Goal: Task Accomplishment & Management: Manage account settings

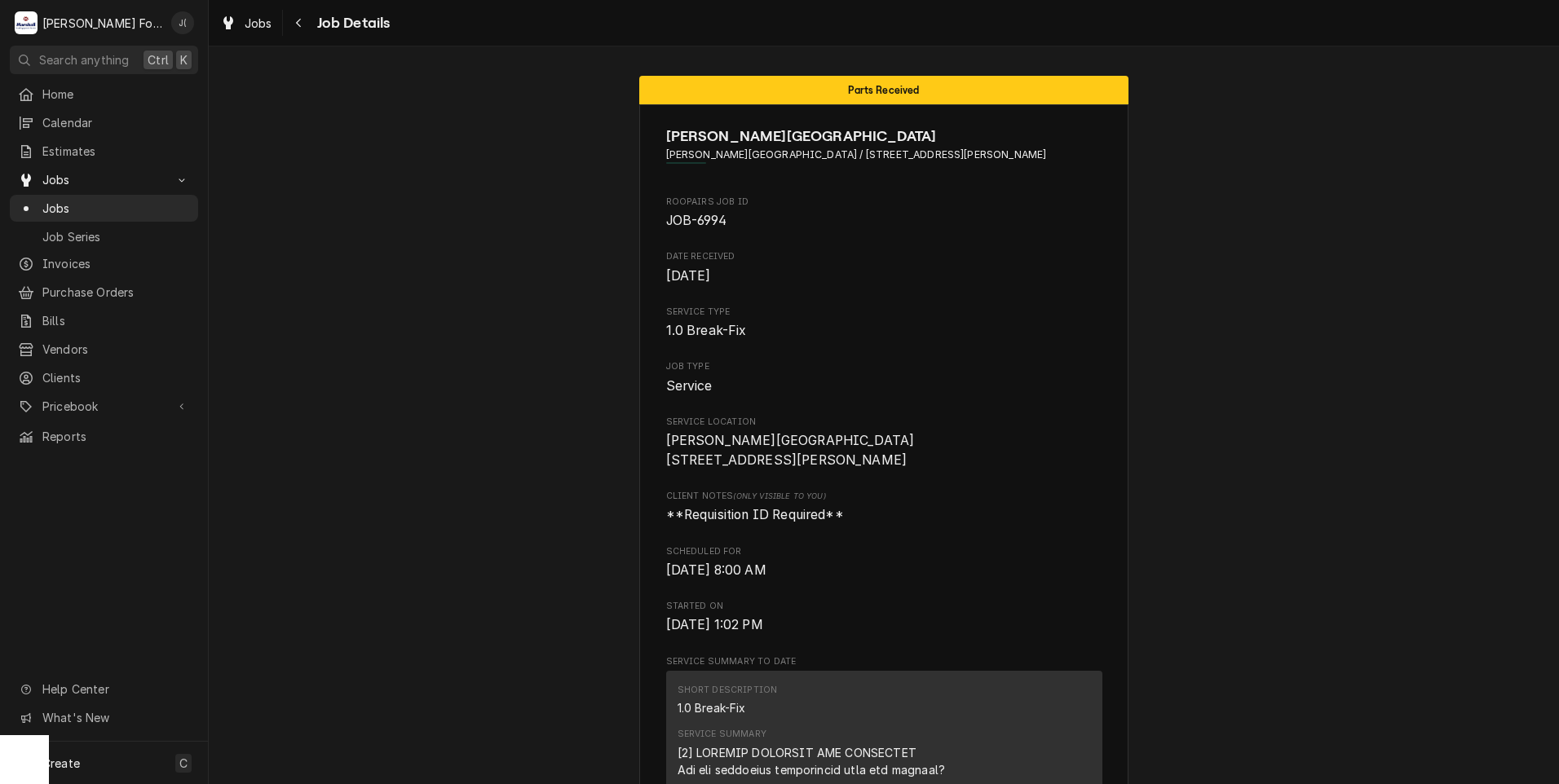
scroll to position [1956, 0]
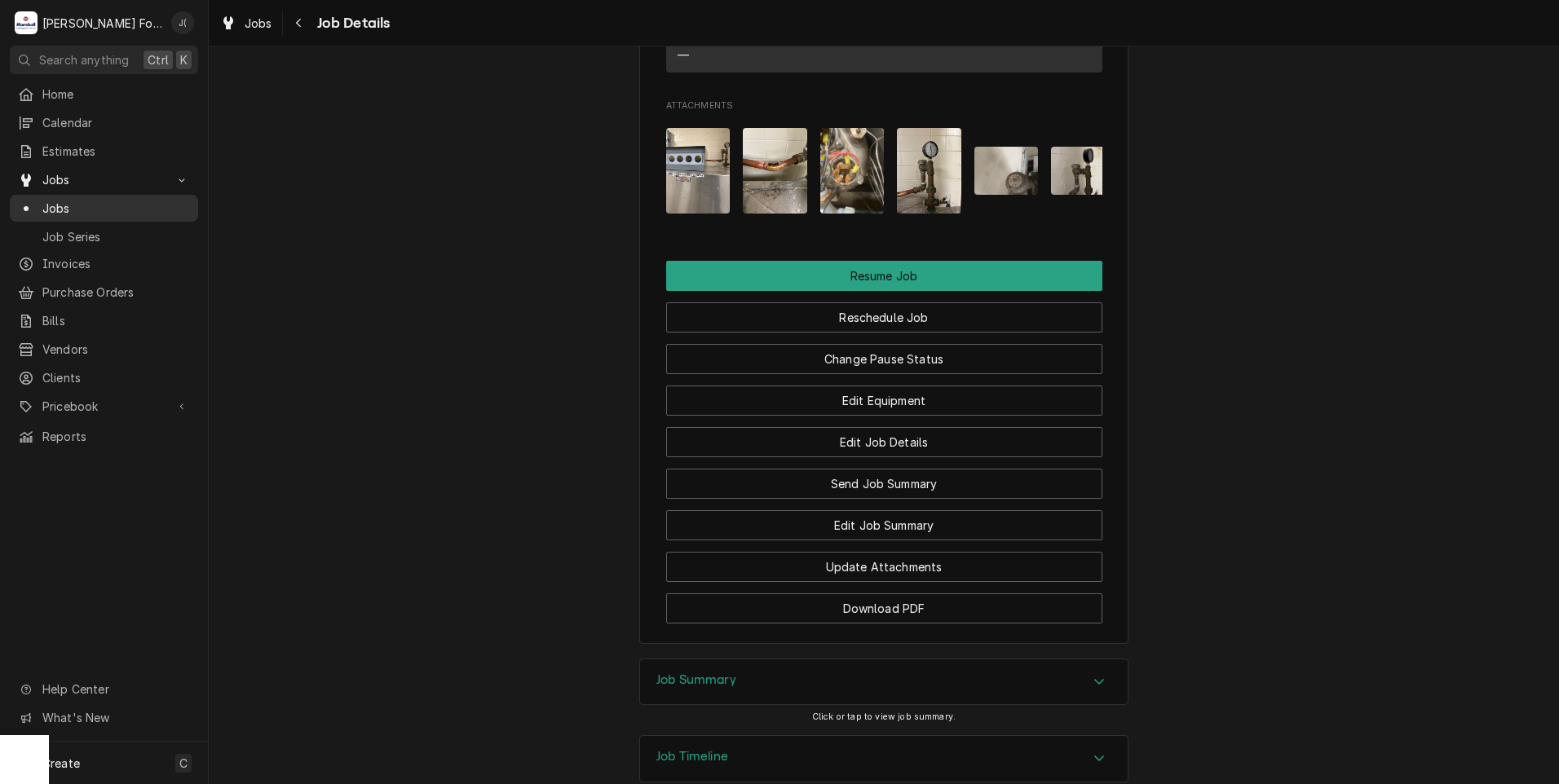
click at [95, 199] on span "Jobs" at bounding box center [116, 208] width 147 height 17
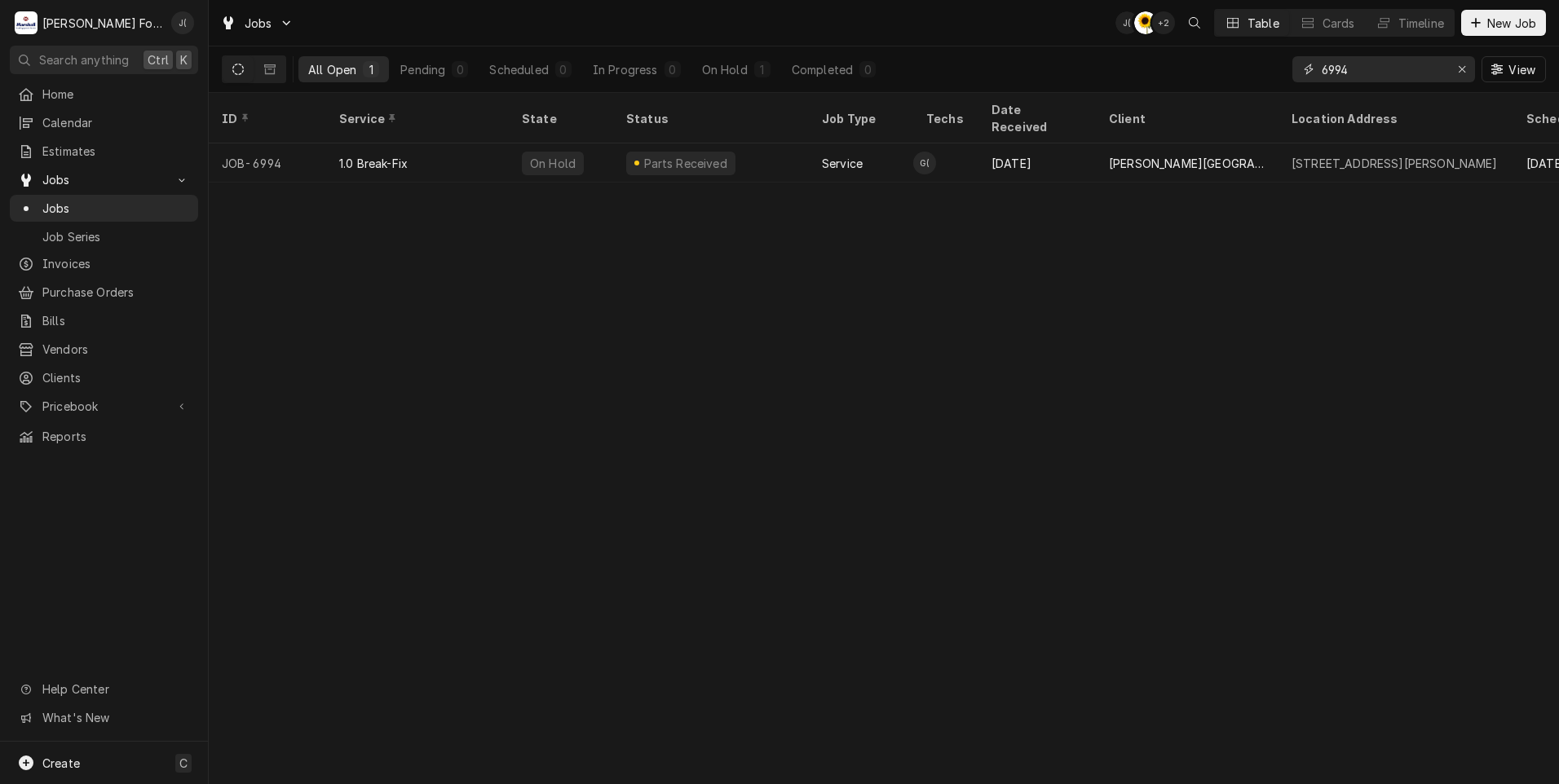
click at [1470, 71] on div "Erase input" at bounding box center [1462, 70] width 17 height 17
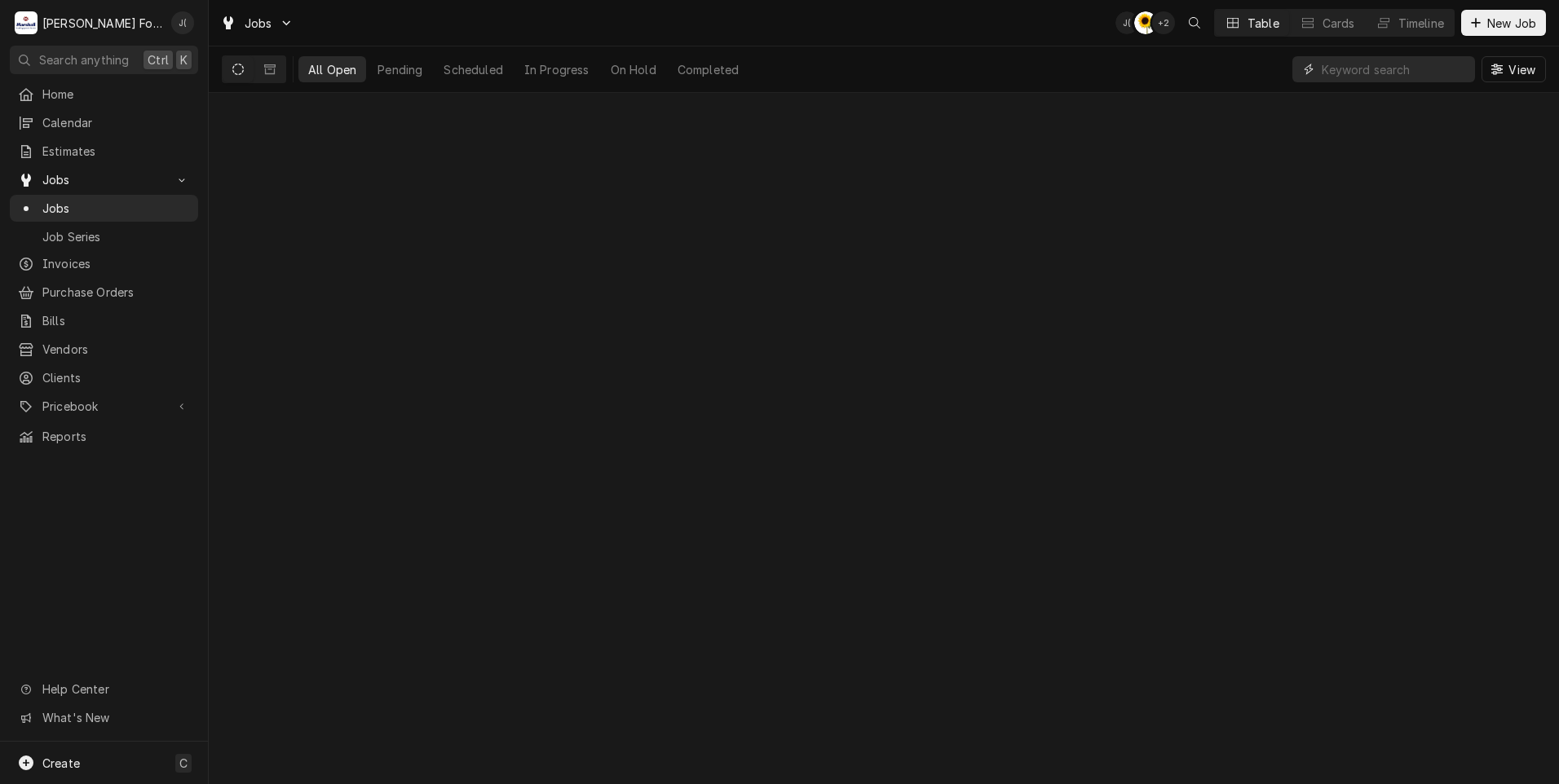
click at [1445, 73] on input "Dynamic Content Wrapper" at bounding box center [1394, 69] width 145 height 26
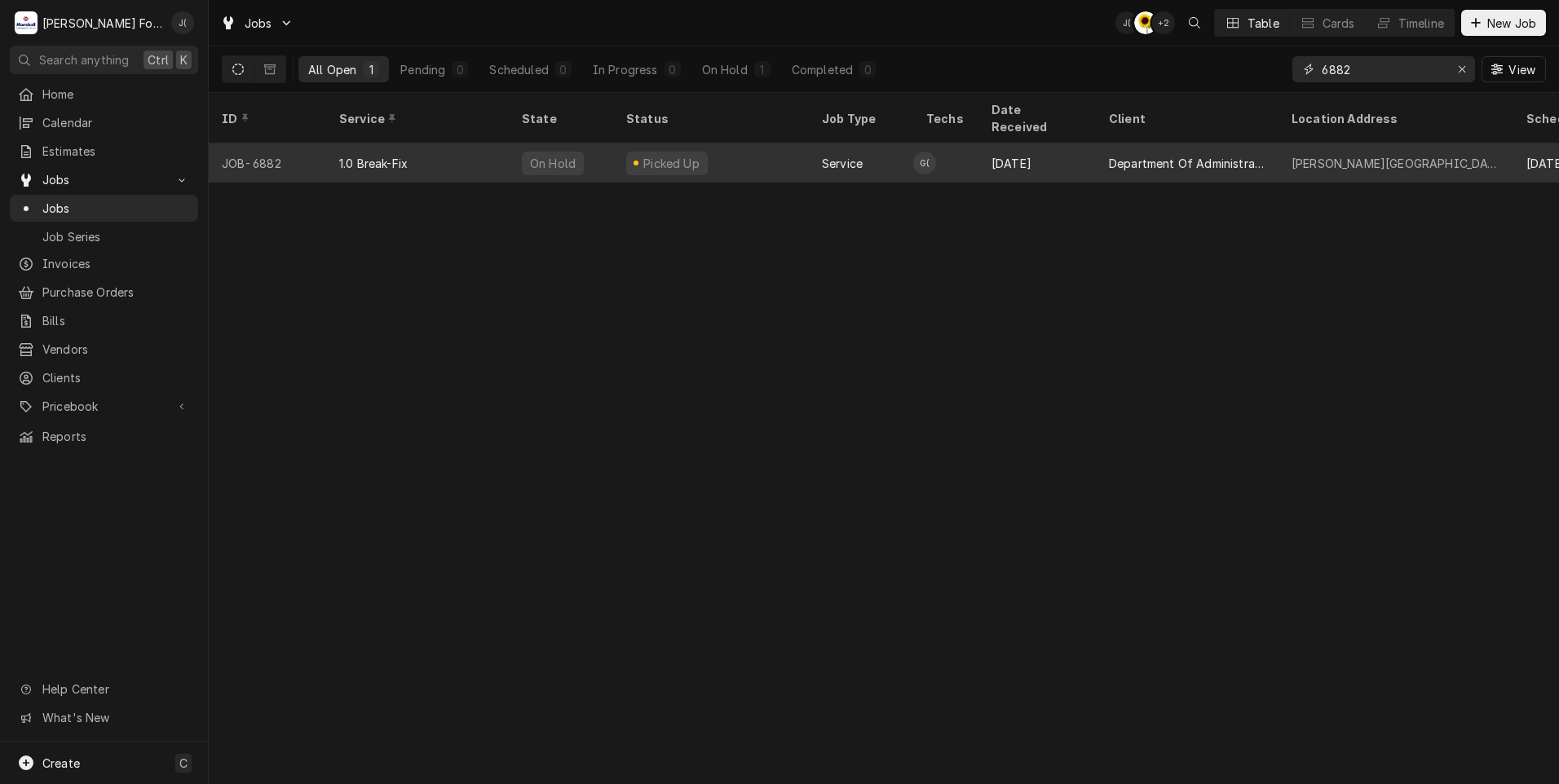
type input "6882"
click at [791, 143] on div "Picked Up" at bounding box center [711, 163] width 196 height 39
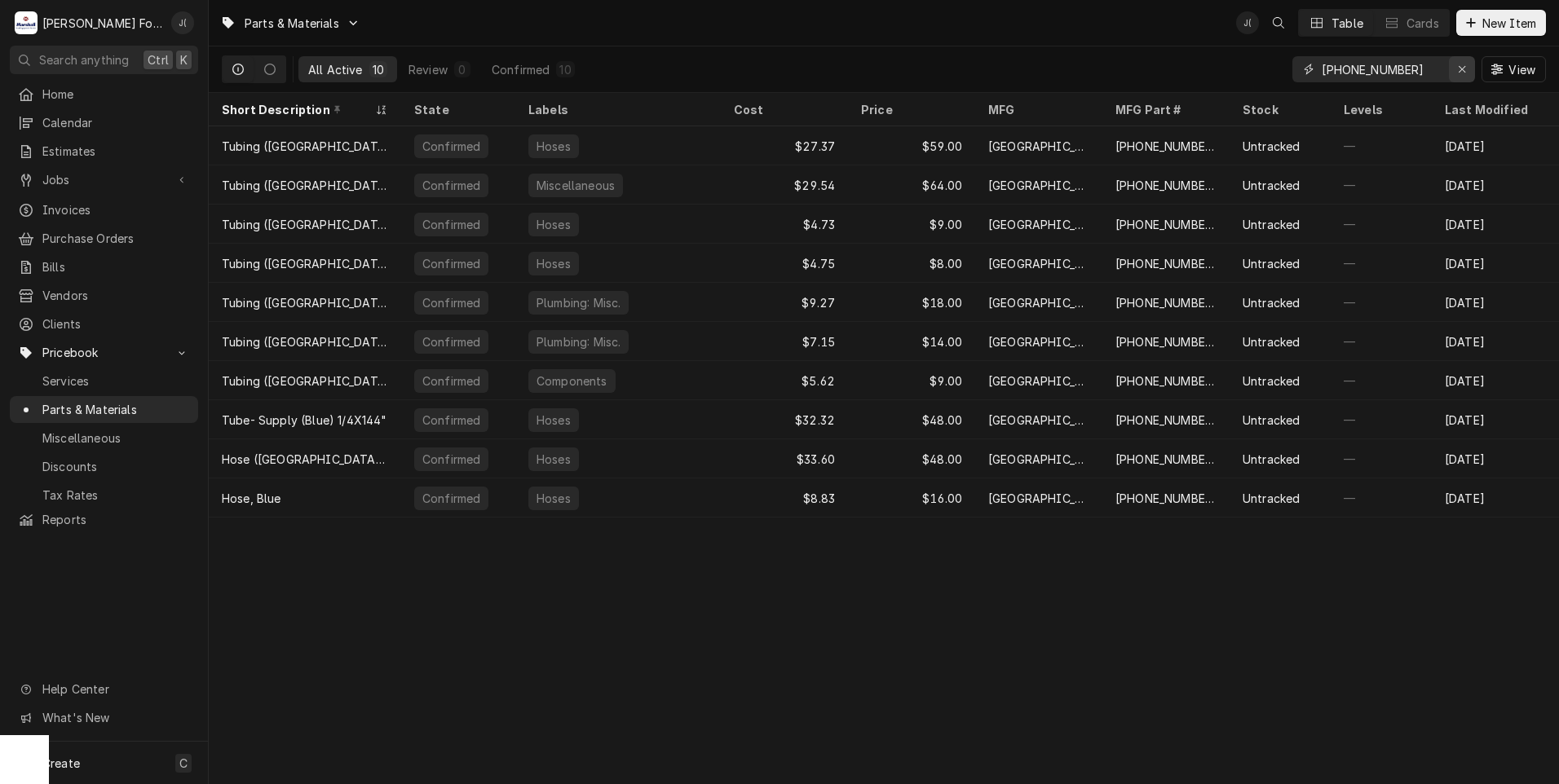
click at [1466, 69] on icon "Erase input" at bounding box center [1462, 69] width 9 height 11
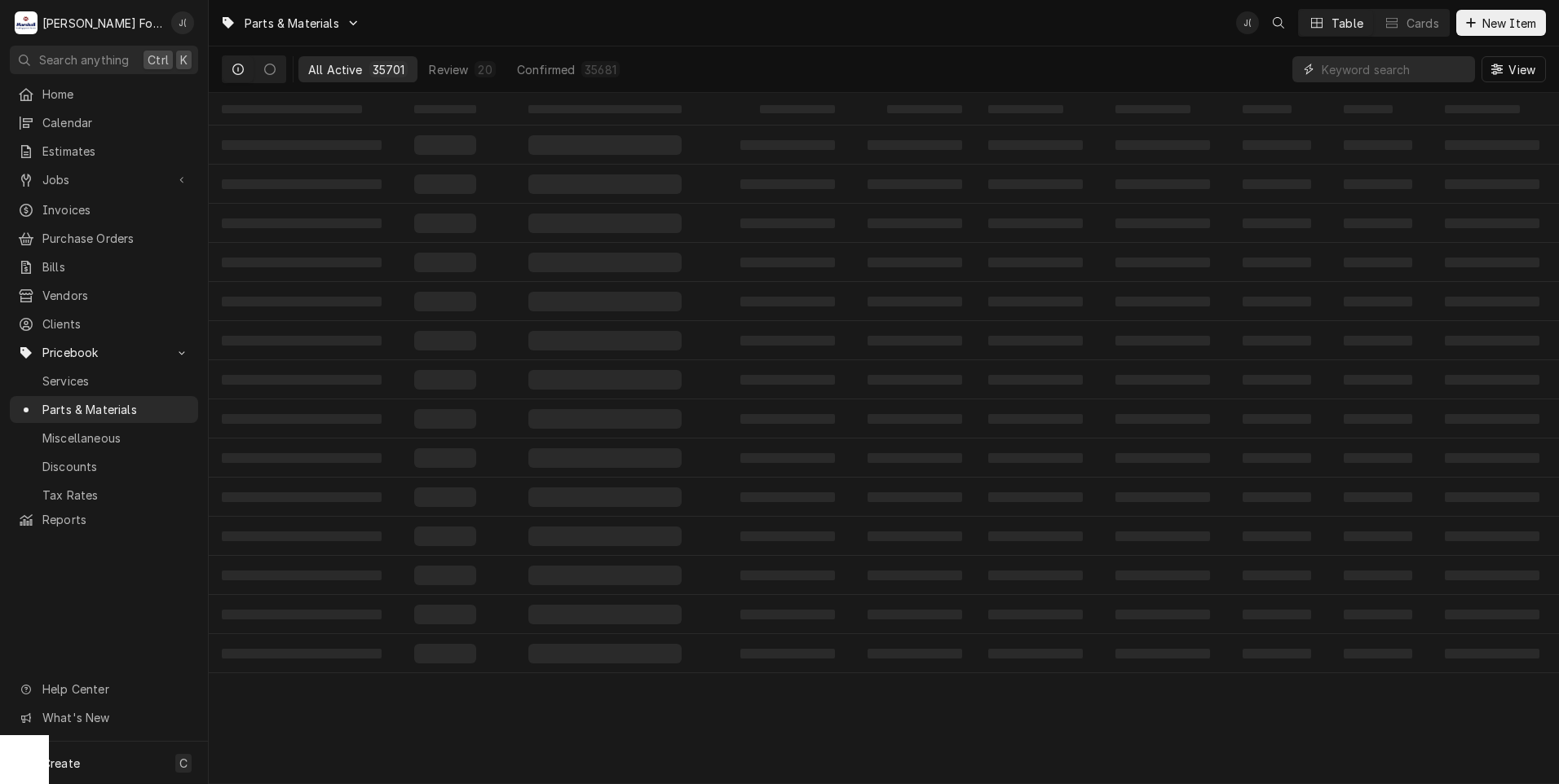
paste input "00-102973-00019"
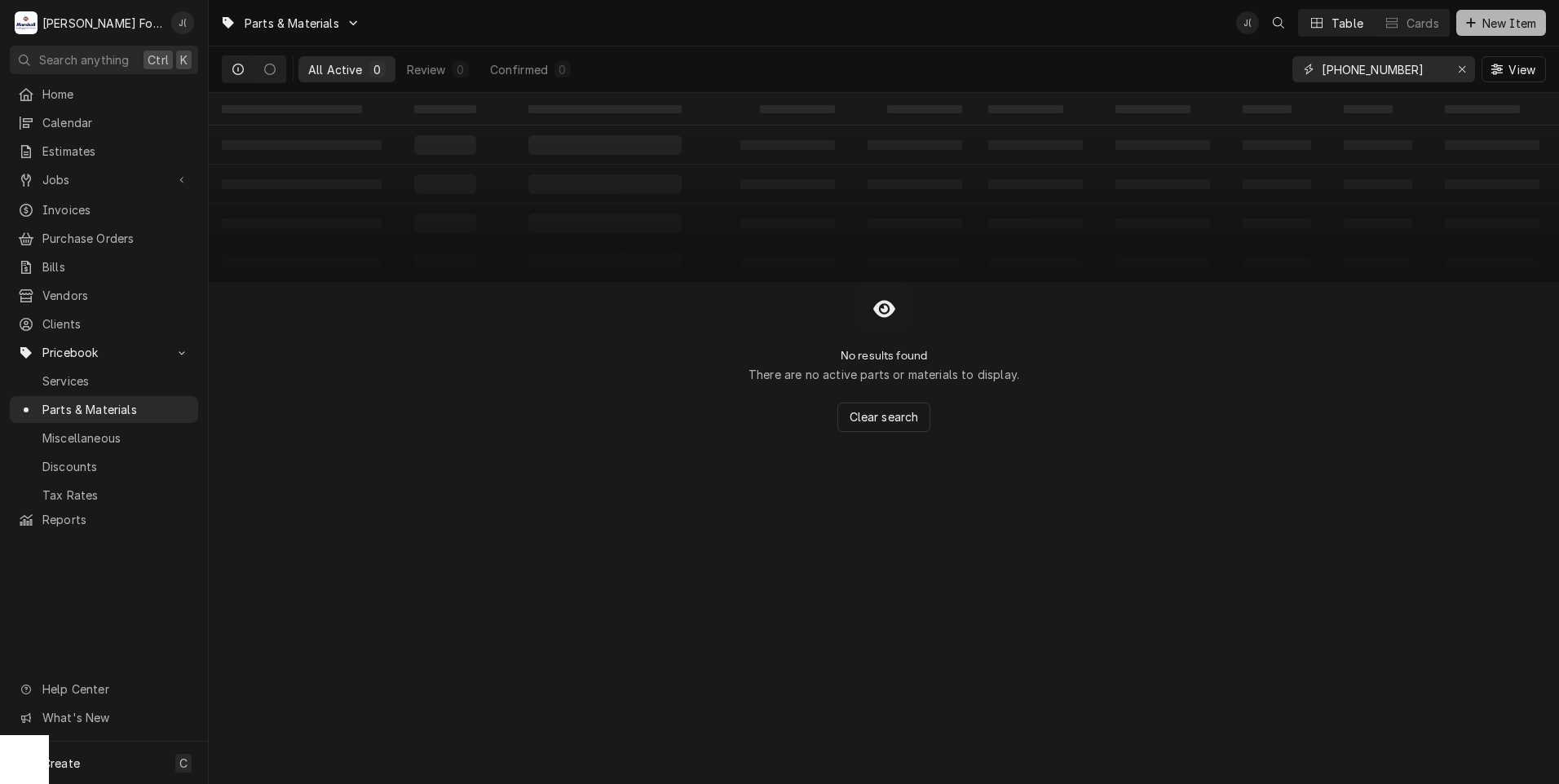
type input "00-102973-00019"
click at [1490, 24] on span "New Item" at bounding box center [1509, 23] width 61 height 17
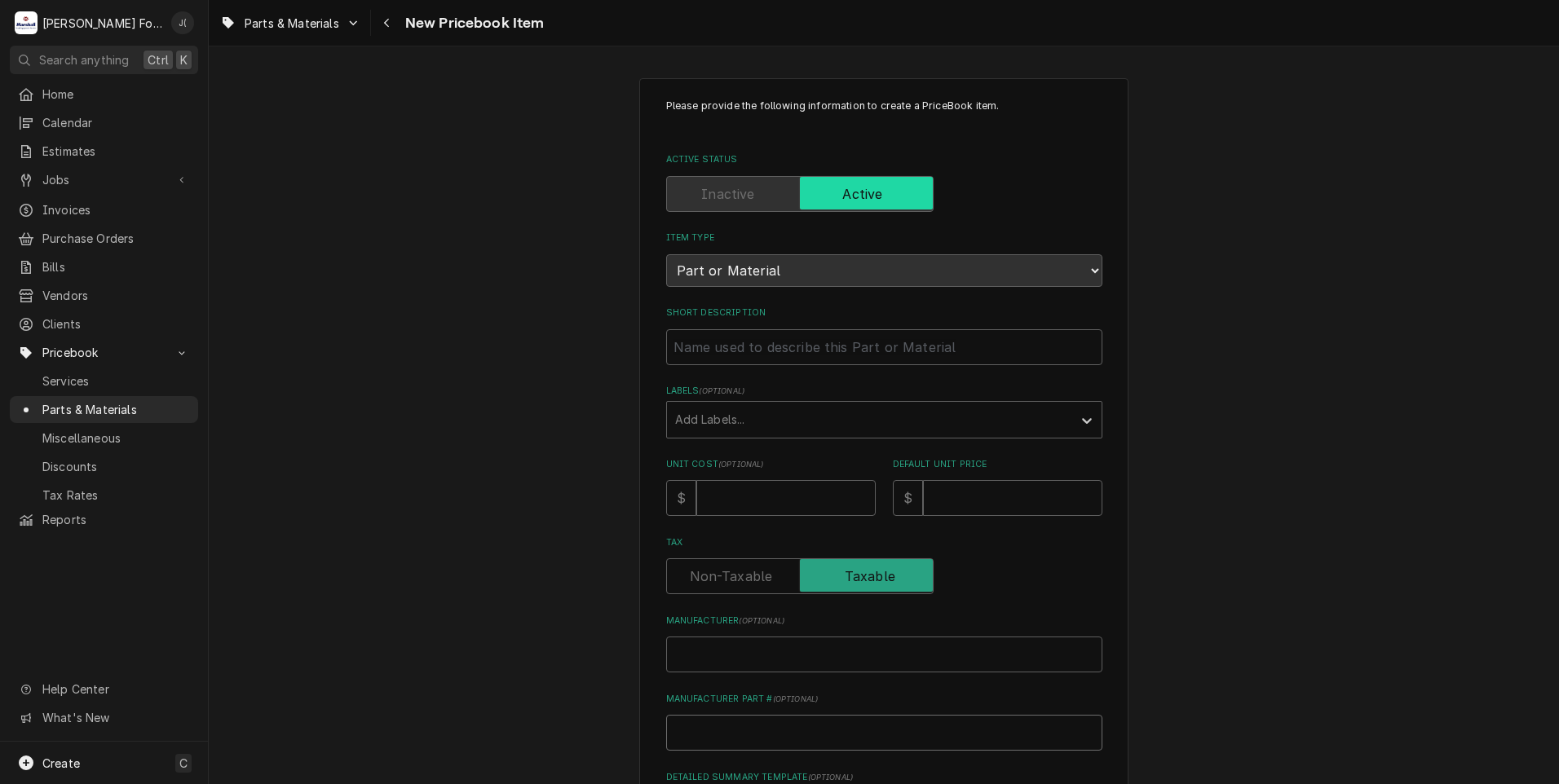
click at [726, 723] on input "Manufacturer Part # ( optional )" at bounding box center [884, 733] width 436 height 36
paste input "00-102973-00019"
type textarea "x"
type input "00-102973-00019"
click at [720, 650] on input "Manufacturer ( optional )" at bounding box center [884, 655] width 436 height 36
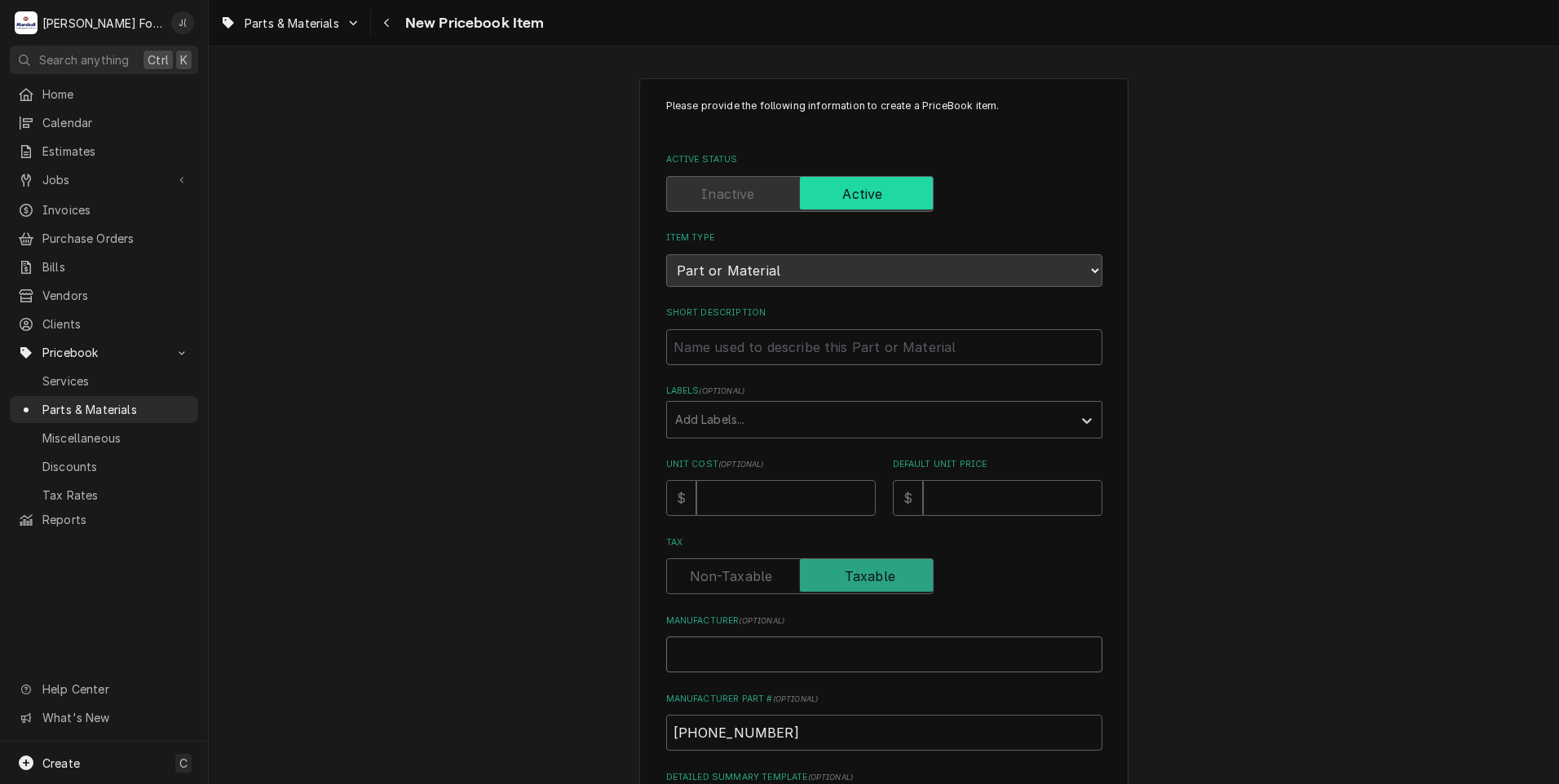
type textarea "x"
type input "h"
type textarea "x"
type input "ho"
type textarea "x"
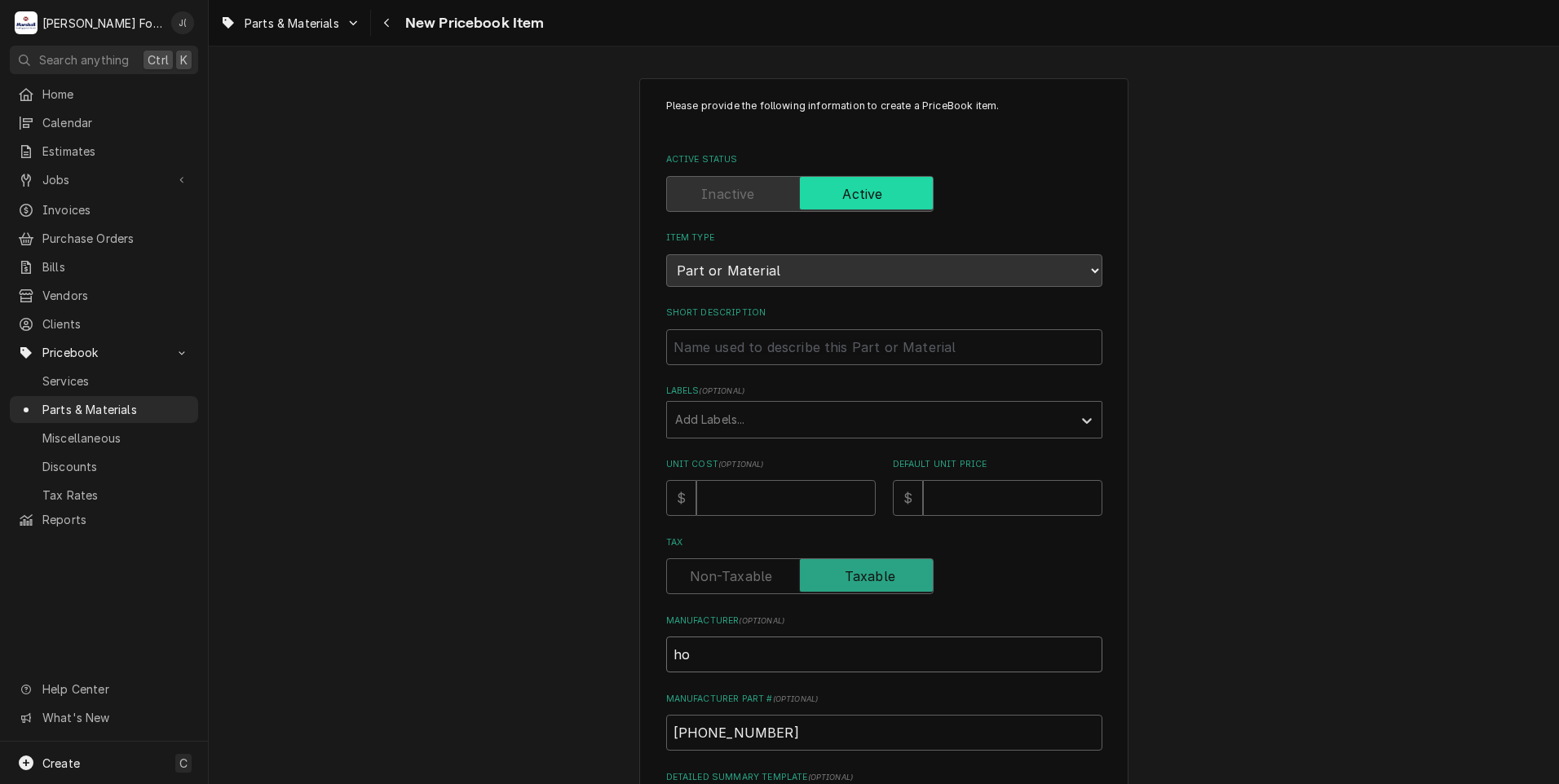
type input "hob"
type textarea "x"
type input "hoba"
type textarea "x"
type input "hobar"
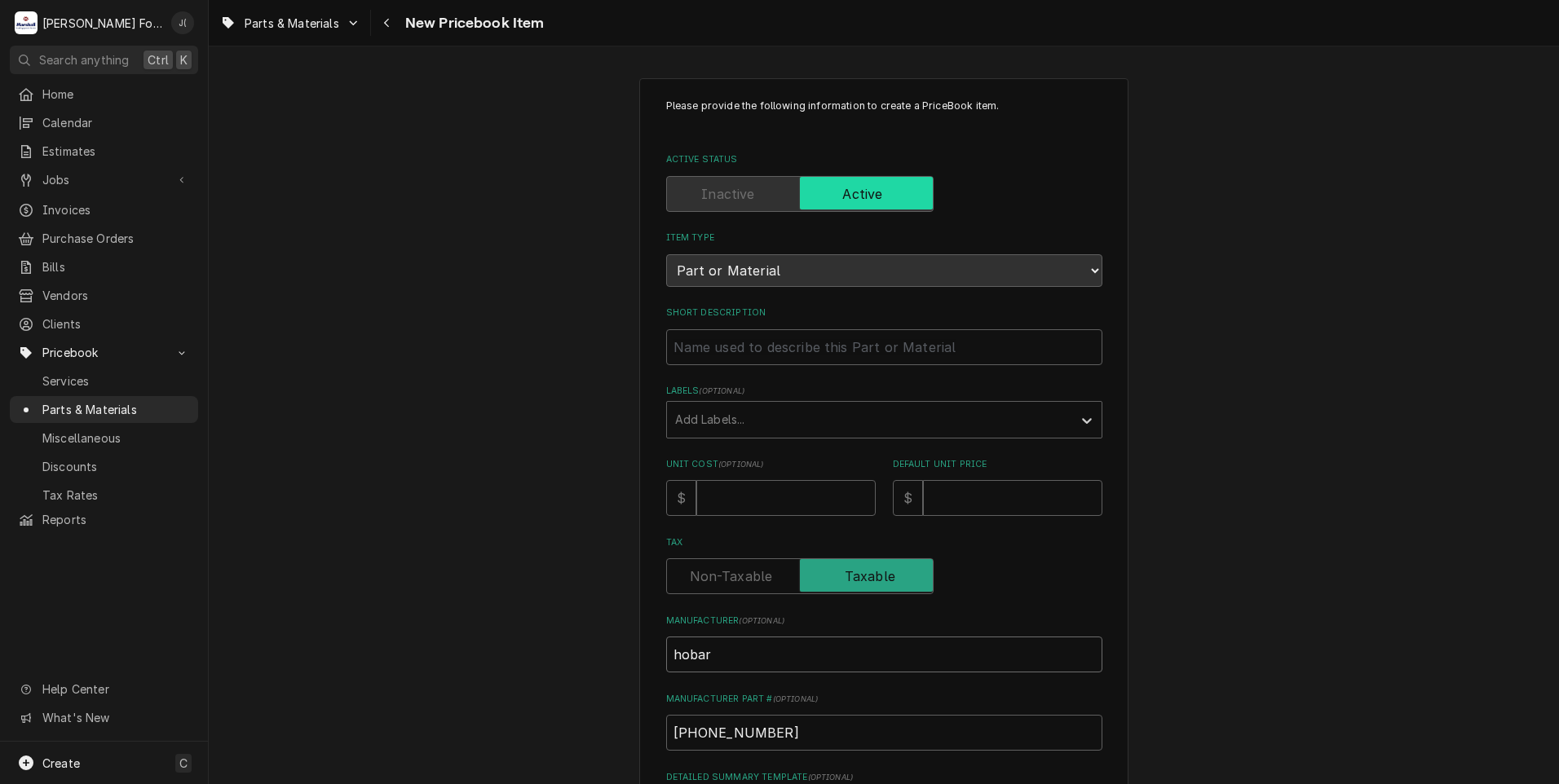
type textarea "x"
type input "hobart"
type textarea "x"
type input "hobar"
type textarea "x"
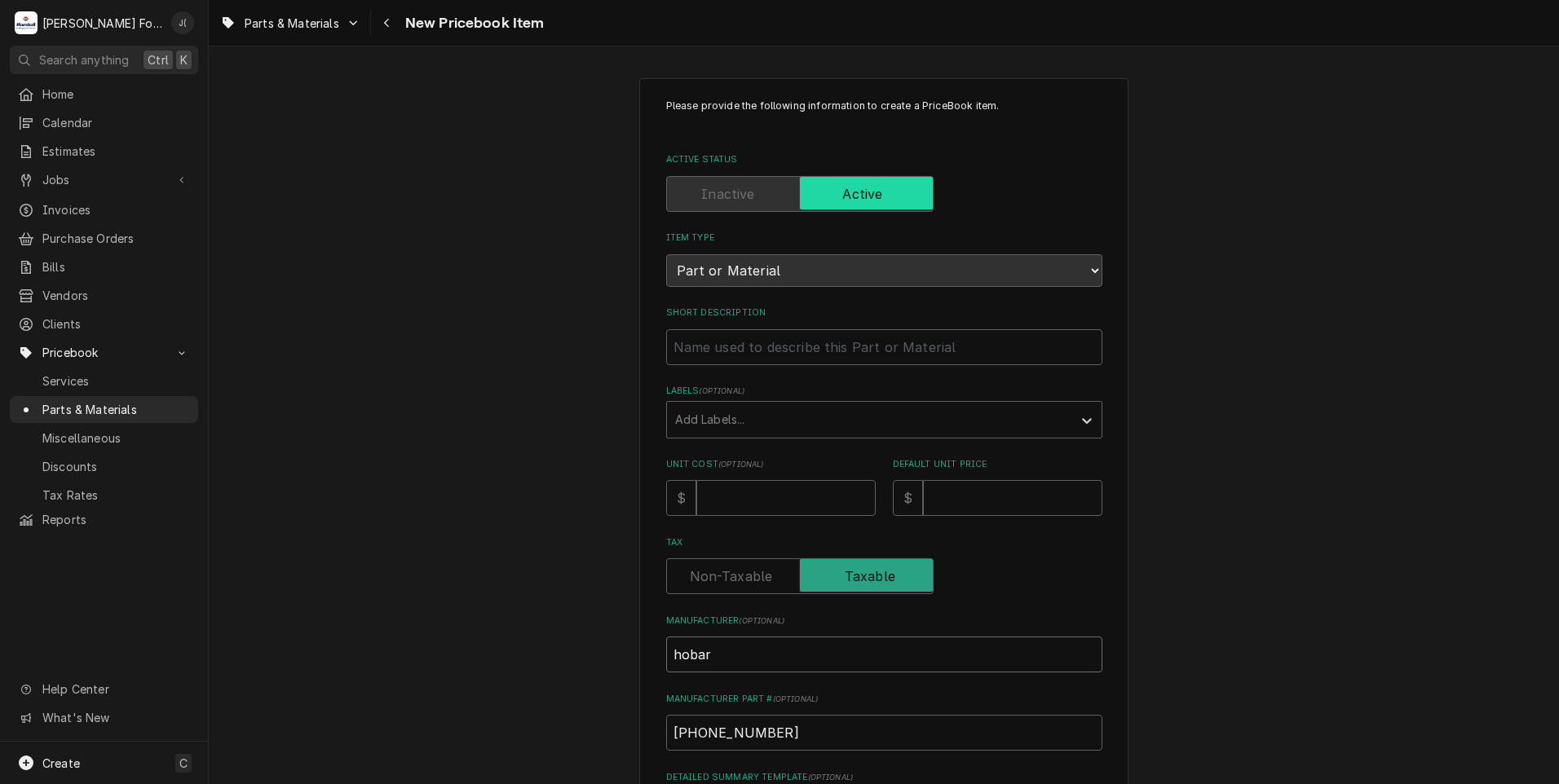
type input "hoba"
type textarea "x"
type input "hob"
type textarea "x"
type input "ho"
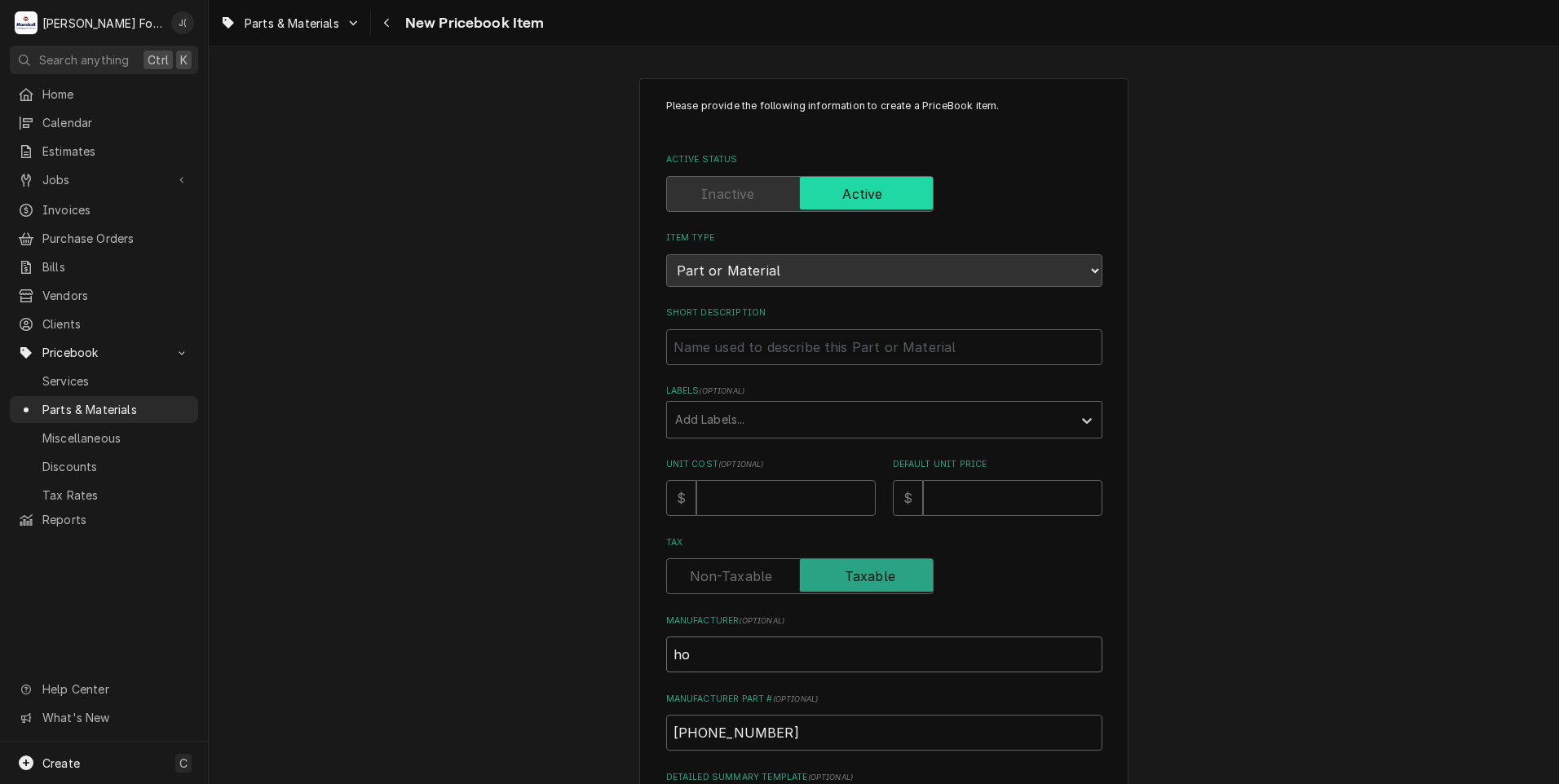
type textarea "x"
type input "h"
type textarea "x"
type input "H"
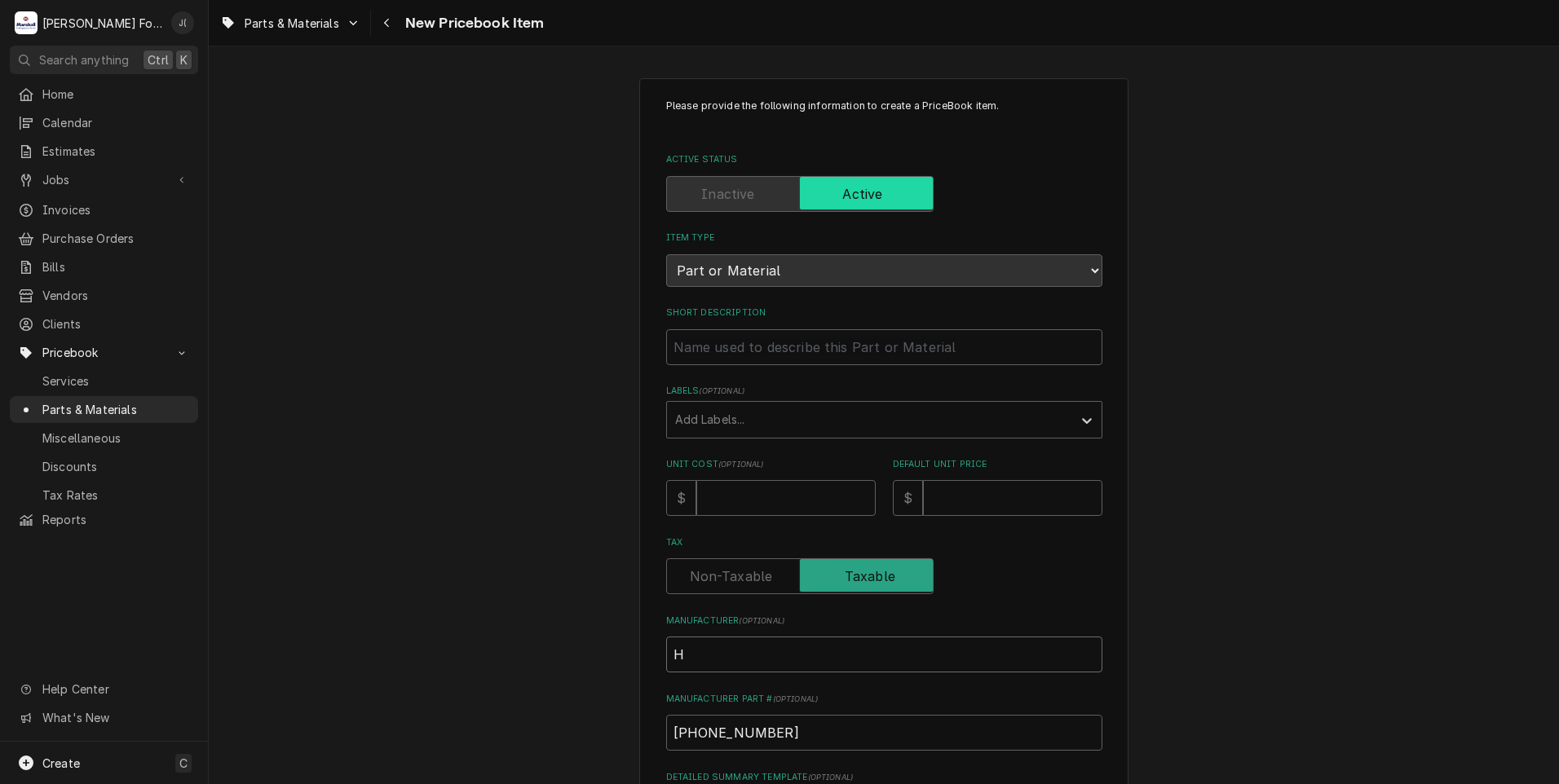
type textarea "x"
type input "HO"
type textarea "x"
type input "HOB"
type textarea "x"
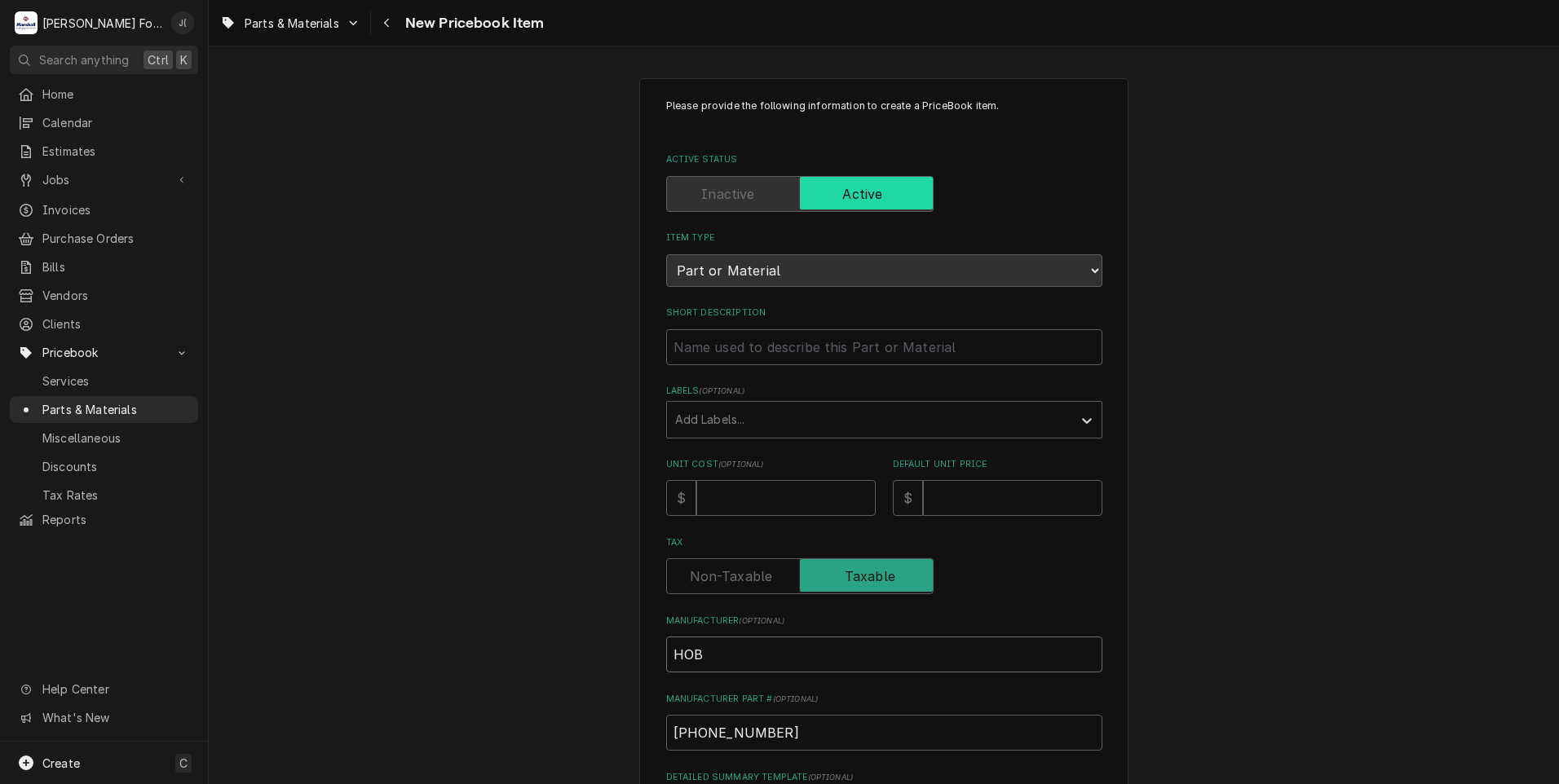
type input "HOBA"
type textarea "x"
type input "HOBAR"
type textarea "x"
type input "HOBART"
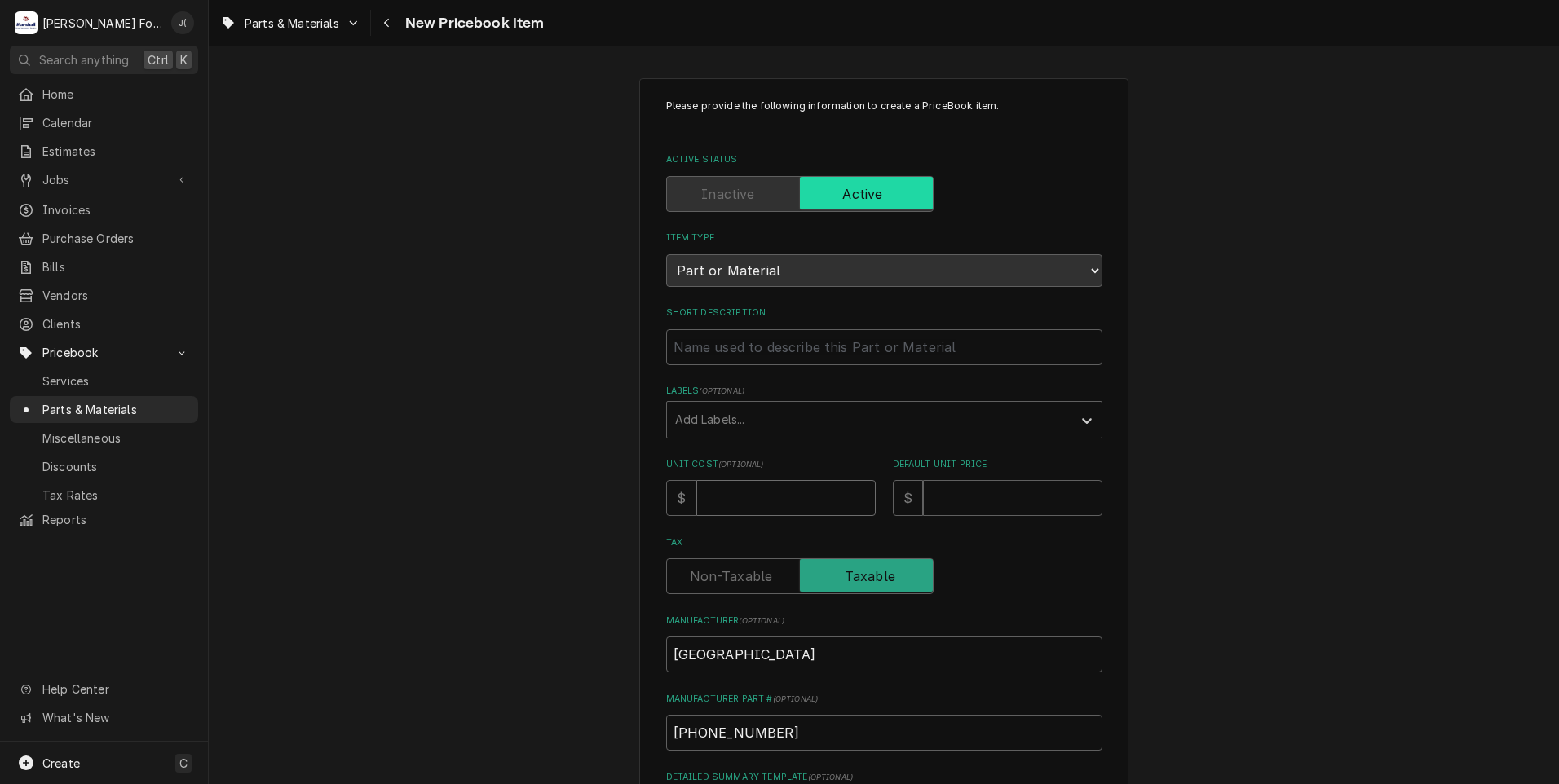
click at [714, 492] on input "Unit Cost ( optional )" at bounding box center [786, 498] width 180 height 36
type textarea "x"
type input "4"
type textarea "x"
type input "45"
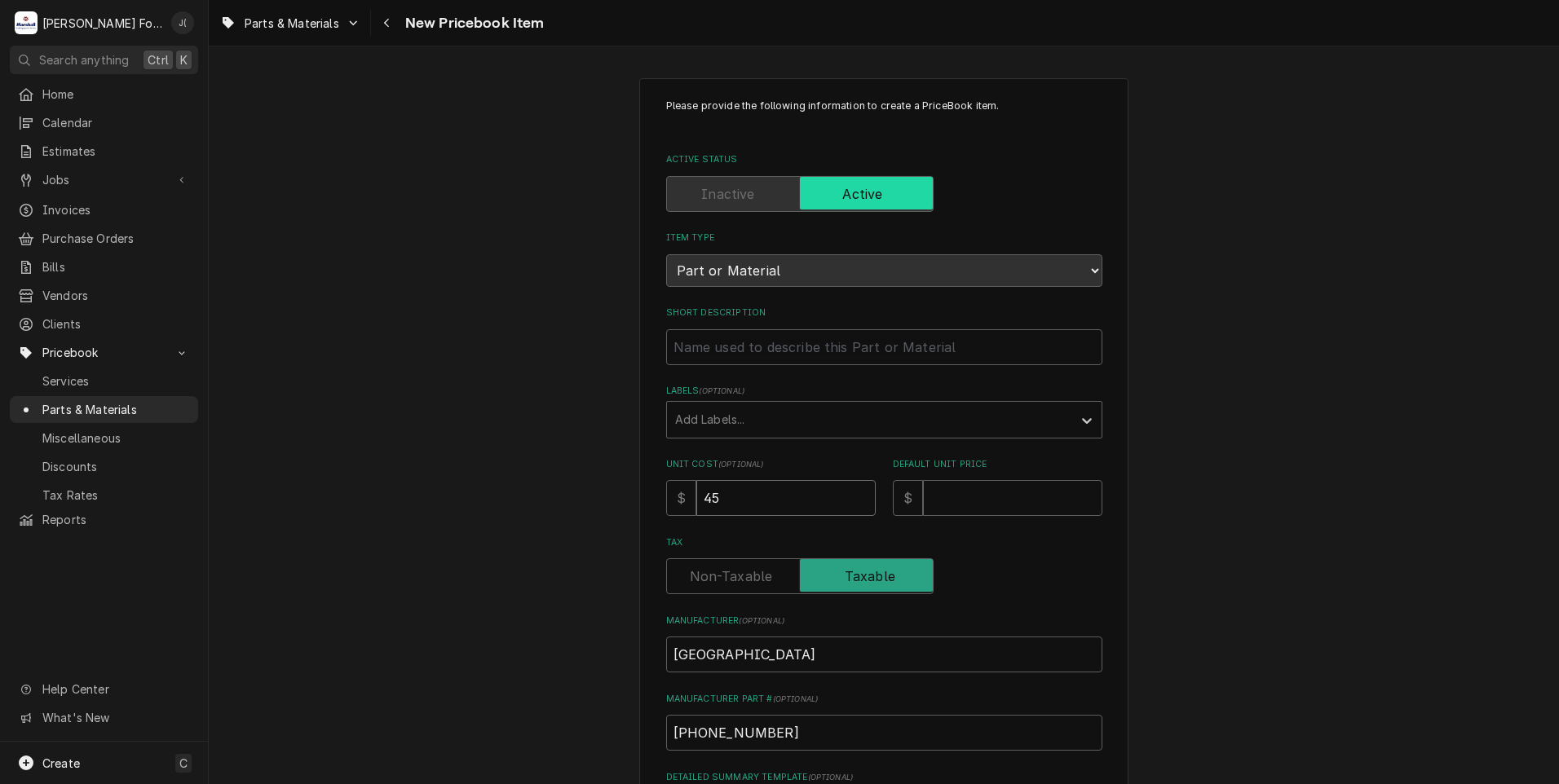
type textarea "x"
type input "45.0"
type textarea "x"
type input "45.00"
type textarea "x"
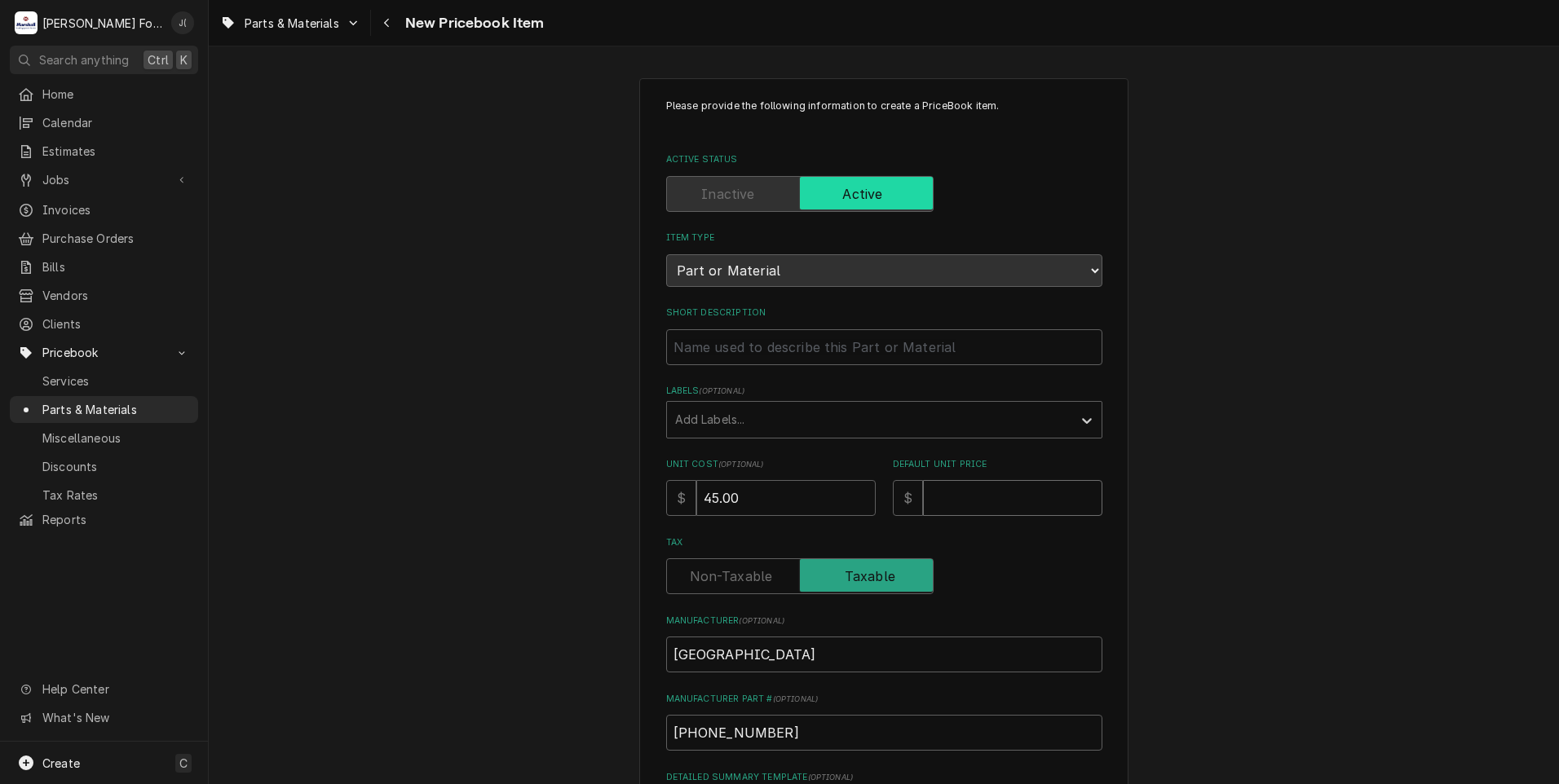
type input "5"
type textarea "x"
type input "59"
click at [734, 414] on div "Labels" at bounding box center [870, 420] width 389 height 30
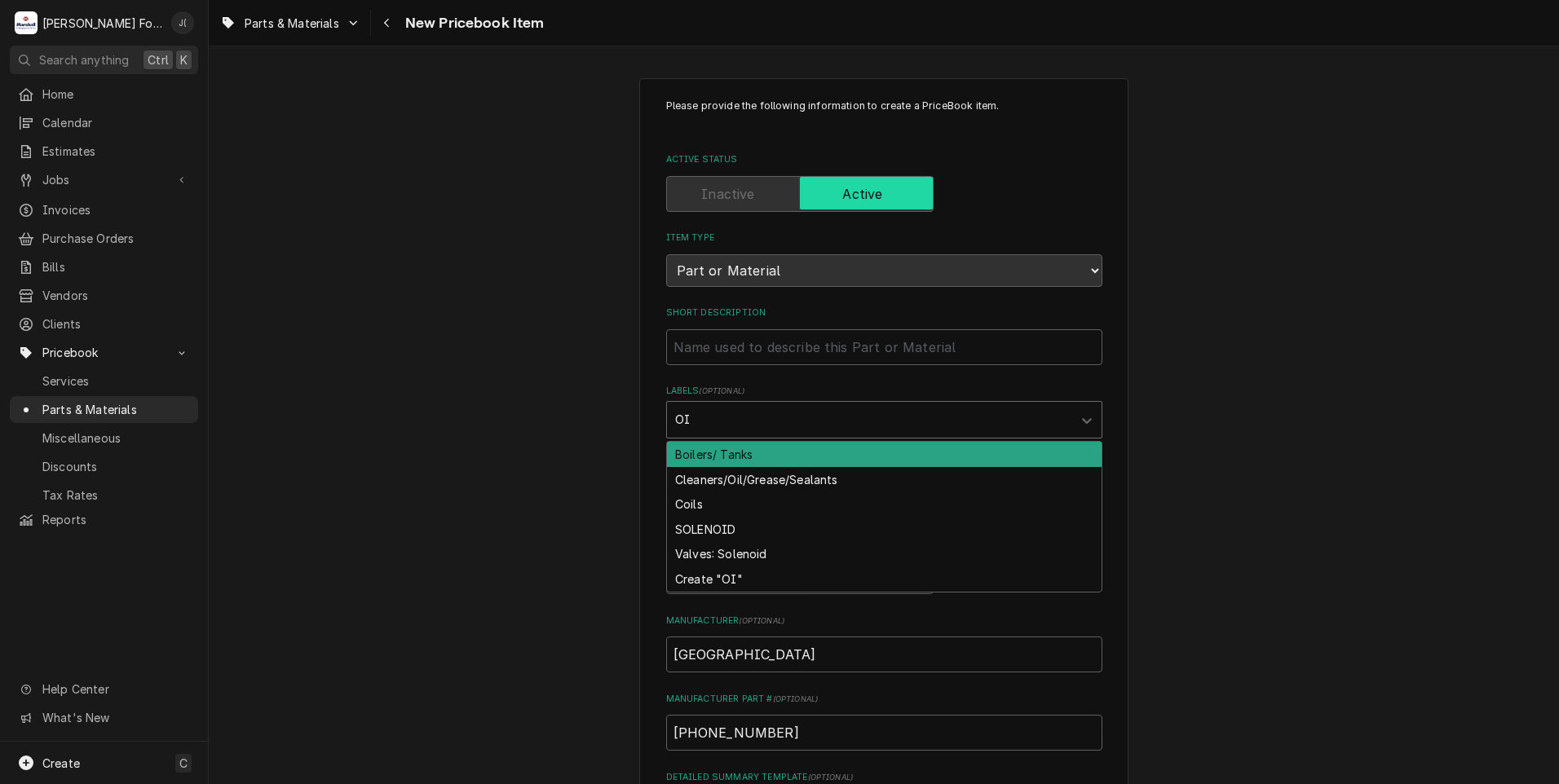
type input "OIL"
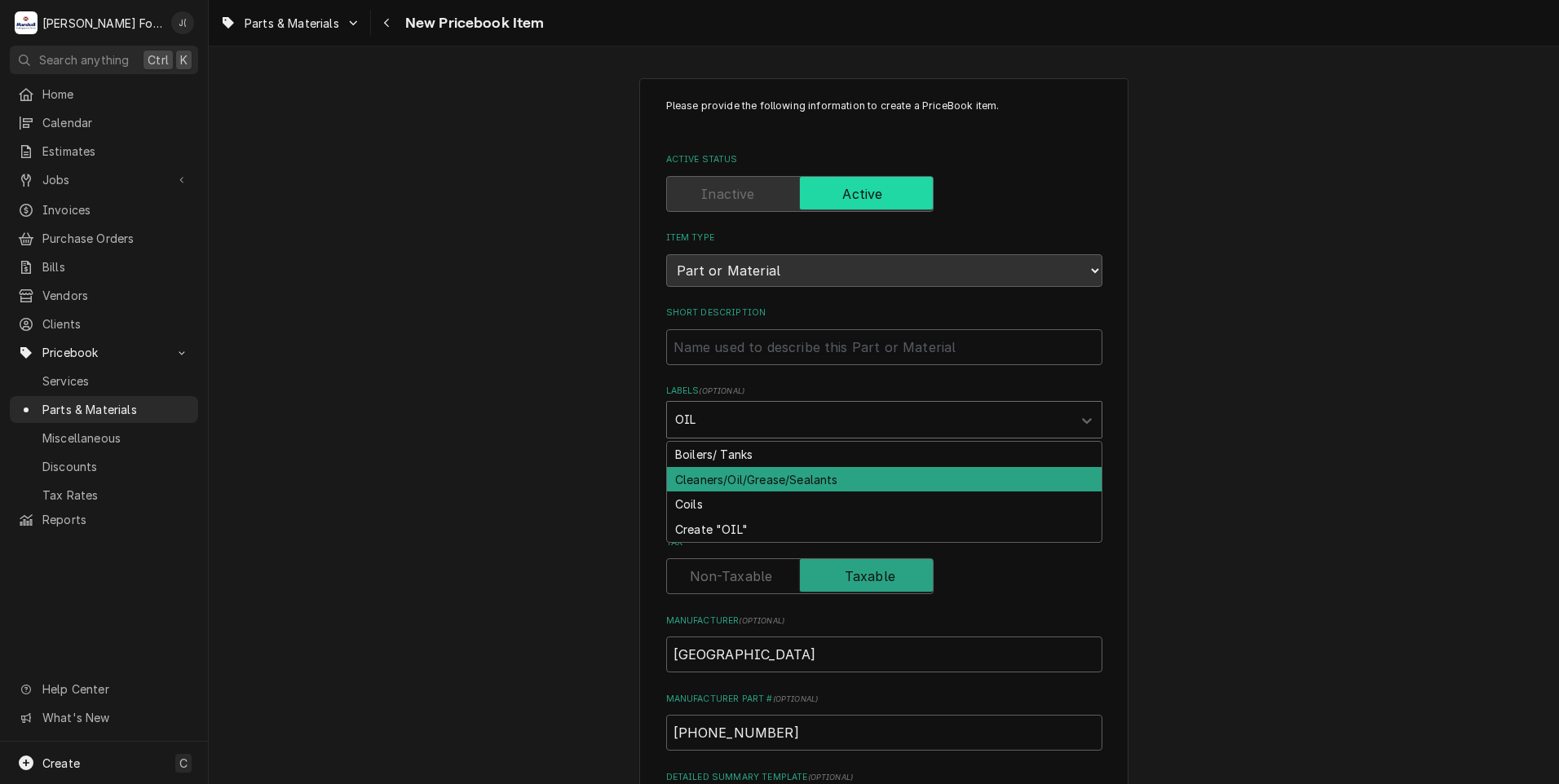
click at [767, 475] on div "Cleaners/Oil/Grease/Sealants" at bounding box center [884, 480] width 435 height 25
type textarea "x"
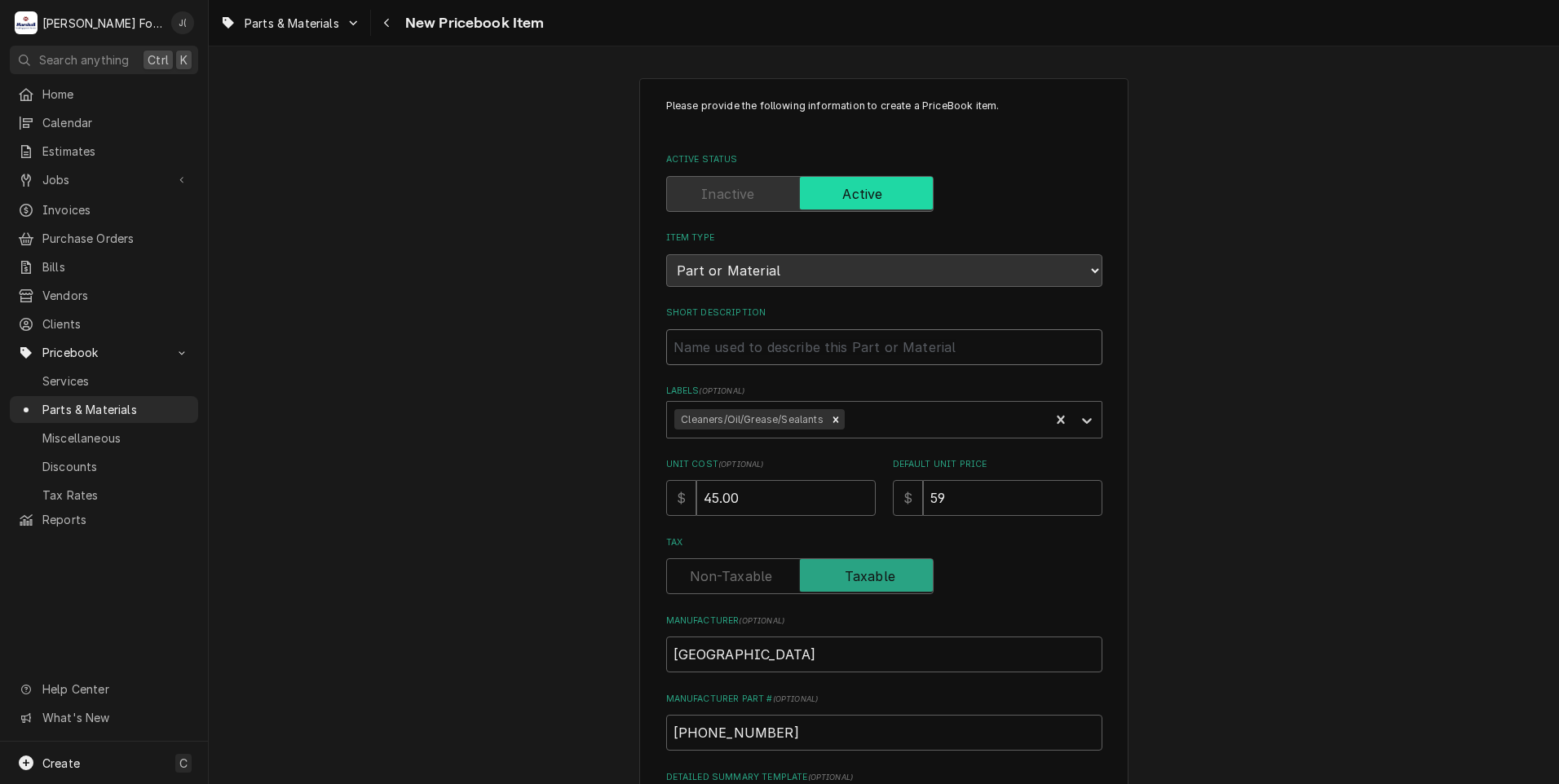
click at [737, 346] on input "Short Description" at bounding box center [884, 347] width 436 height 36
type textarea "x"
type input "G"
type textarea "x"
type input "GE"
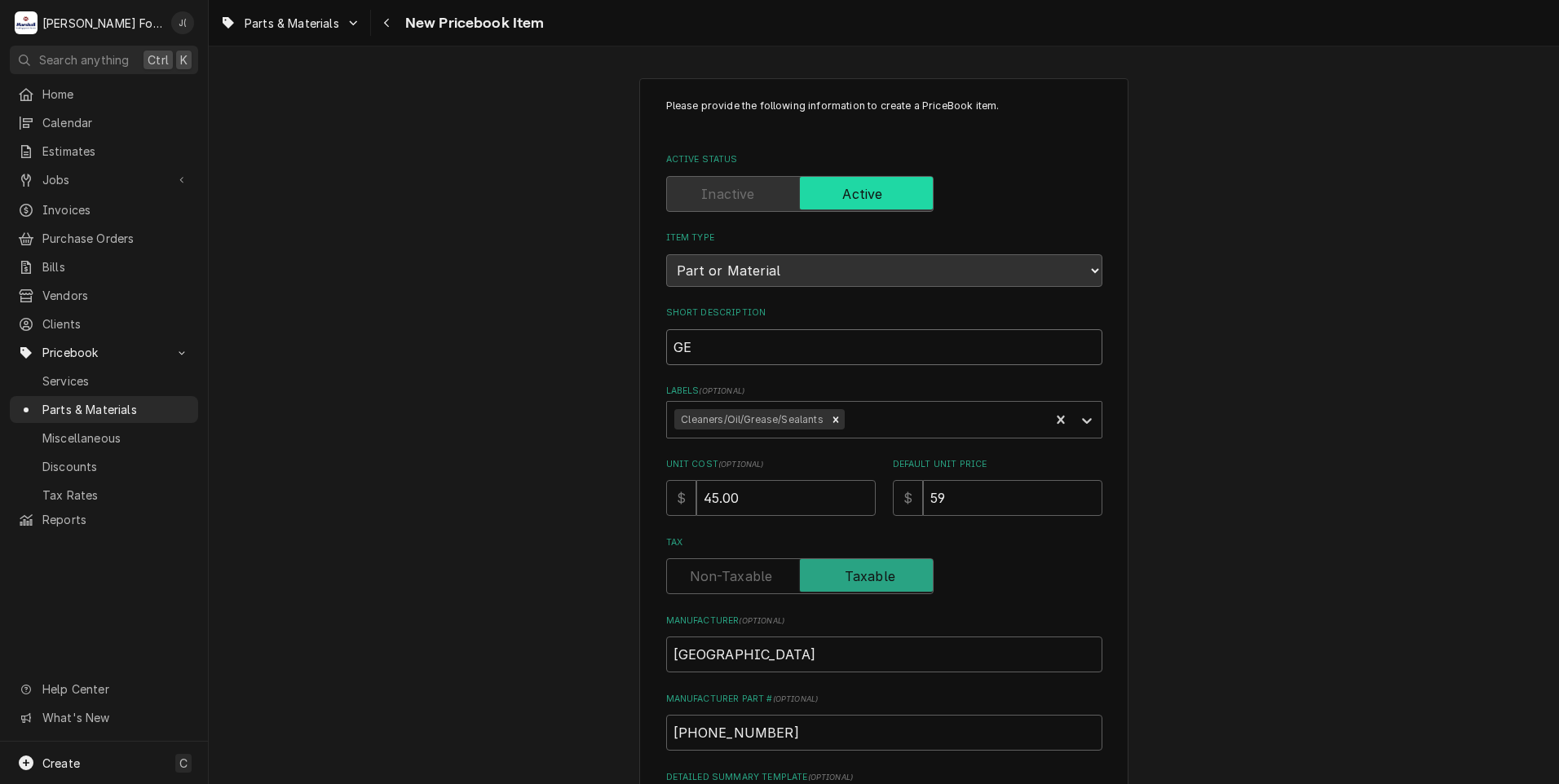
type textarea "x"
type input "GEA"
type textarea "x"
type input "GEAR"
type textarea "x"
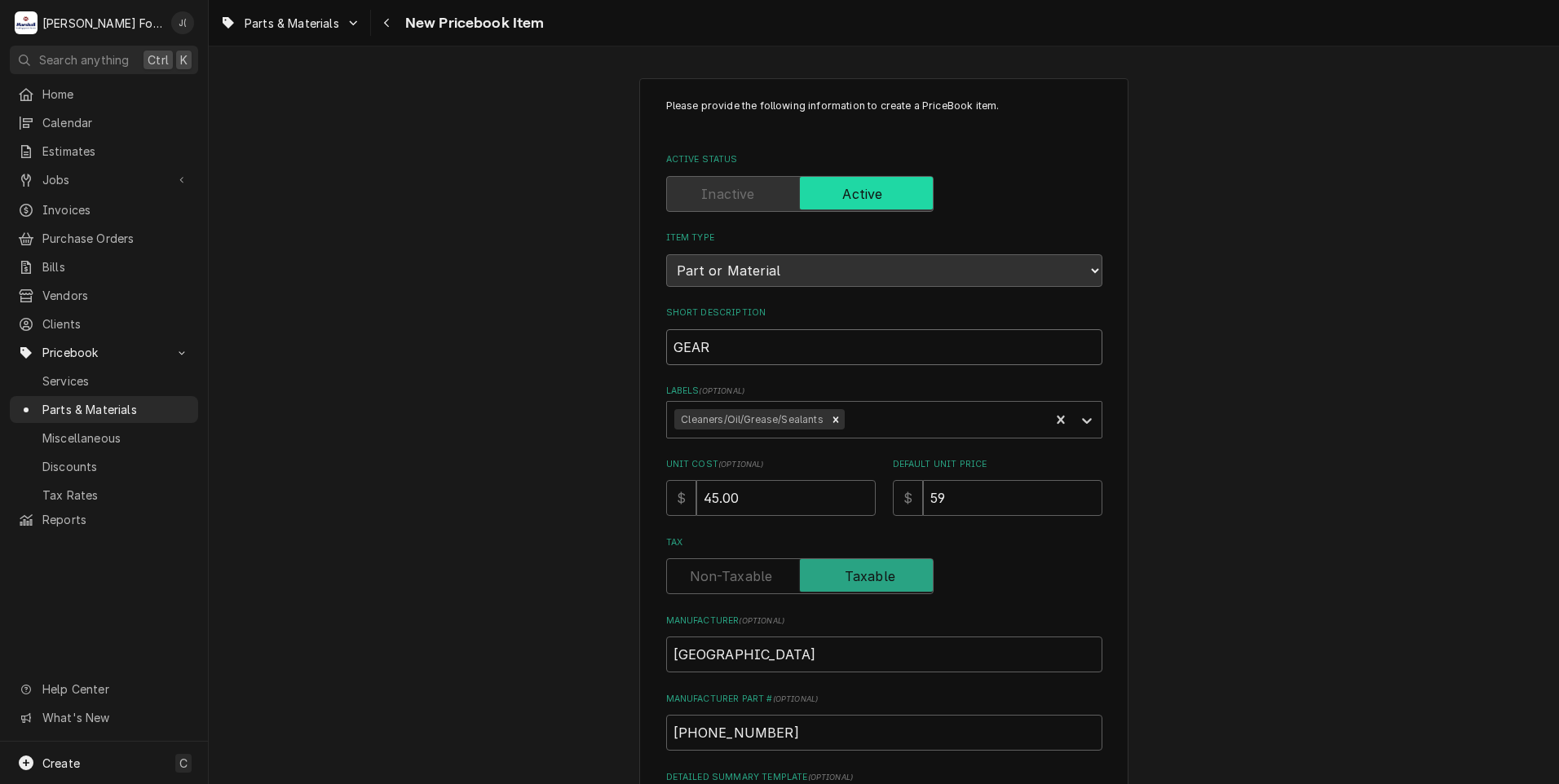
type input "GEAR"
type textarea "x"
type input "GEAR L"
type textarea "x"
type input "GEAR LU"
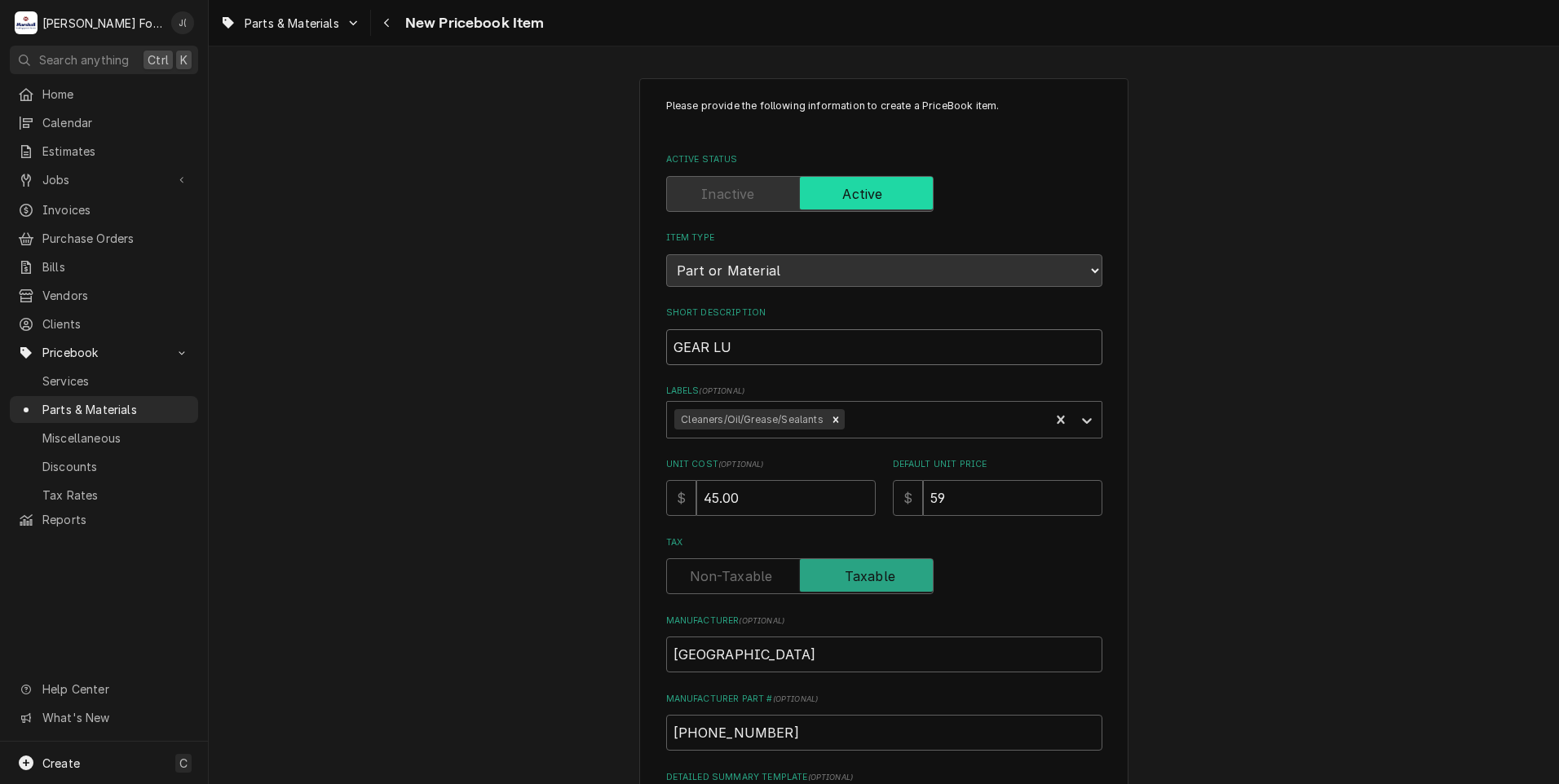
type textarea "x"
type input "GEAR LUB"
type textarea "x"
type input "GEAR LUBR"
type textarea "x"
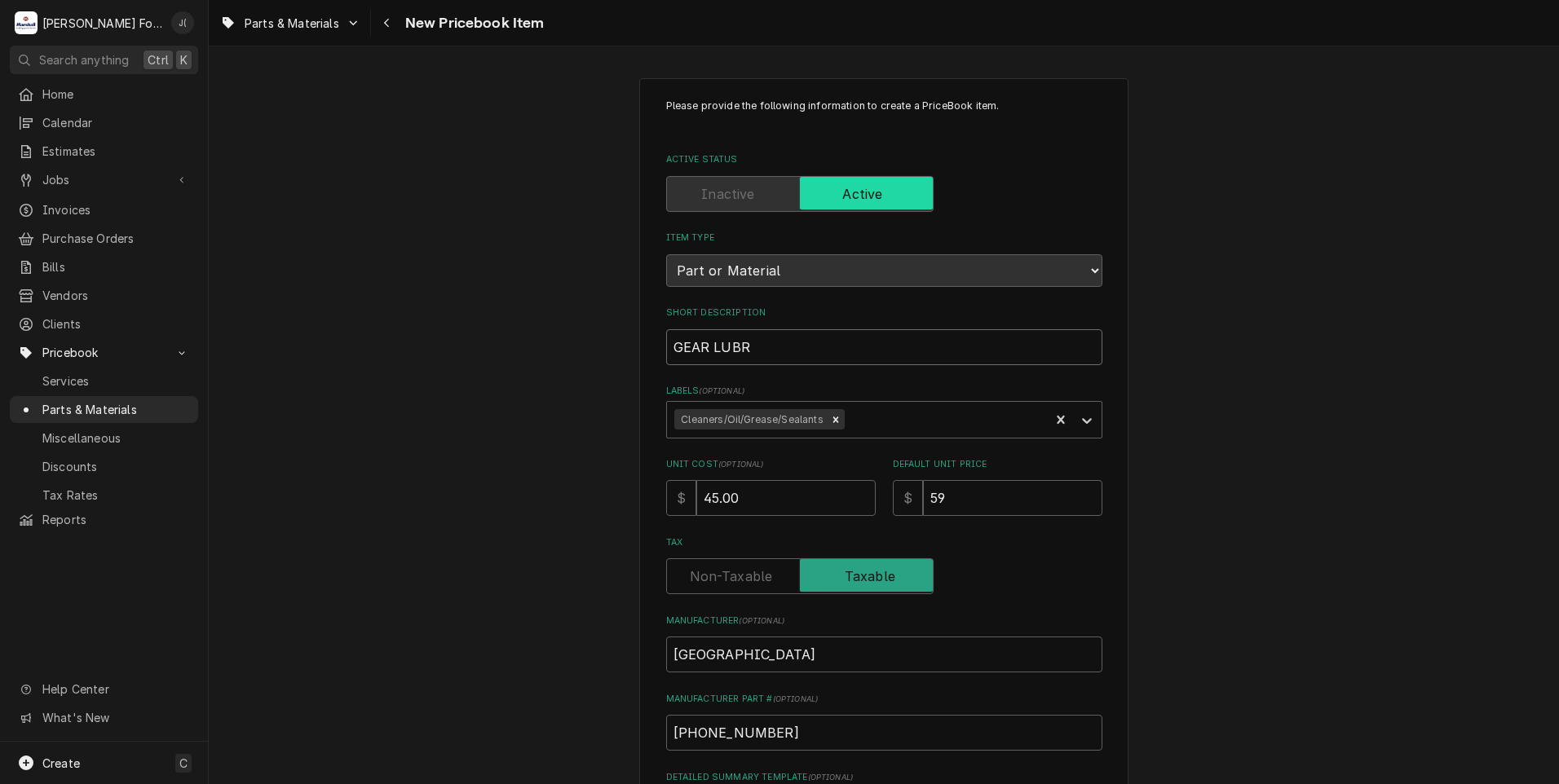
type input "GEAR LUBRI"
type textarea "x"
type input "GEAR LUBRIC"
type textarea "x"
type input "GEAR LUBRICA"
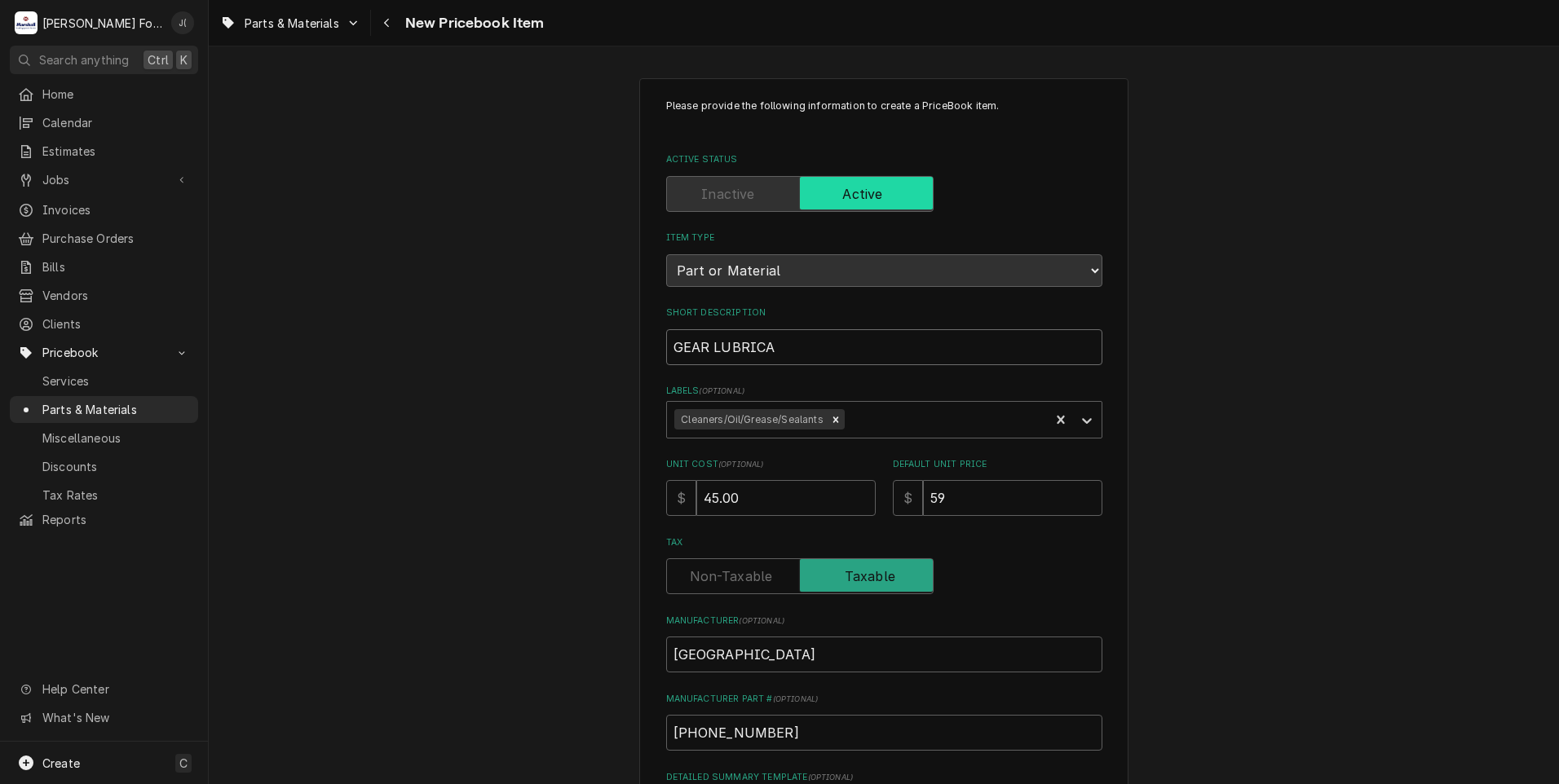
type textarea "x"
type input "GEAR LUBRICAN"
type textarea "x"
type input "GEAR LUBRICANT"
type textarea "x"
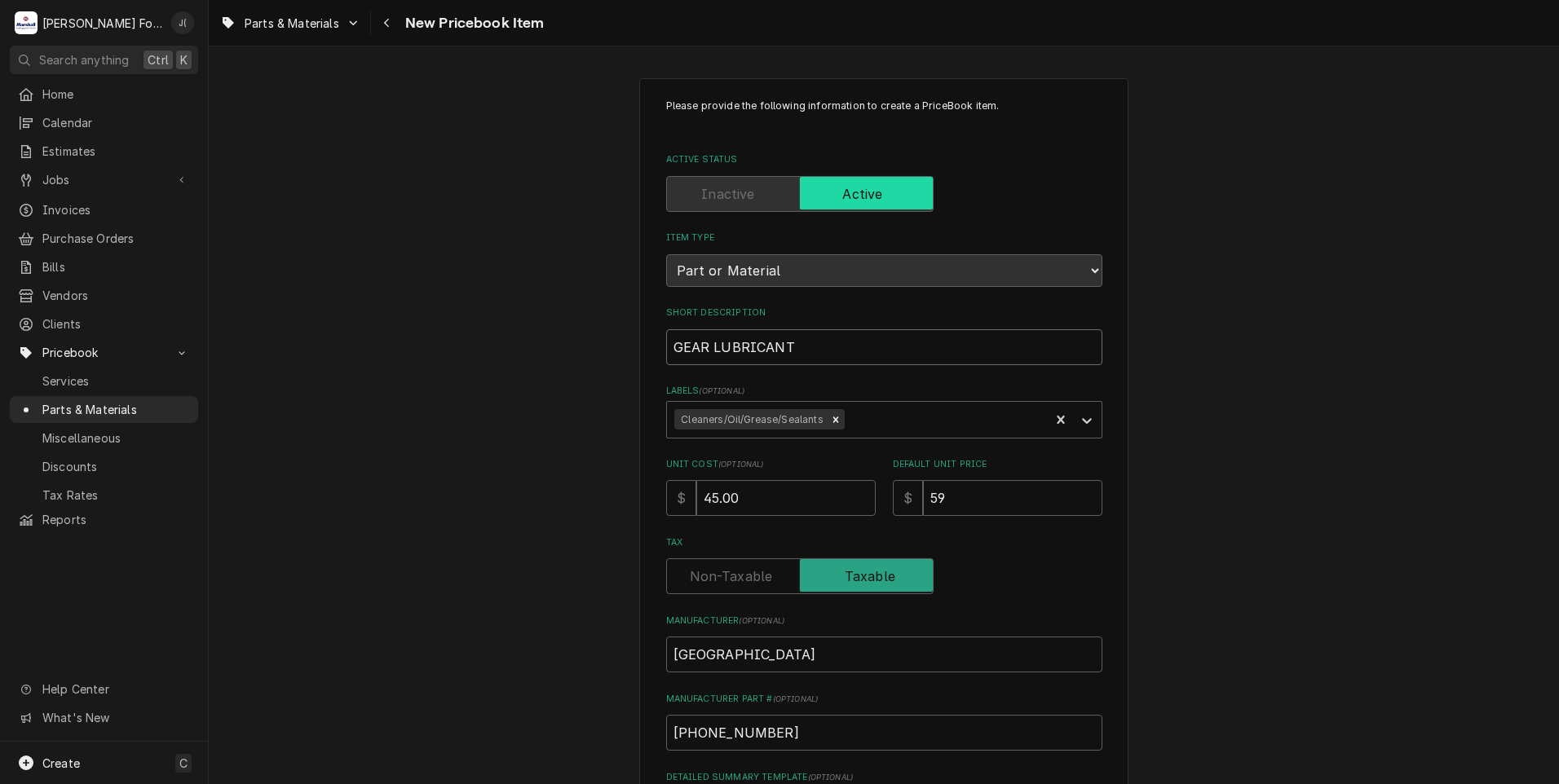
type input "GEAR LUBRICANT,"
type textarea "x"
type input "GEAR LUBRICANT,"
type textarea "x"
type input "GEAR LUBRICANT, E"
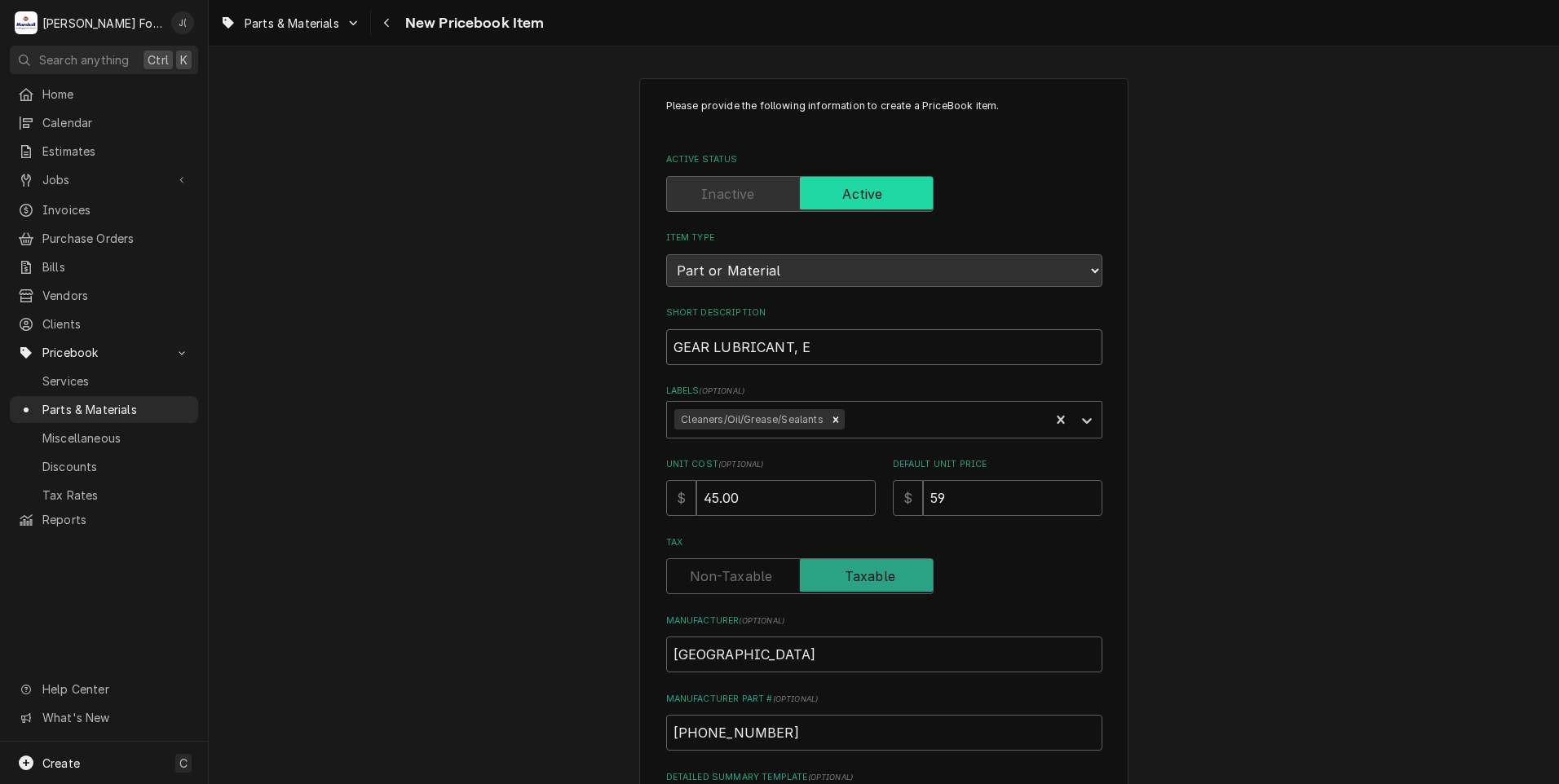
type textarea "x"
type input "GEAR LUBRICANT, EP"
type textarea "x"
type input "GEAR LUBRICANT, EP4"
type textarea "x"
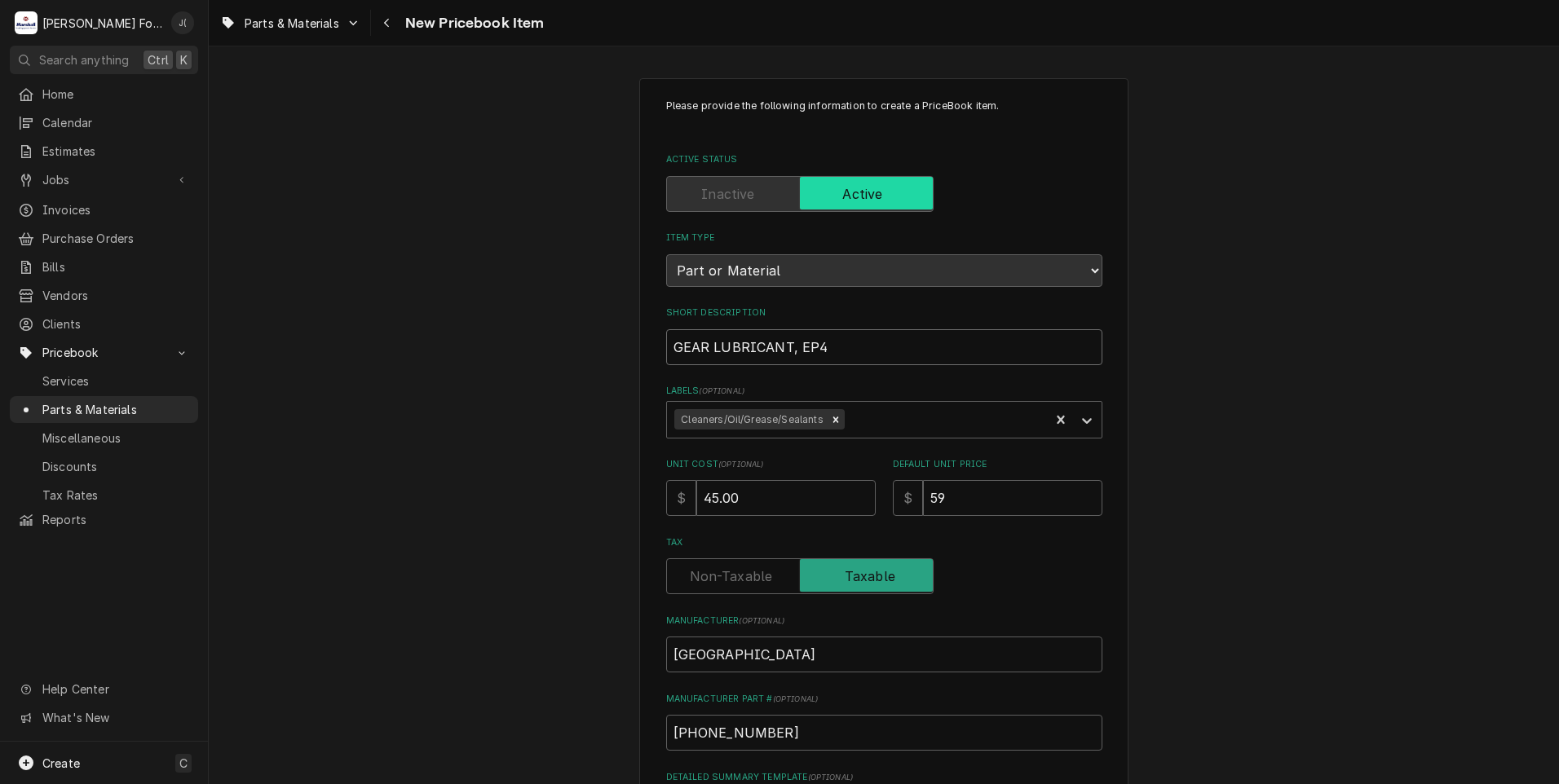
type input "GEAR LUBRICANT, EP46"
type textarea "x"
drag, startPoint x: 834, startPoint y: 343, endPoint x: 580, endPoint y: 341, distance: 254.0
click at [681, 341] on input "GEAR LUBRICANT, EP460" at bounding box center [884, 347] width 436 height 36
click at [831, 345] on input "GEAR LUBRICANT, EP460" at bounding box center [884, 347] width 436 height 36
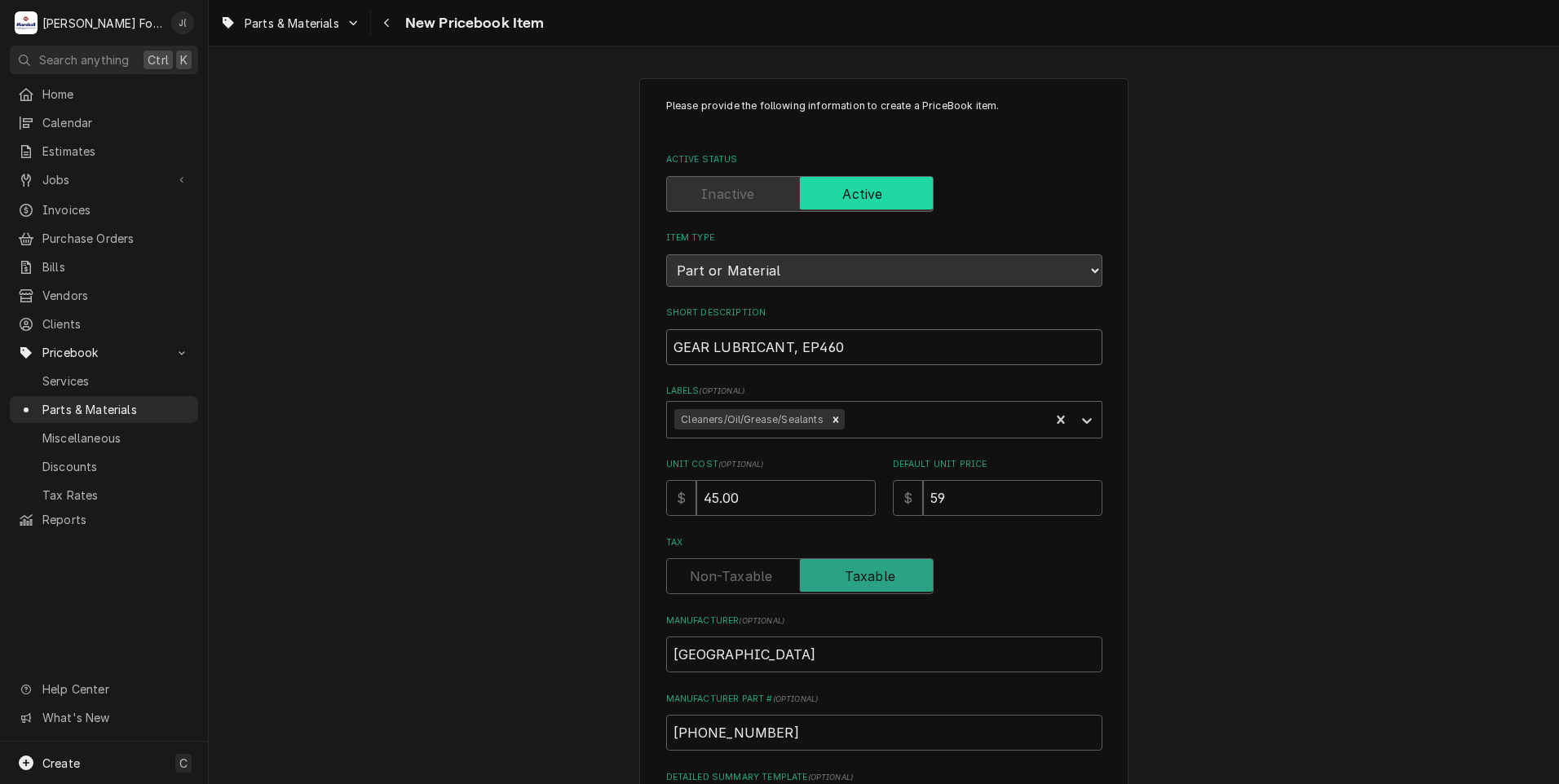
drag, startPoint x: 835, startPoint y: 347, endPoint x: 601, endPoint y: 349, distance: 234.0
click at [578, 349] on div "Please provide the following information to create a PriceBook item. Active Sta…" at bounding box center [884, 609] width 1350 height 1092
type input "GEAR LUBRICANT, EP460"
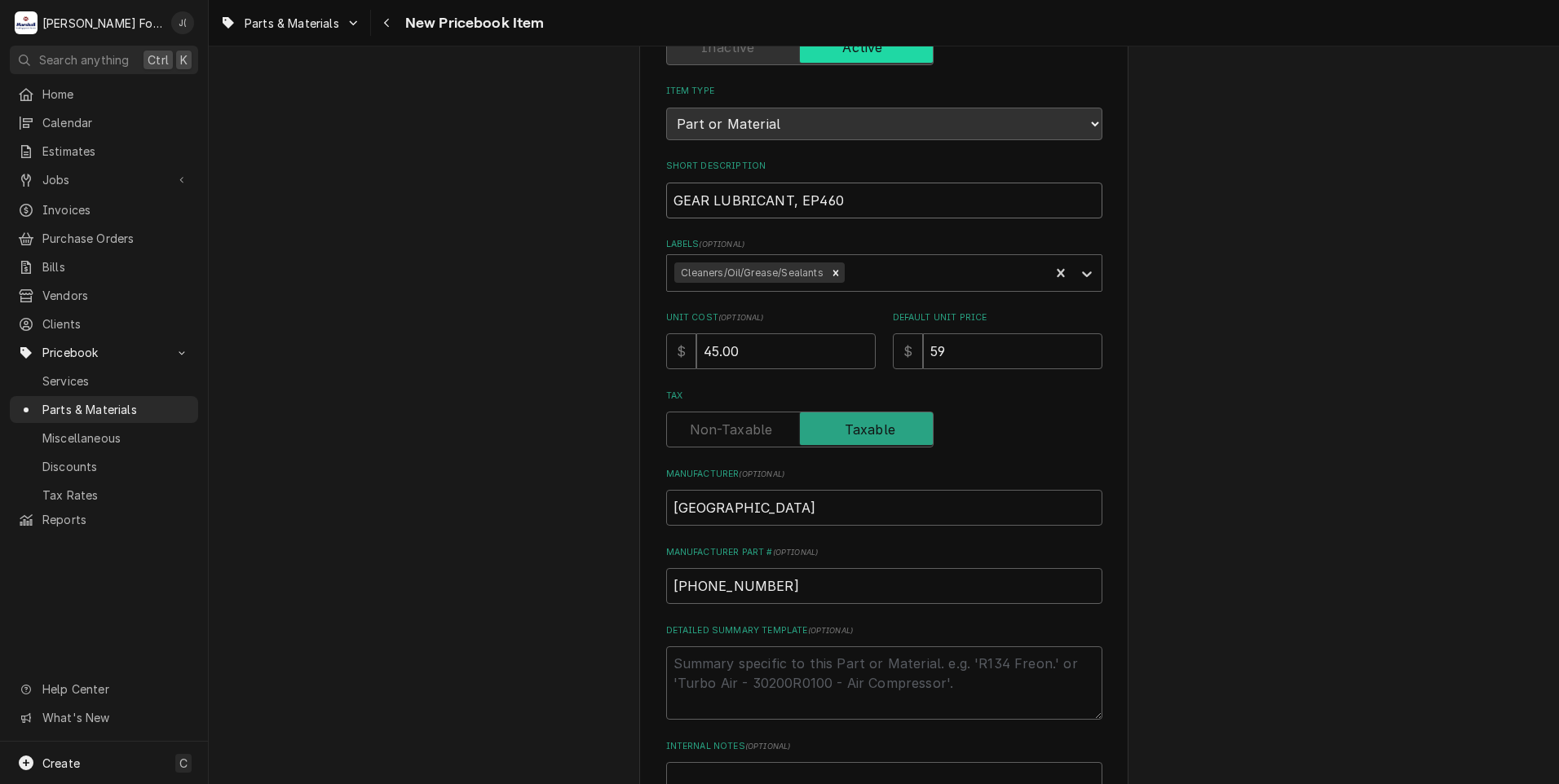
scroll to position [370, 0]
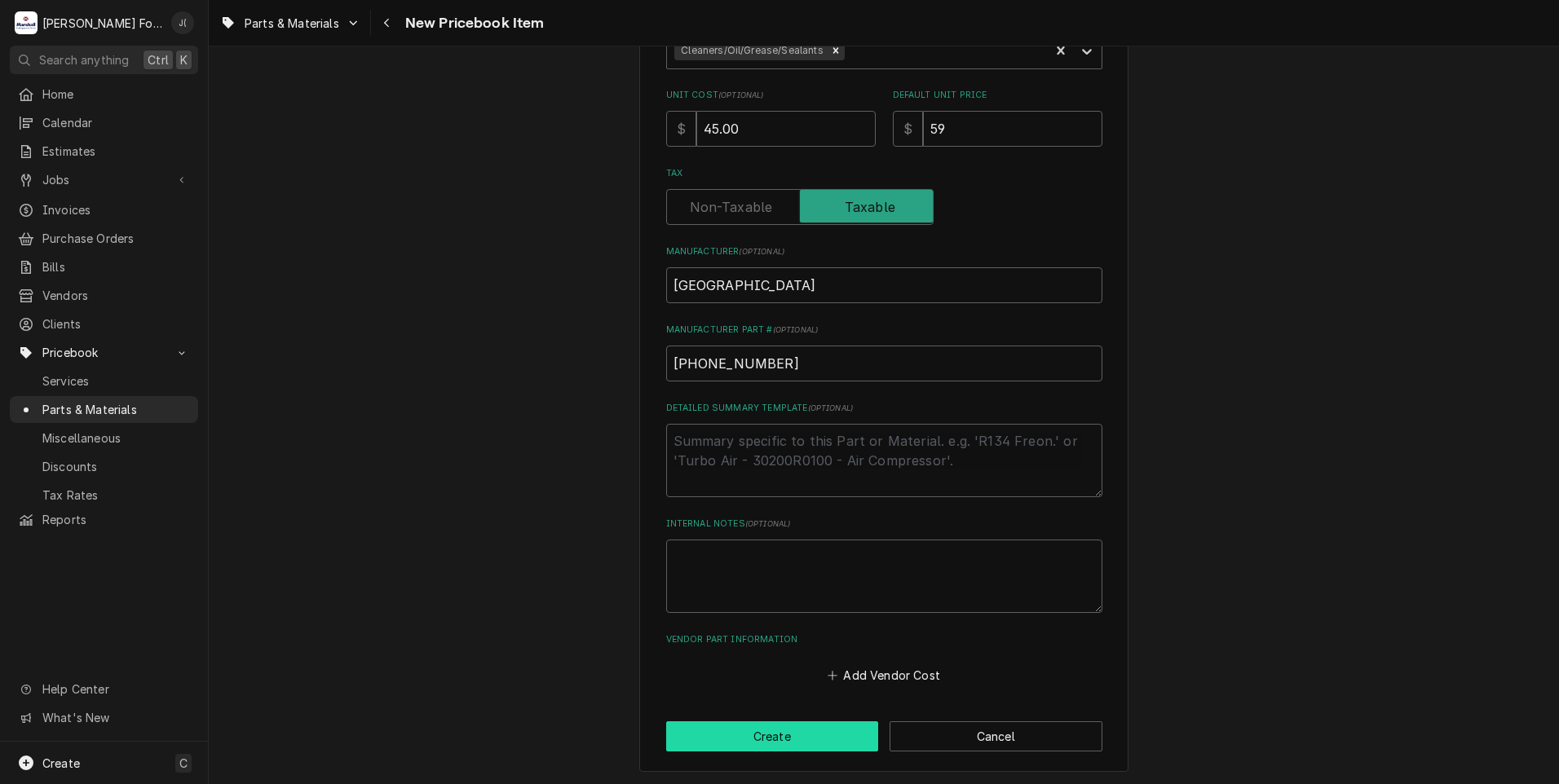
click at [745, 730] on button "Create" at bounding box center [772, 737] width 212 height 30
type textarea "x"
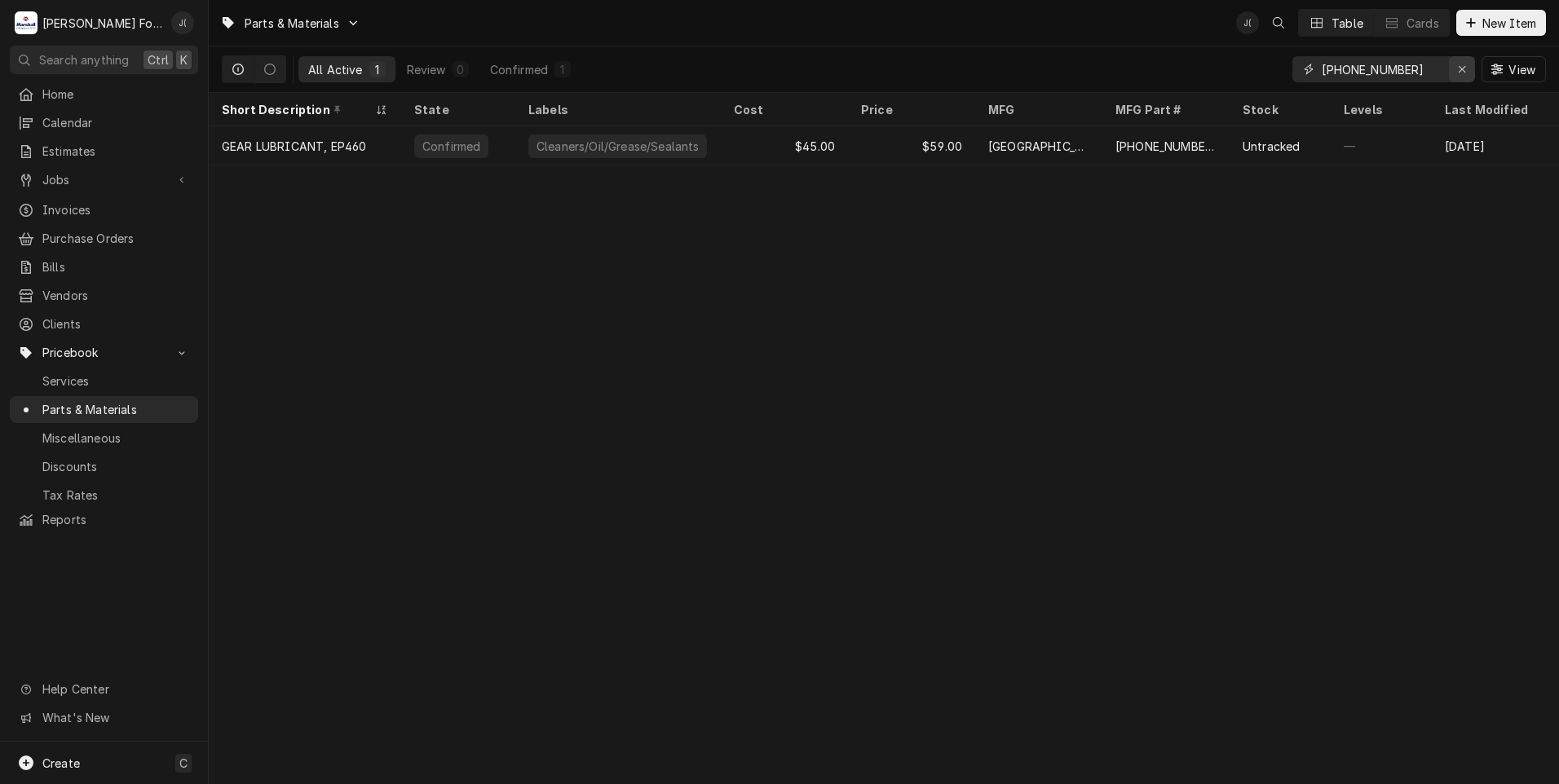
drag, startPoint x: 1466, startPoint y: 74, endPoint x: 1447, endPoint y: 74, distance: 19.0
click at [1466, 74] on icon "Erase input" at bounding box center [1462, 69] width 9 height 11
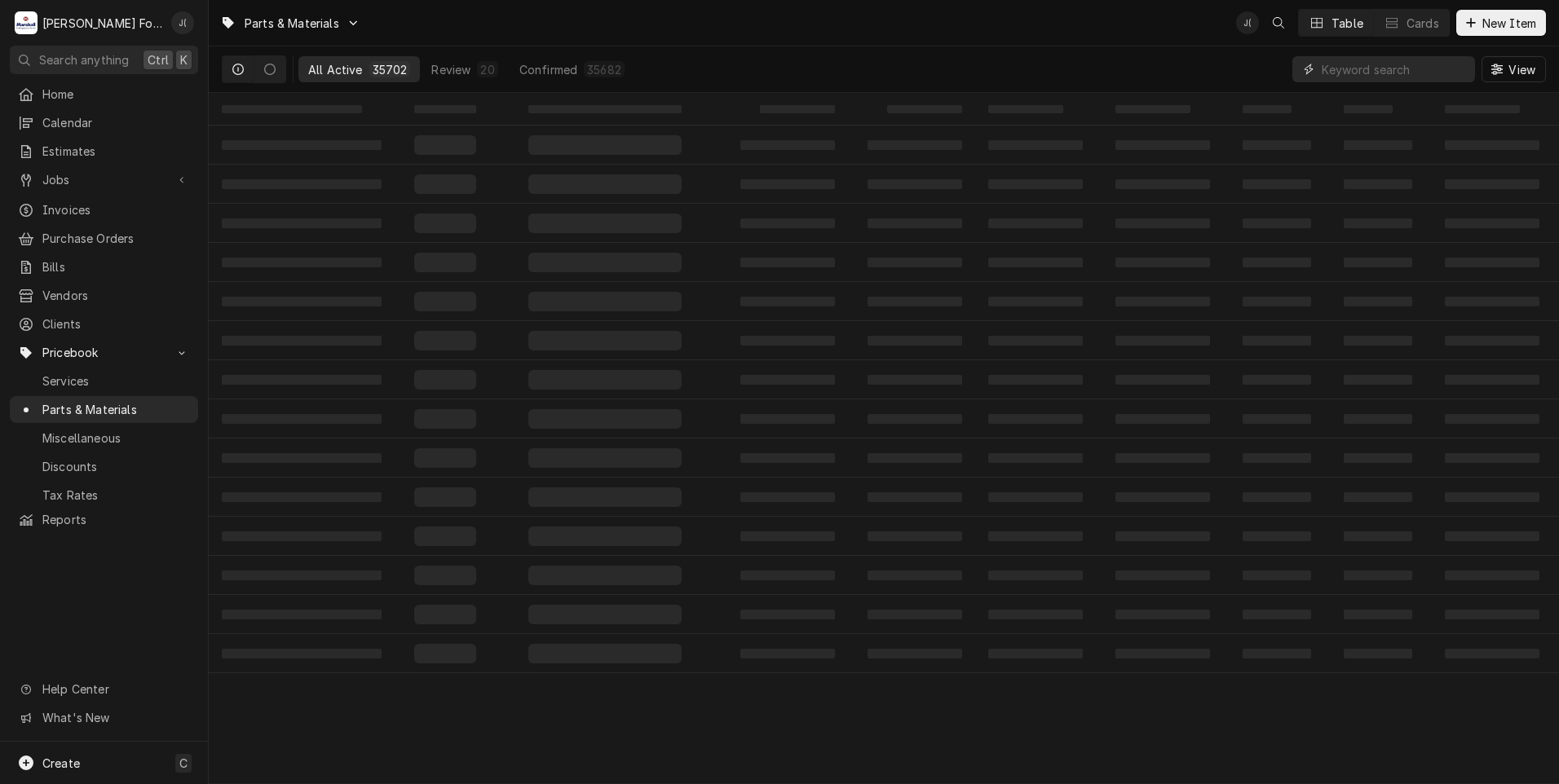
paste input "00-117542-00007"
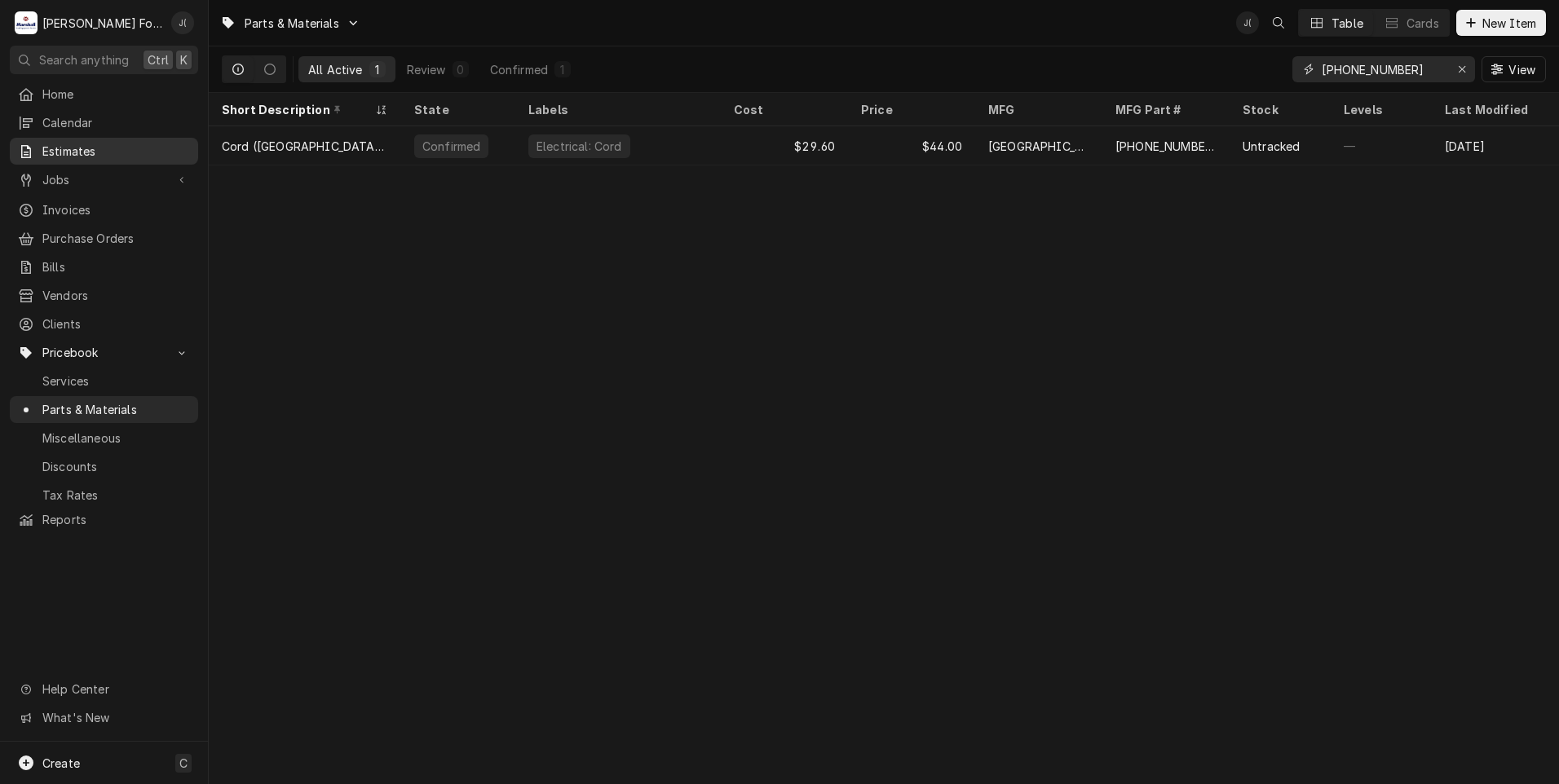
type input "00-117542-00007"
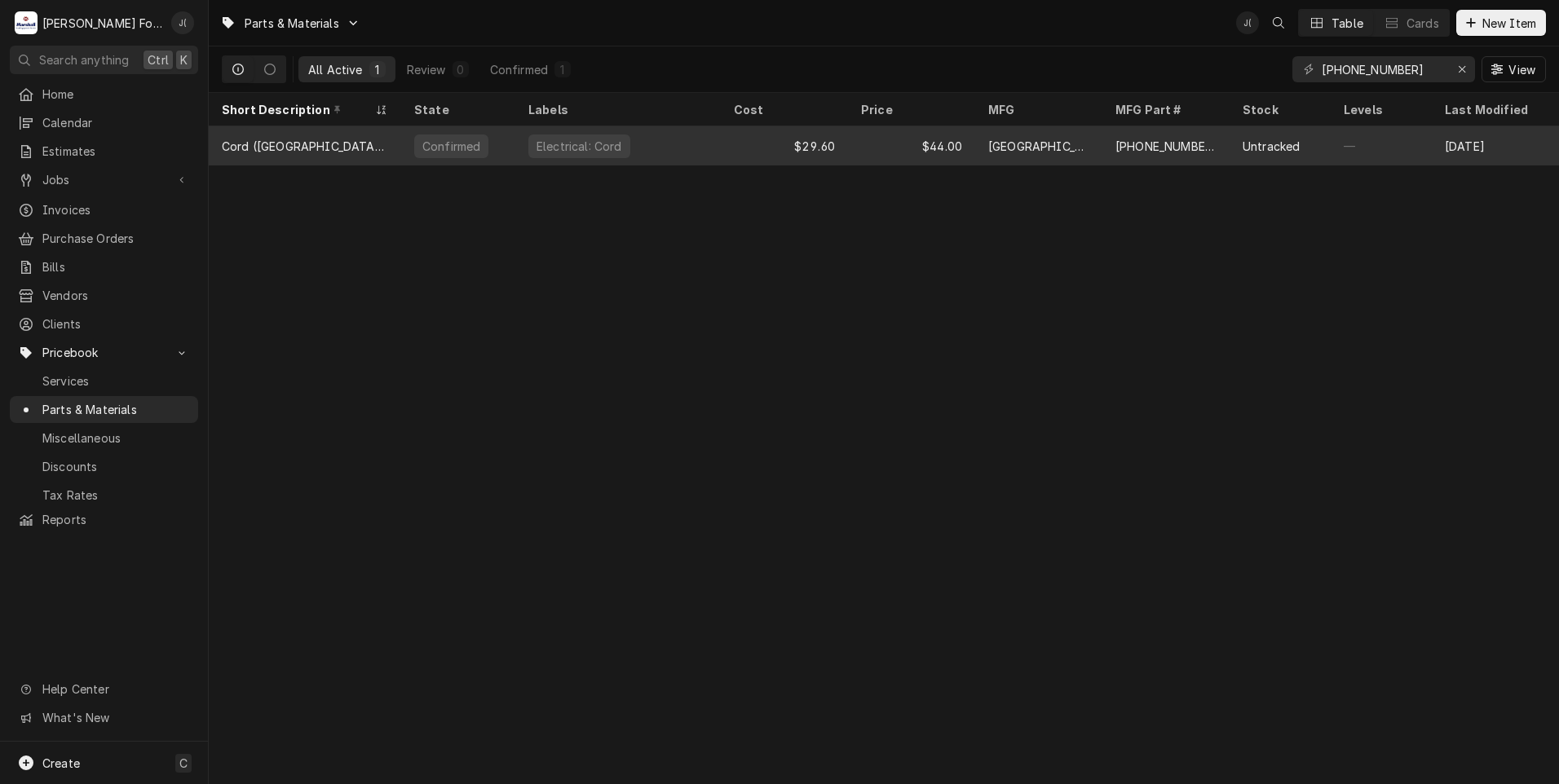
click at [909, 141] on div "$44.00" at bounding box center [911, 146] width 128 height 39
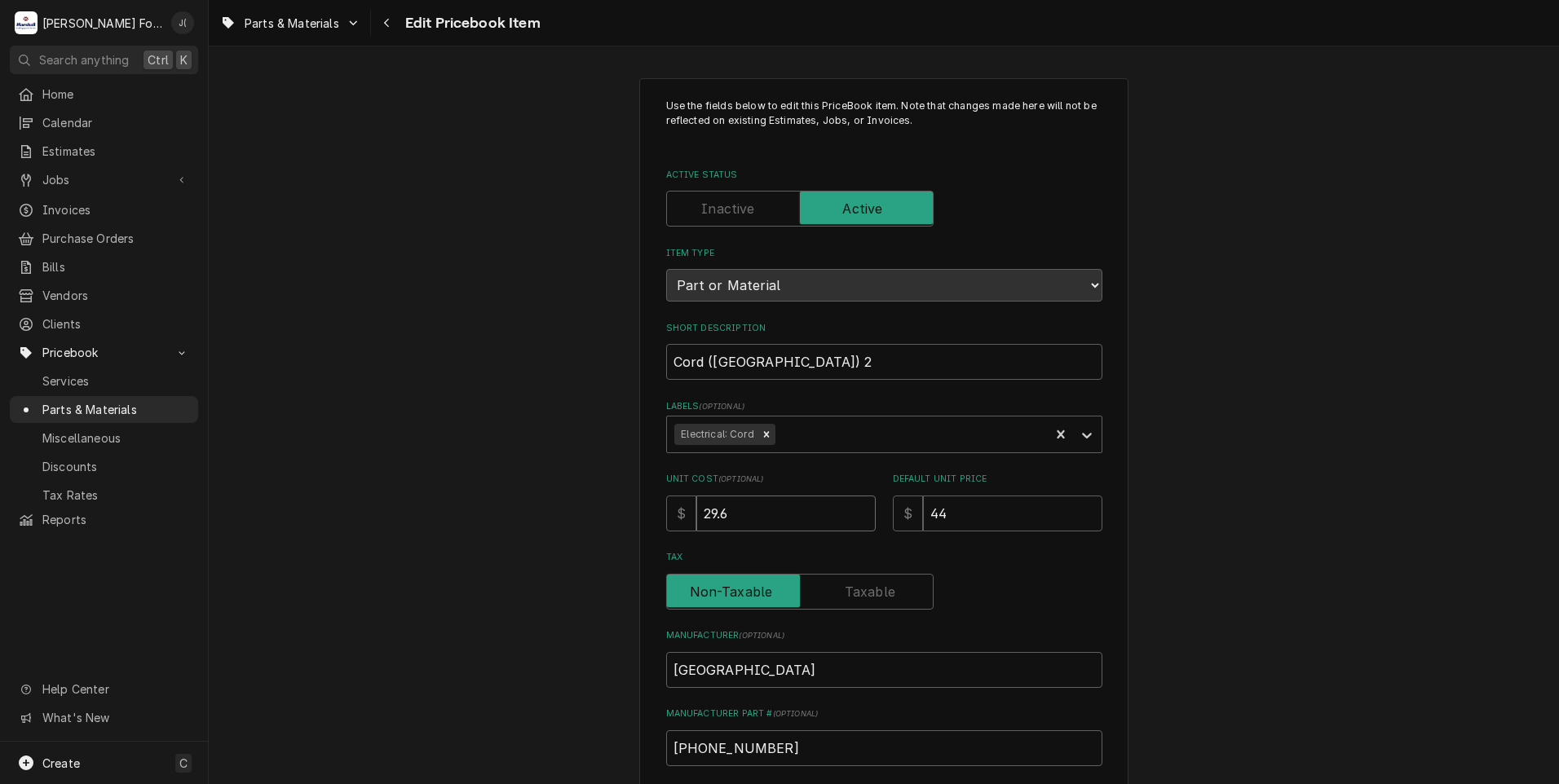
drag, startPoint x: 750, startPoint y: 520, endPoint x: 389, endPoint y: 478, distance: 363.4
click at [513, 489] on div "Use the fields below to edit this PriceBook item. Note that changes made here w…" at bounding box center [884, 637] width 1350 height 1148
type textarea "x"
type input "3"
type textarea "x"
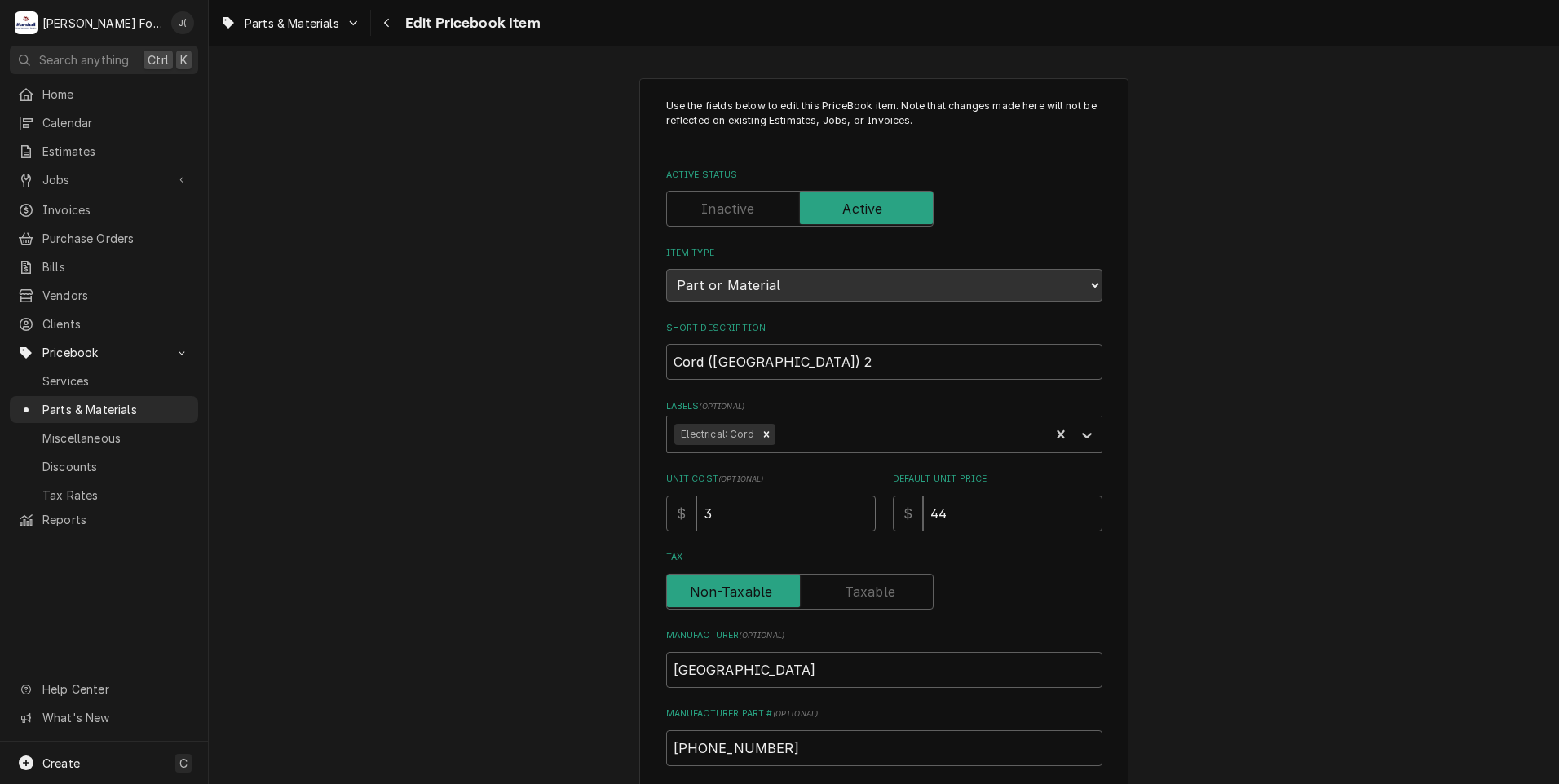
type input "37"
type textarea "x"
type input "37.2"
type textarea "x"
type input "37.29"
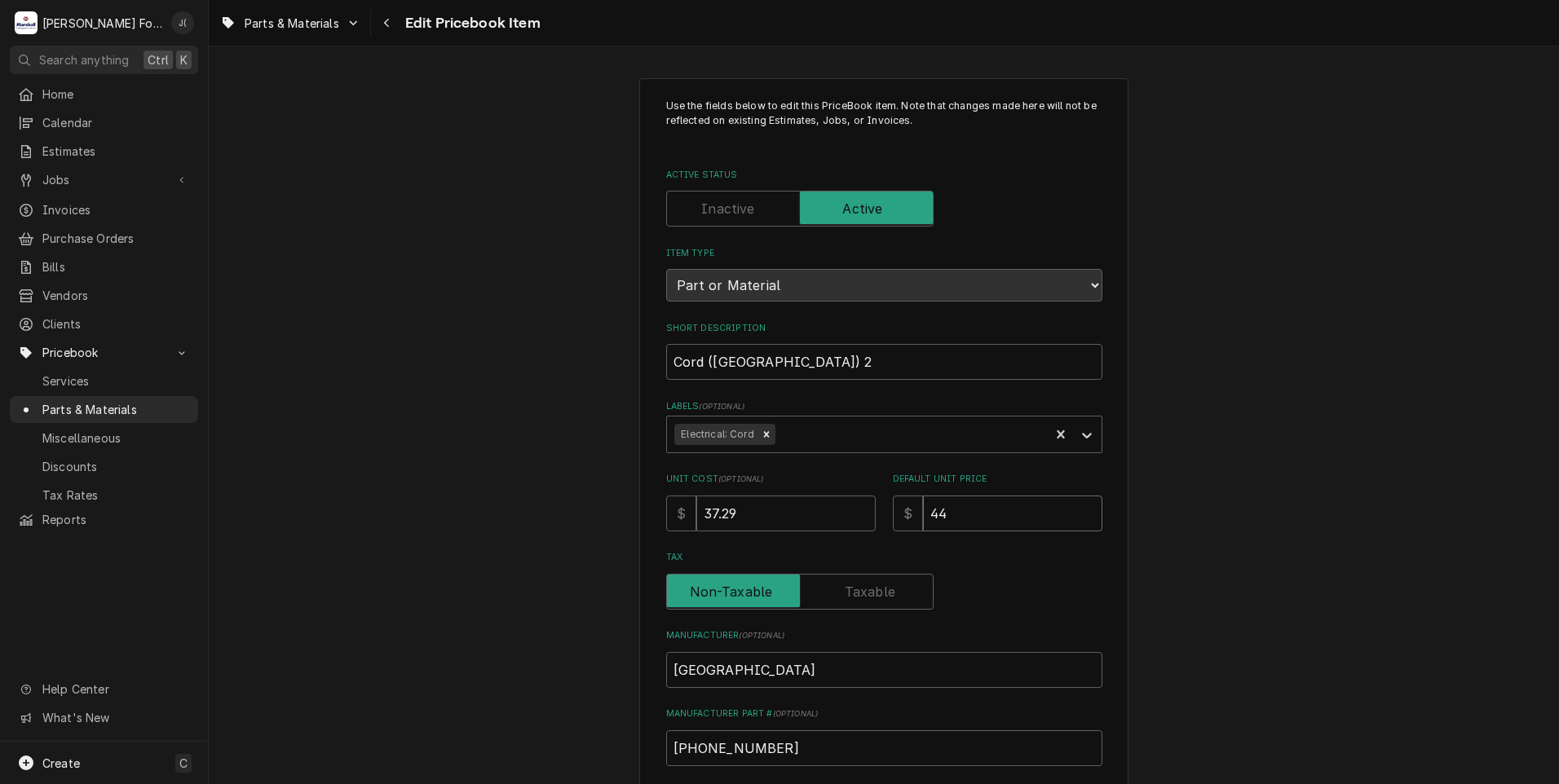
type textarea "x"
type input "4"
type textarea "x"
type input "49"
type textarea "x"
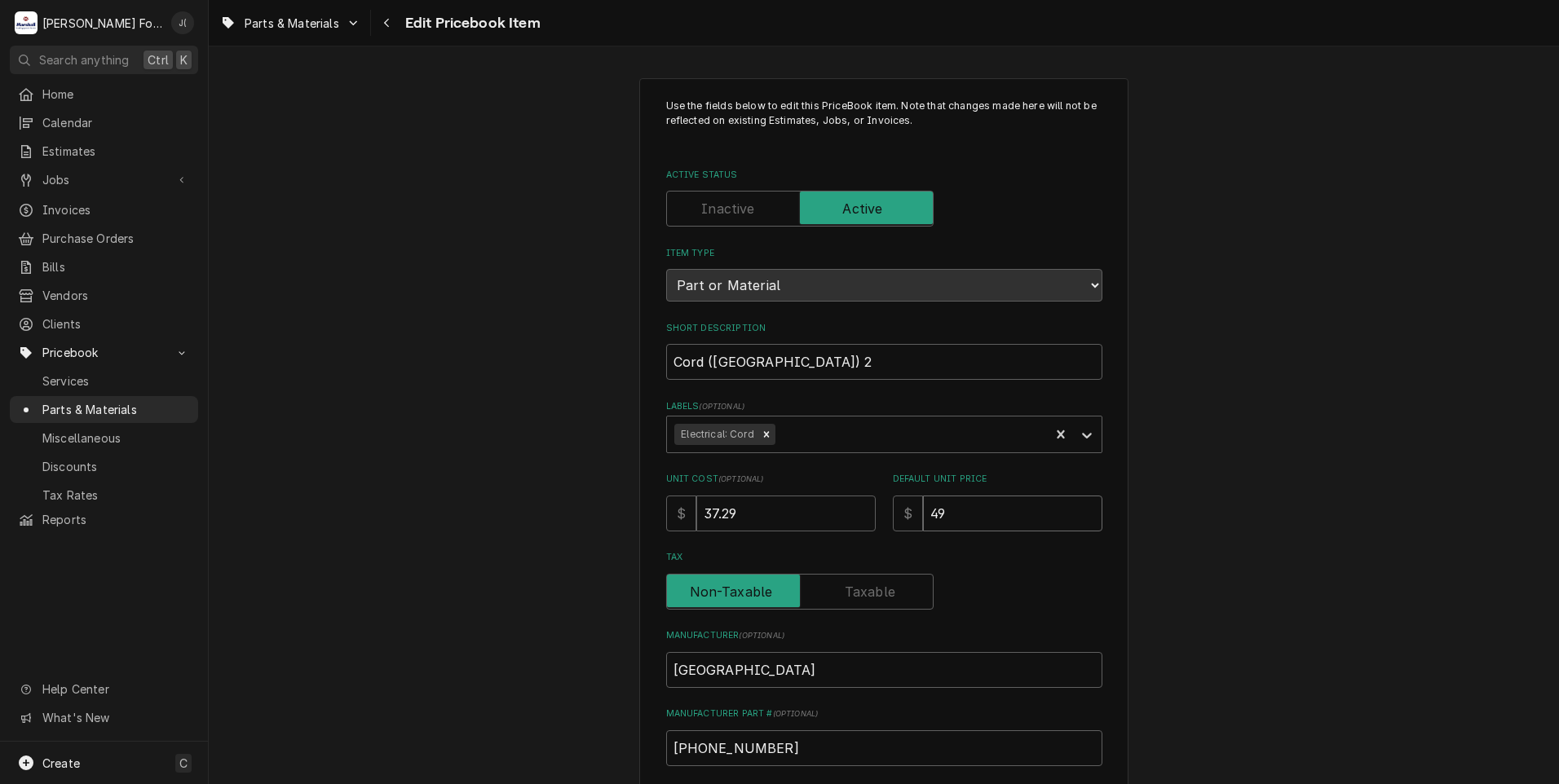
type input "49.0"
type textarea "x"
type input "49.00"
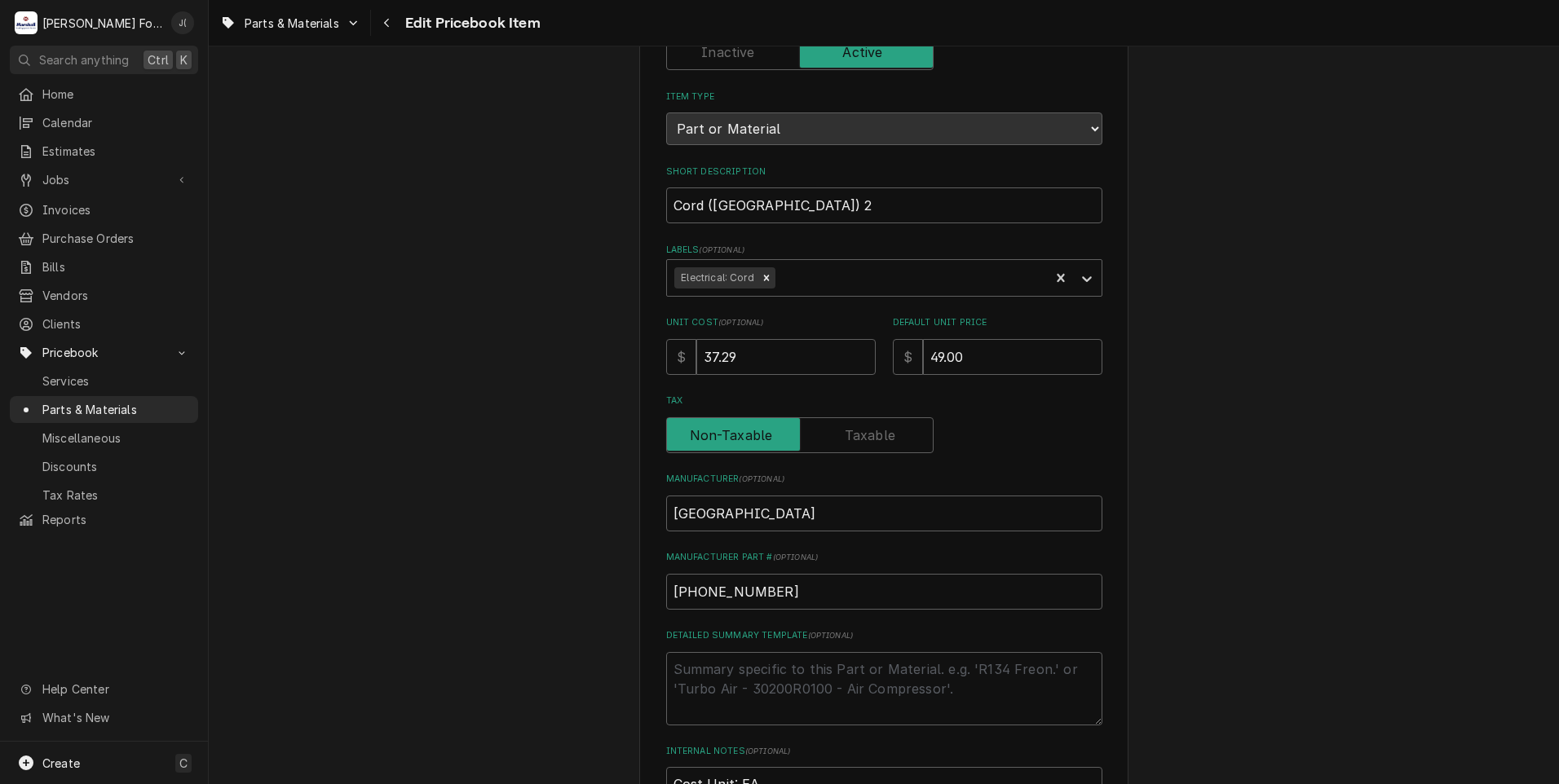
scroll to position [489, 0]
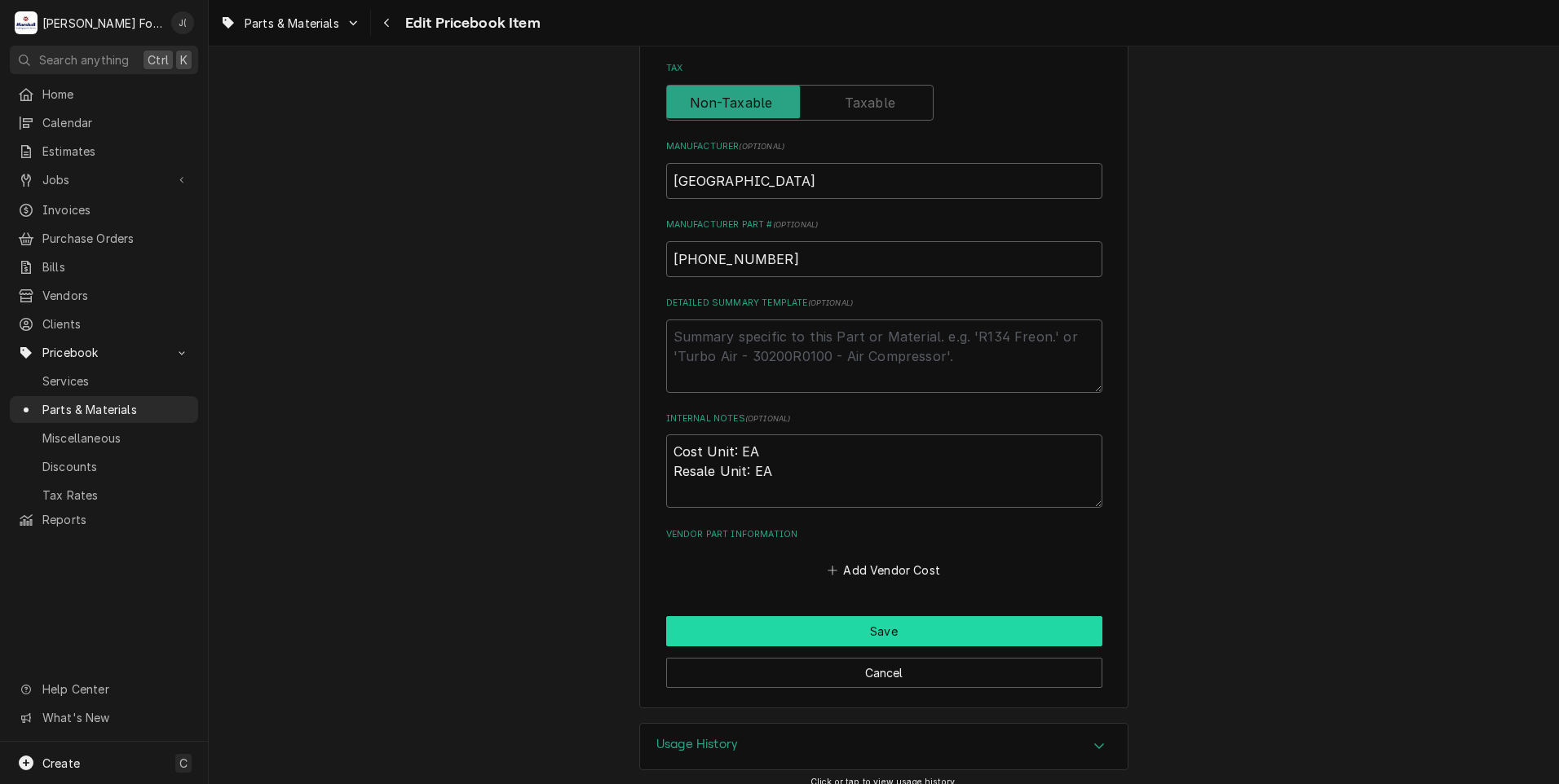
click at [789, 634] on button "Save" at bounding box center [884, 631] width 436 height 30
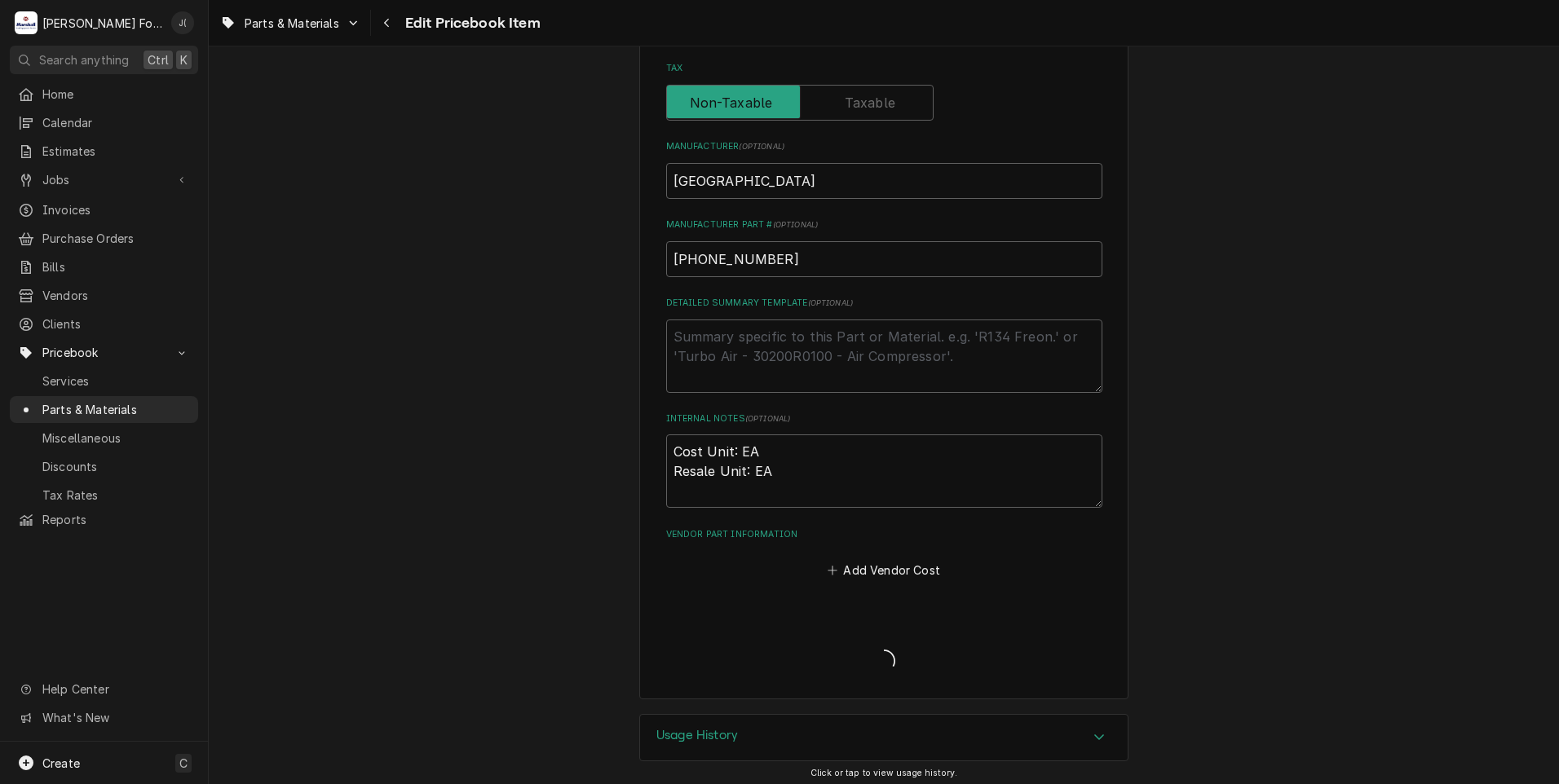
type textarea "x"
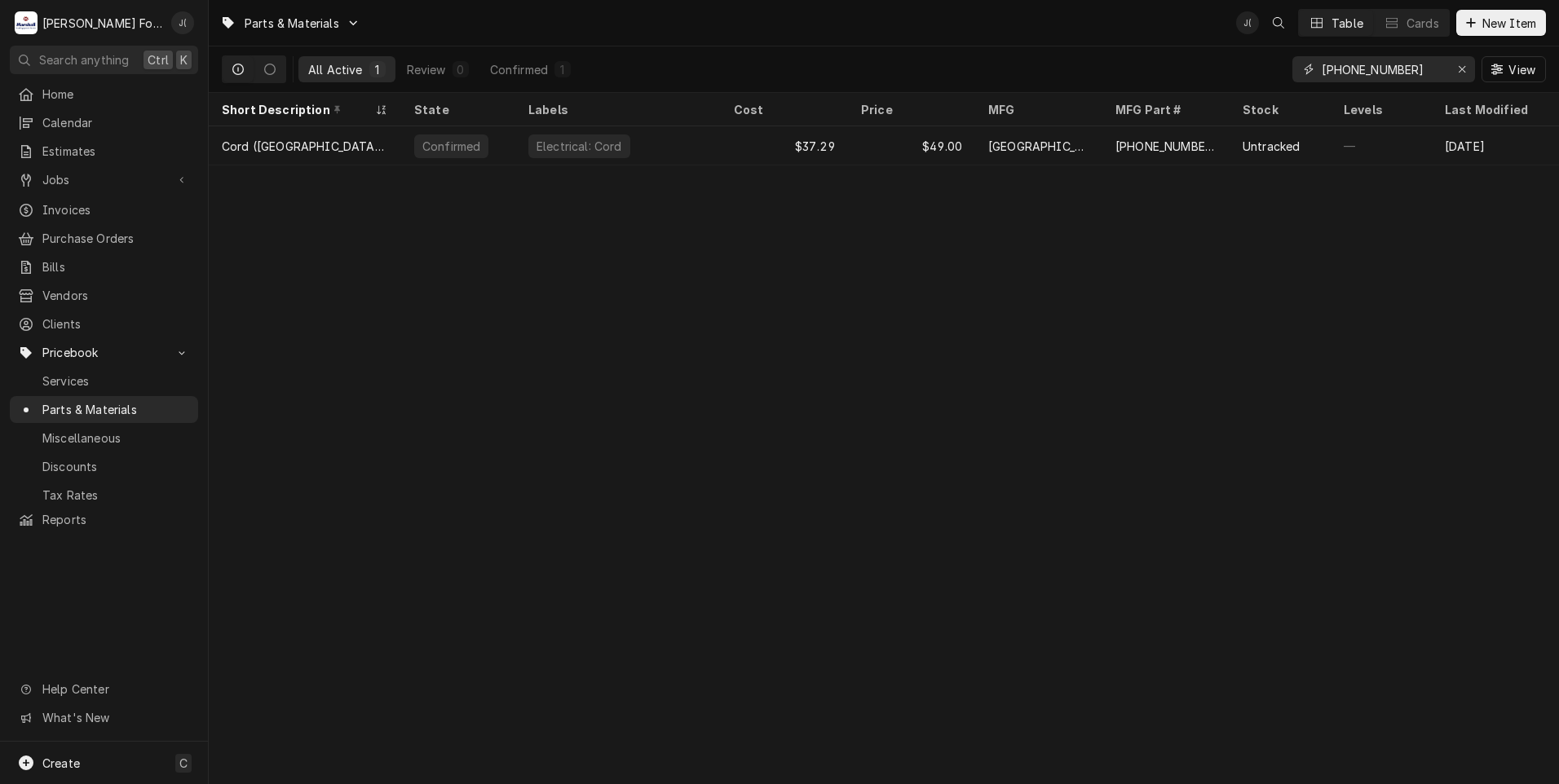
drag, startPoint x: 1465, startPoint y: 69, endPoint x: 1406, endPoint y: 69, distance: 59.0
click at [1465, 69] on icon "Erase input" at bounding box center [1462, 69] width 9 height 11
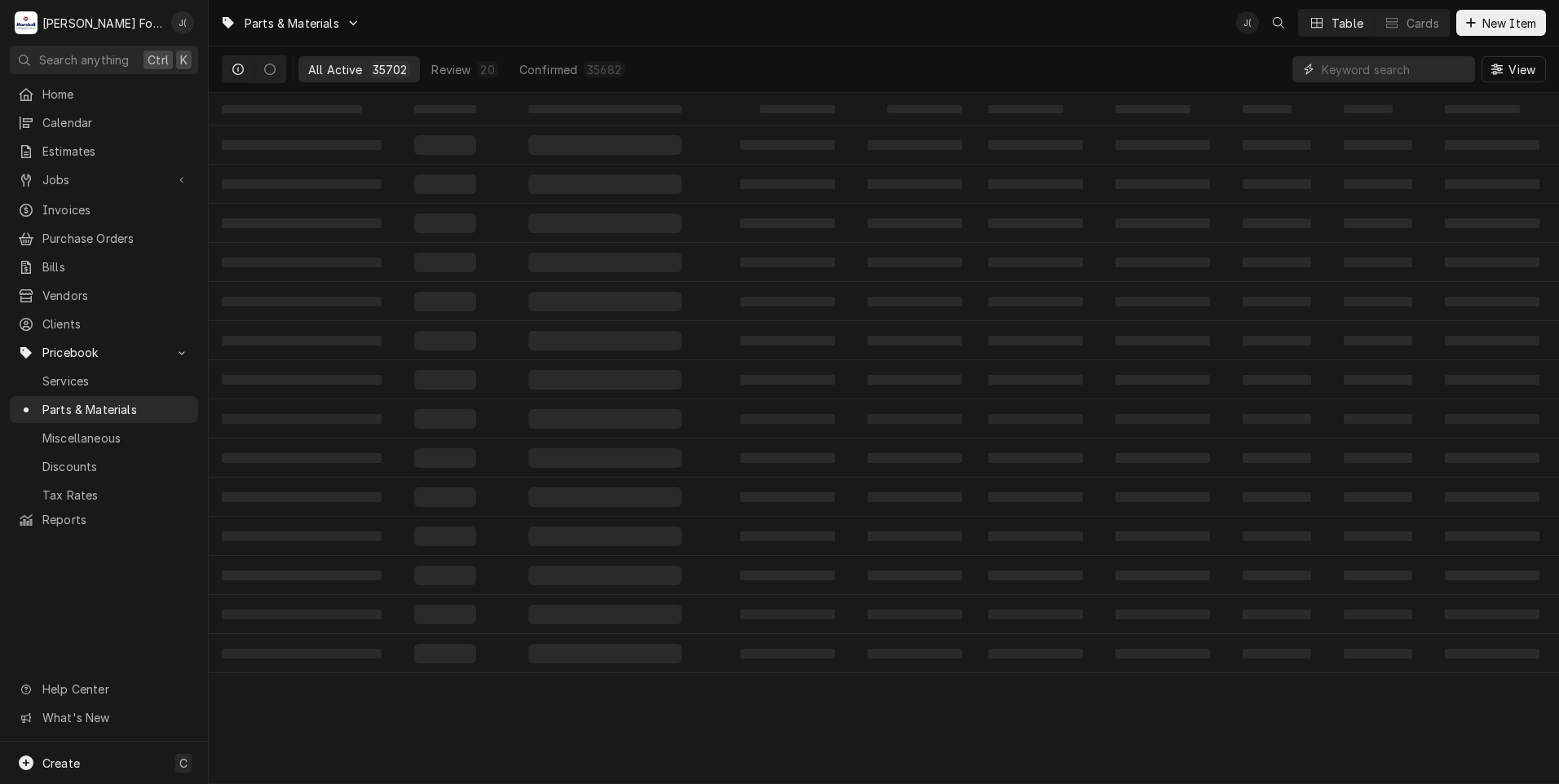
paste input "BB-005-30"
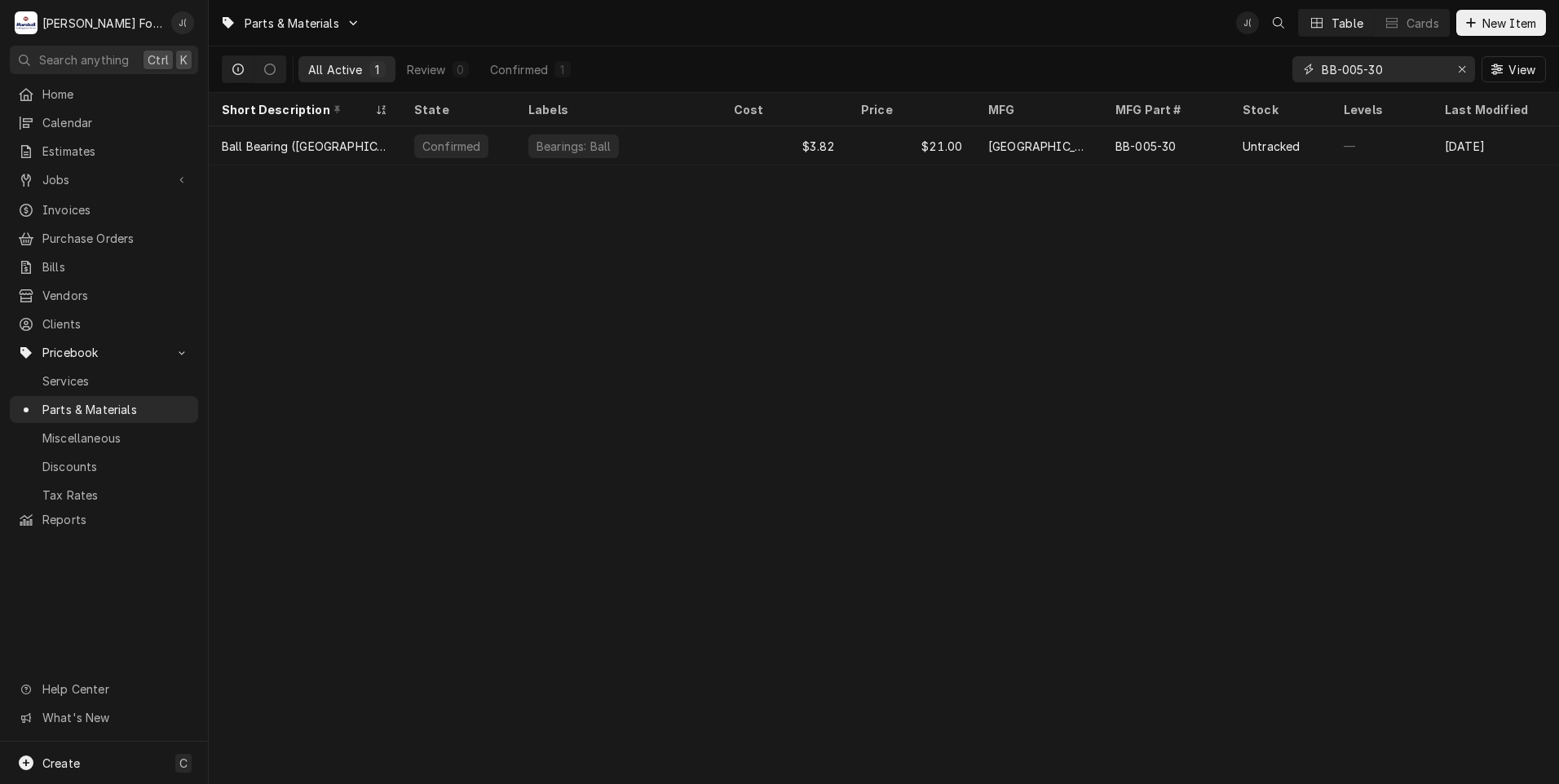
type input "BB-005-30"
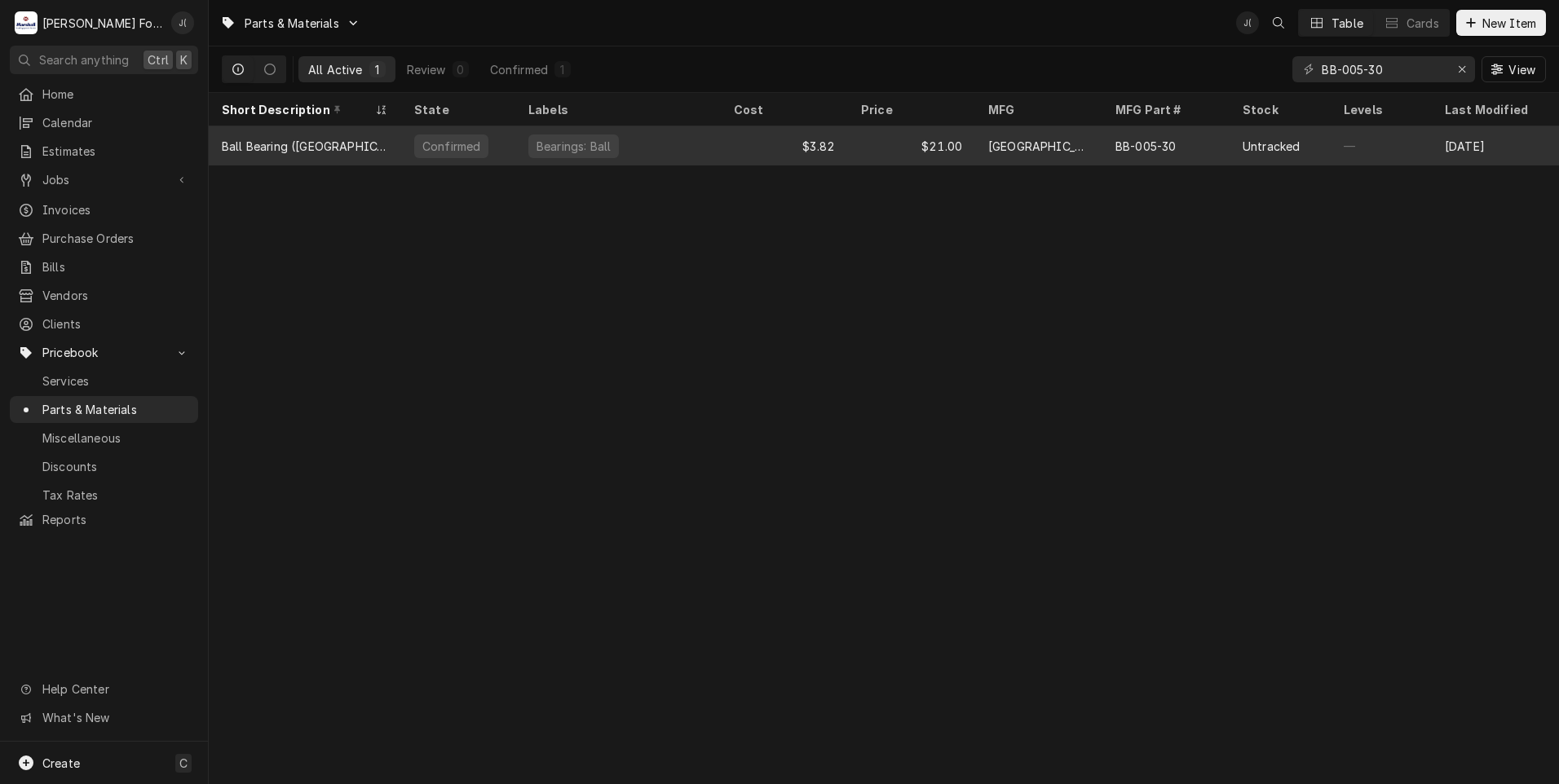
click at [770, 148] on div "$3.82" at bounding box center [784, 146] width 128 height 39
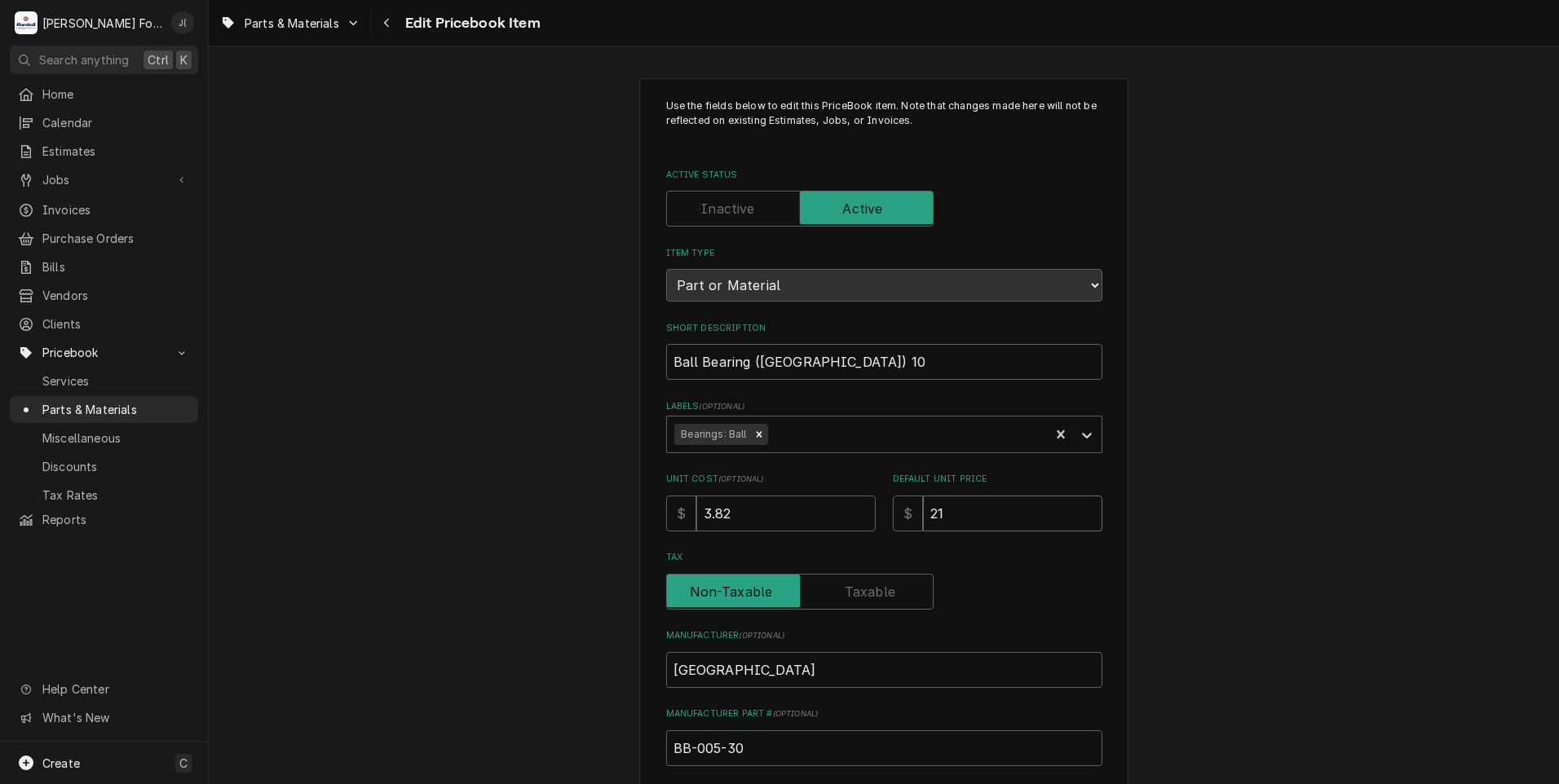
drag, startPoint x: 964, startPoint y: 508, endPoint x: 828, endPoint y: 510, distance: 136.0
click at [838, 508] on div "Unit Cost ( optional ) $ 3.82 Default Unit Price $ 21" at bounding box center [884, 502] width 436 height 58
drag, startPoint x: 757, startPoint y: 517, endPoint x: 576, endPoint y: 507, distance: 181.3
click at [588, 507] on div "Use the fields below to edit this PriceBook item. Note that changes made here w…" at bounding box center [884, 637] width 1350 height 1148
type textarea "x"
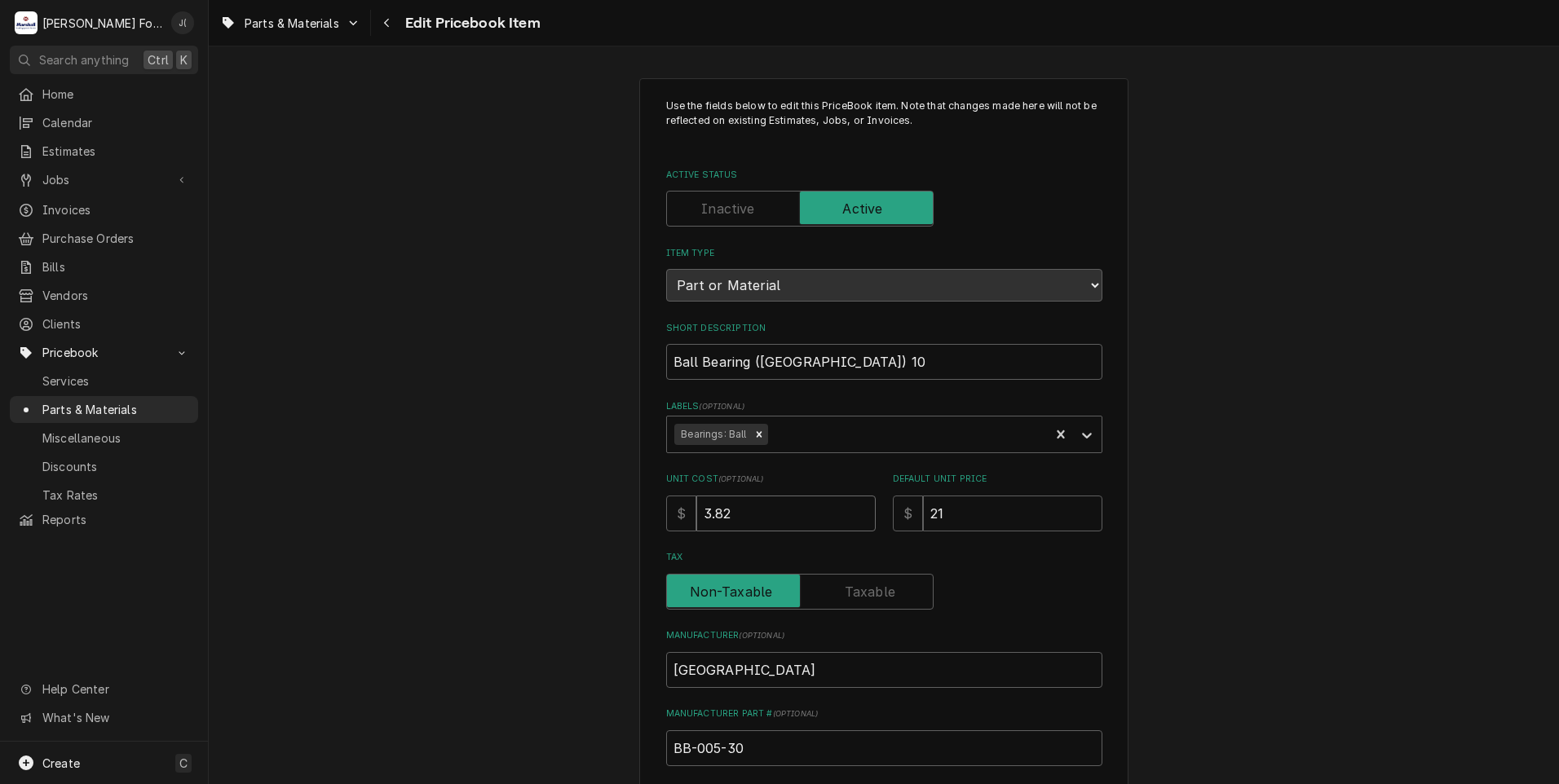
type input "1"
type textarea "x"
type input "19"
type textarea "x"
type input "19.7"
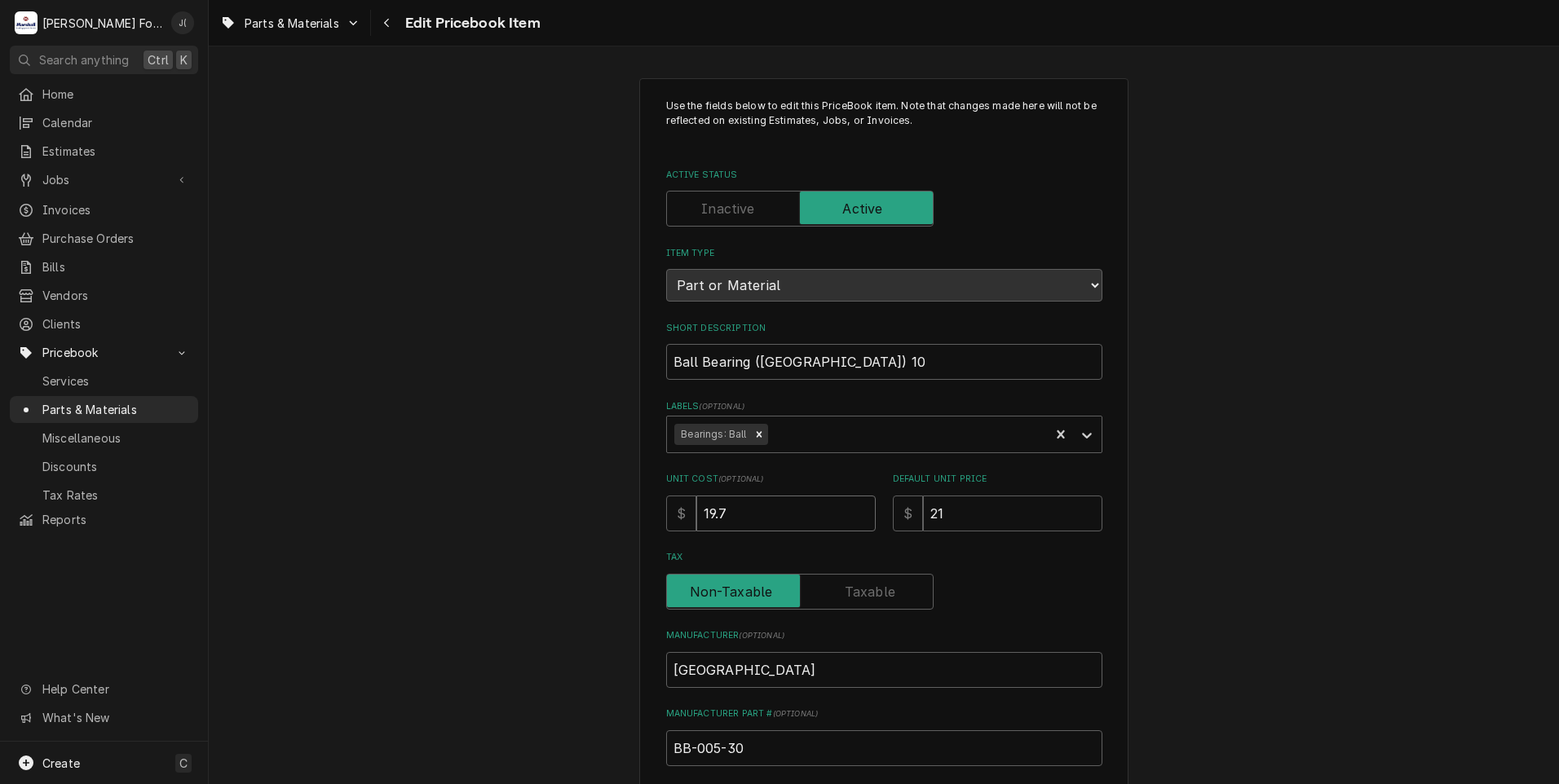
type textarea "x"
type input "19.79"
type textarea "x"
type input "2"
type textarea "x"
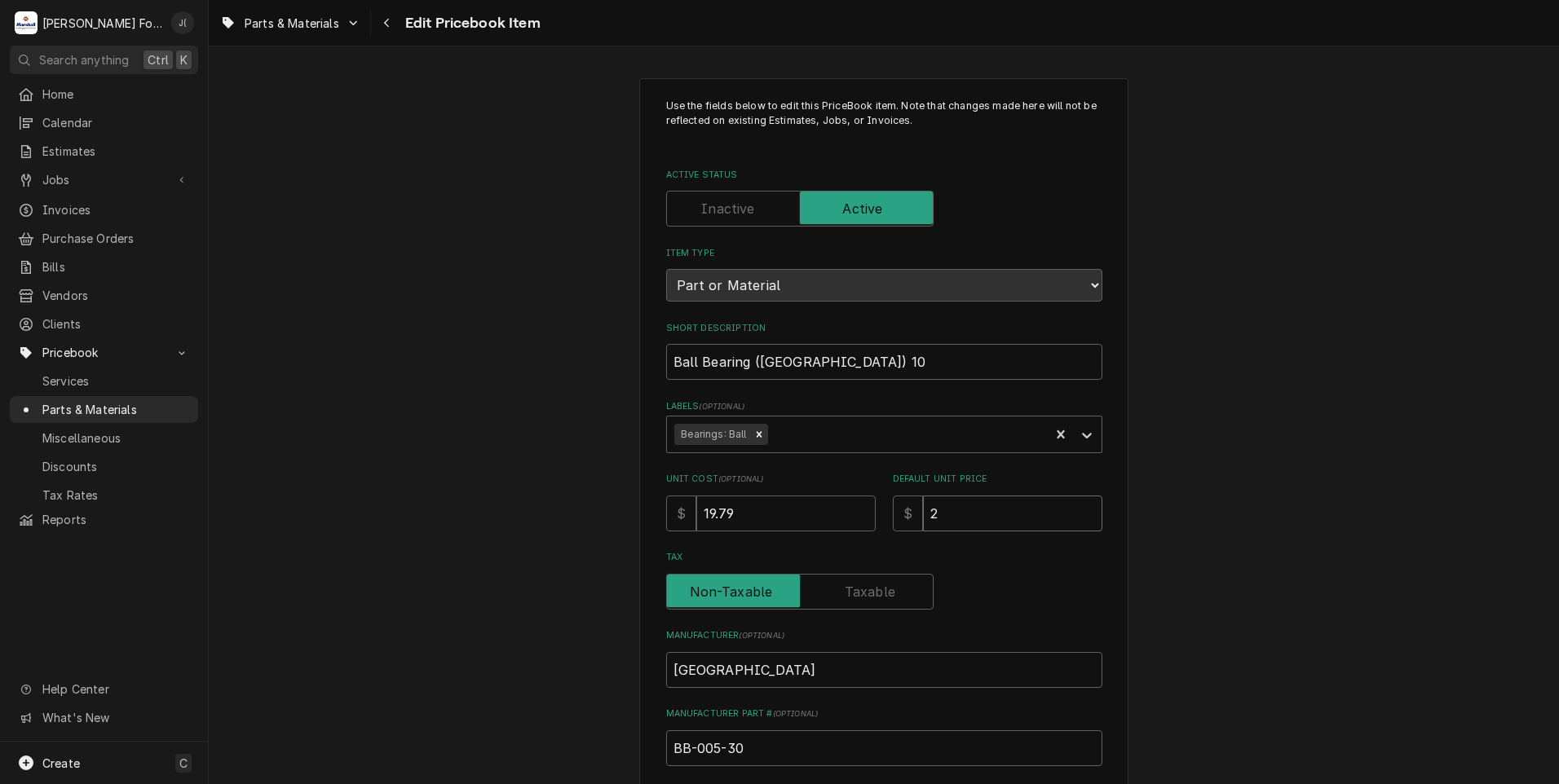
type input "26"
type textarea "x"
type input "26.0"
type textarea "x"
type input "26.00"
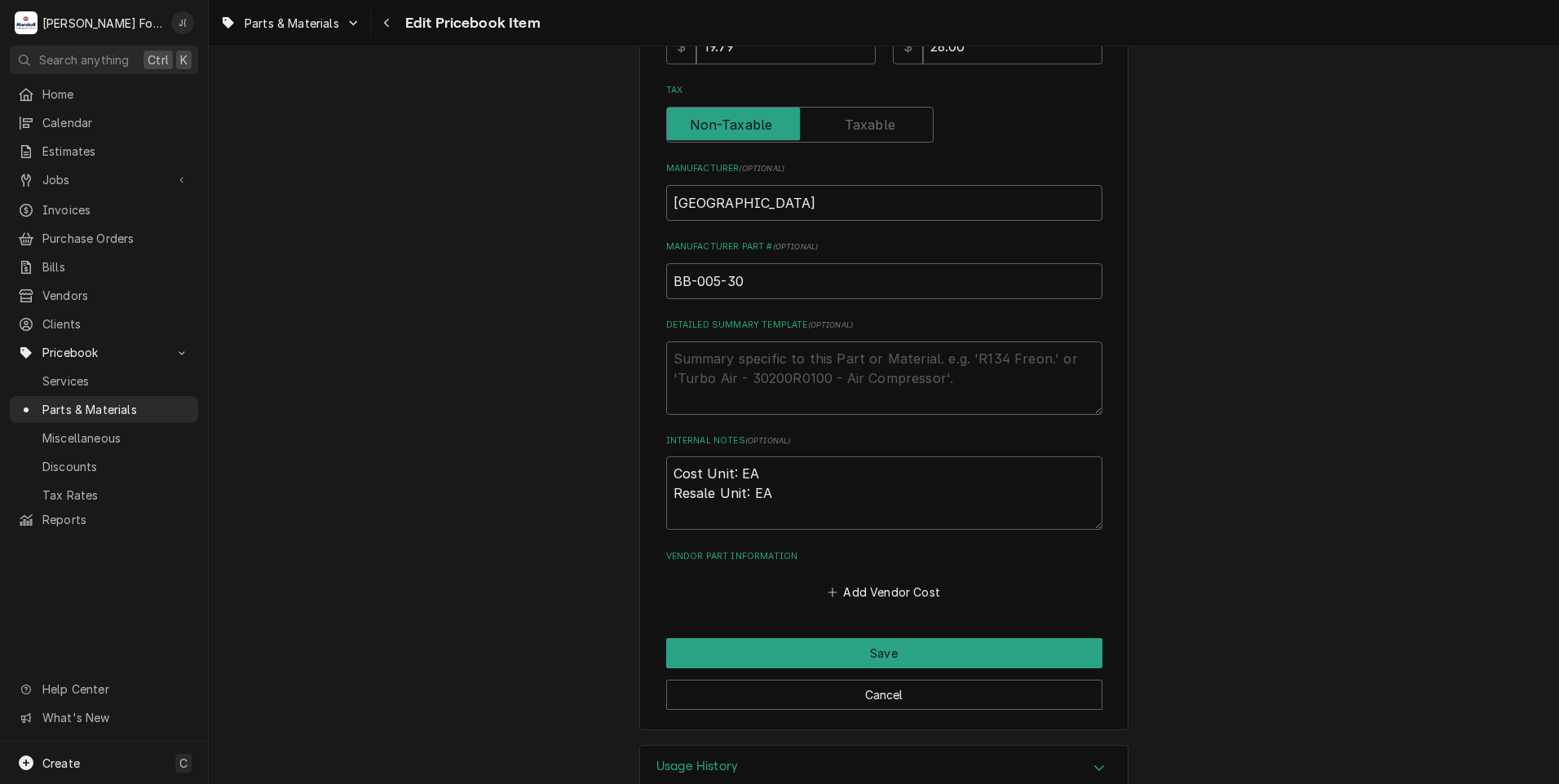
scroll to position [502, 0]
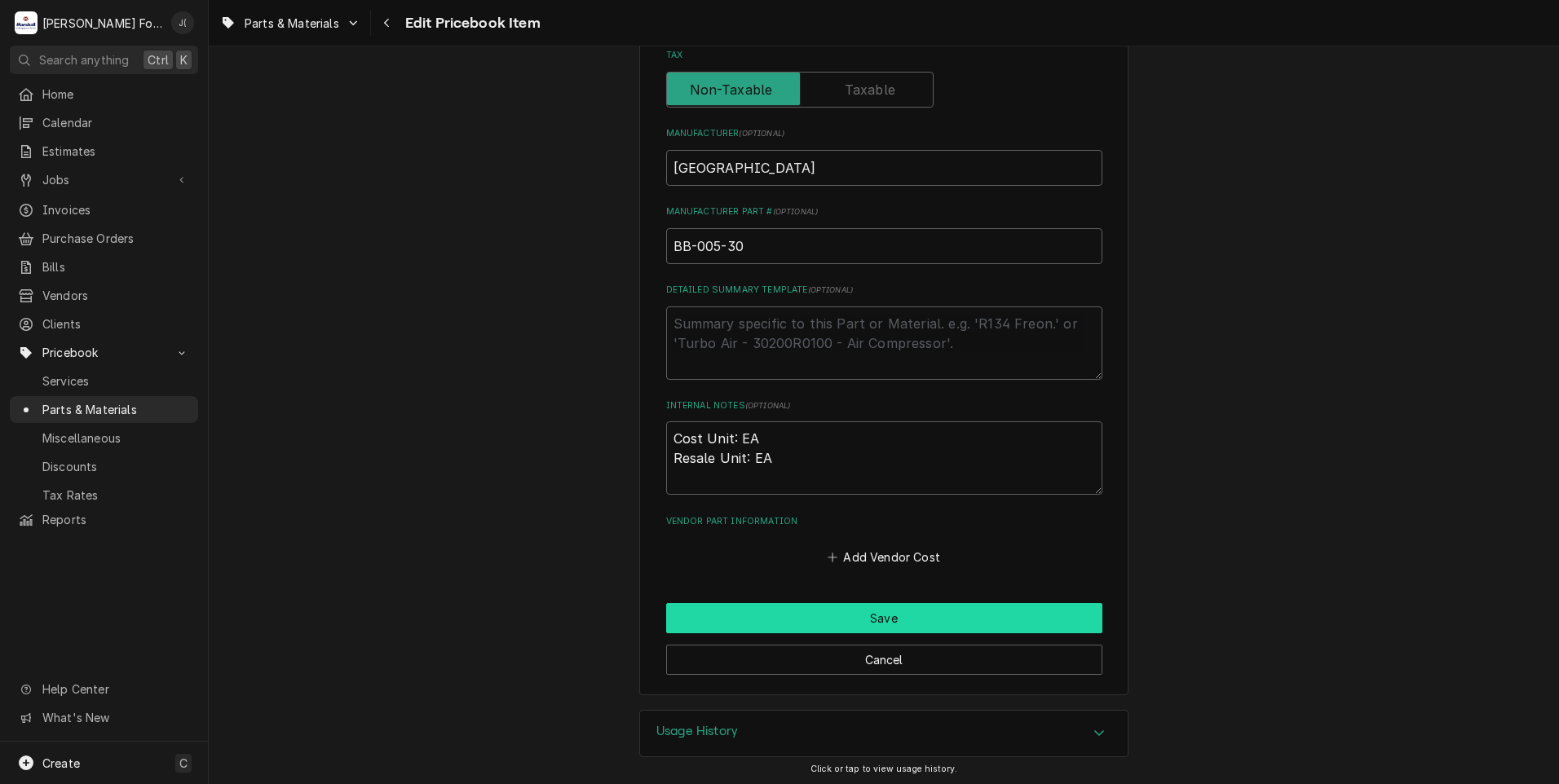
click at [702, 614] on button "Save" at bounding box center [884, 618] width 436 height 30
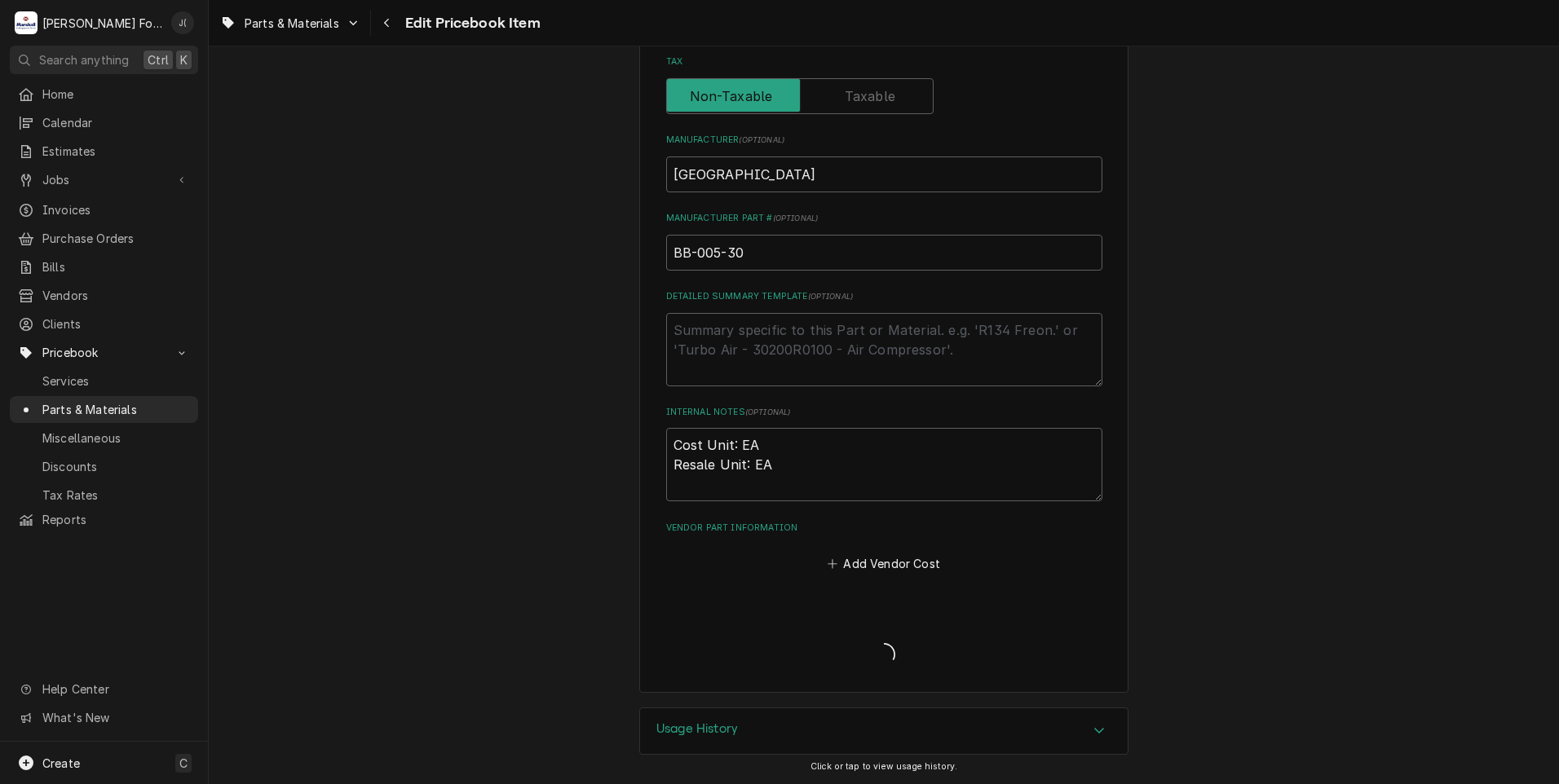
scroll to position [493, 0]
type textarea "x"
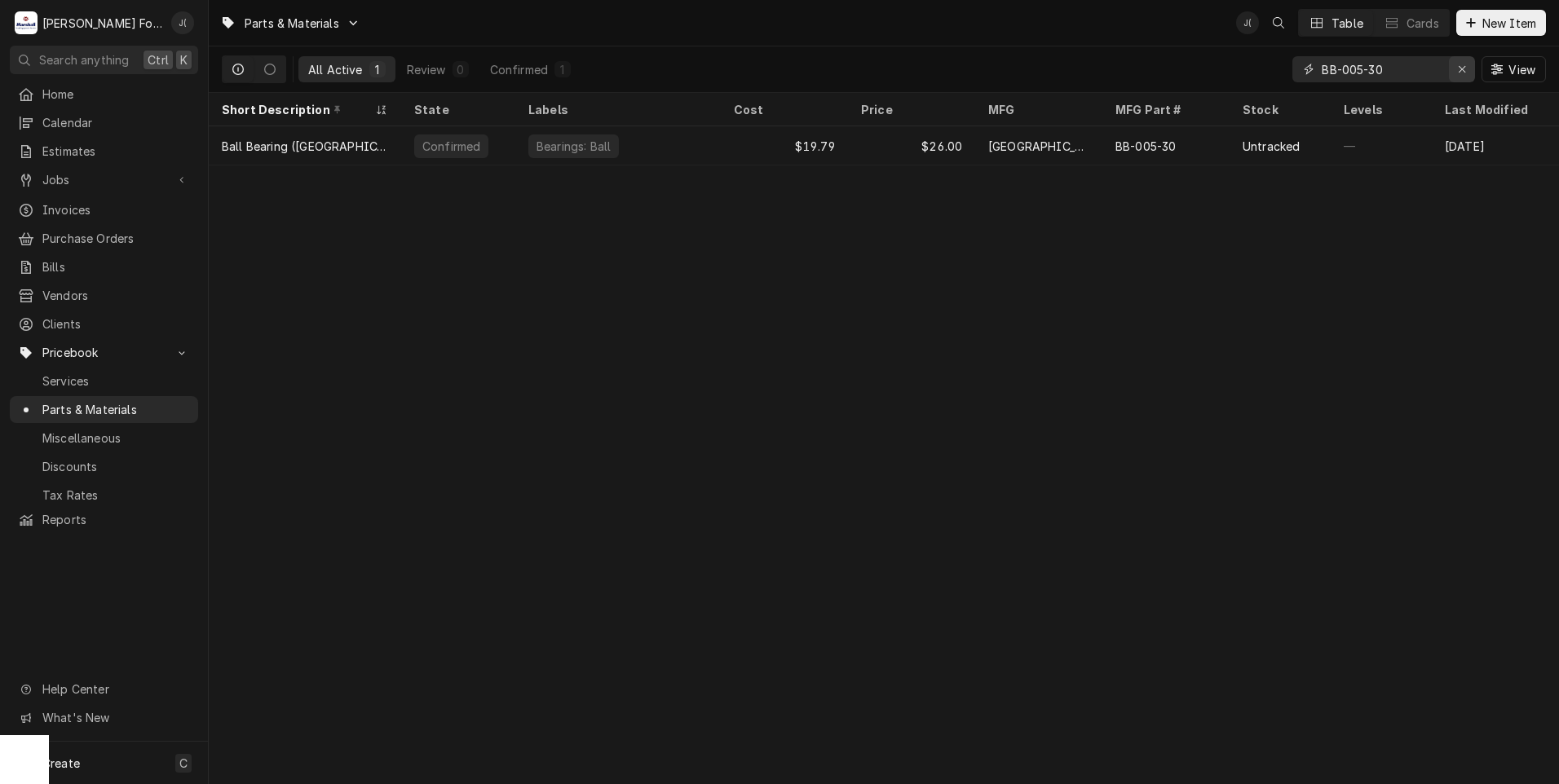
click at [1470, 69] on div "Erase input" at bounding box center [1462, 70] width 17 height 17
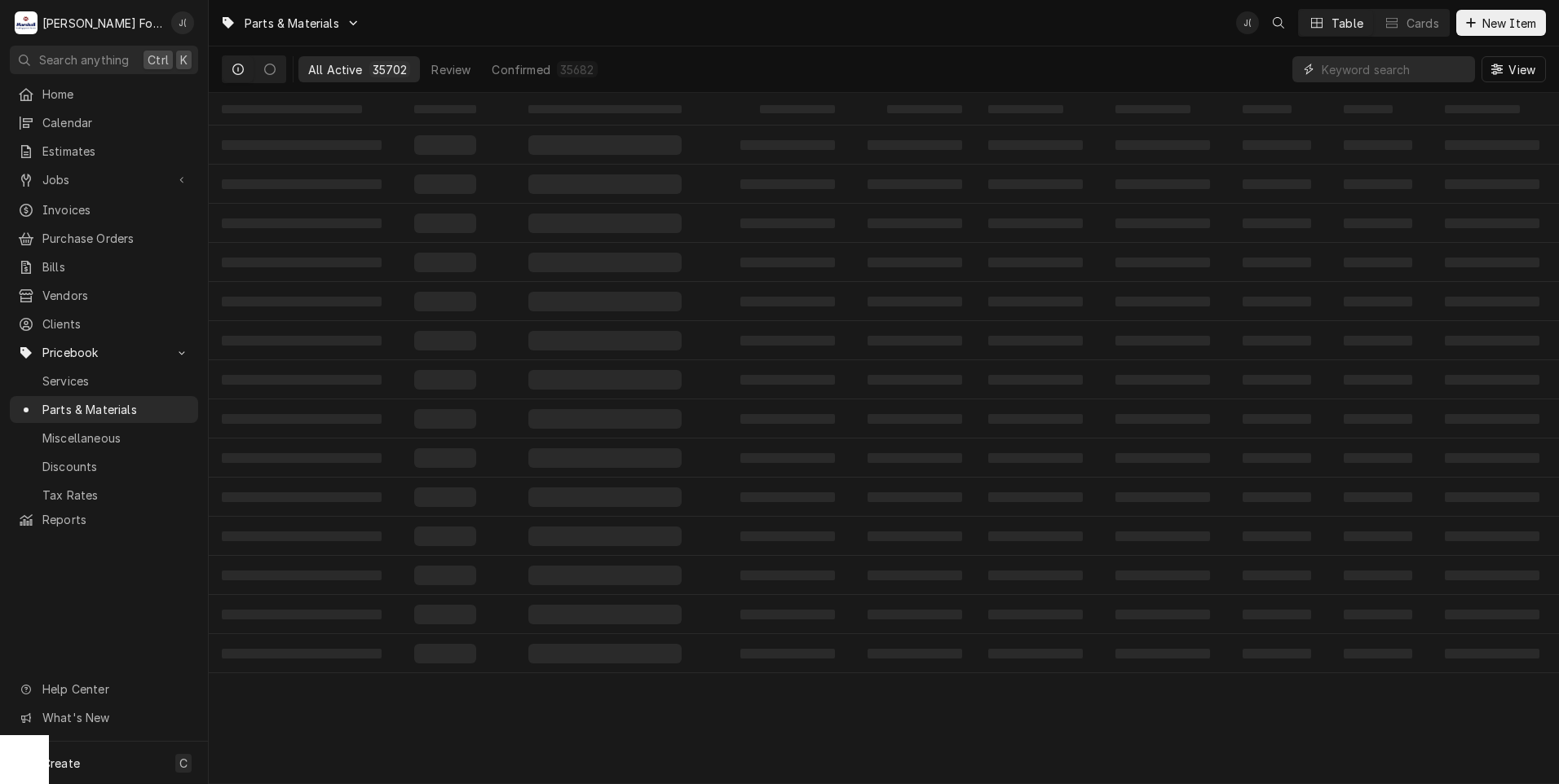
paste input "BV-012-12"
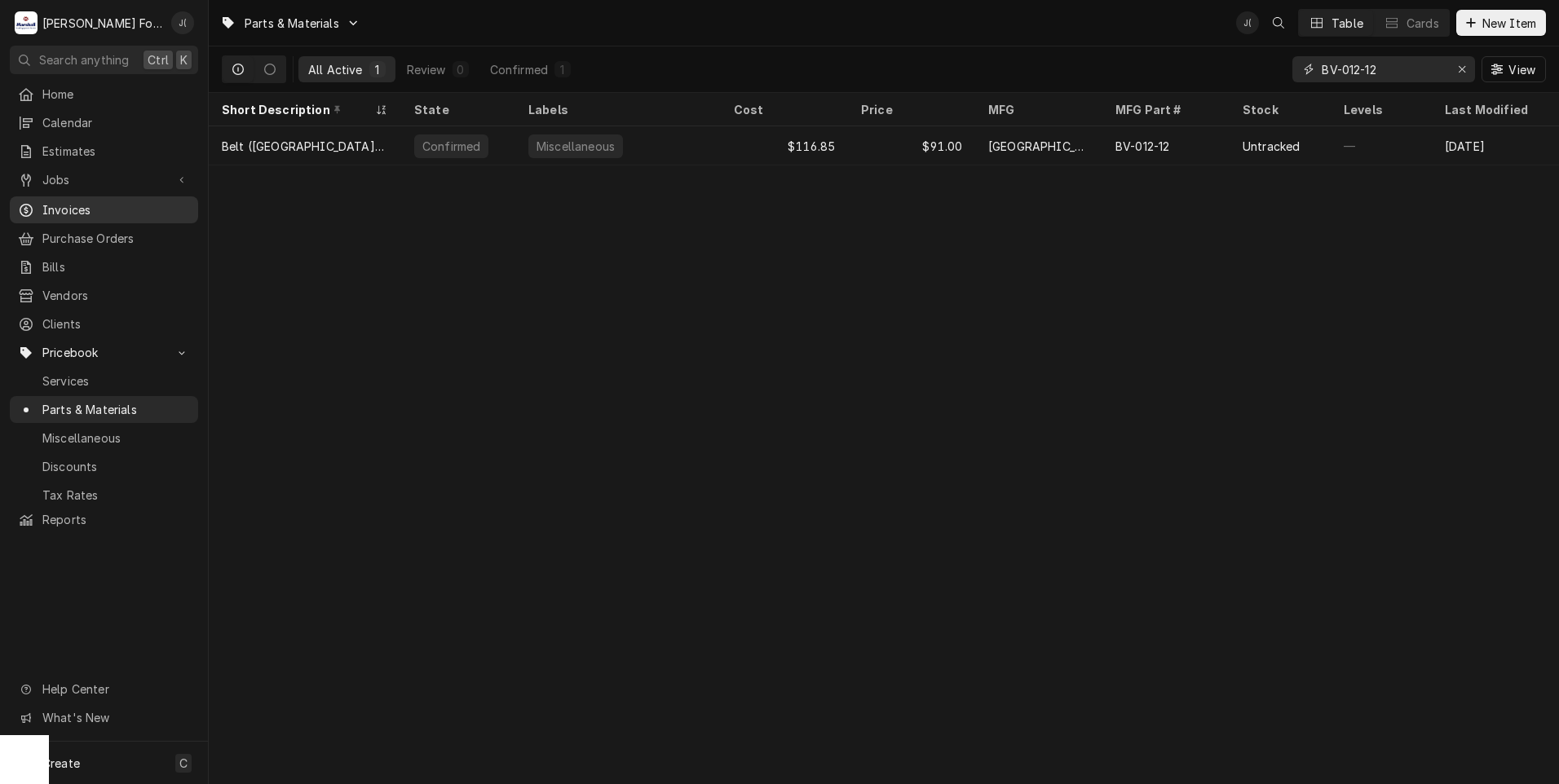
type input "BV-012-12"
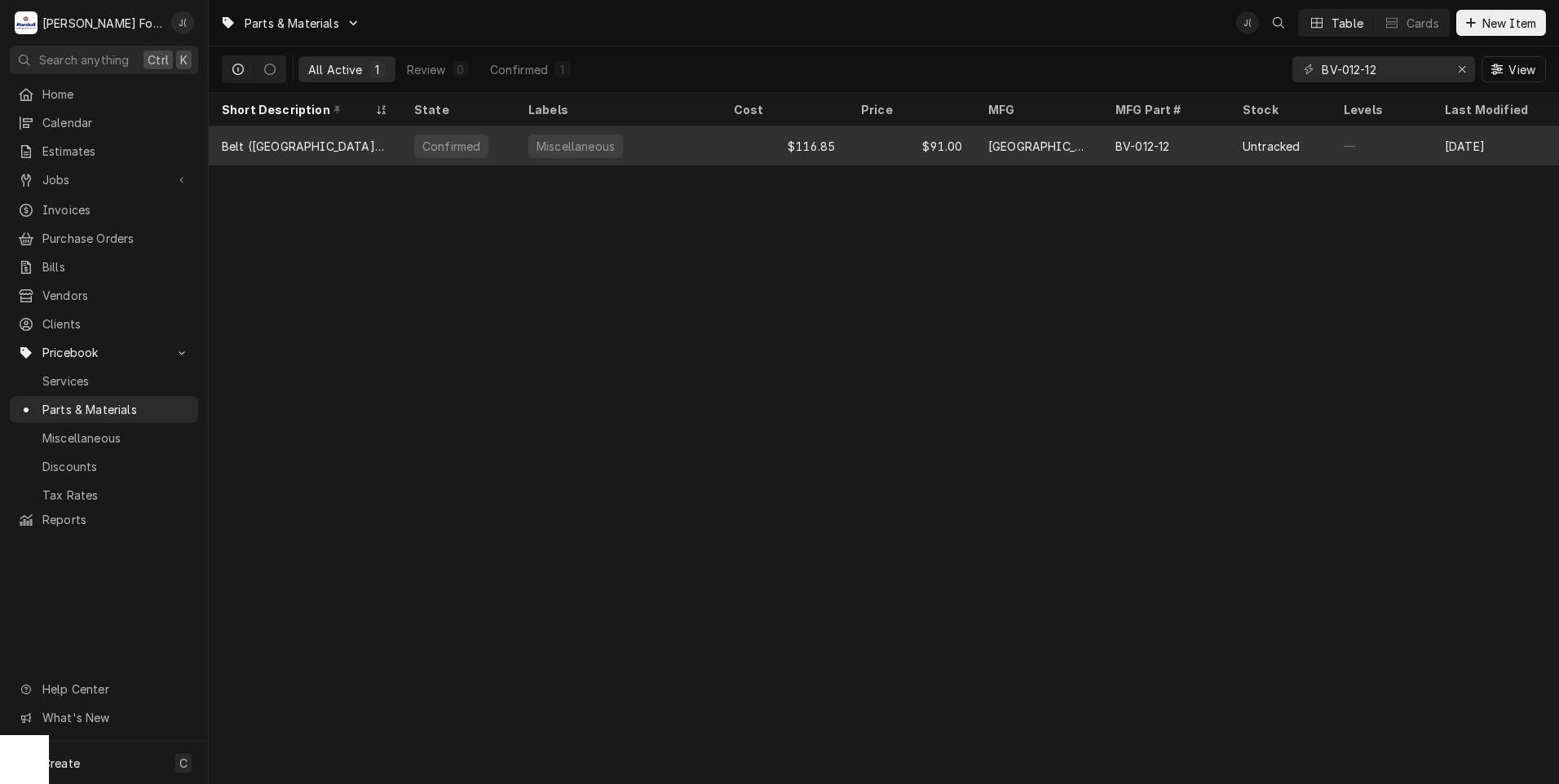
click at [1164, 152] on div "BV-012-12" at bounding box center [1166, 146] width 128 height 39
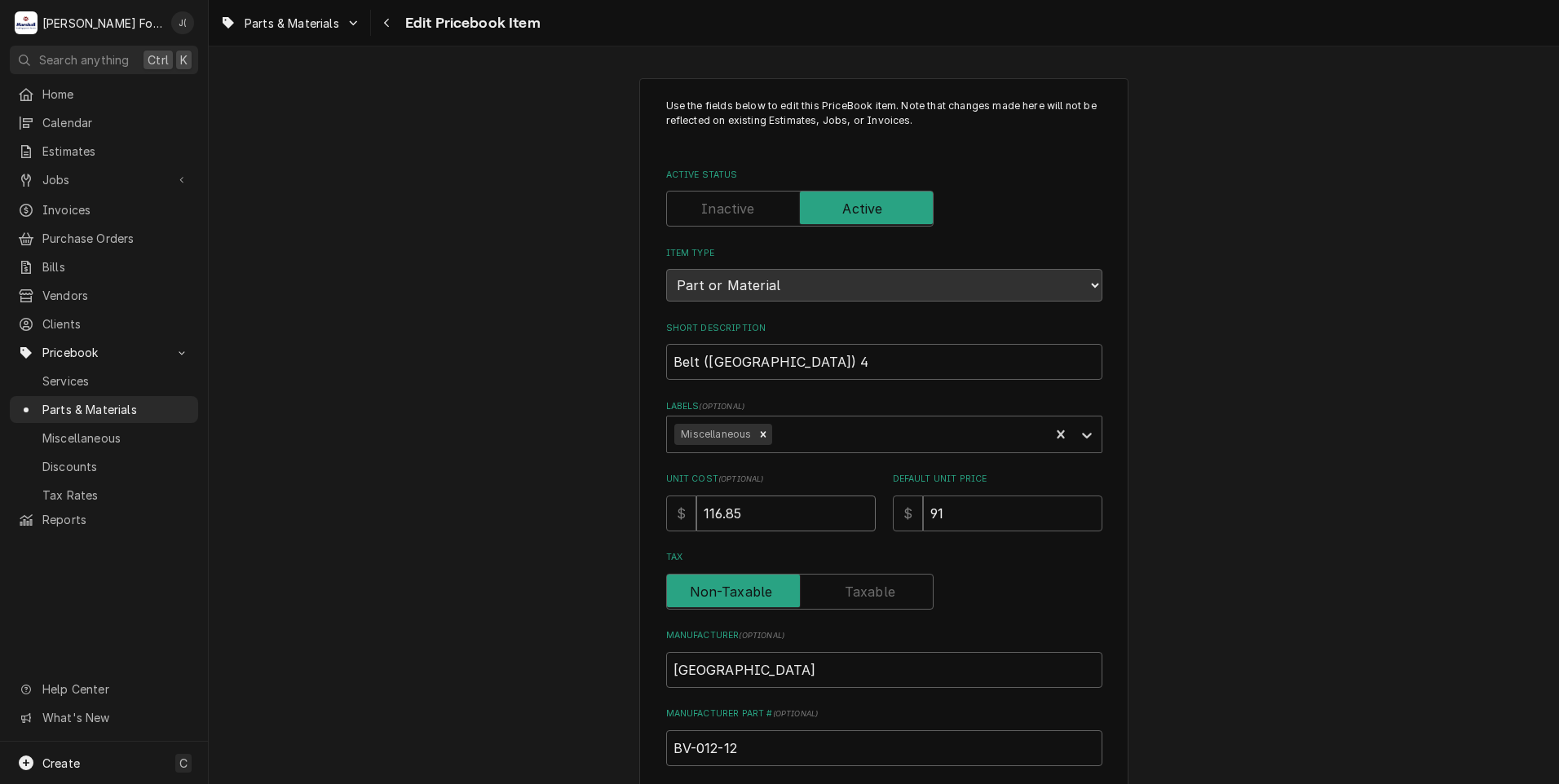
drag, startPoint x: 764, startPoint y: 516, endPoint x: 184, endPoint y: 561, distance: 581.7
click at [607, 529] on div "Use the fields below to edit this PriceBook item. Note that changes made here w…" at bounding box center [884, 637] width 1350 height 1148
type textarea "x"
type input "1"
type textarea "x"
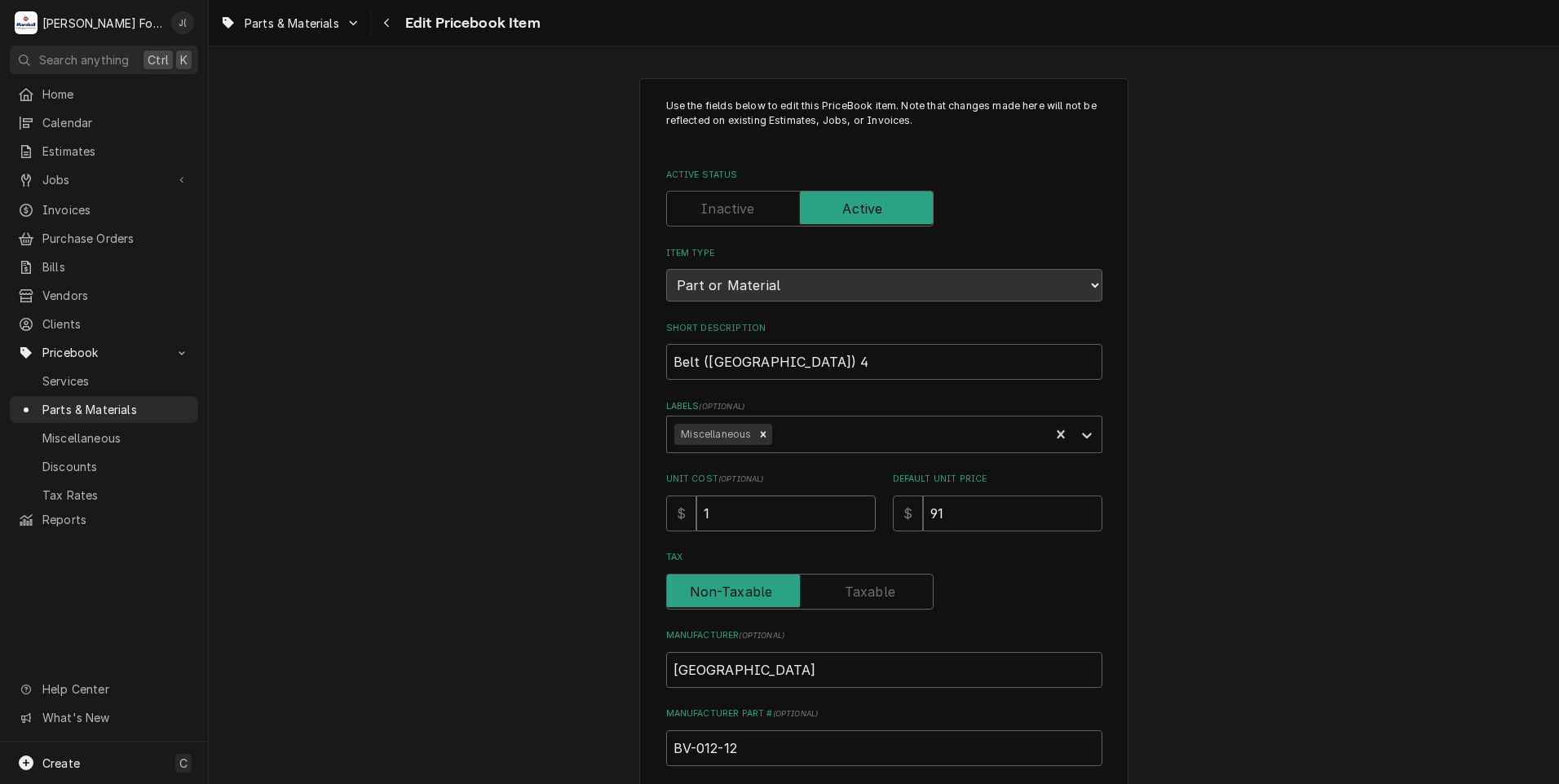
type input "12"
type textarea "x"
type input "123"
type textarea "x"
type input "123.8"
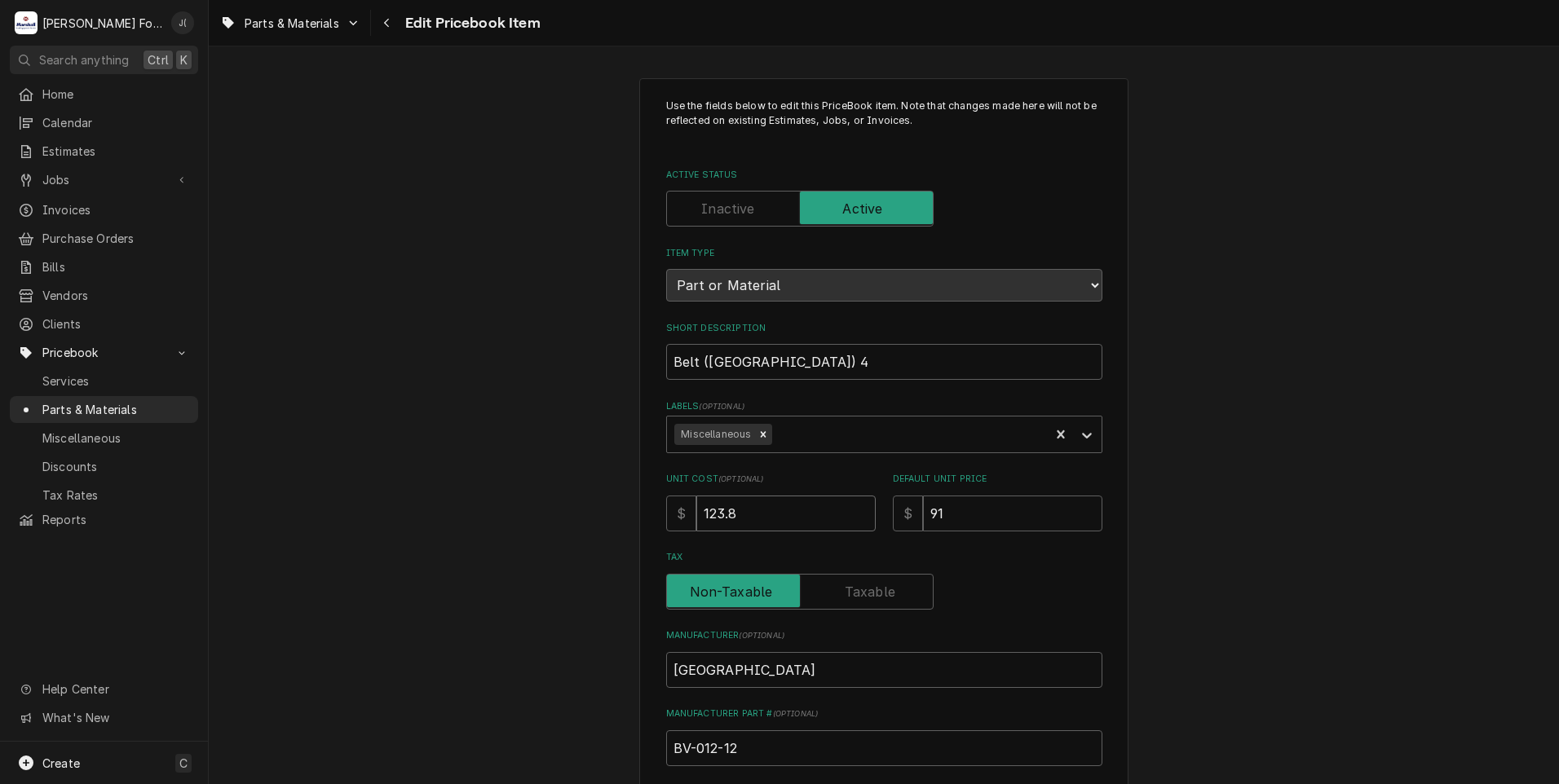
type textarea "x"
type input "123.86"
type textarea "x"
type input "1"
type textarea "x"
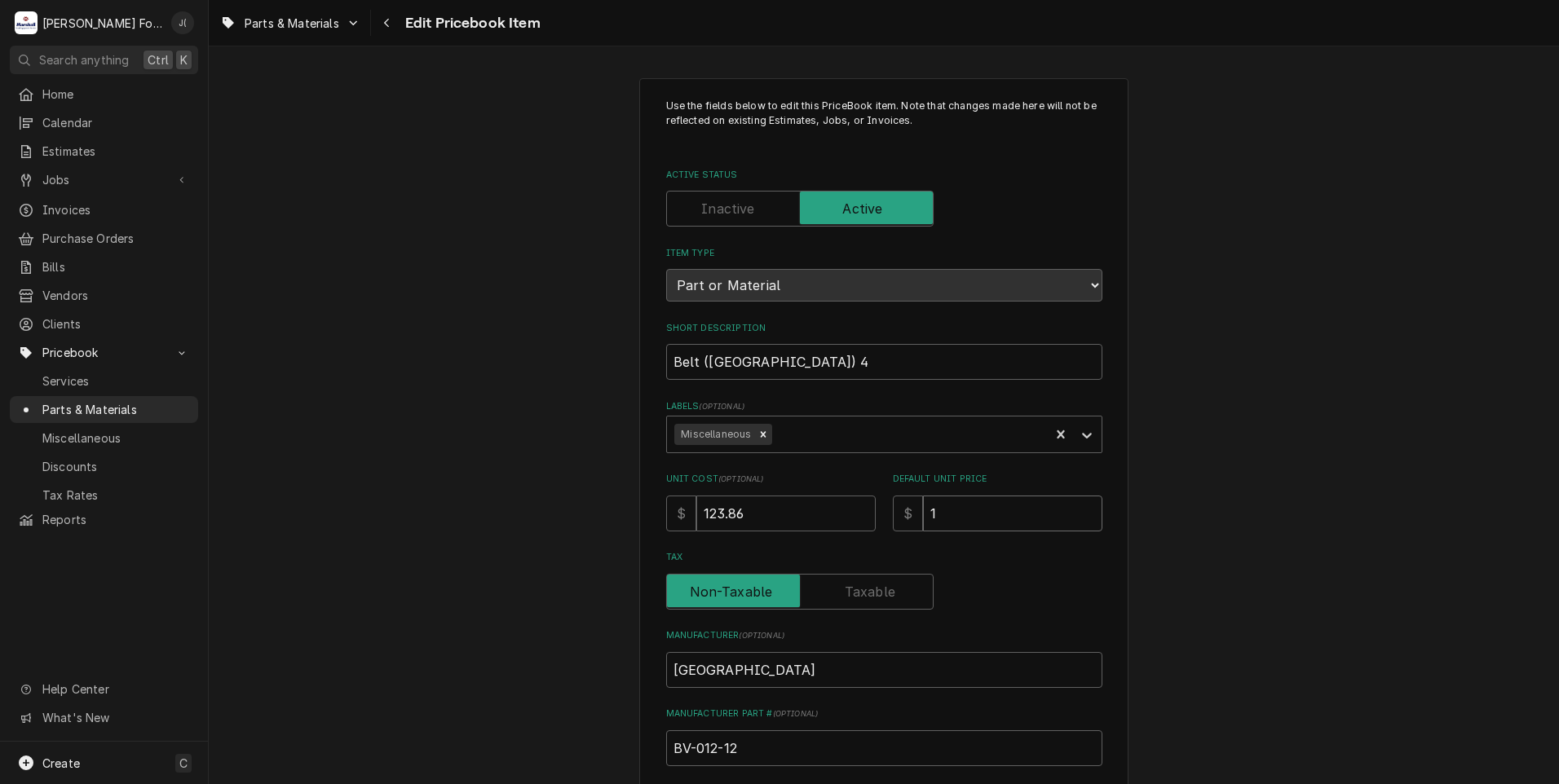
type input "16"
type textarea "x"
type input "162"
type textarea "x"
type input "162.0"
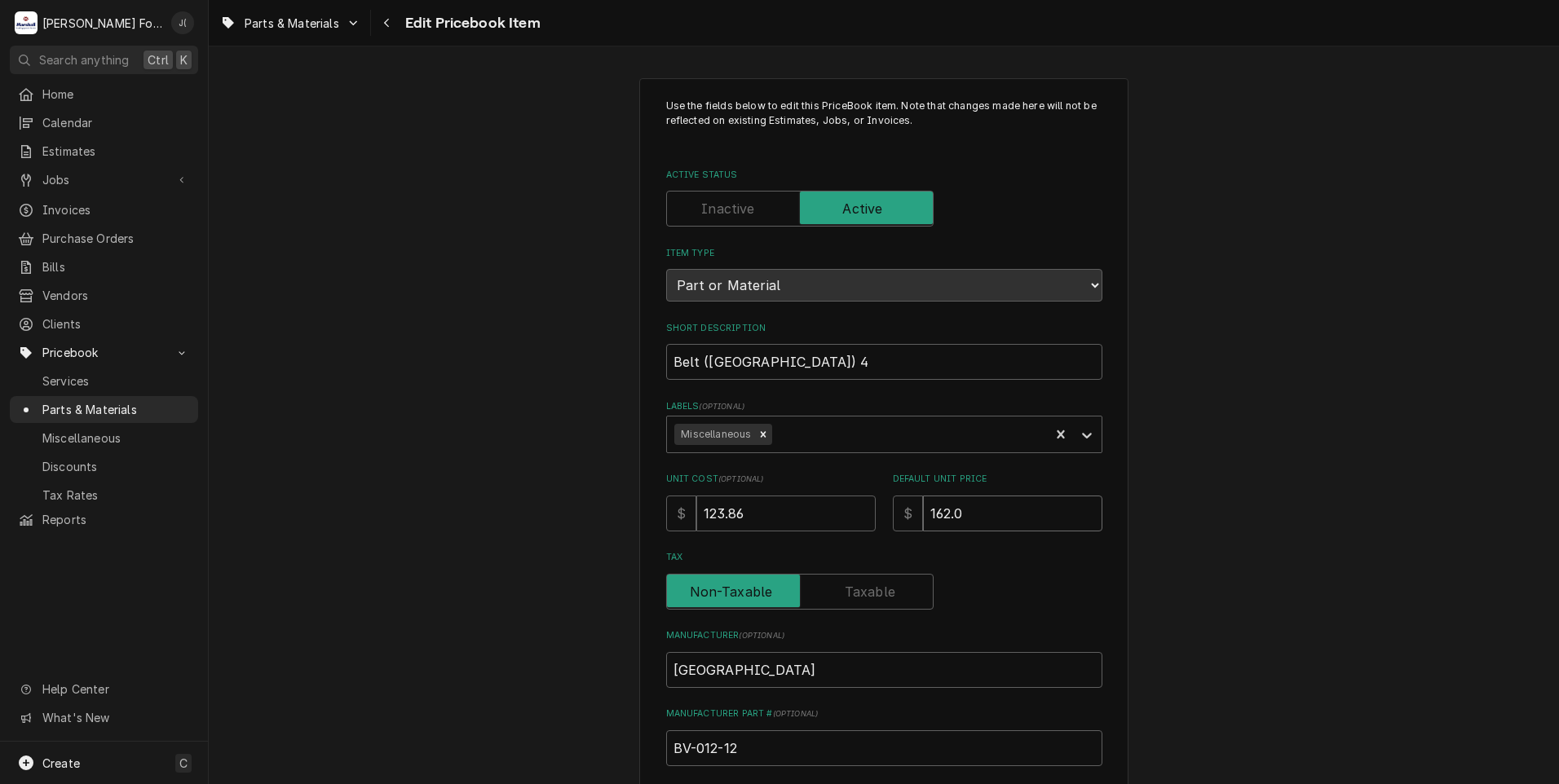
type textarea "x"
type input "162.00"
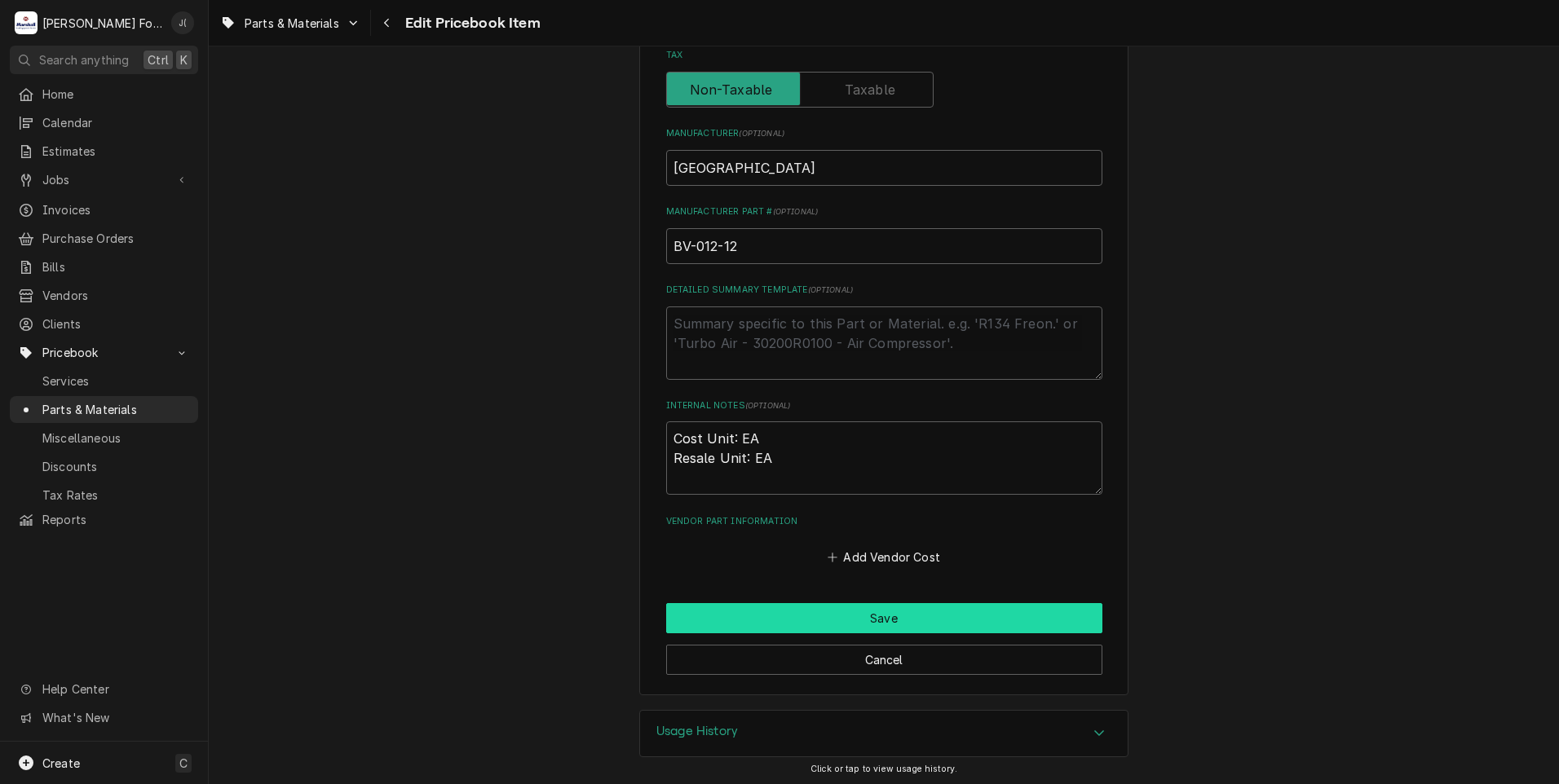
click at [809, 629] on button "Save" at bounding box center [884, 618] width 436 height 30
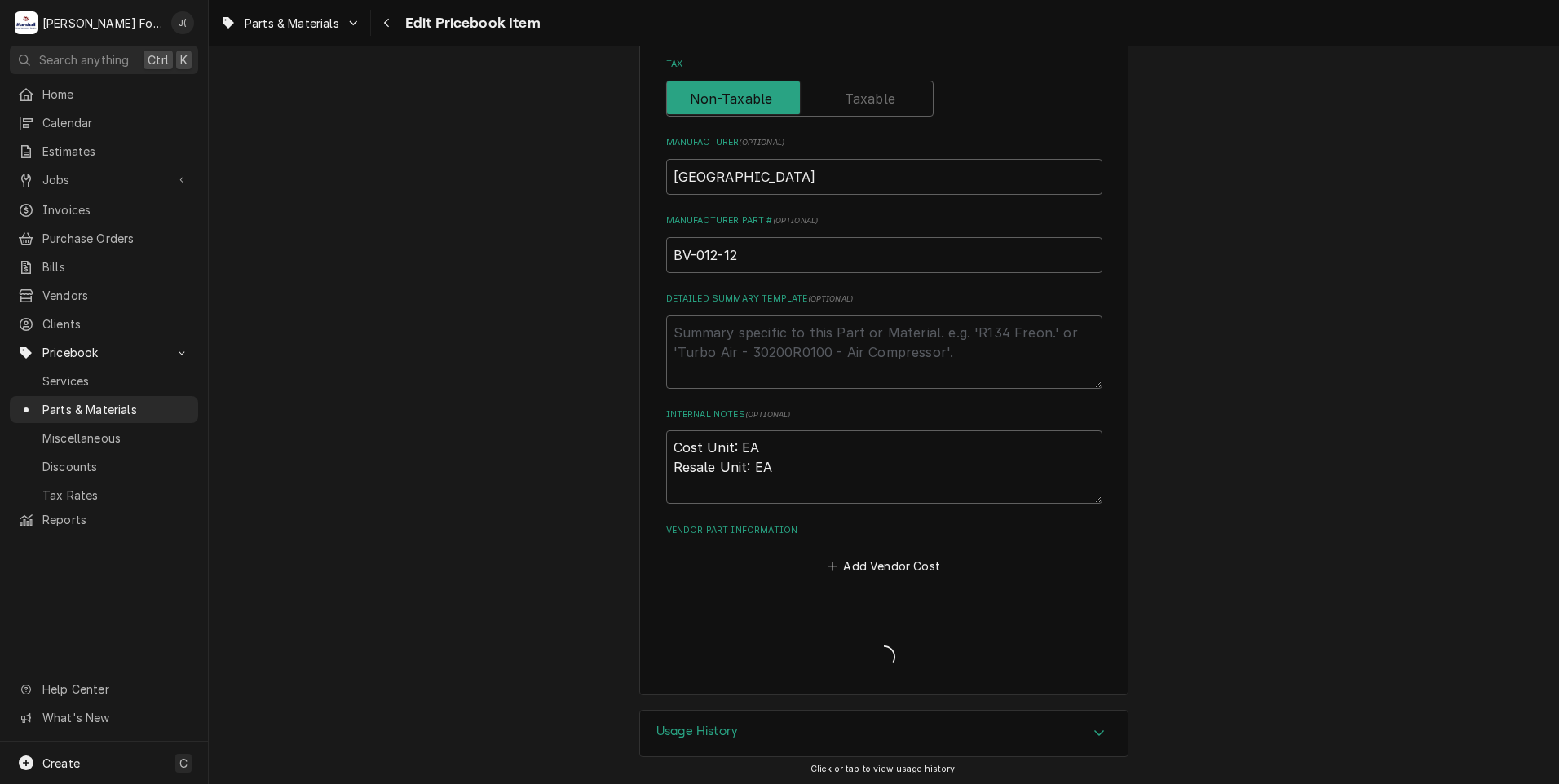
type textarea "x"
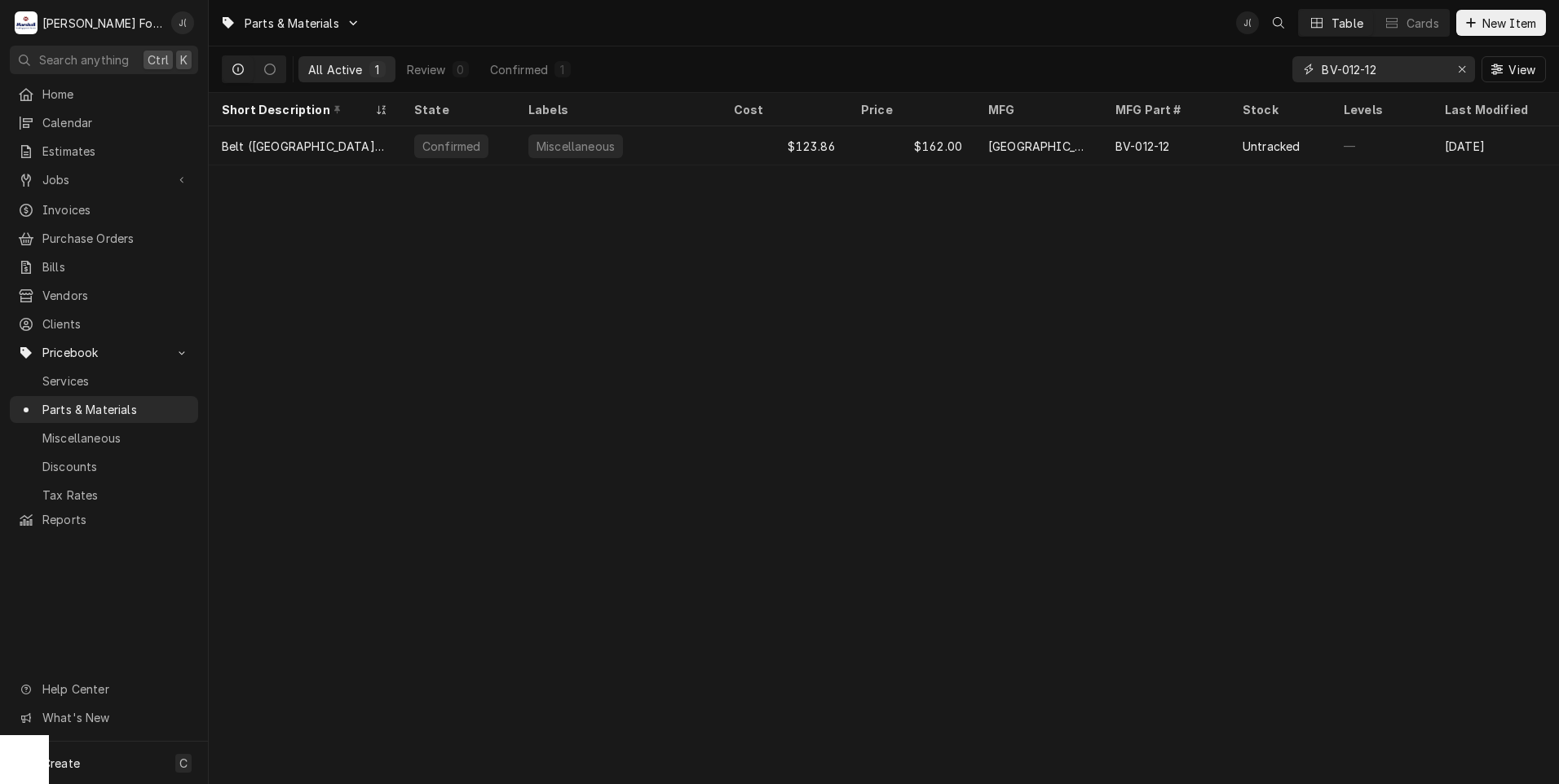
click at [1461, 69] on icon "Erase input" at bounding box center [1462, 69] width 9 height 11
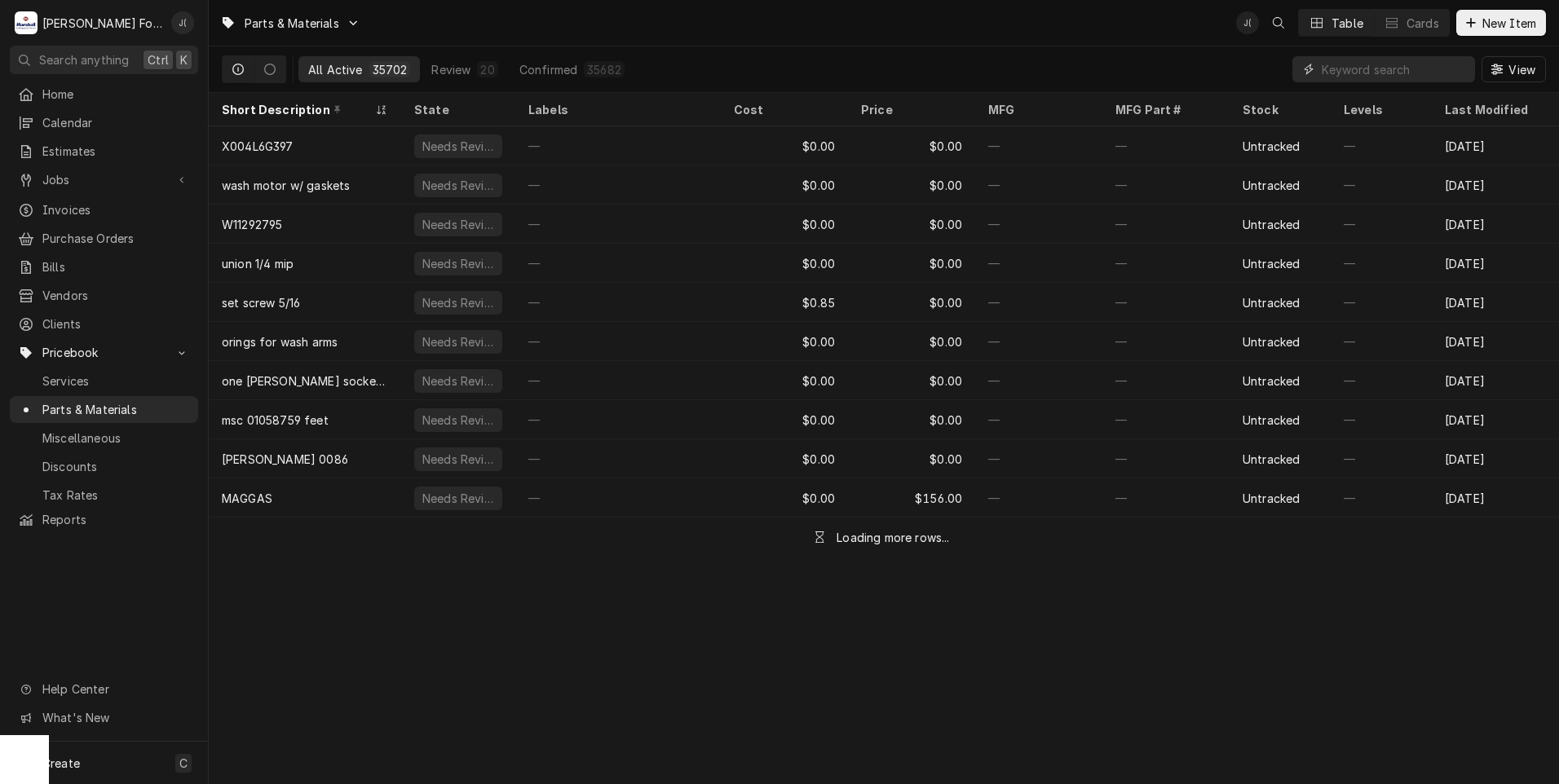
paste input "00-077370"
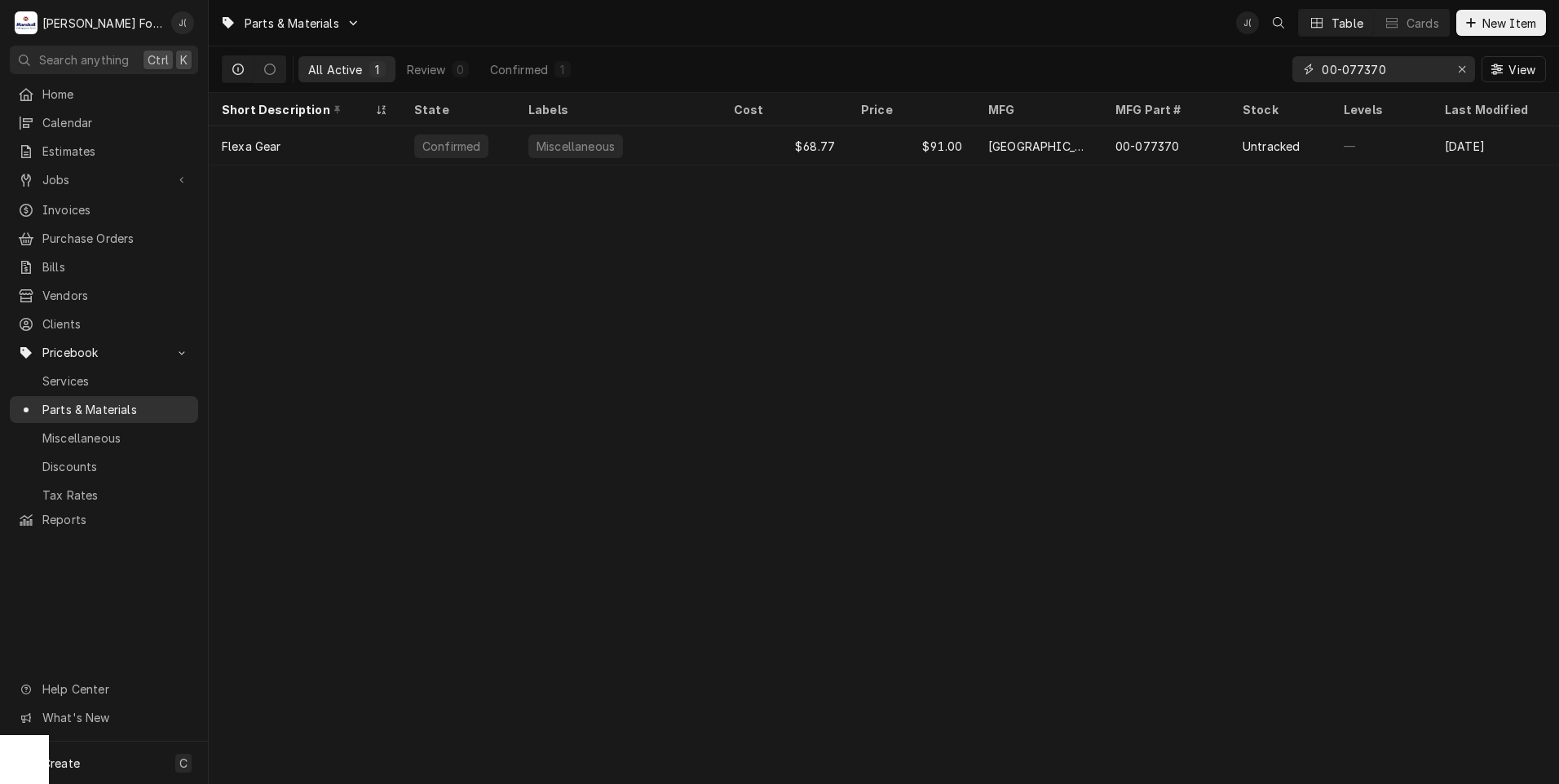
type input "00-077370"
drag, startPoint x: 708, startPoint y: 147, endPoint x: 638, endPoint y: 167, distance: 72.8
click at [708, 147] on div "Miscellaneous" at bounding box center [617, 146] width 206 height 39
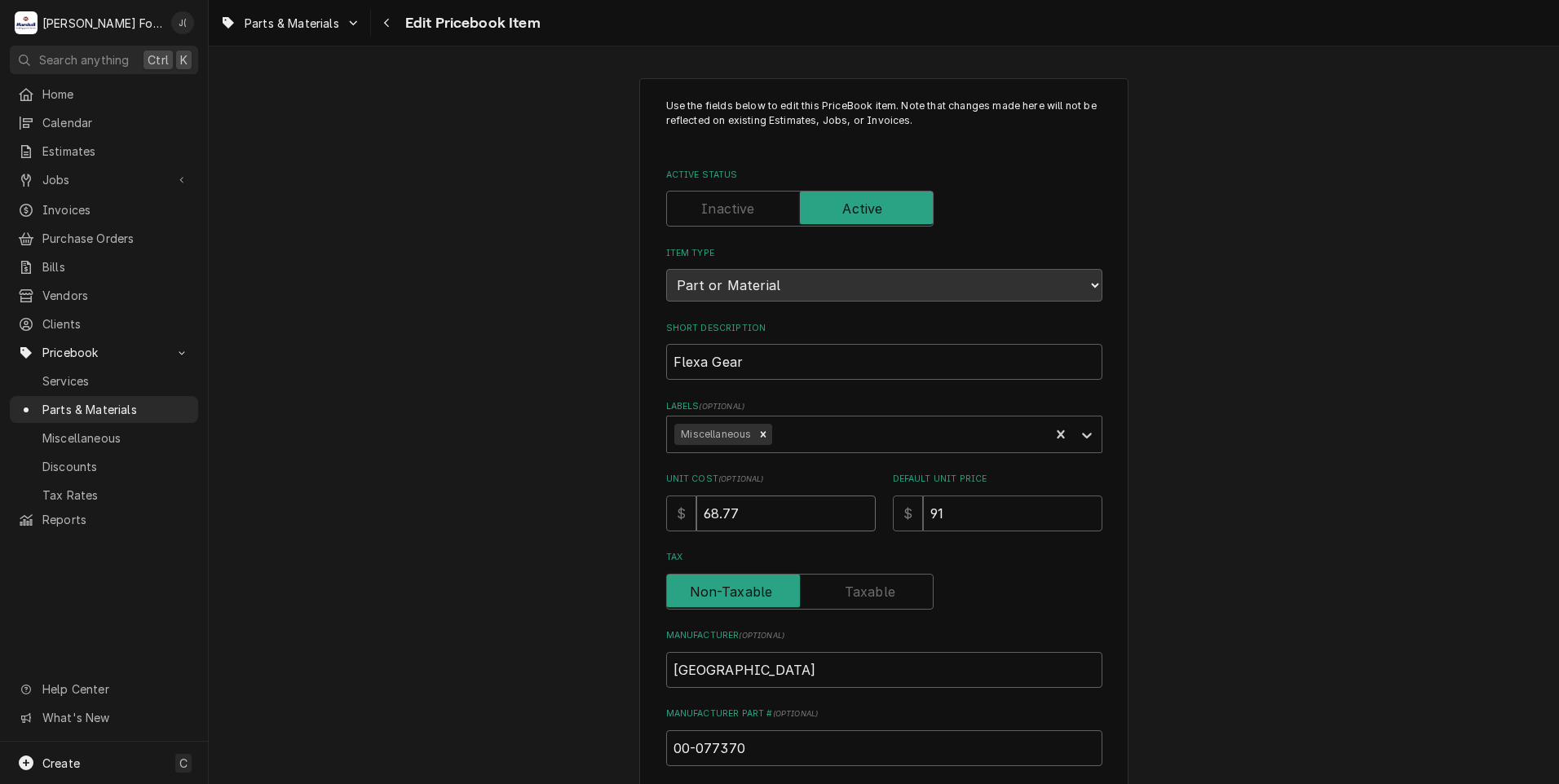
drag, startPoint x: 754, startPoint y: 508, endPoint x: 363, endPoint y: 508, distance: 391.0
click at [563, 509] on div "Use the fields below to edit this PriceBook item. Note that changes made here w…" at bounding box center [884, 637] width 1350 height 1148
type textarea "x"
type input "6"
type textarea "x"
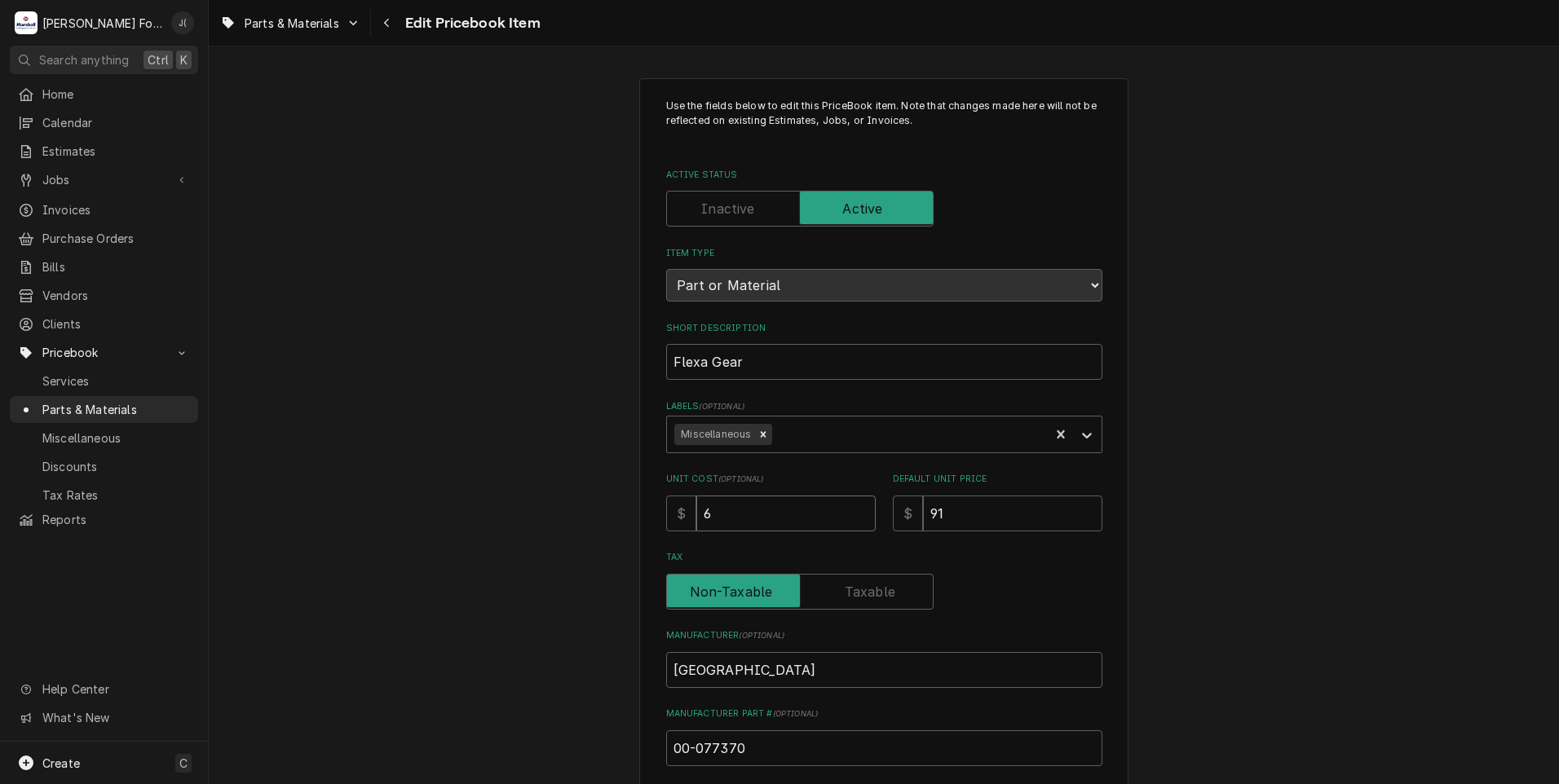
type input "69"
type textarea "x"
type input "69.5"
type textarea "x"
type input "69.54"
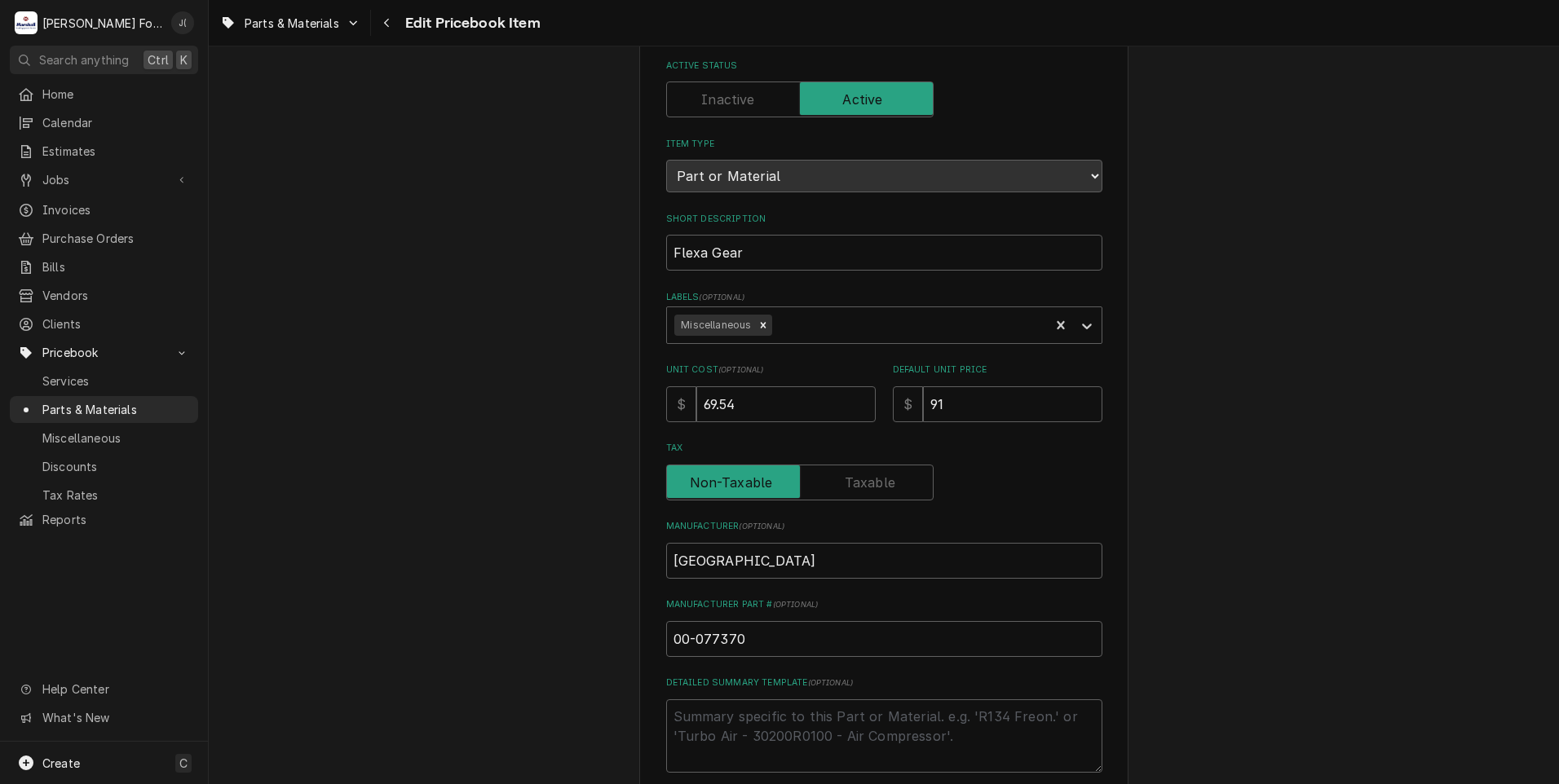
scroll to position [489, 0]
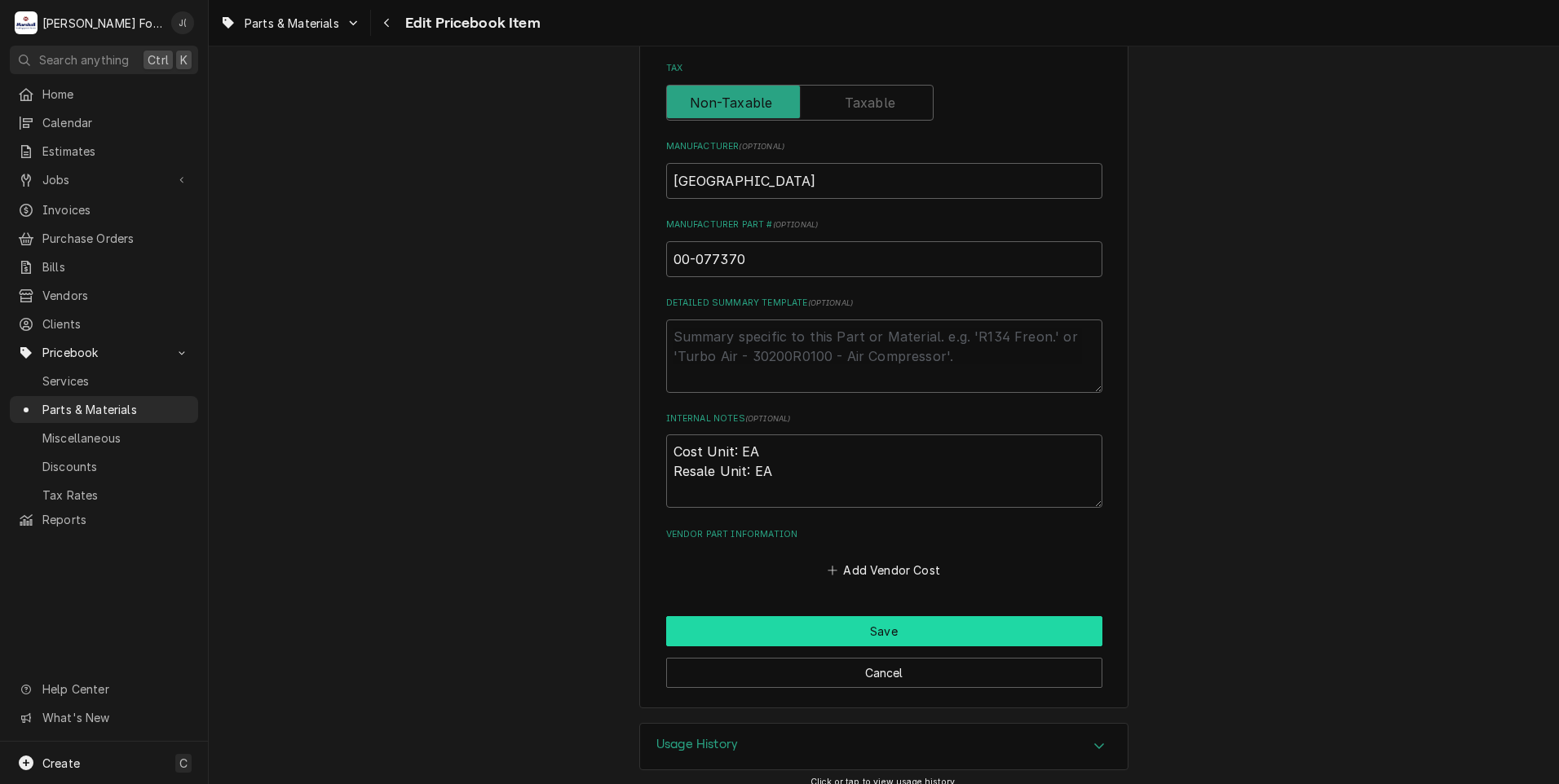
click at [795, 632] on button "Save" at bounding box center [884, 631] width 436 height 30
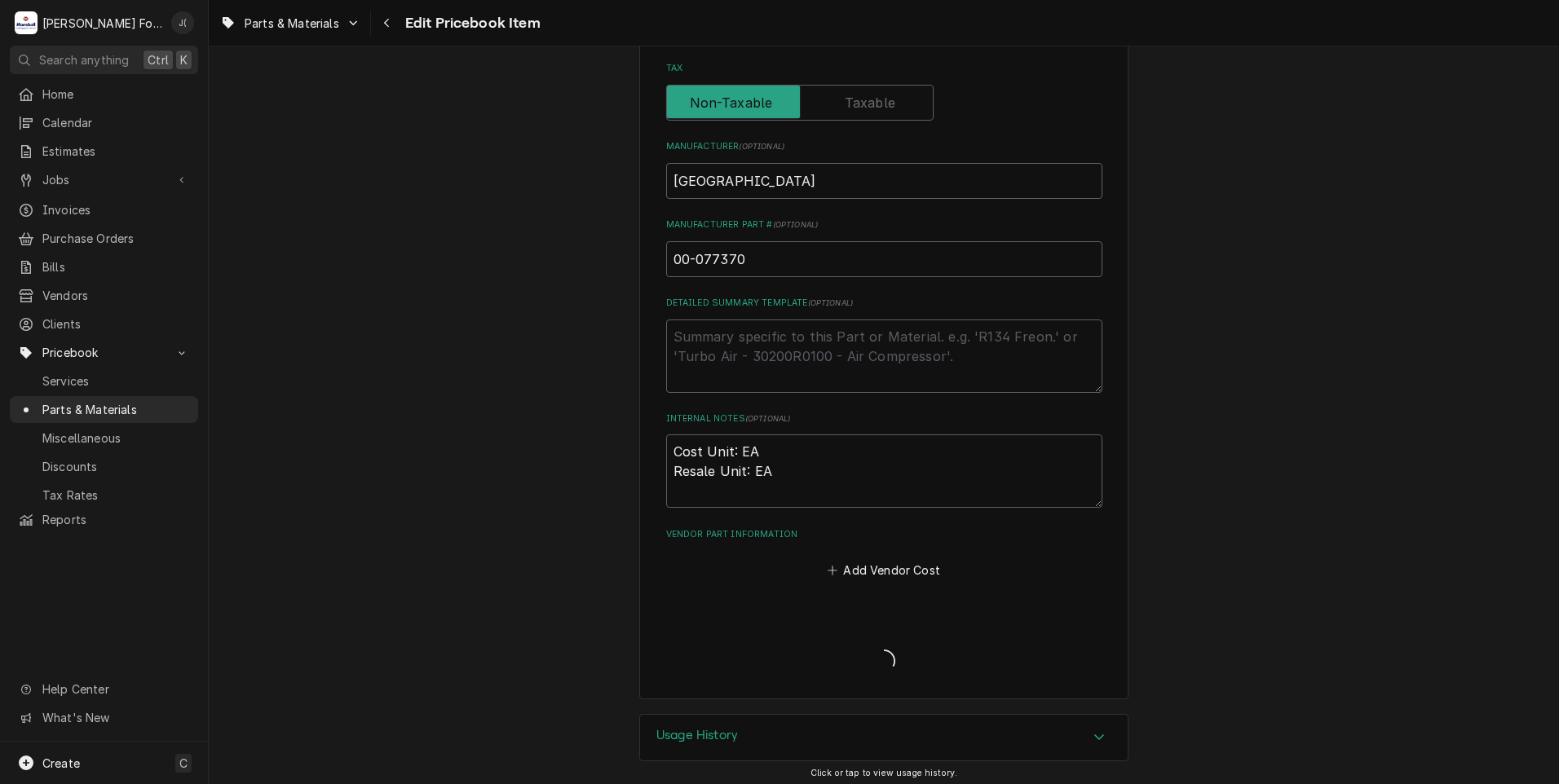
type textarea "x"
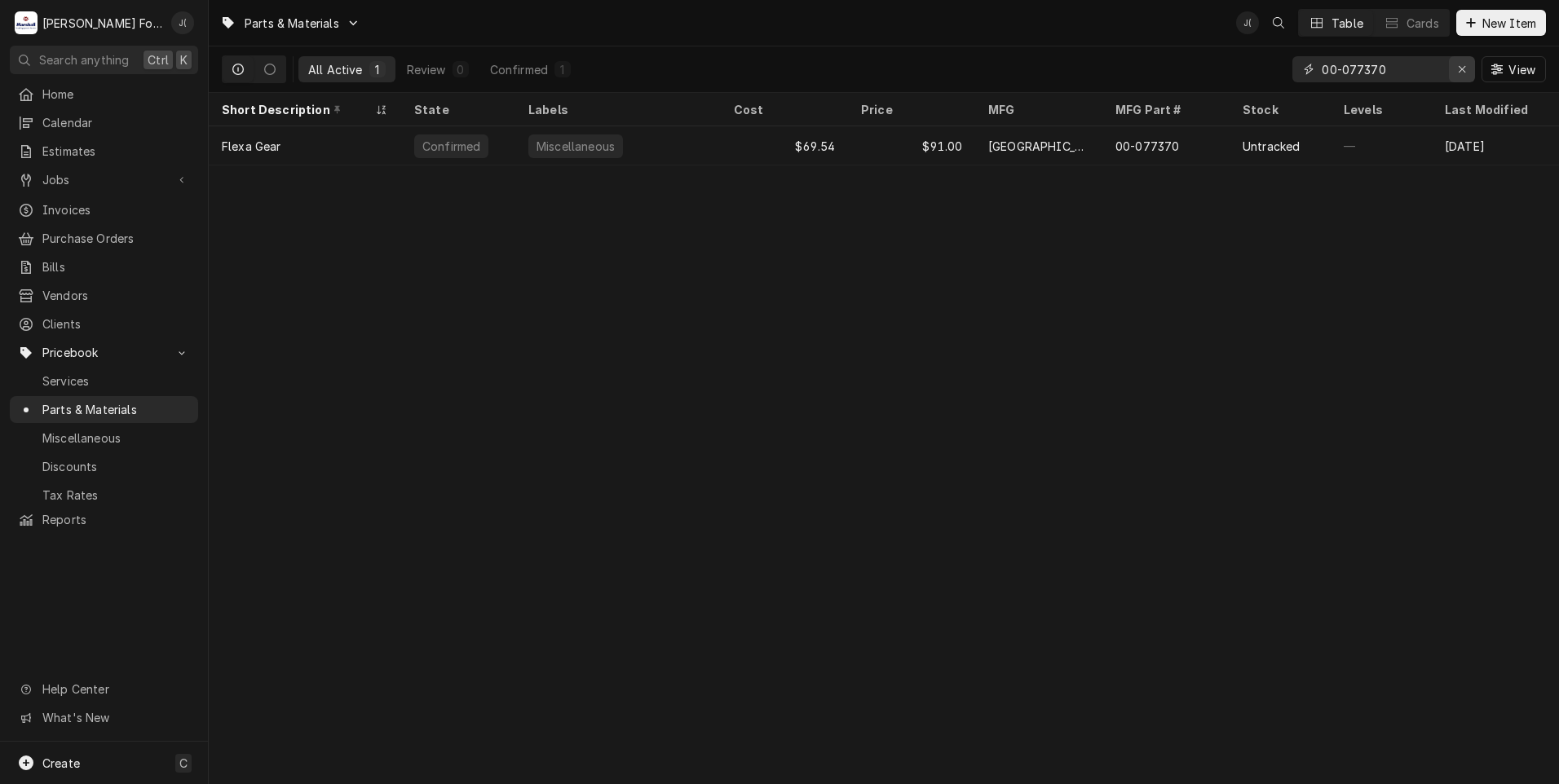
click at [1463, 72] on icon "Erase input" at bounding box center [1462, 69] width 9 height 11
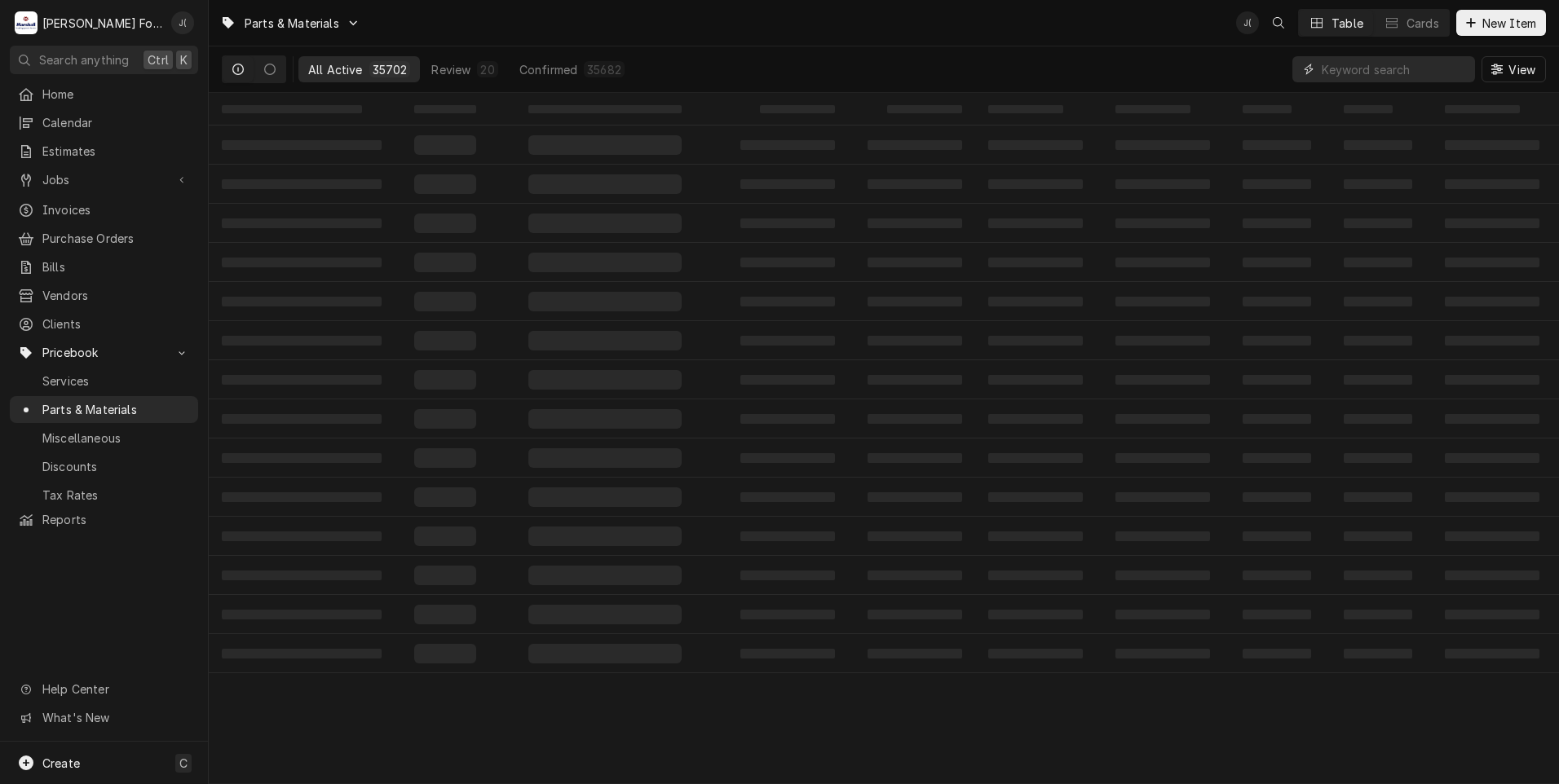
paste input "00-077397"
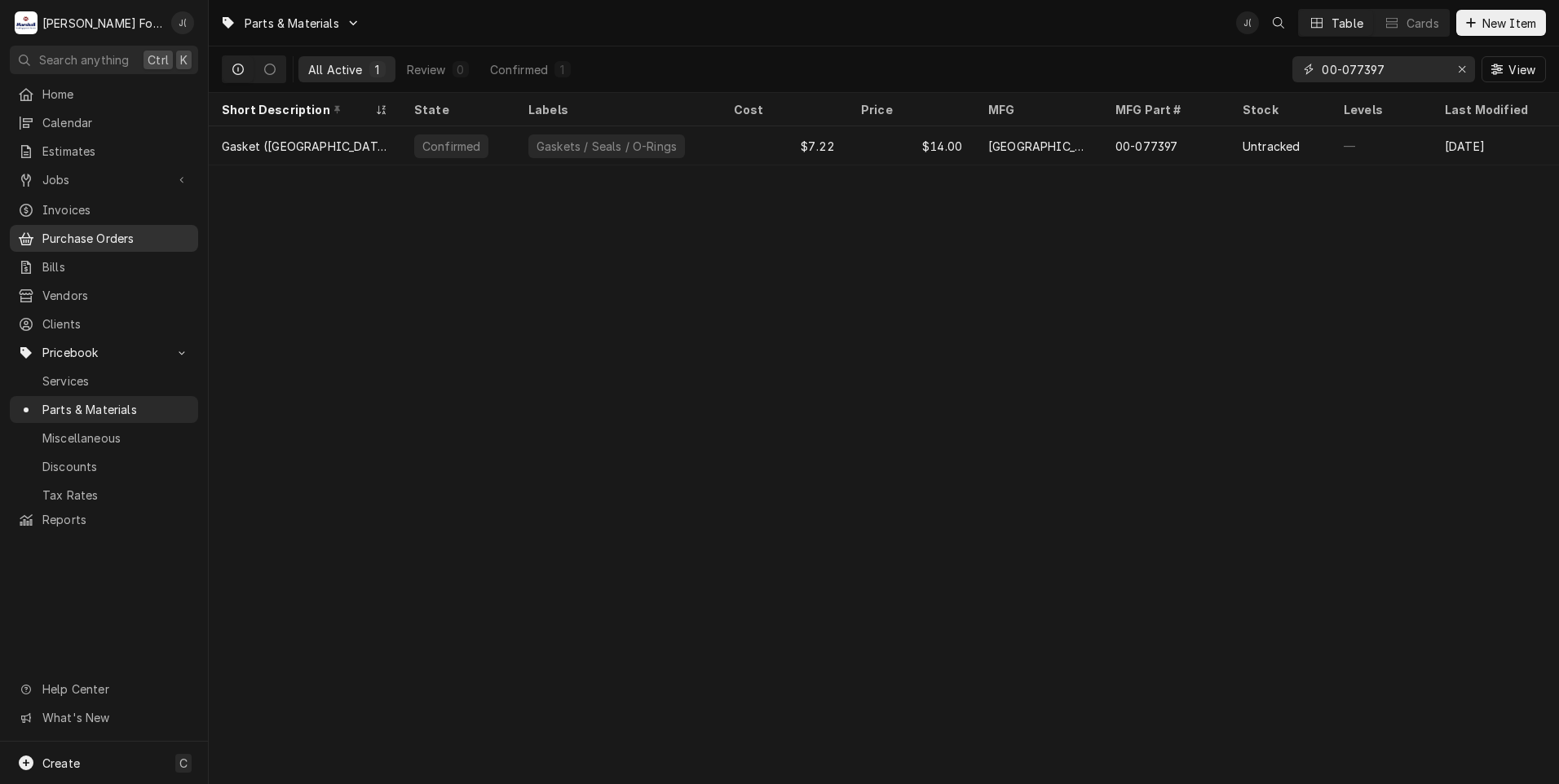
type input "00-077397"
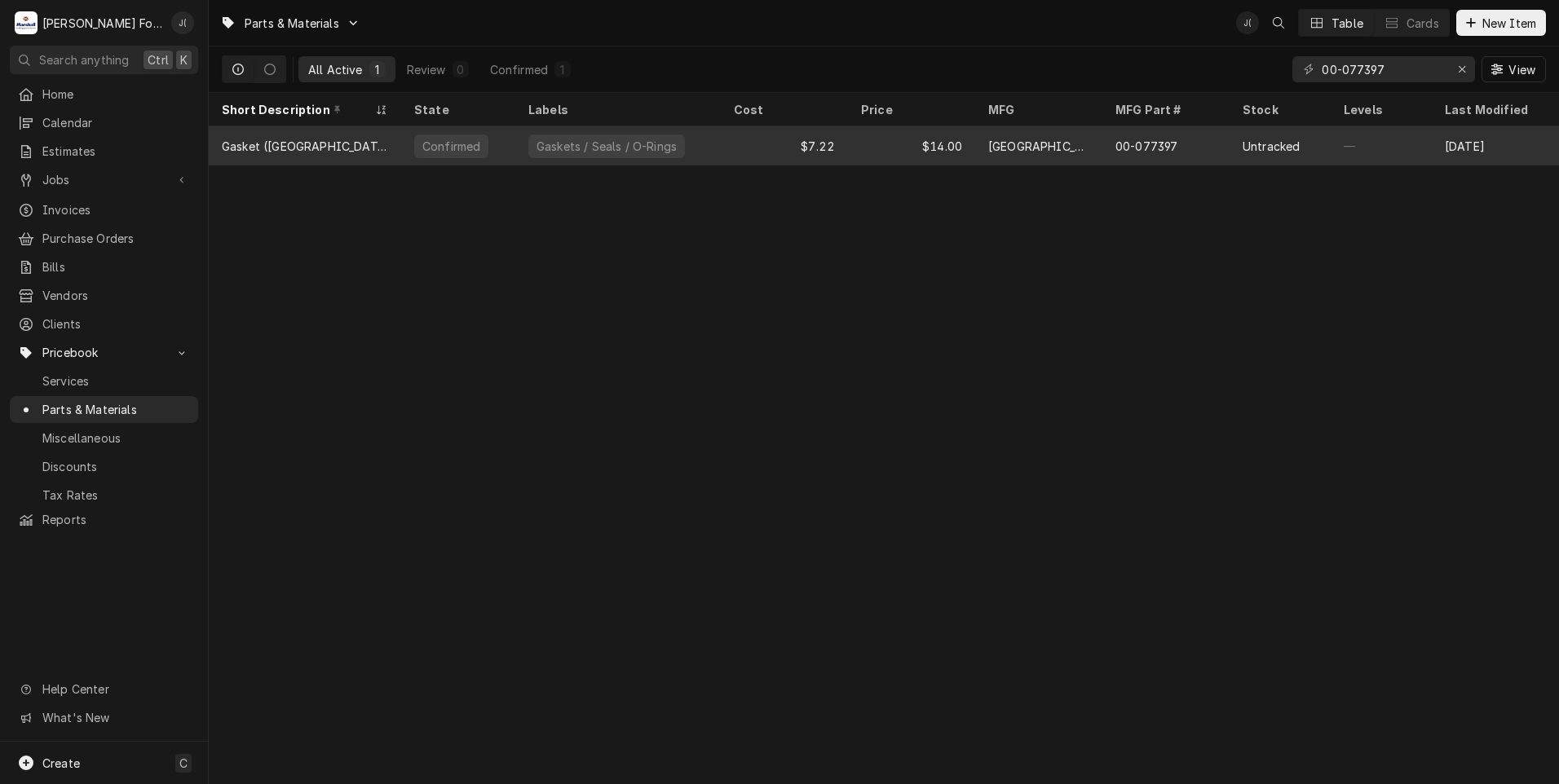
drag, startPoint x: 638, startPoint y: 140, endPoint x: 608, endPoint y: 148, distance: 31.0
click at [638, 140] on div "Gaskets / Seals / O-Rings" at bounding box center [606, 146] width 143 height 17
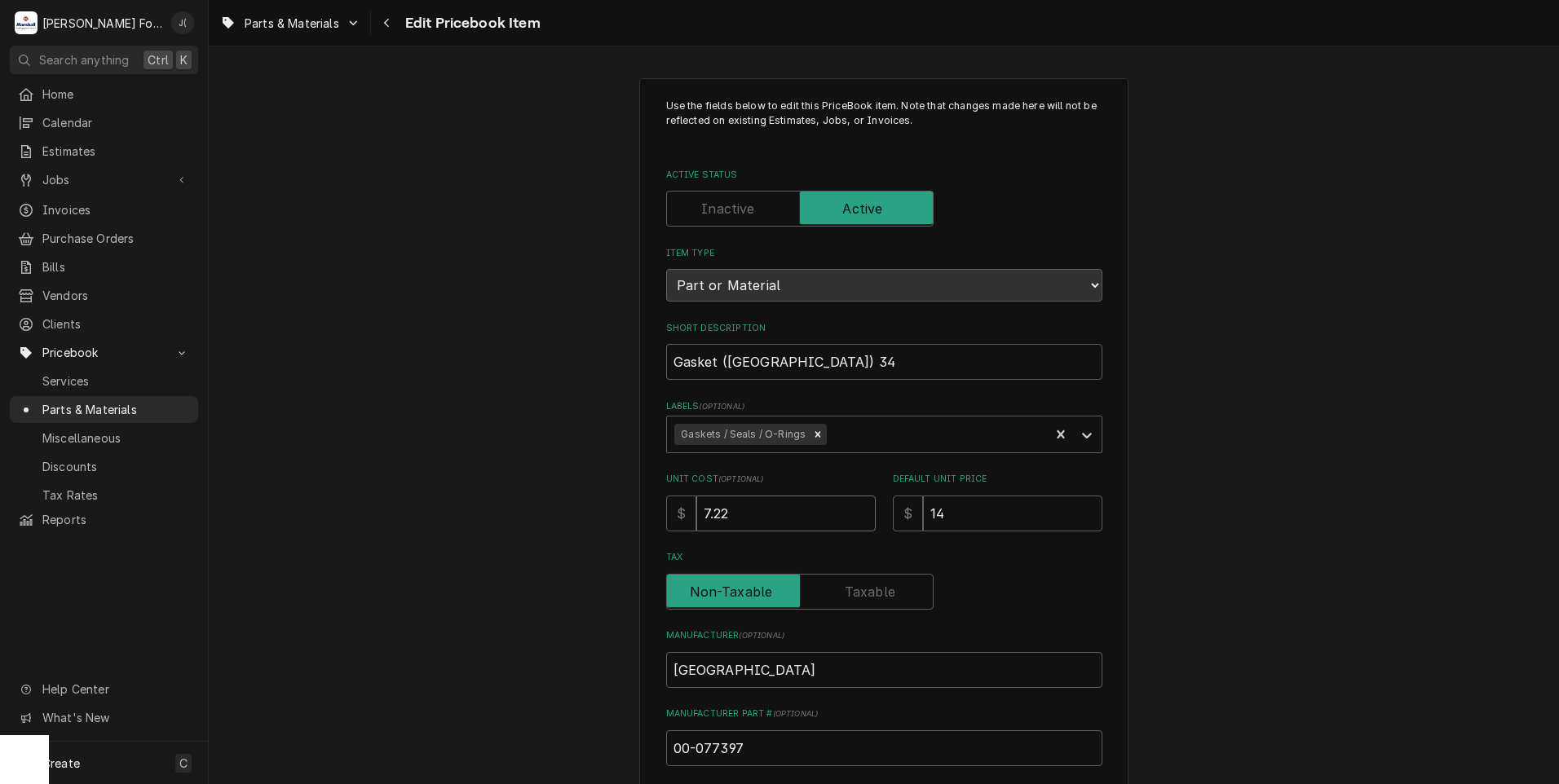
drag, startPoint x: 756, startPoint y: 511, endPoint x: 359, endPoint y: 493, distance: 397.4
click at [549, 505] on div "Use the fields below to edit this PriceBook item. Note that changes made here w…" at bounding box center [884, 637] width 1350 height 1148
type textarea "x"
type input "1"
type textarea "x"
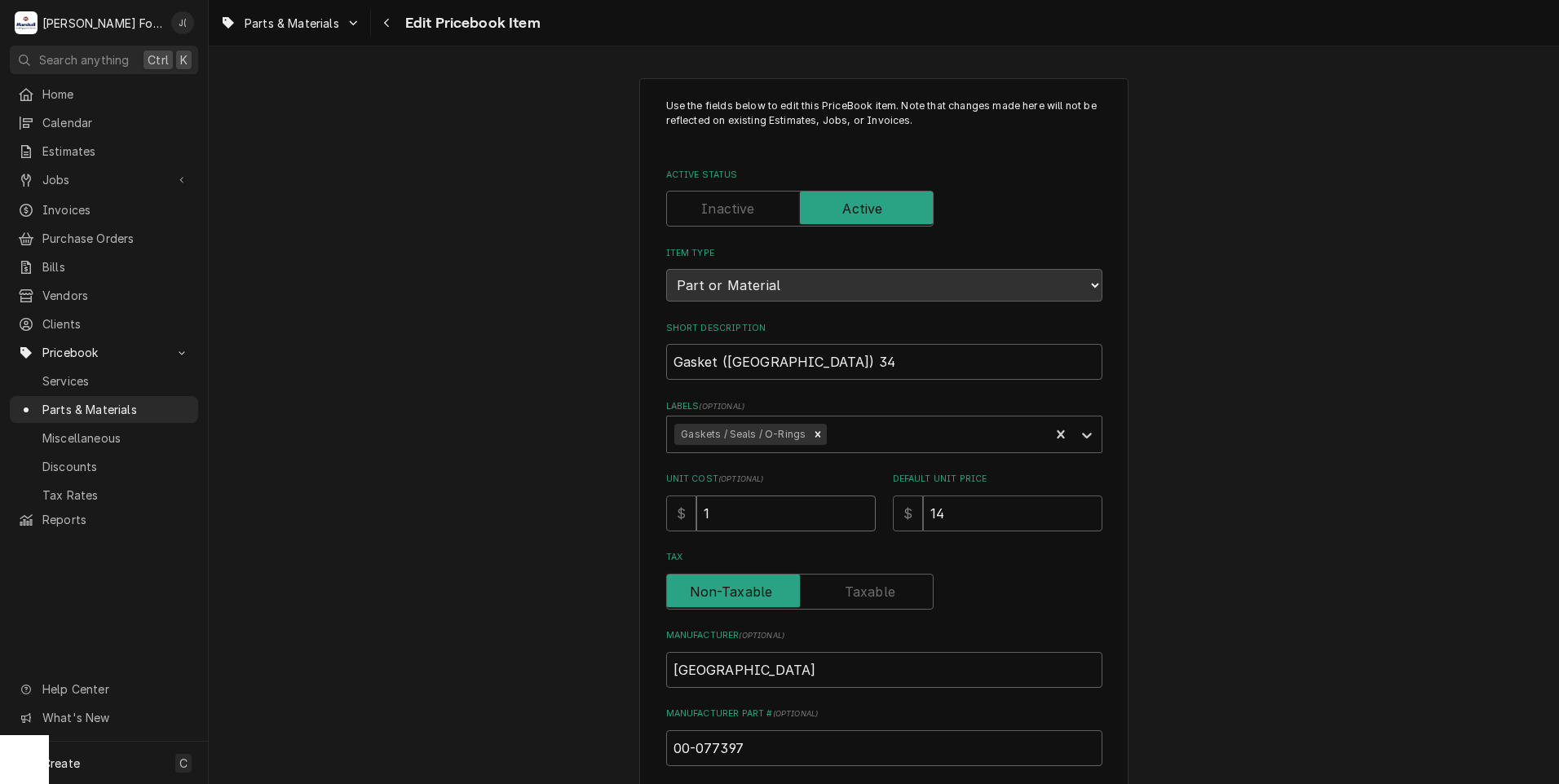
type input "12"
type textarea "x"
type input "12.9"
type textarea "x"
type input "12.97"
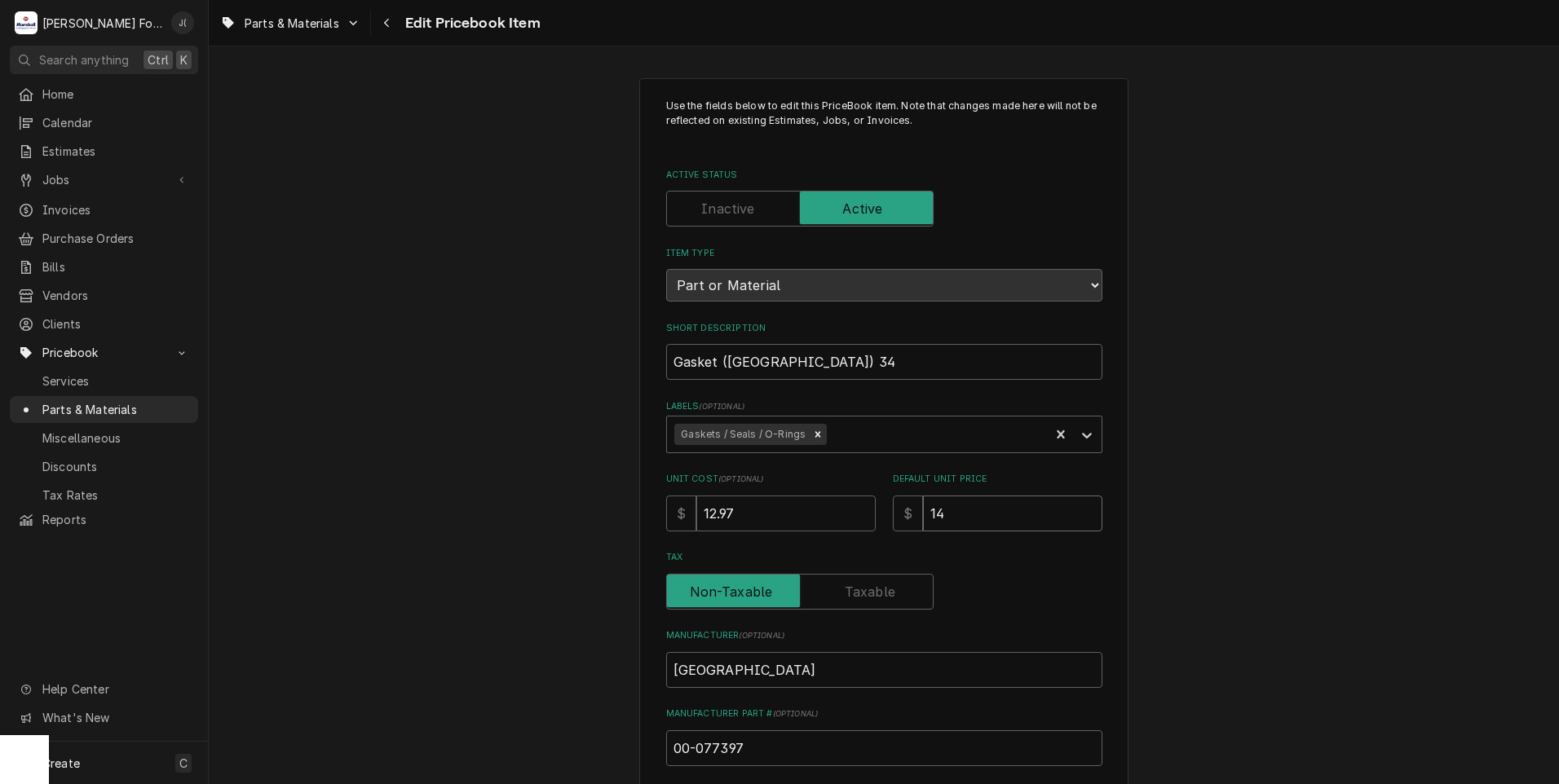
type textarea "x"
type input "1"
type textarea "x"
type input "17"
type textarea "x"
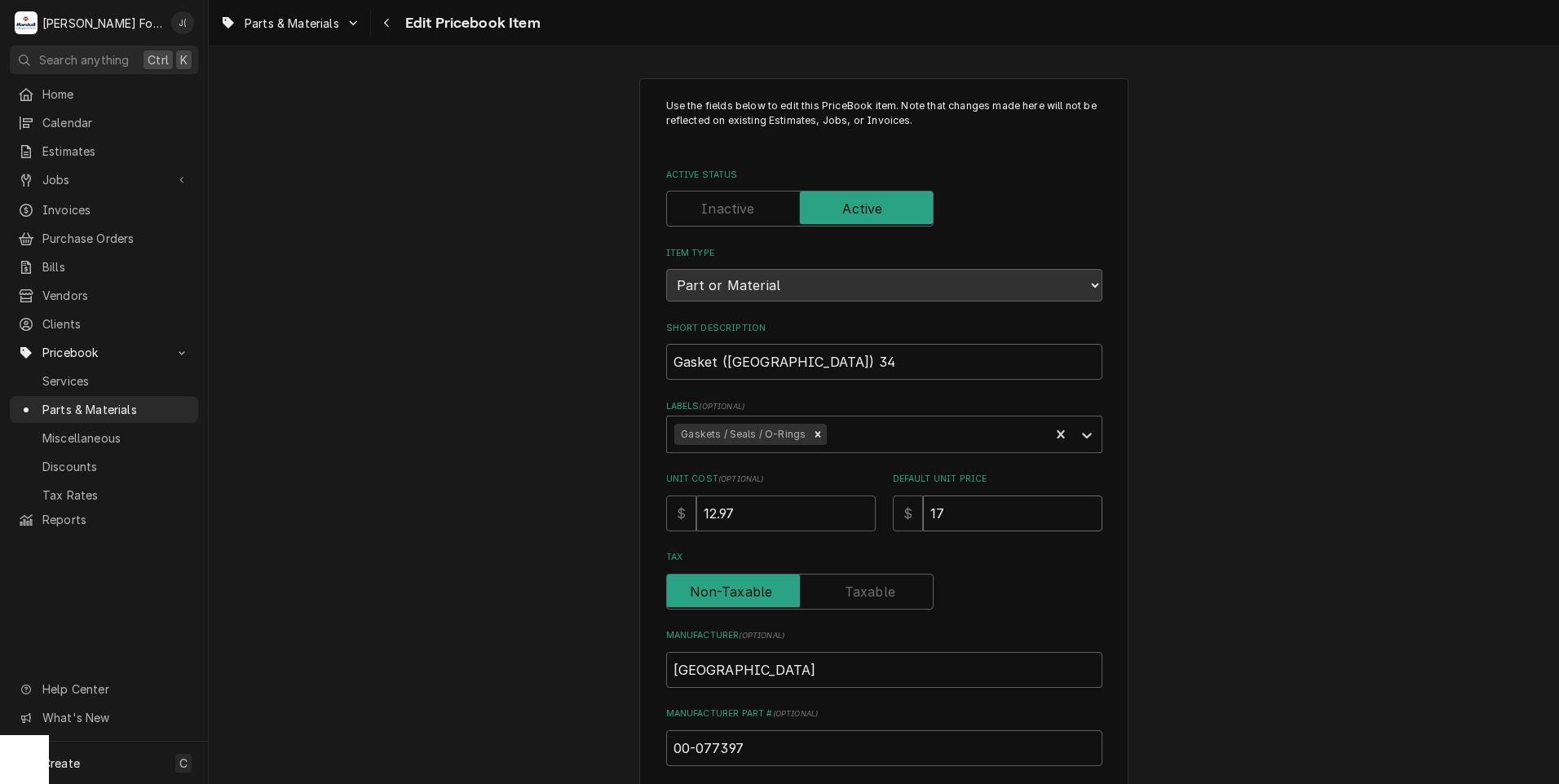
type input "17.0"
type textarea "x"
type input "17.00"
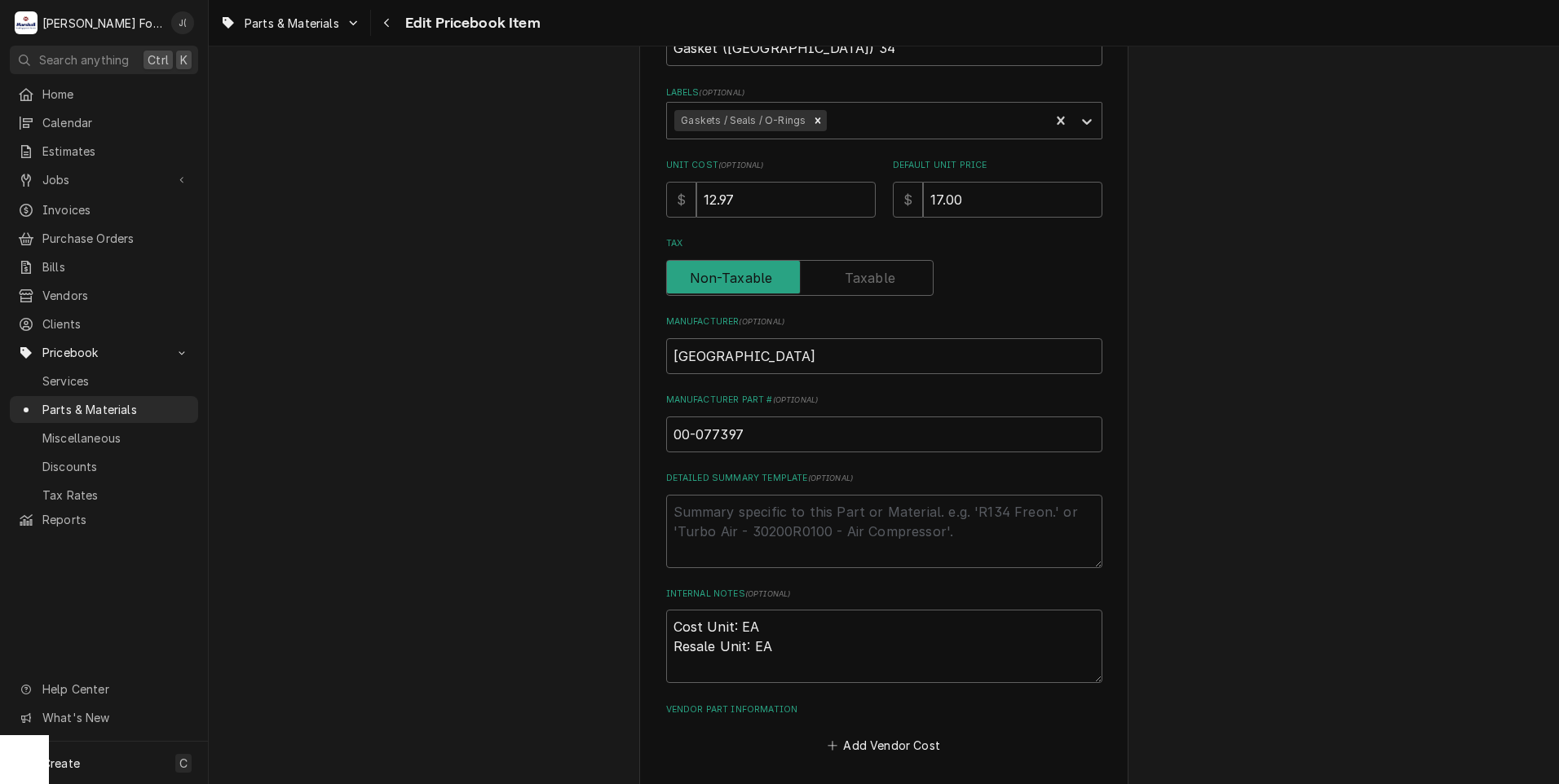
scroll to position [489, 0]
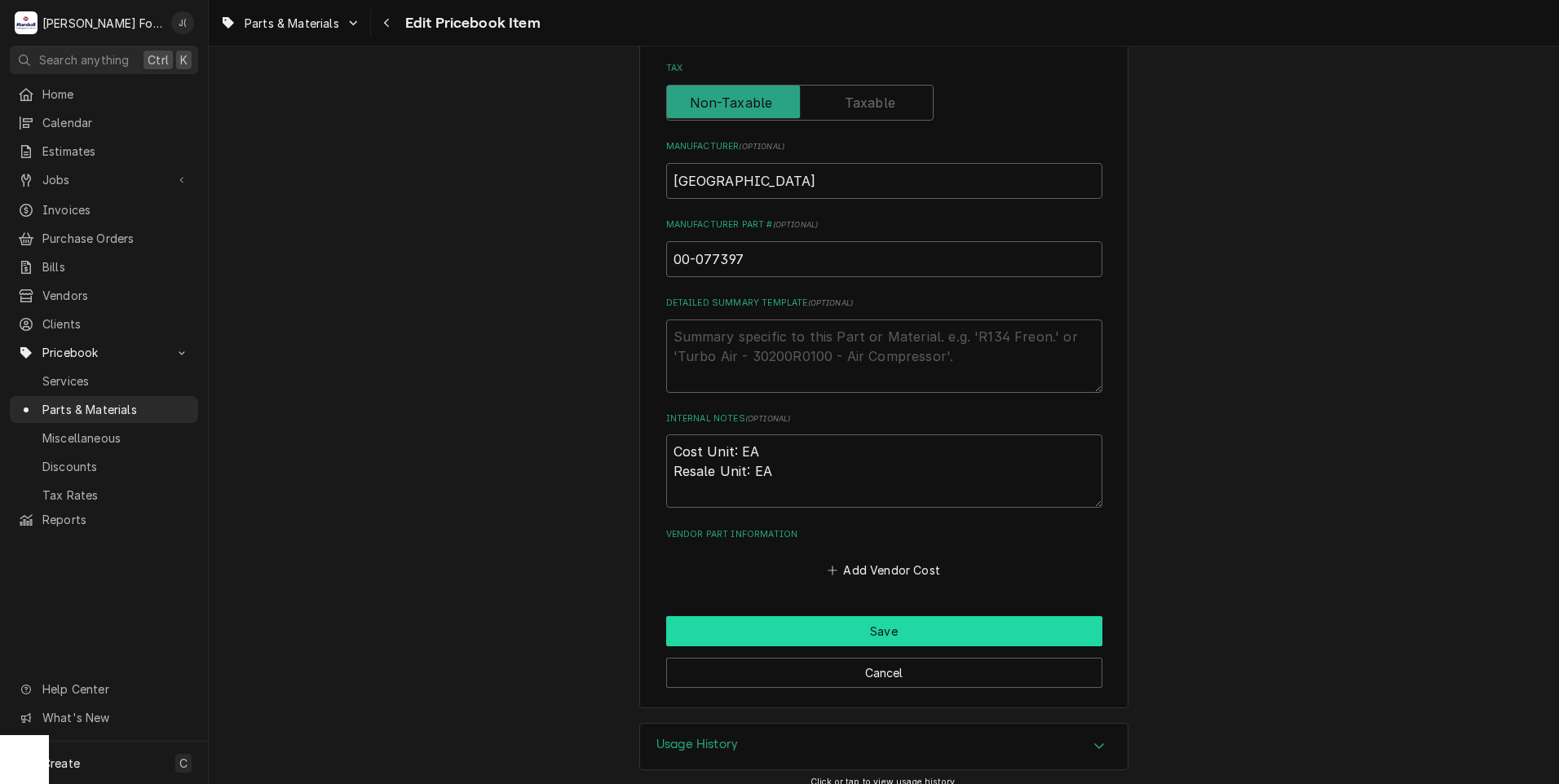
click at [769, 630] on button "Save" at bounding box center [884, 631] width 436 height 30
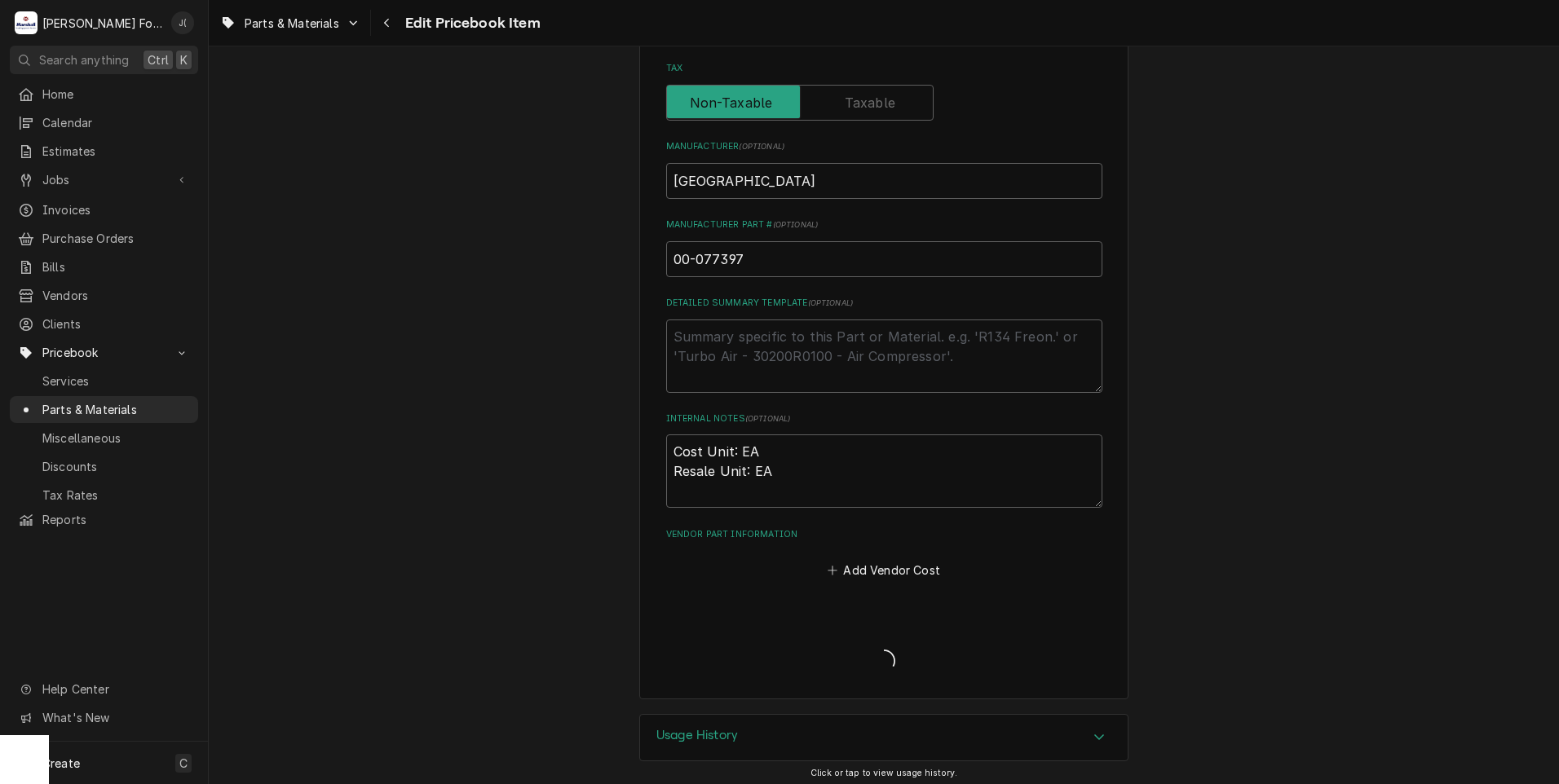
type textarea "x"
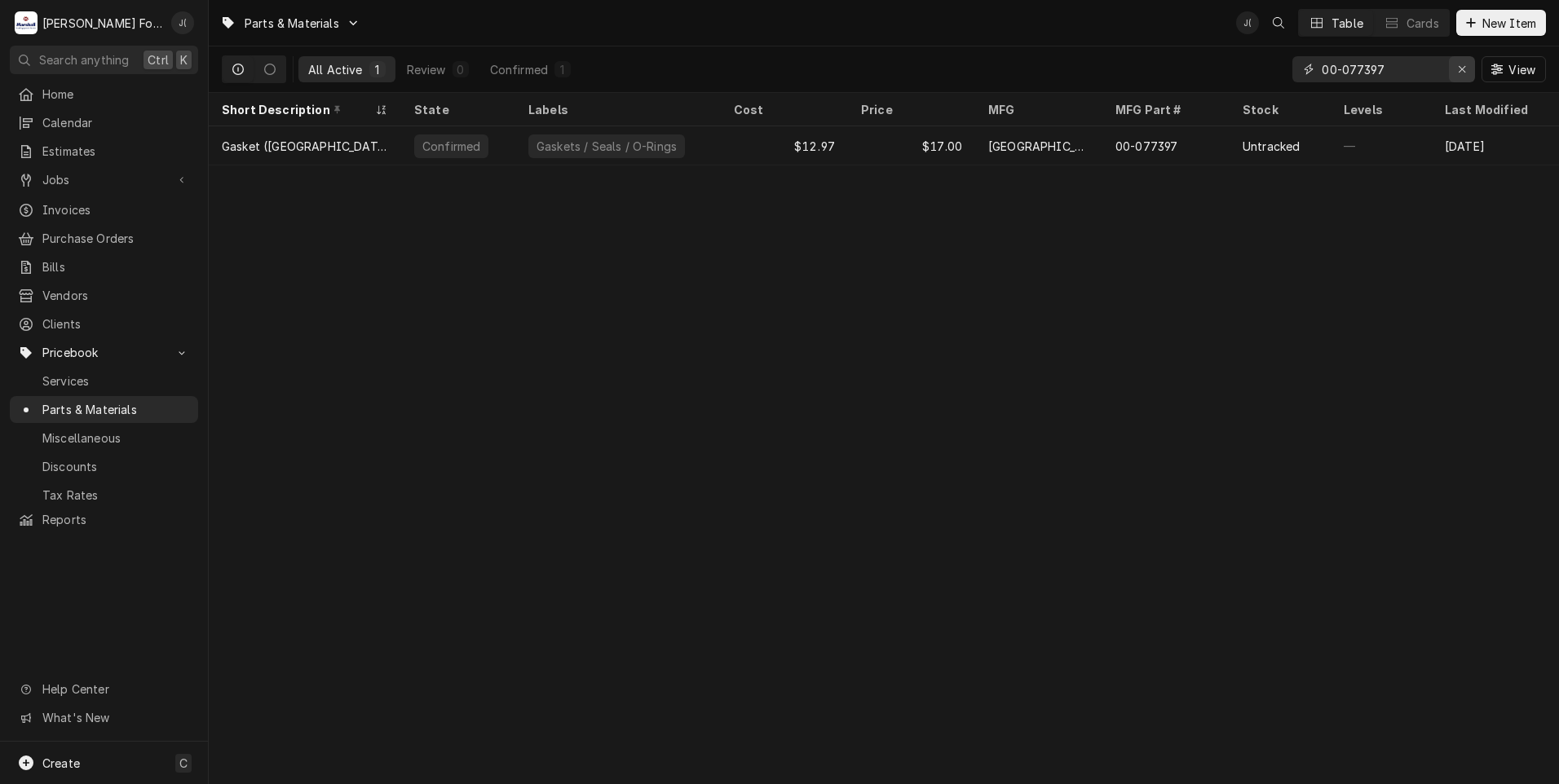
click at [1462, 73] on icon "Erase input" at bounding box center [1462, 69] width 9 height 11
click at [1388, 67] on input "Dynamic Content Wrapper" at bounding box center [1398, 69] width 154 height 26
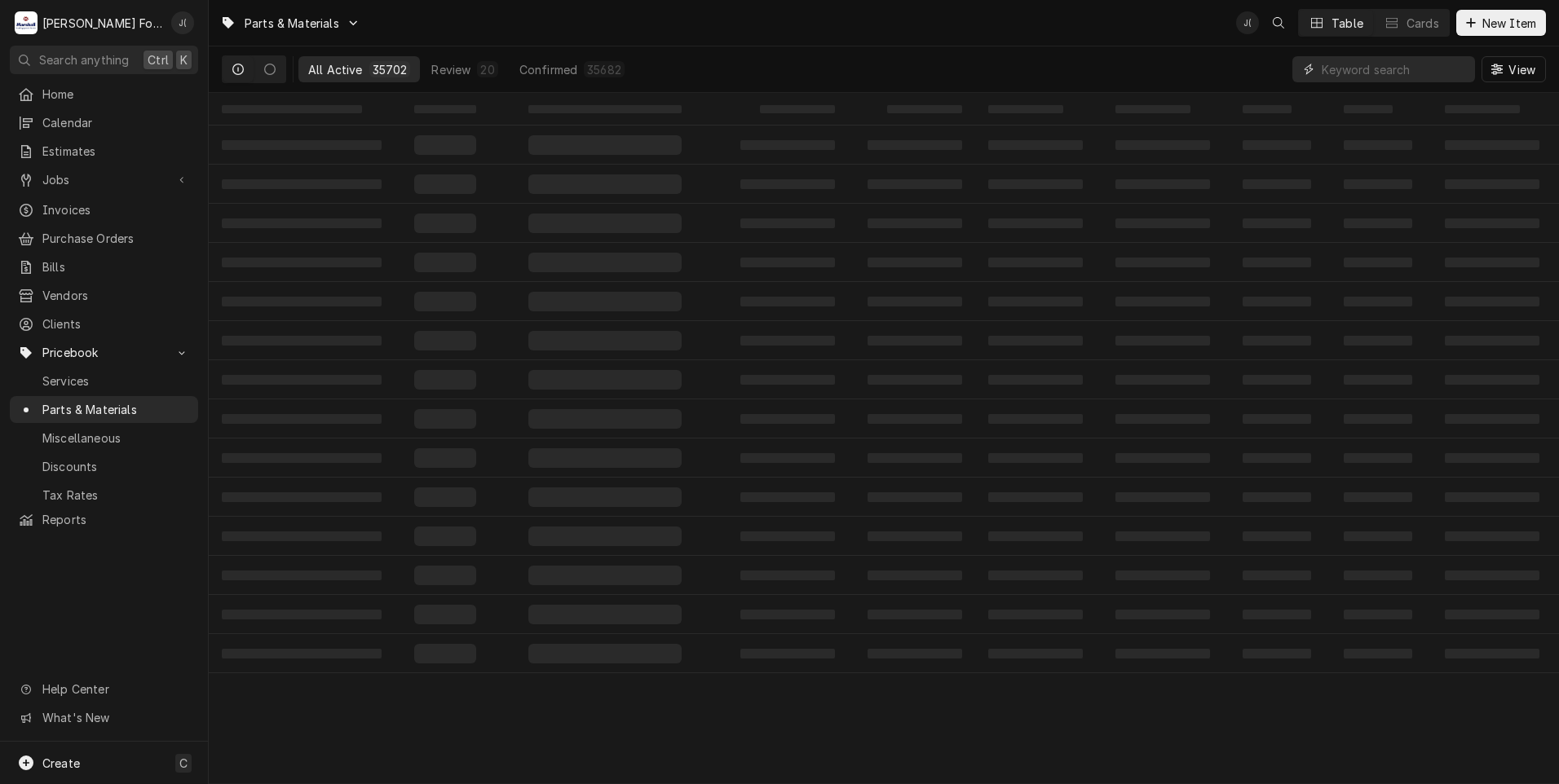
paste input "BR-002-23"
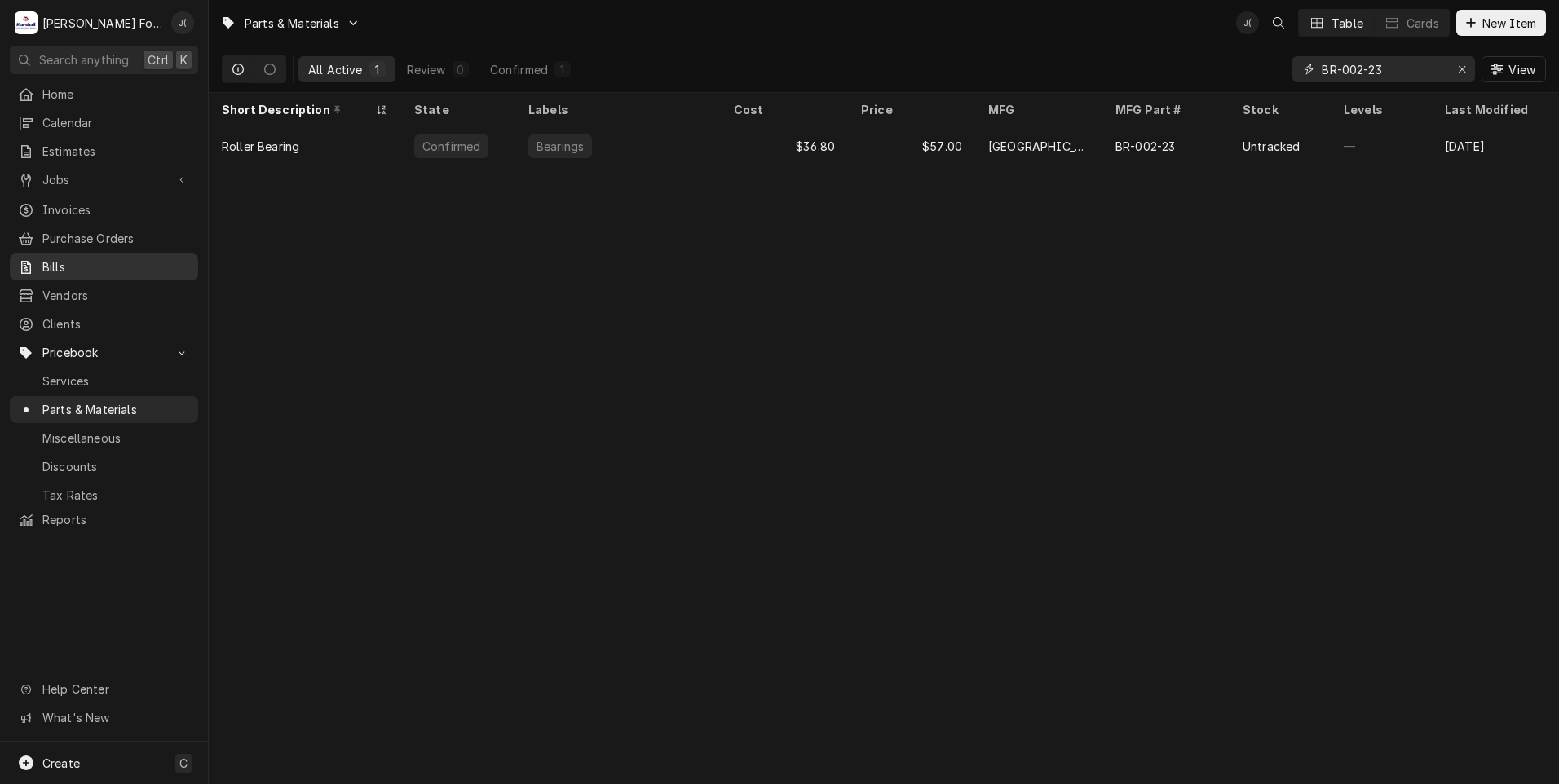
type input "BR-002-23"
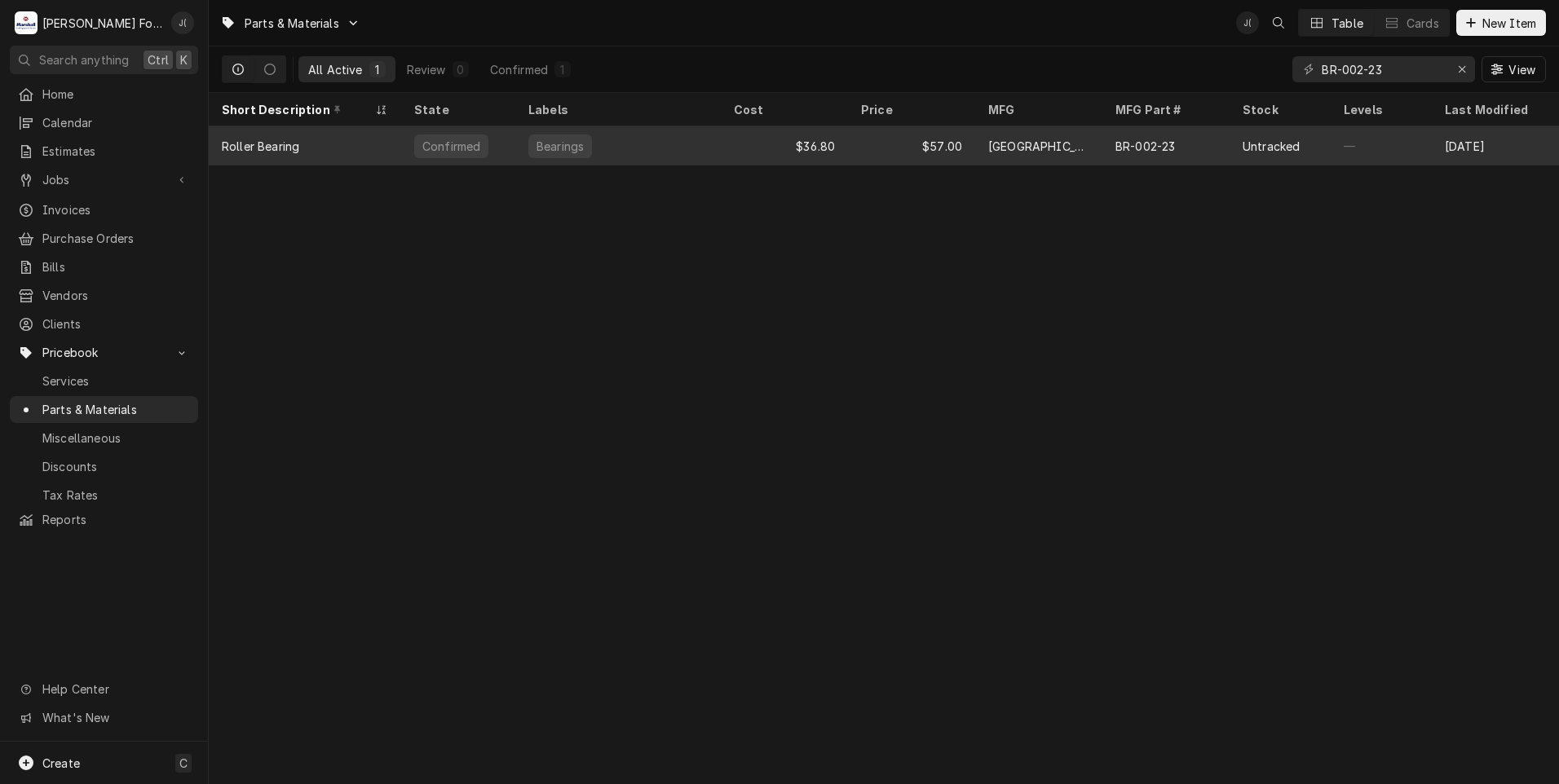
click at [601, 151] on div "Bearings" at bounding box center [617, 146] width 206 height 39
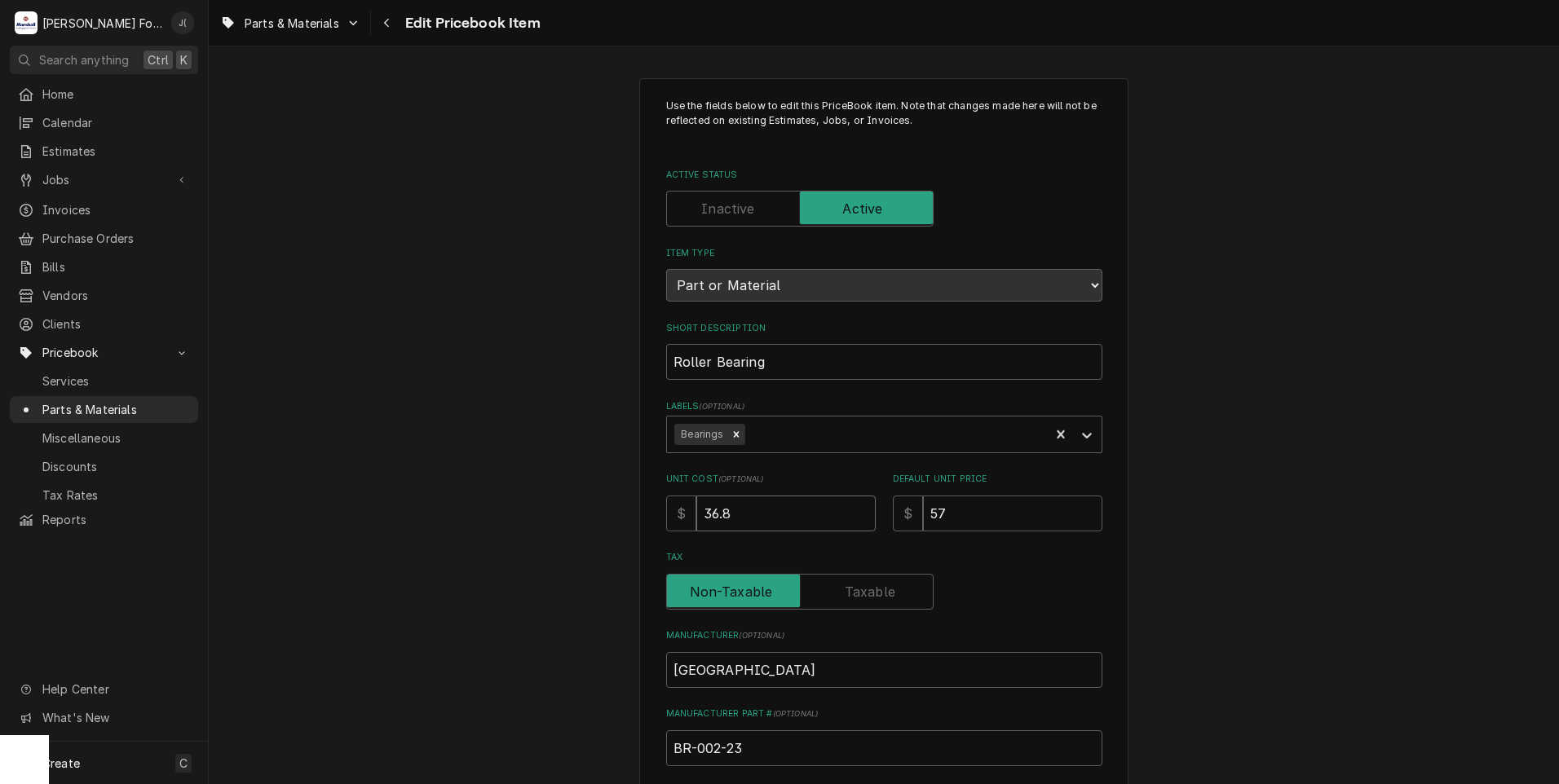
drag, startPoint x: 761, startPoint y: 518, endPoint x: 372, endPoint y: 499, distance: 389.5
click at [429, 493] on div "Use the fields below to edit this PriceBook item. Note that changes made here w…" at bounding box center [884, 637] width 1350 height 1148
type textarea "x"
type input "1"
type textarea "x"
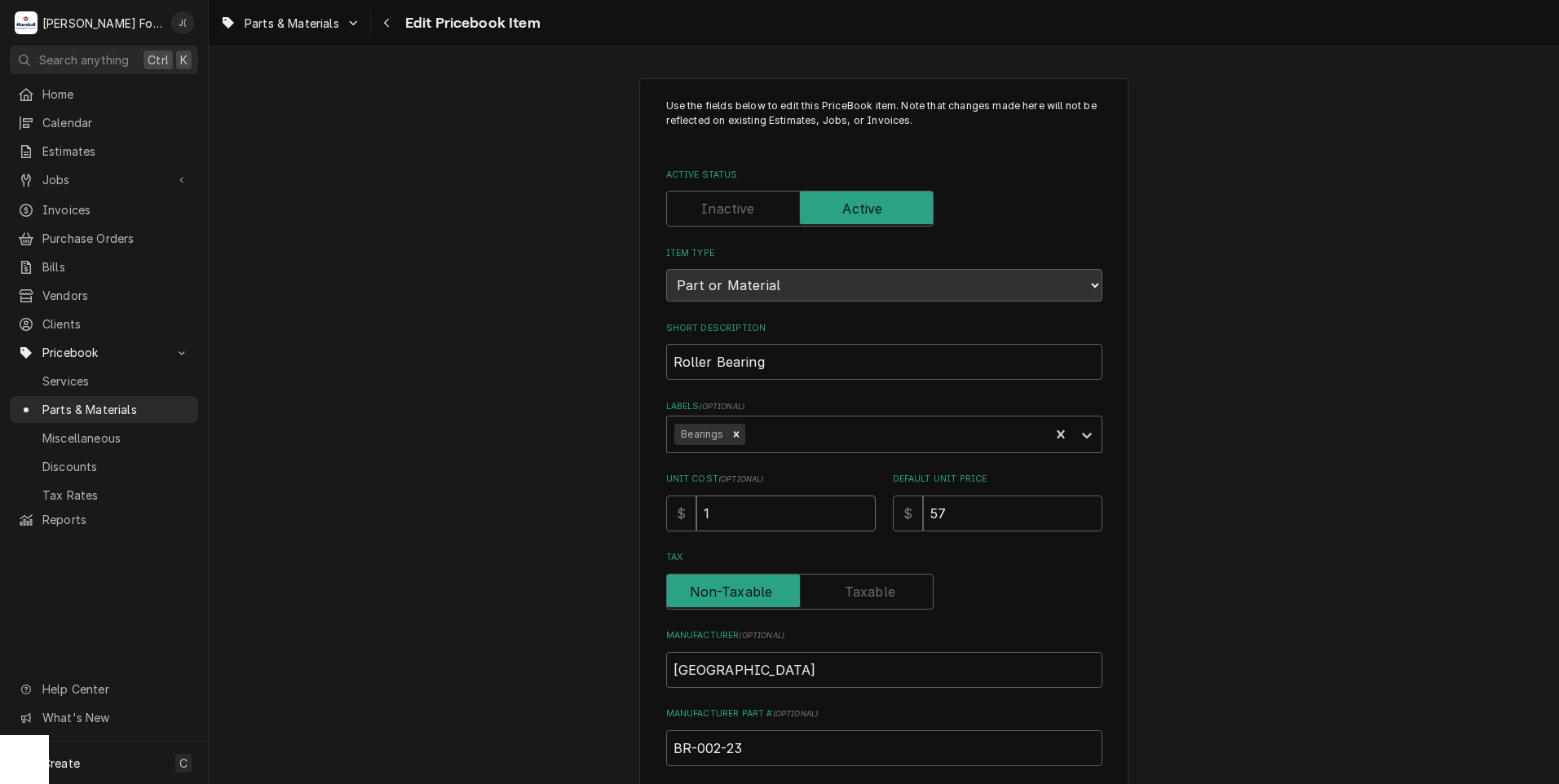
type input "12"
type textarea "x"
type input "122"
type textarea "x"
type input "122.9"
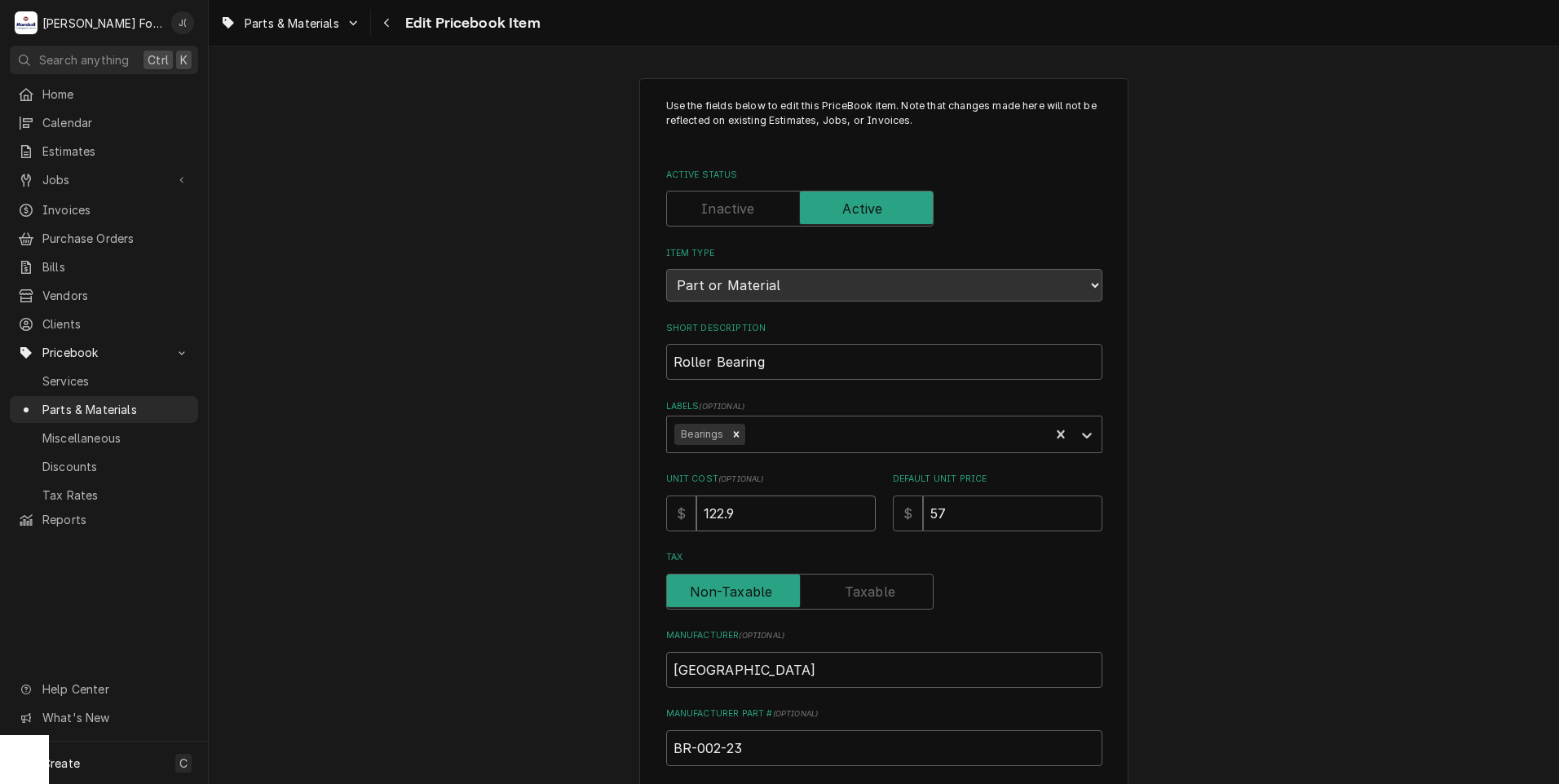
type textarea "x"
type input "122.97"
type textarea "x"
type input "1"
type textarea "x"
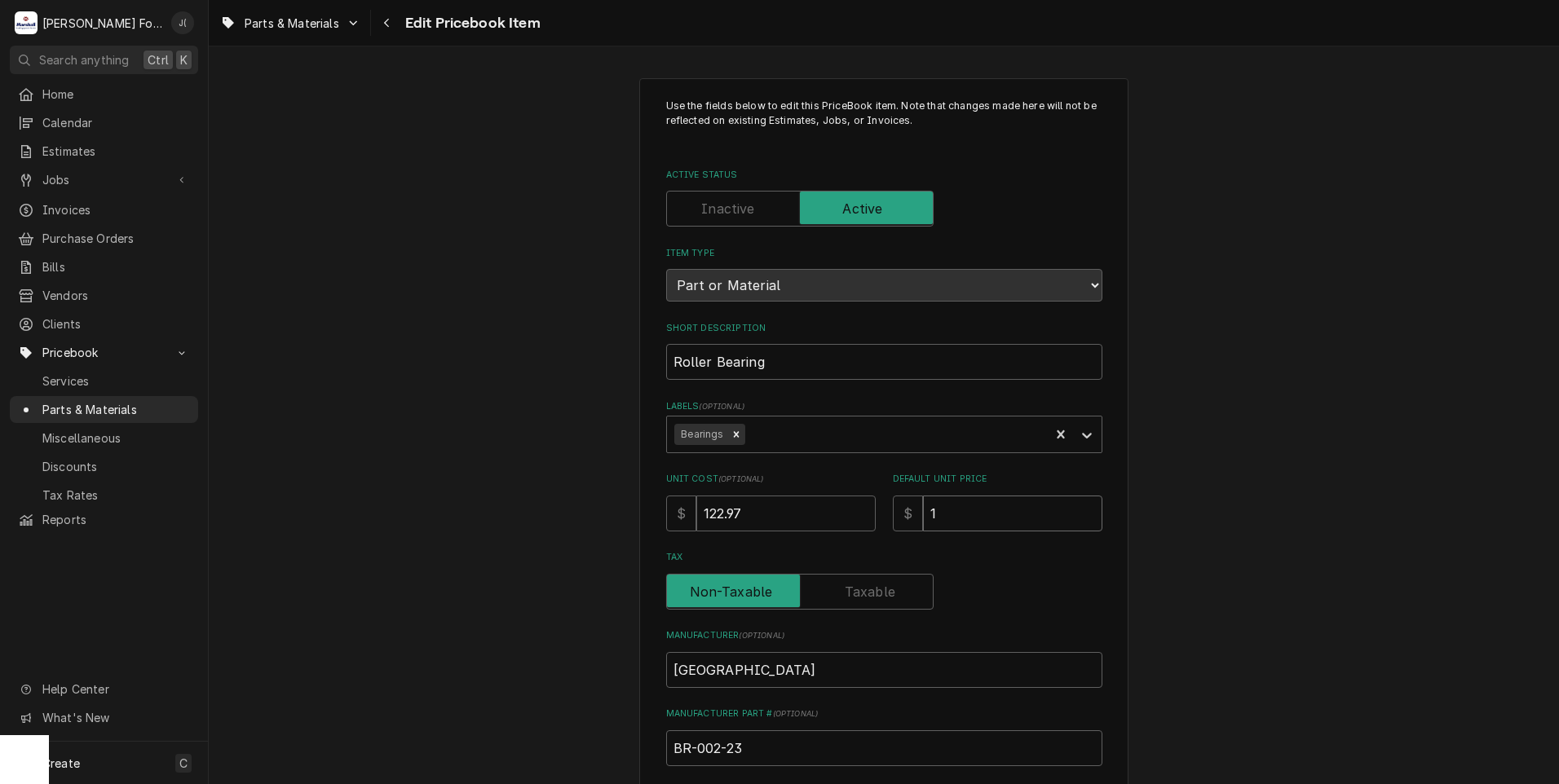
type input "16"
type textarea "x"
type input "160"
type textarea "x"
type input "160.0"
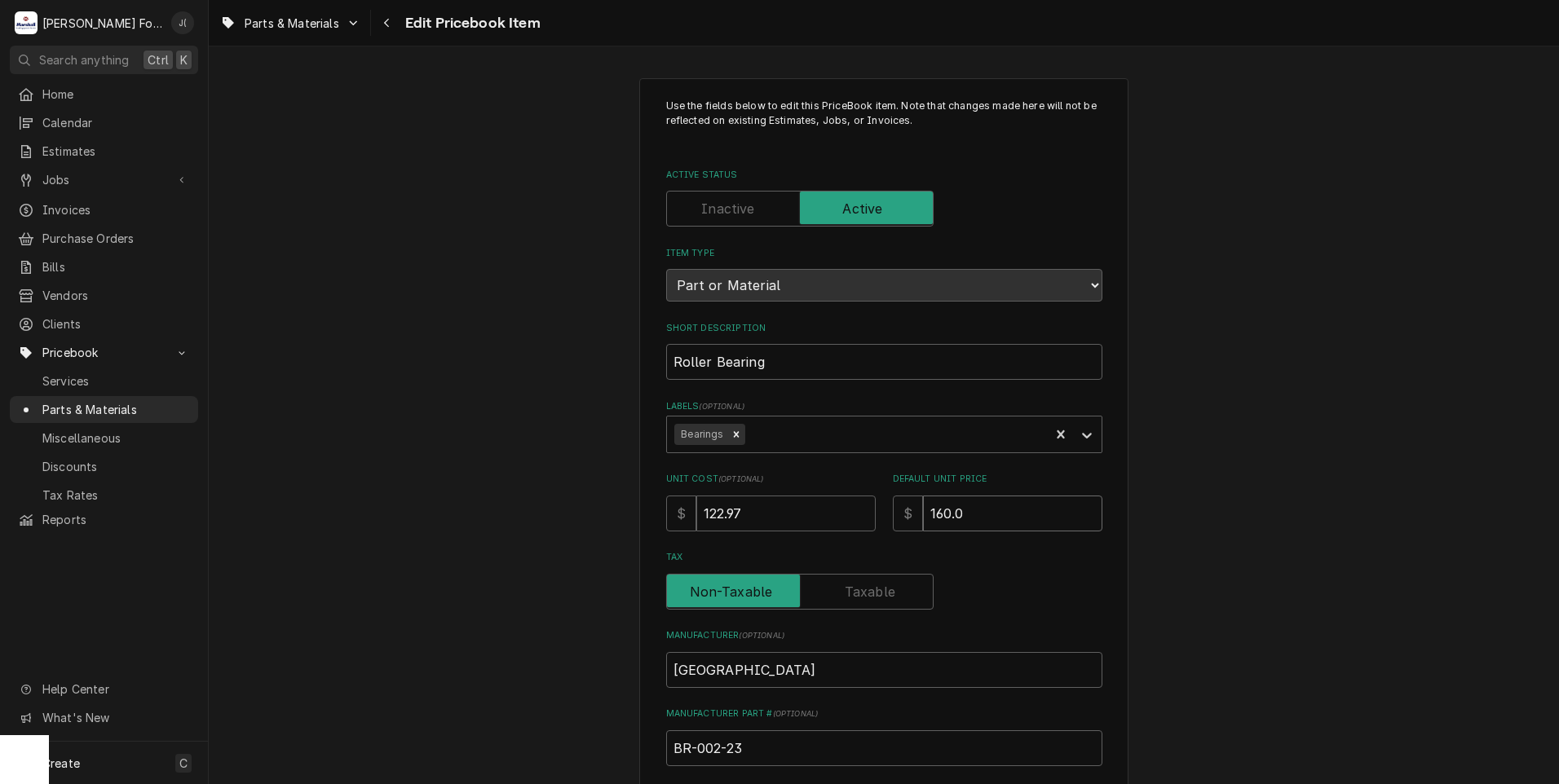
type textarea "x"
type input "160.00"
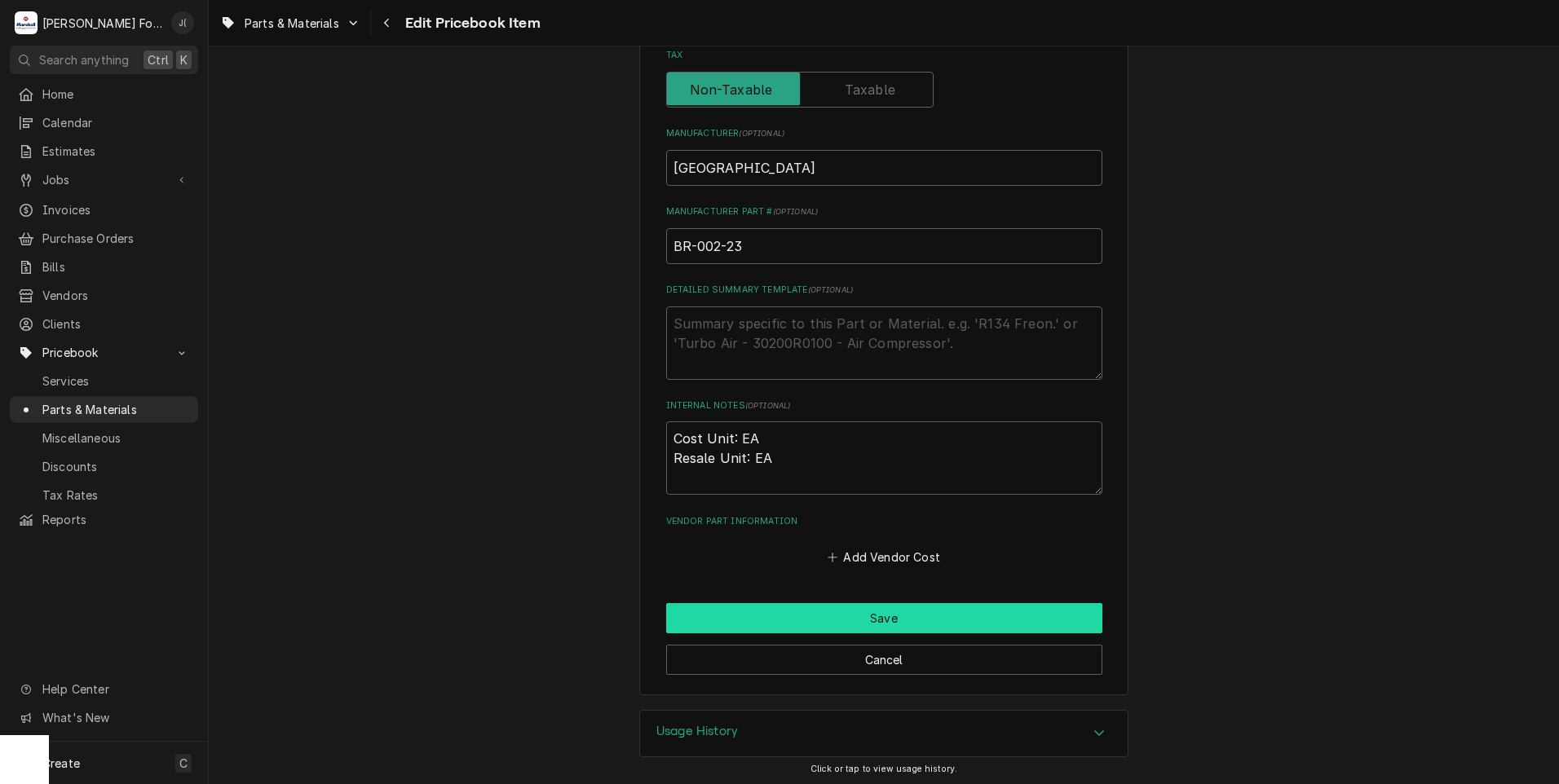
click at [704, 618] on button "Save" at bounding box center [884, 618] width 436 height 30
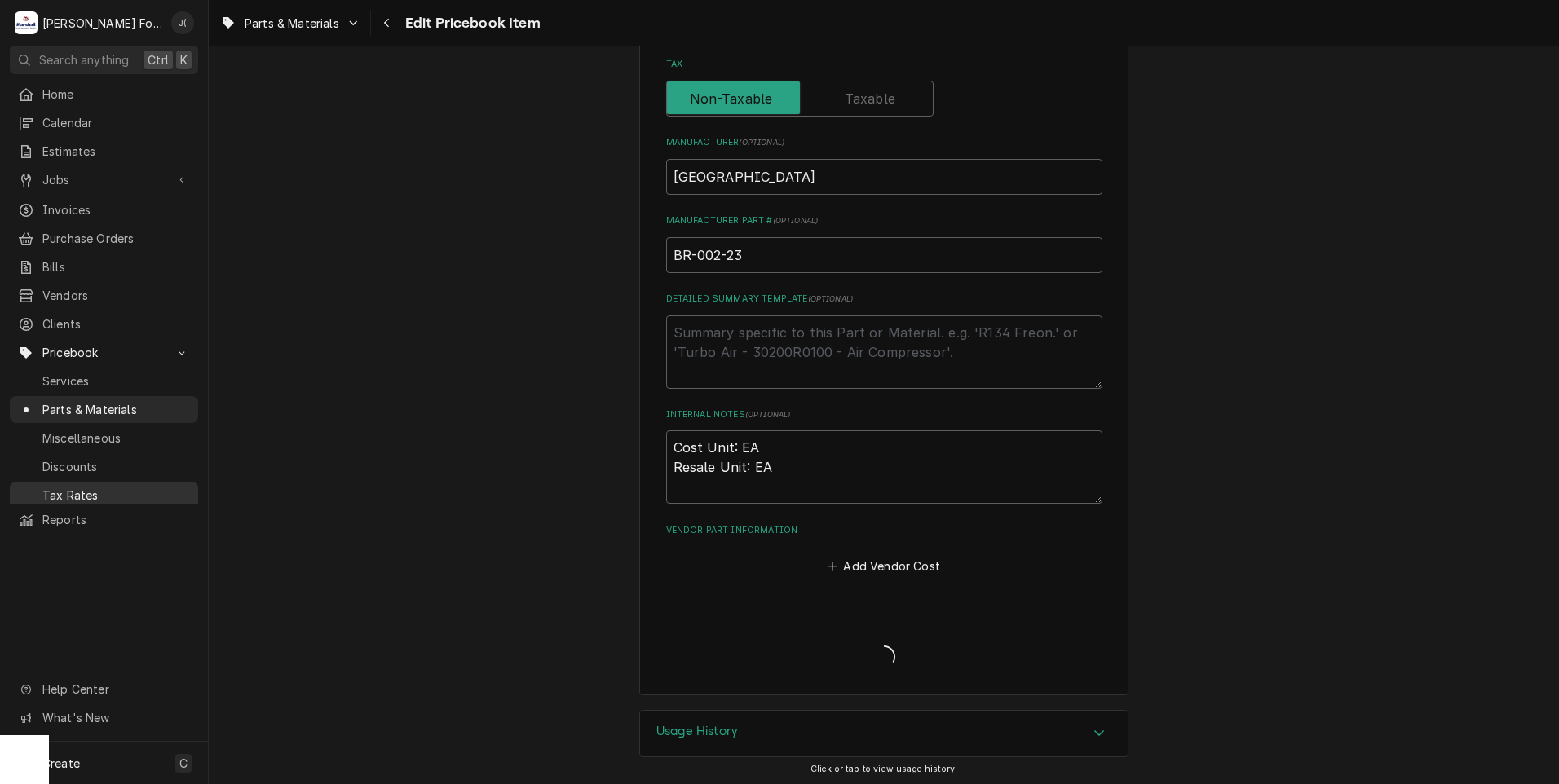
type textarea "x"
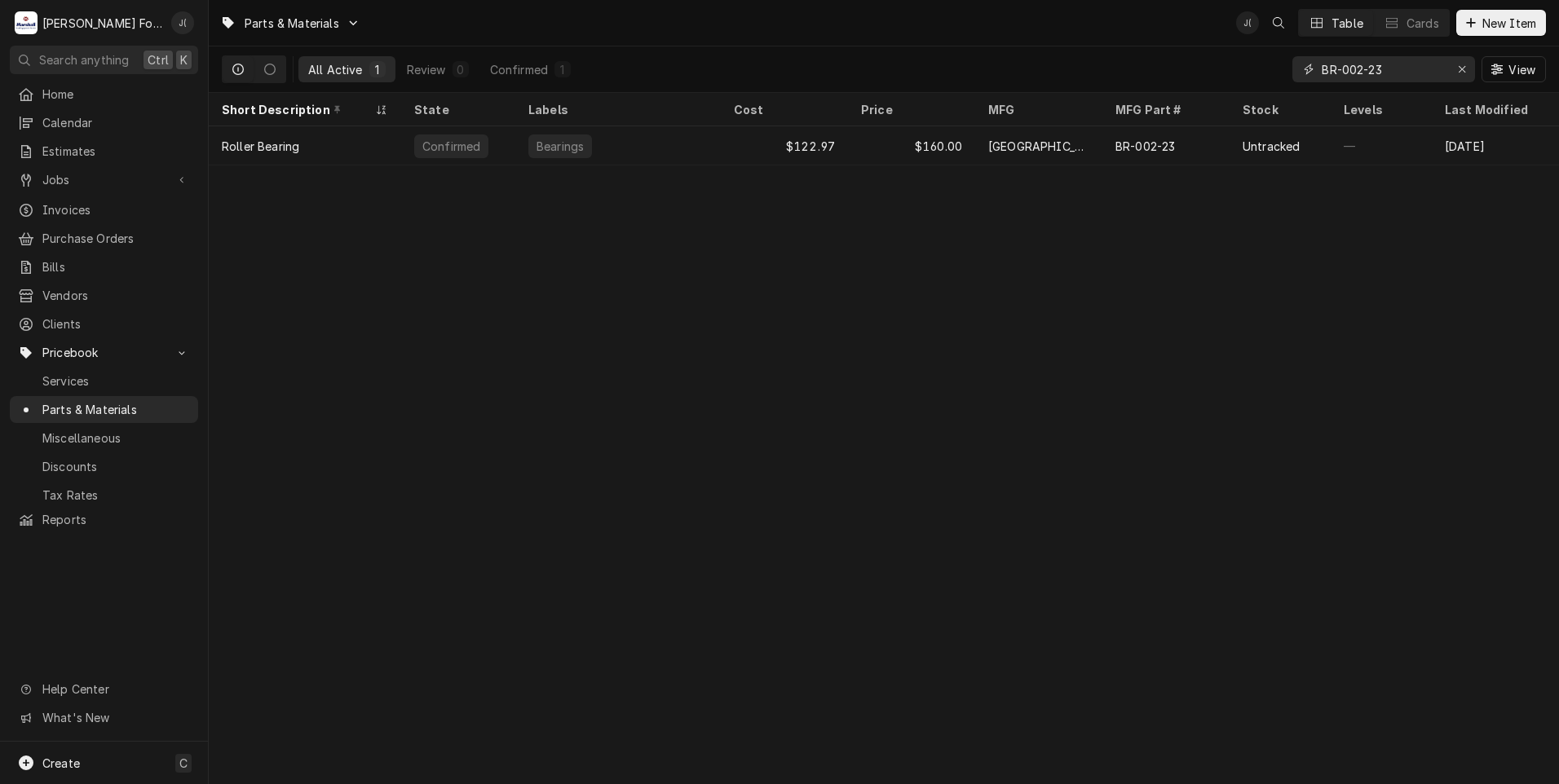
click at [1463, 74] on icon "Erase input" at bounding box center [1462, 69] width 9 height 11
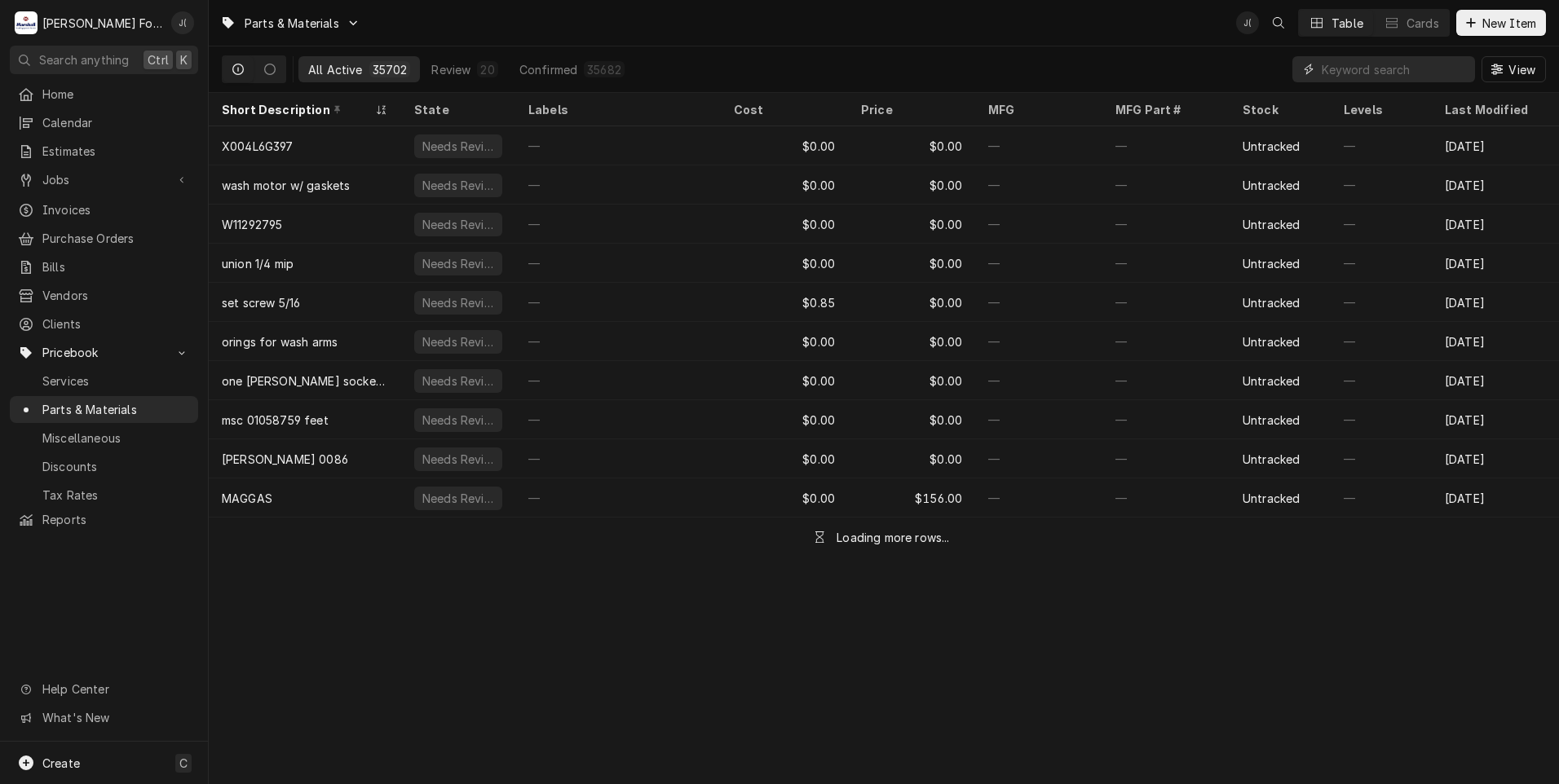
paste input "BR-002-24"
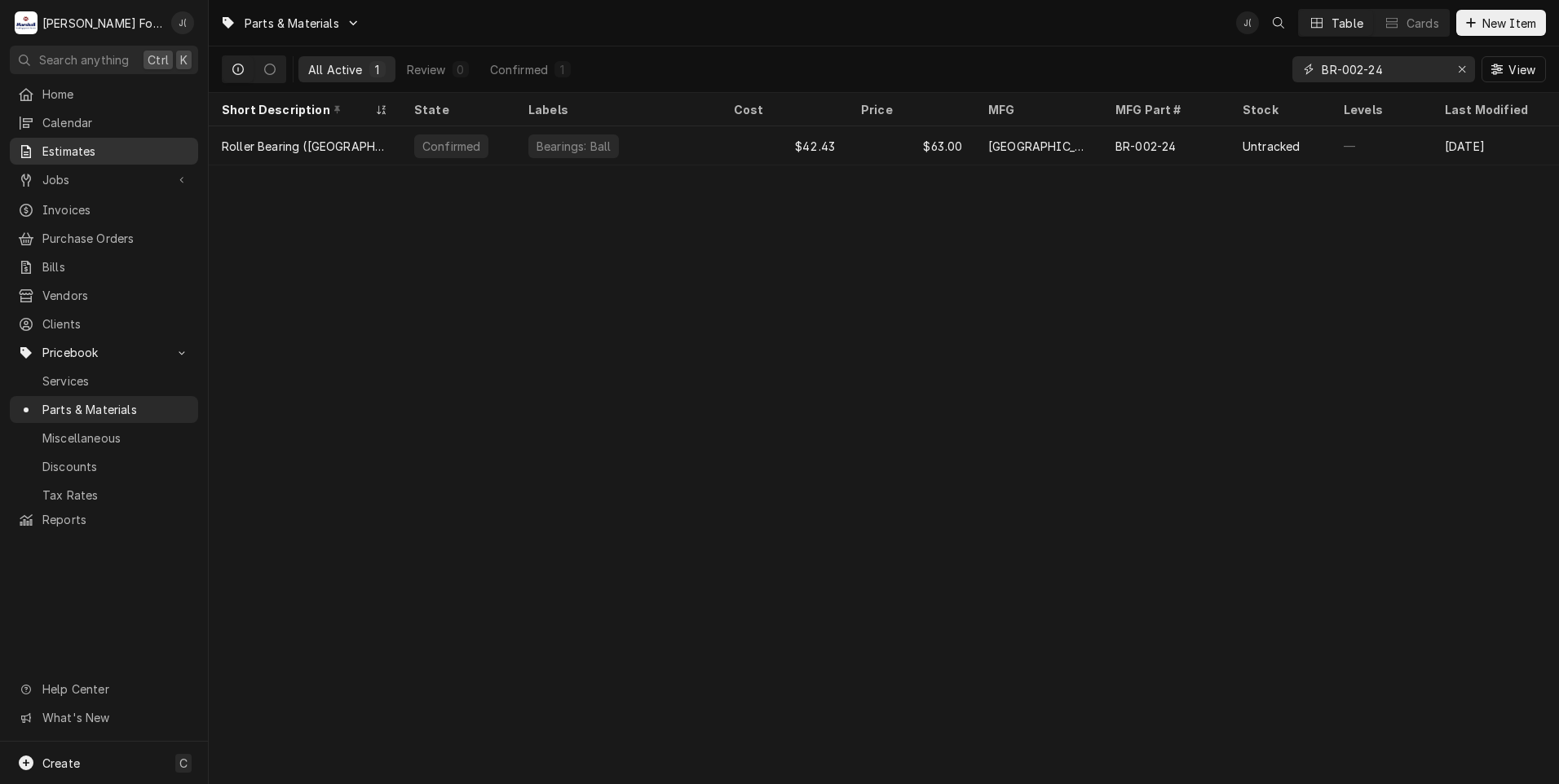
type input "BR-002-24"
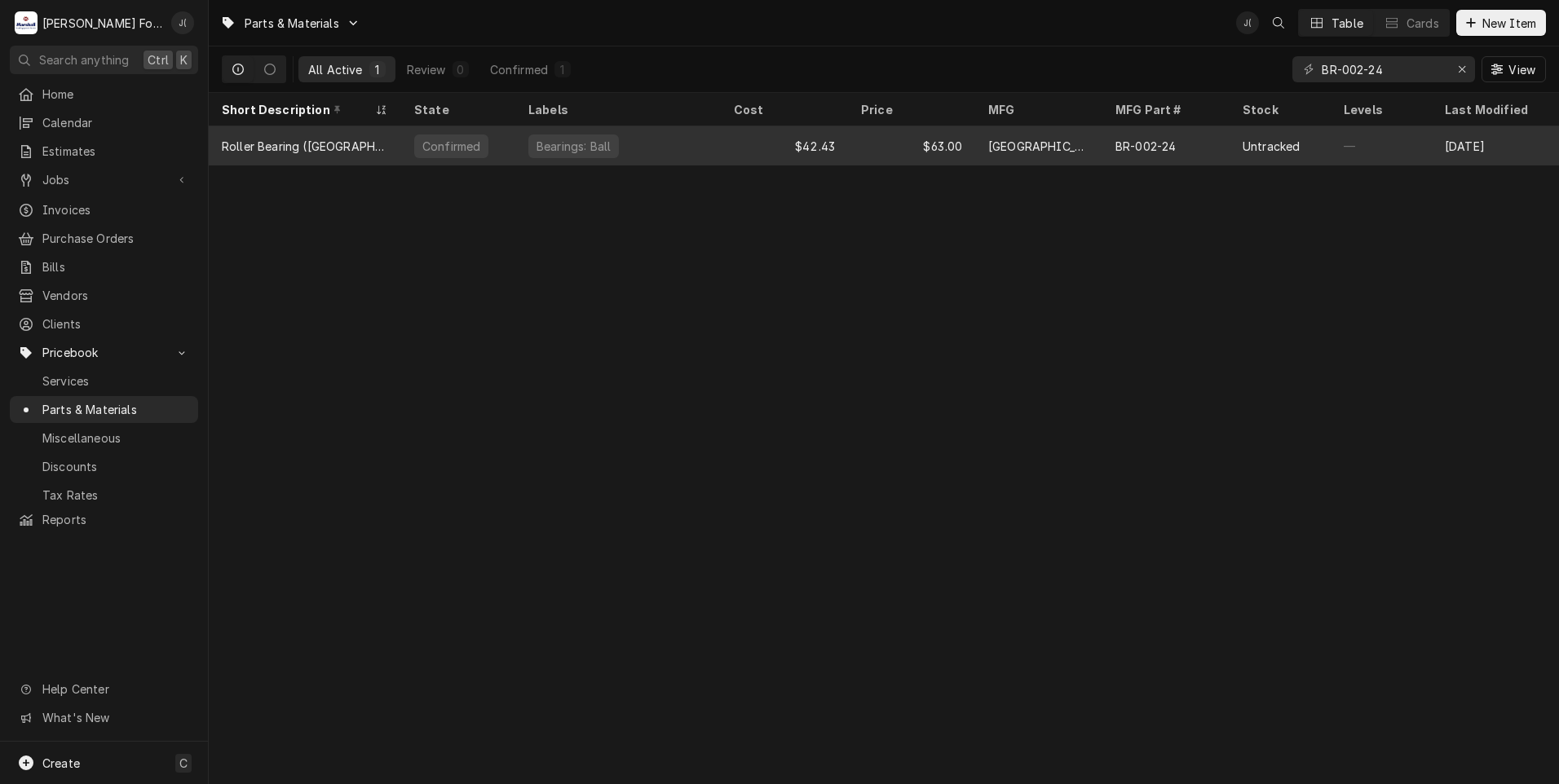
click at [740, 154] on div "$42.43" at bounding box center [784, 146] width 128 height 39
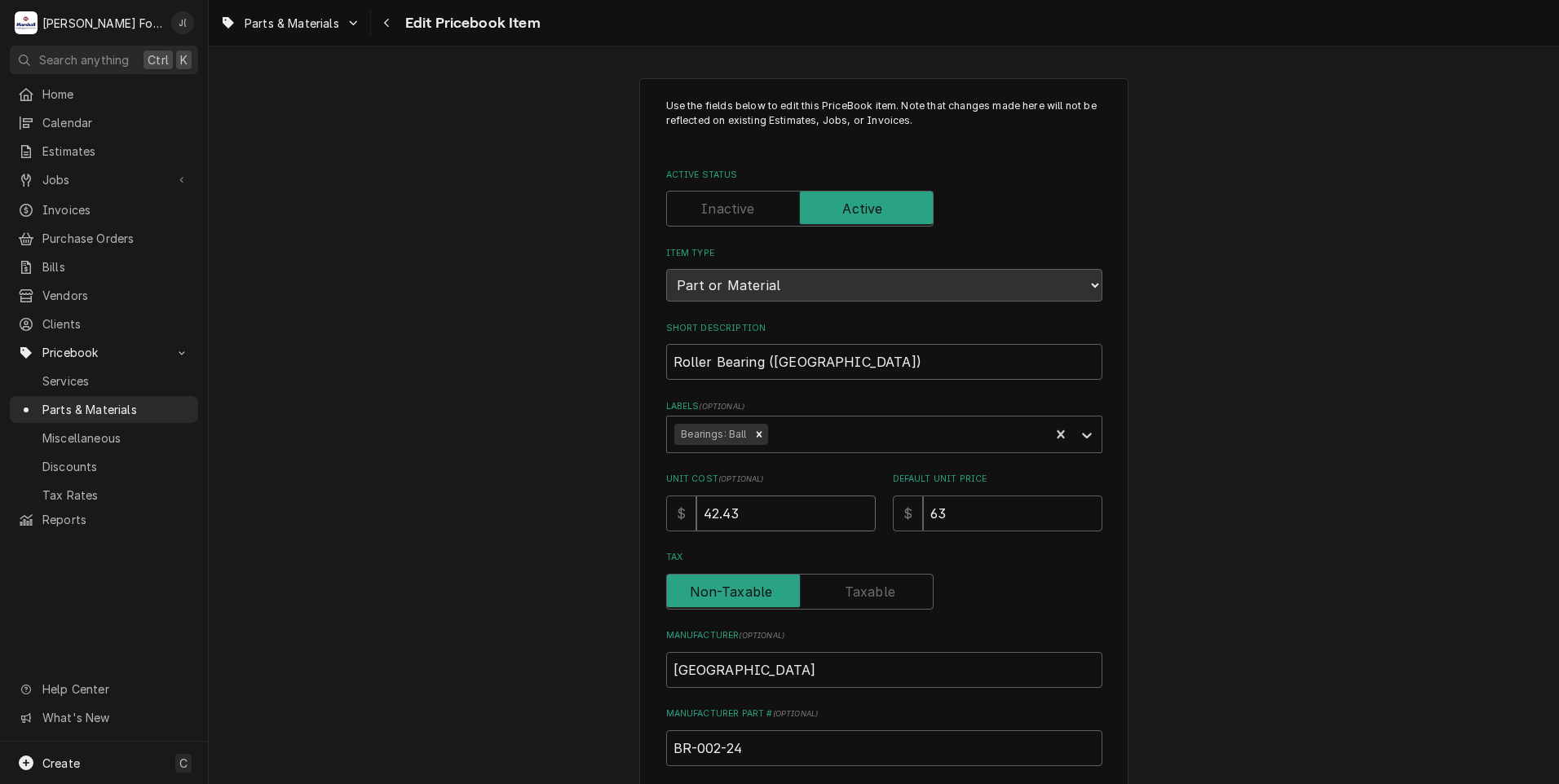
drag, startPoint x: 757, startPoint y: 517, endPoint x: 383, endPoint y: 520, distance: 374.0
click at [595, 515] on div "Use the fields below to edit this PriceBook item. Note that changes made here w…" at bounding box center [884, 637] width 1350 height 1148
type textarea "x"
type input "1"
type textarea "x"
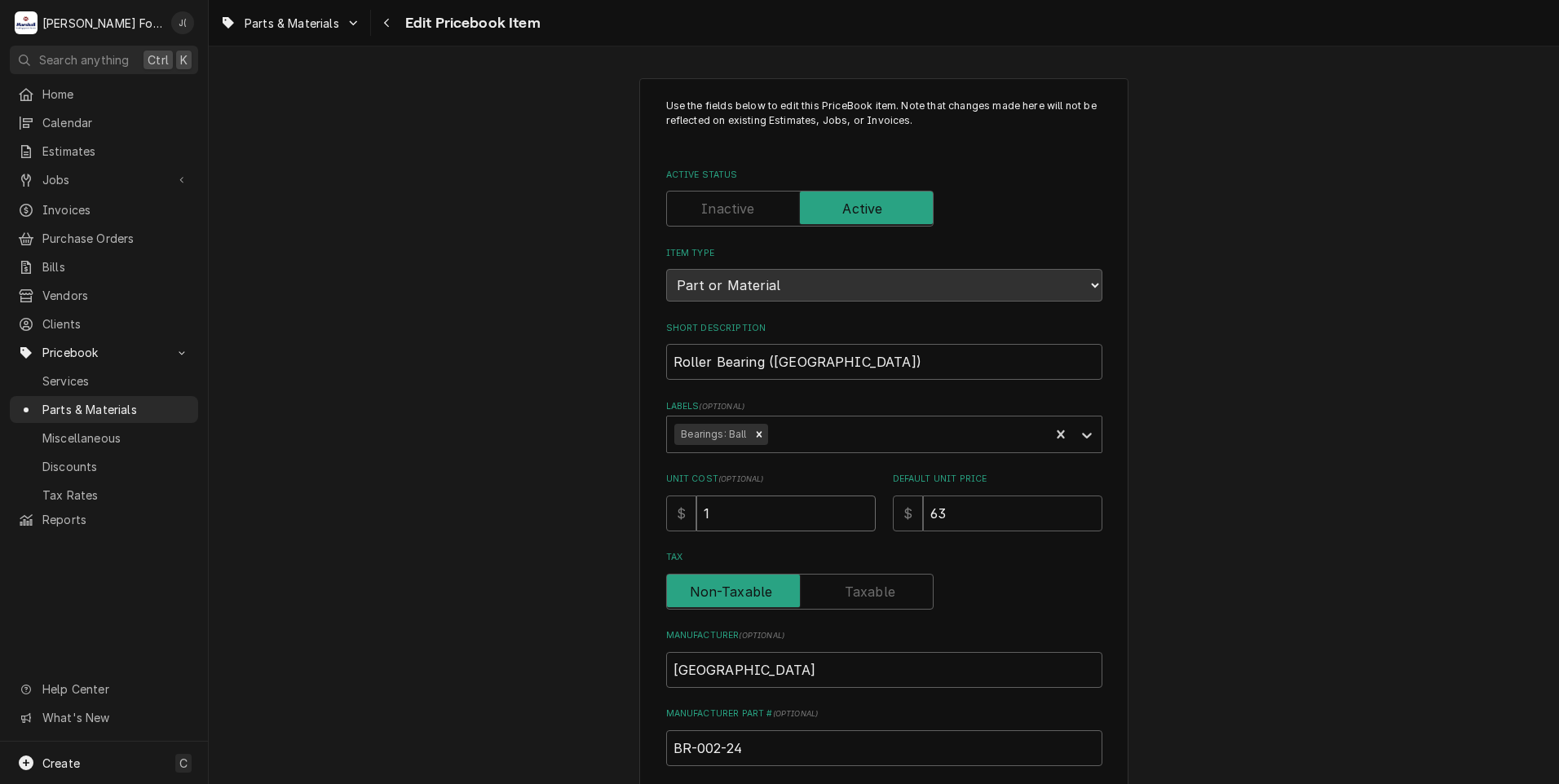
type input "14"
type textarea "x"
type input "144"
type textarea "x"
type input "144.2"
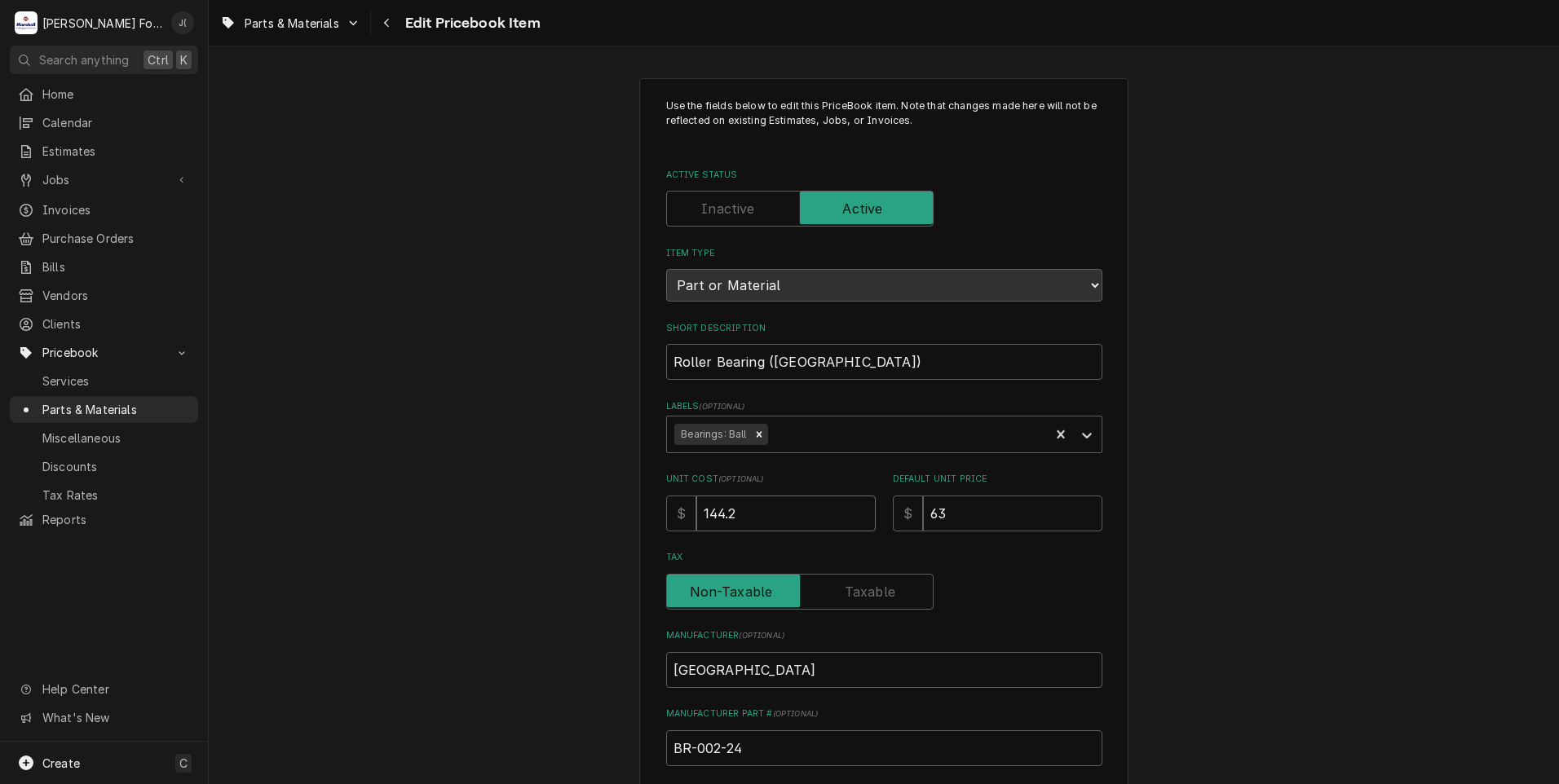
type textarea "x"
type input "144.24"
type textarea "x"
type input "1"
type textarea "x"
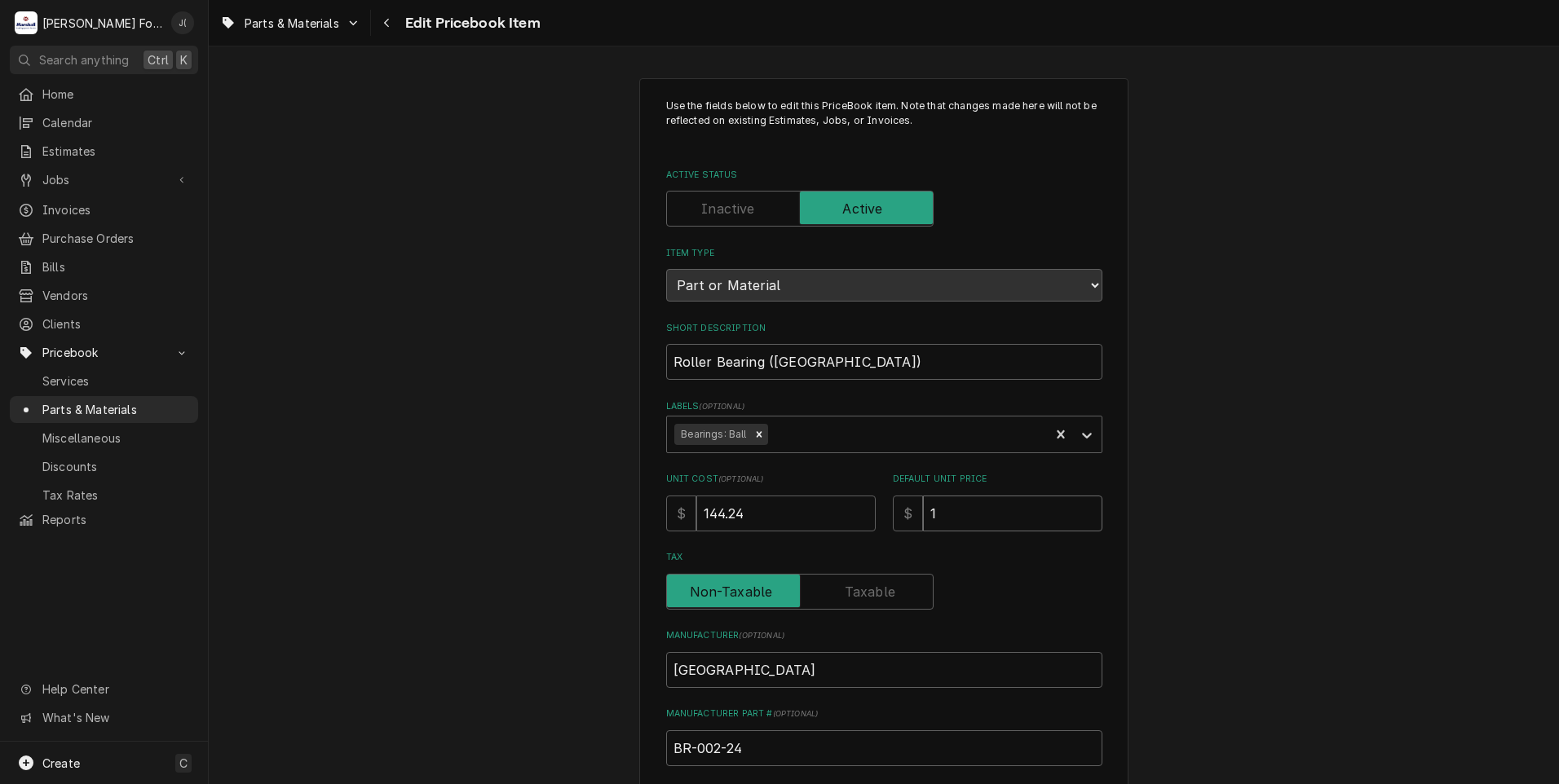
type input "18"
type textarea "x"
type input "188"
type textarea "x"
type input "188.0"
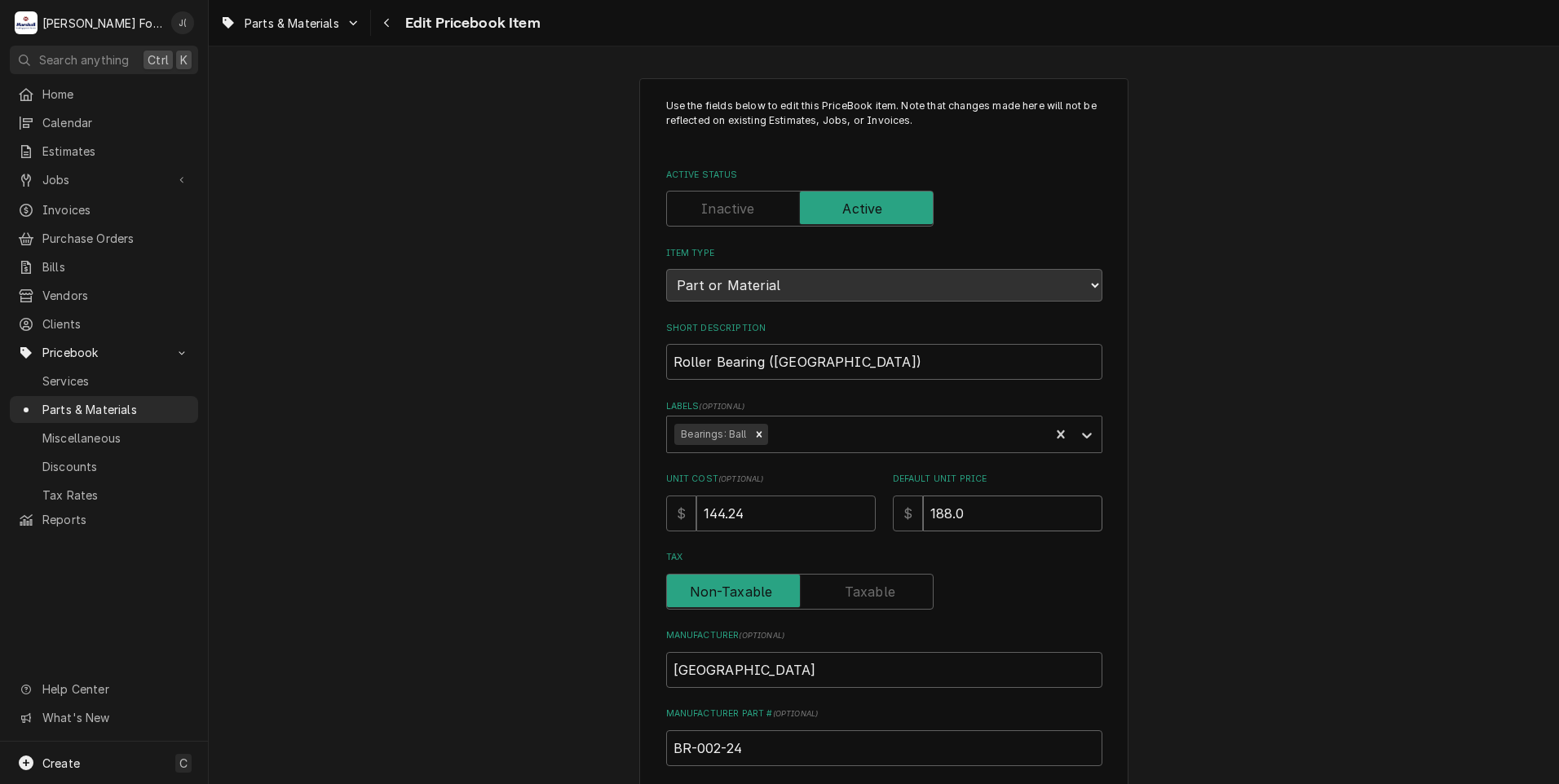
type textarea "x"
type input "188.00"
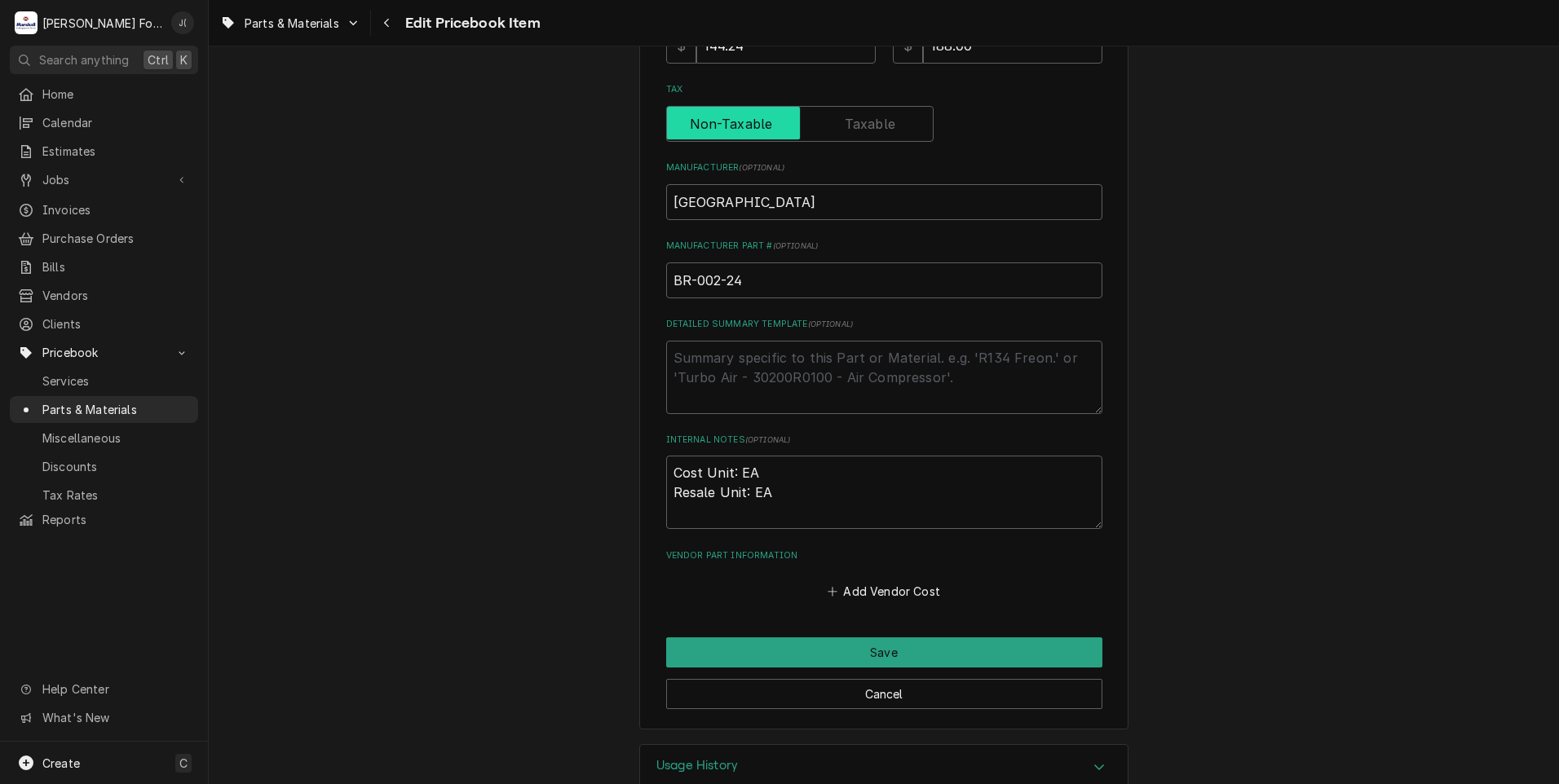
scroll to position [502, 0]
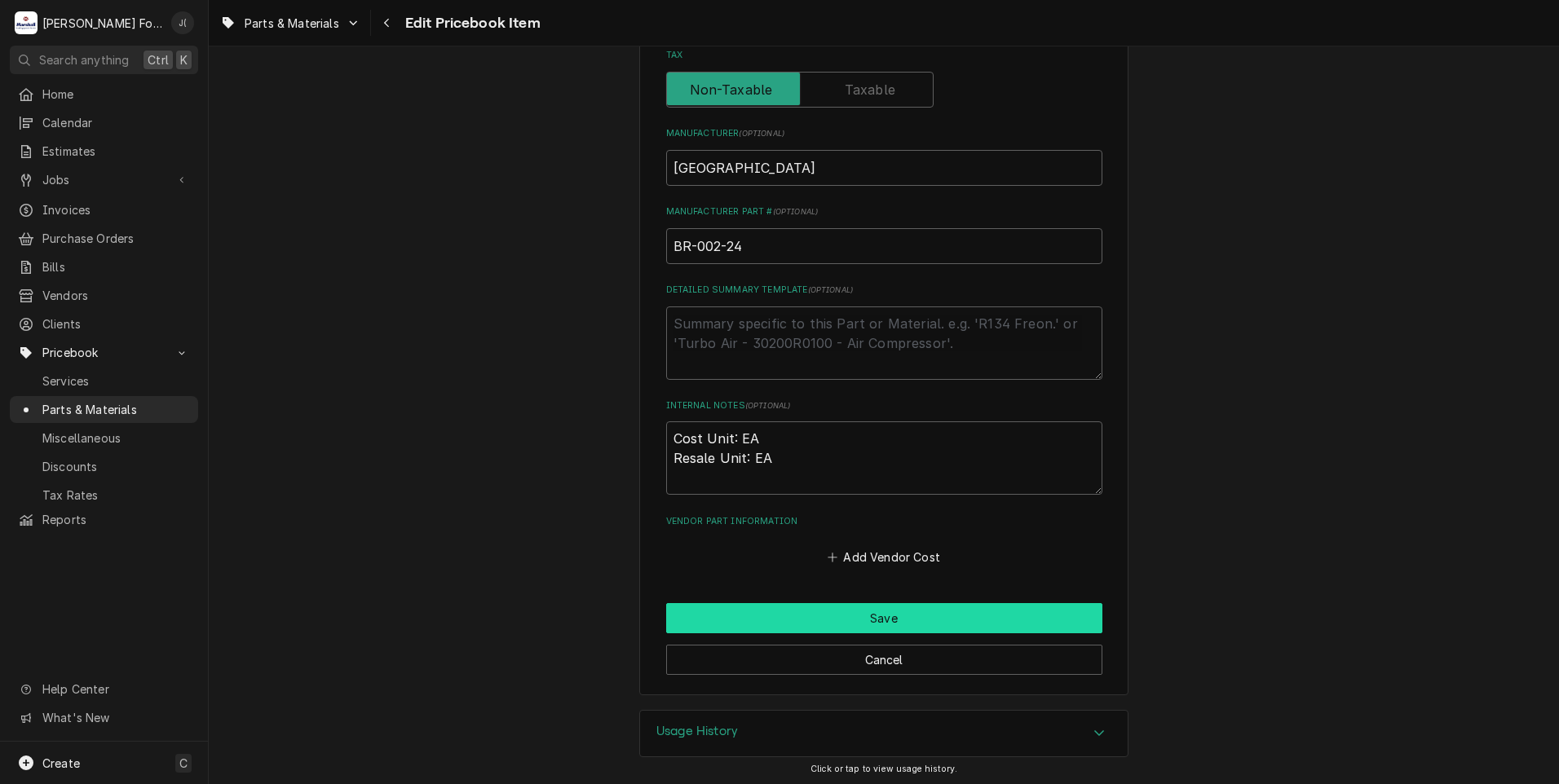
click at [780, 614] on button "Save" at bounding box center [884, 618] width 436 height 30
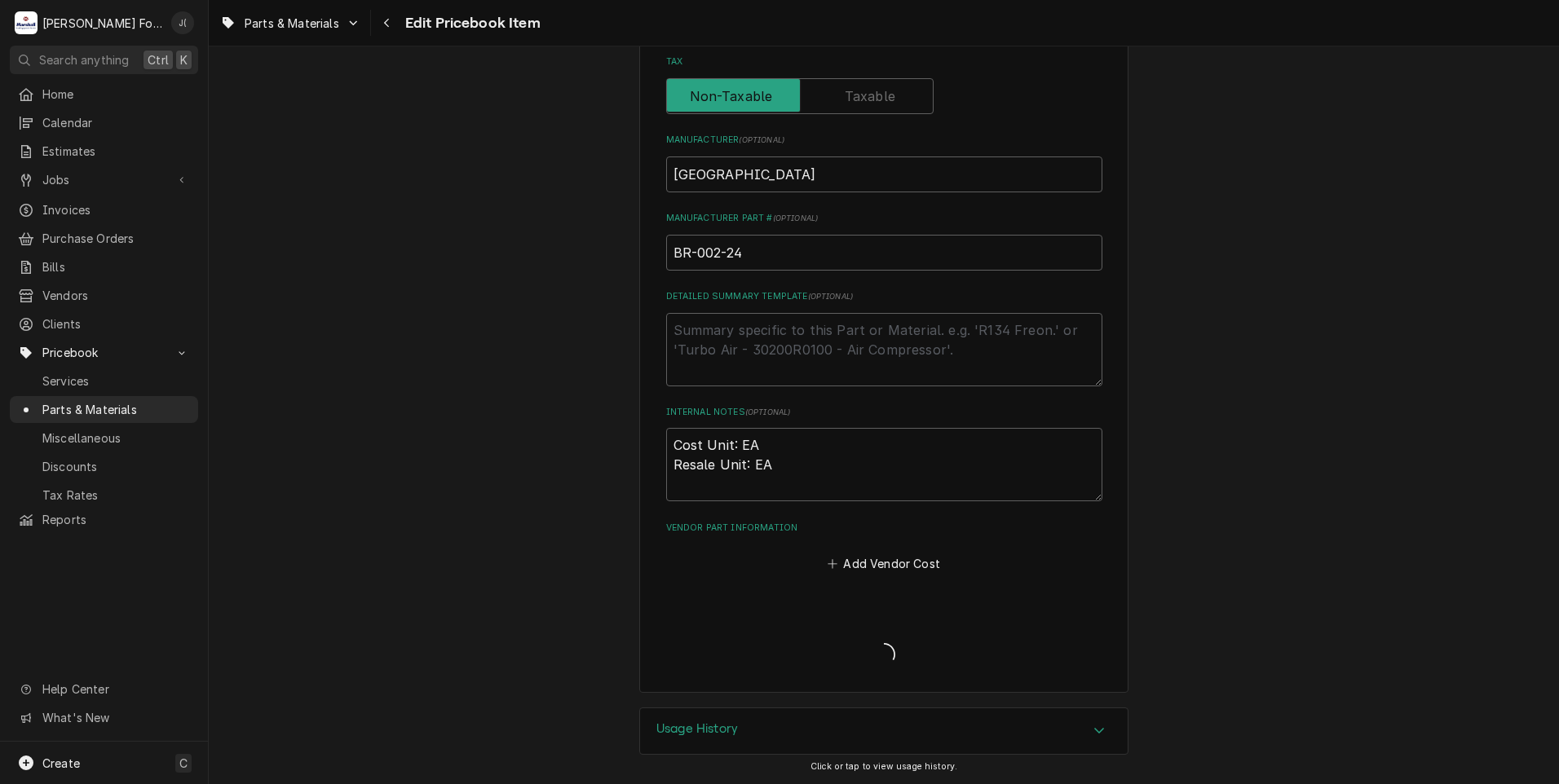
scroll to position [493, 0]
type textarea "x"
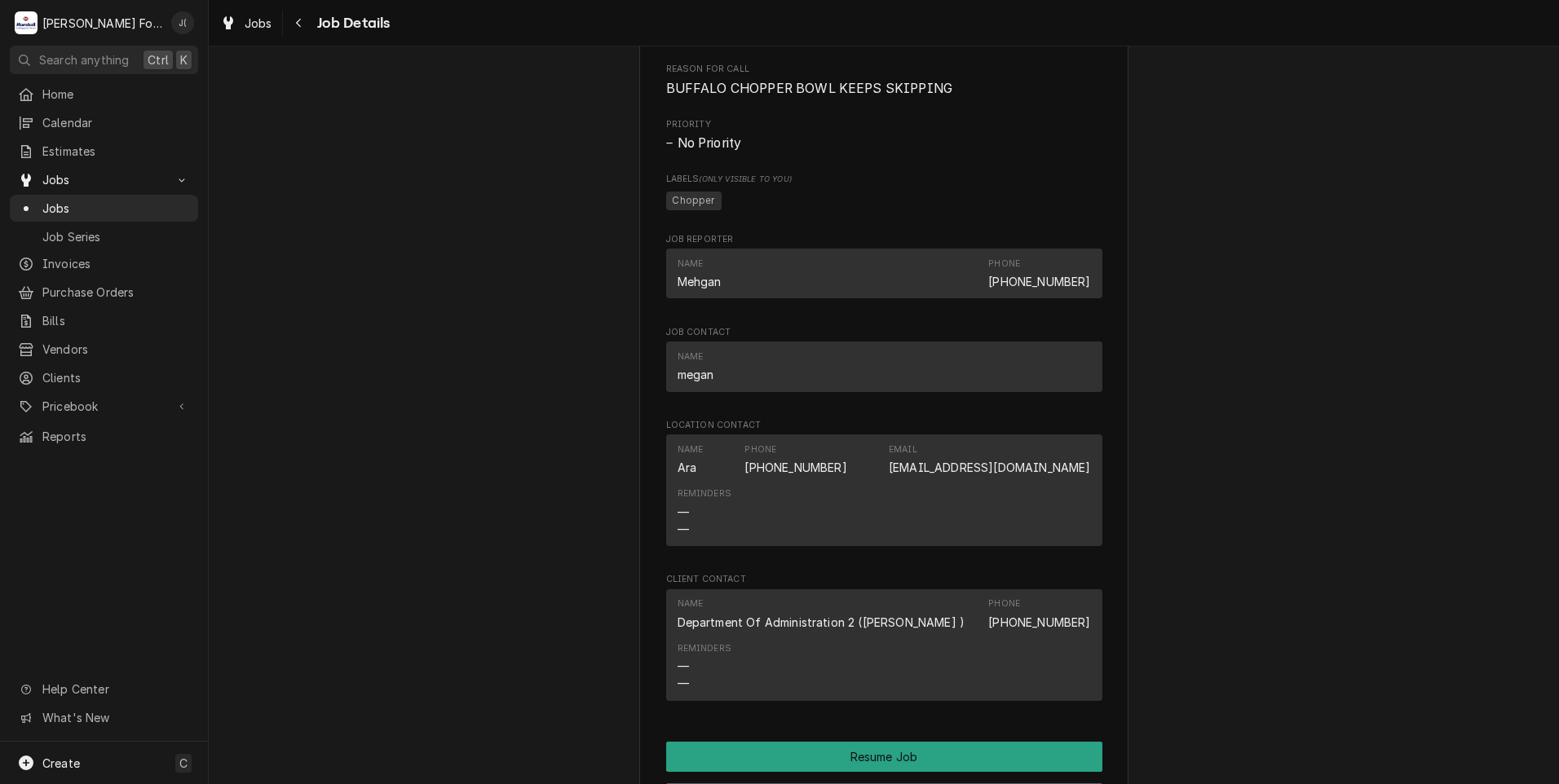
scroll to position [1874, 0]
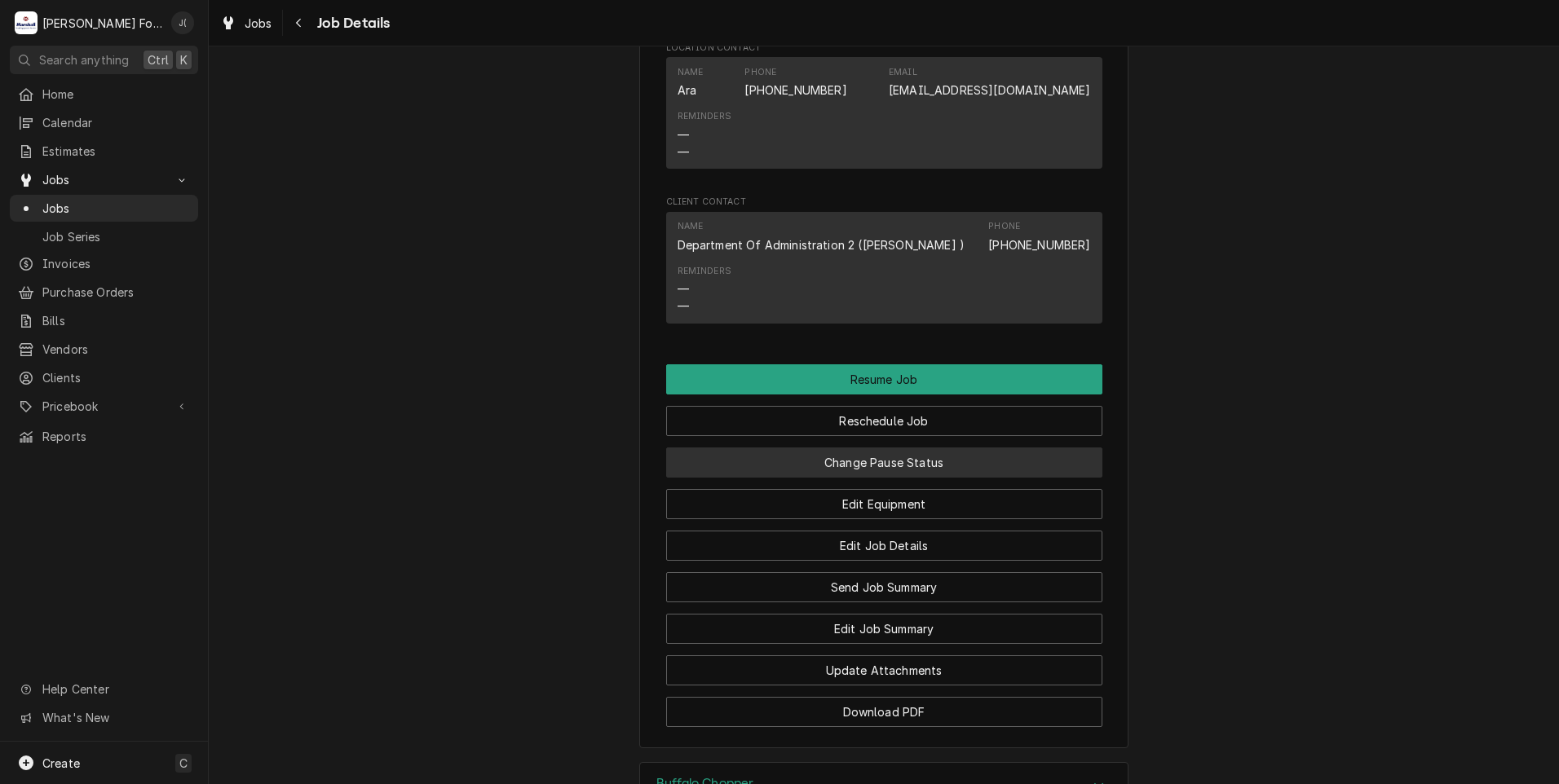
click at [827, 448] on button "Change Pause Status" at bounding box center [884, 463] width 436 height 30
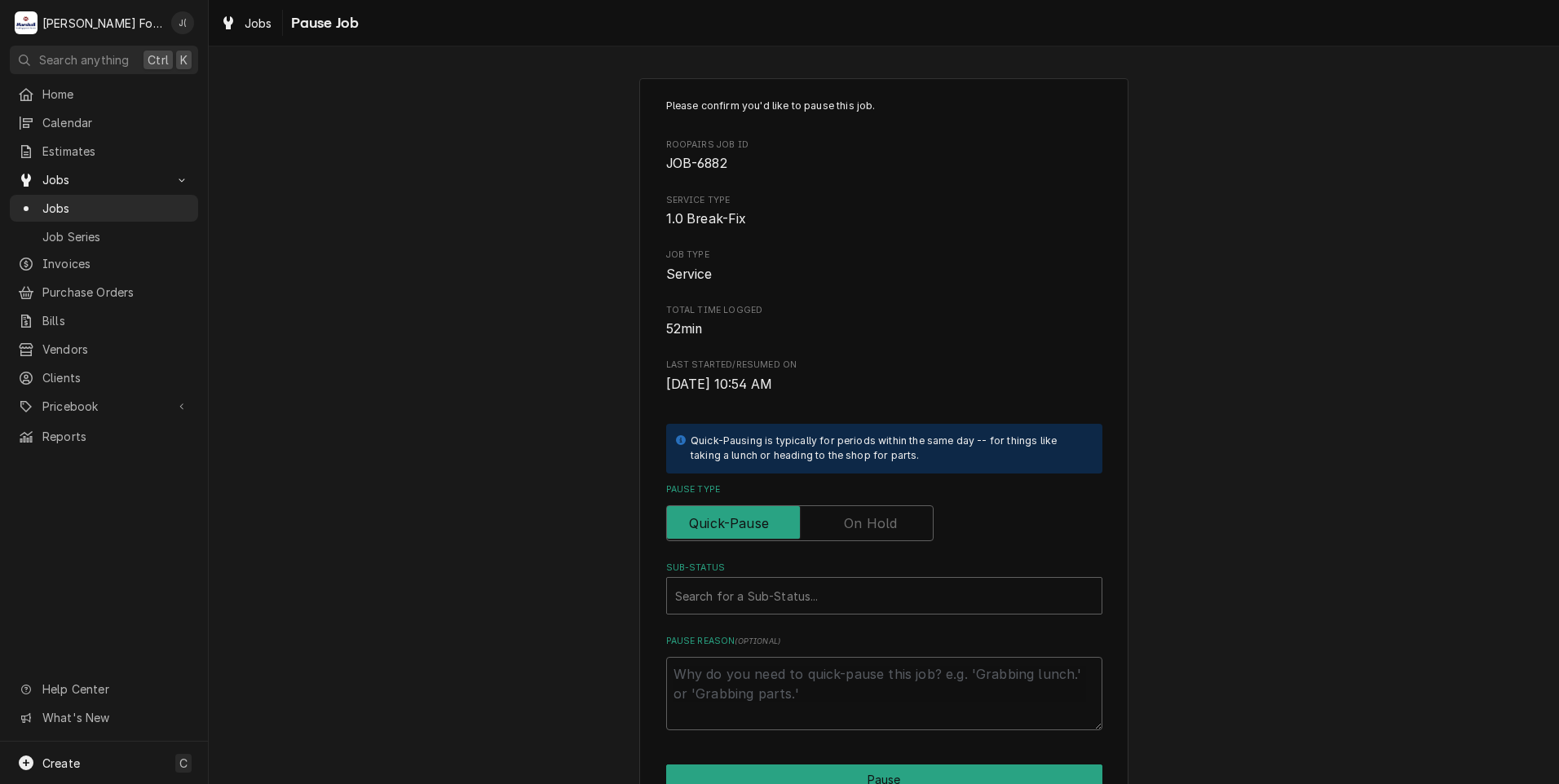
click at [853, 523] on label "Pause Type" at bounding box center [799, 523] width 267 height 36
click at [853, 523] on input "Pause Type" at bounding box center [799, 523] width 252 height 36
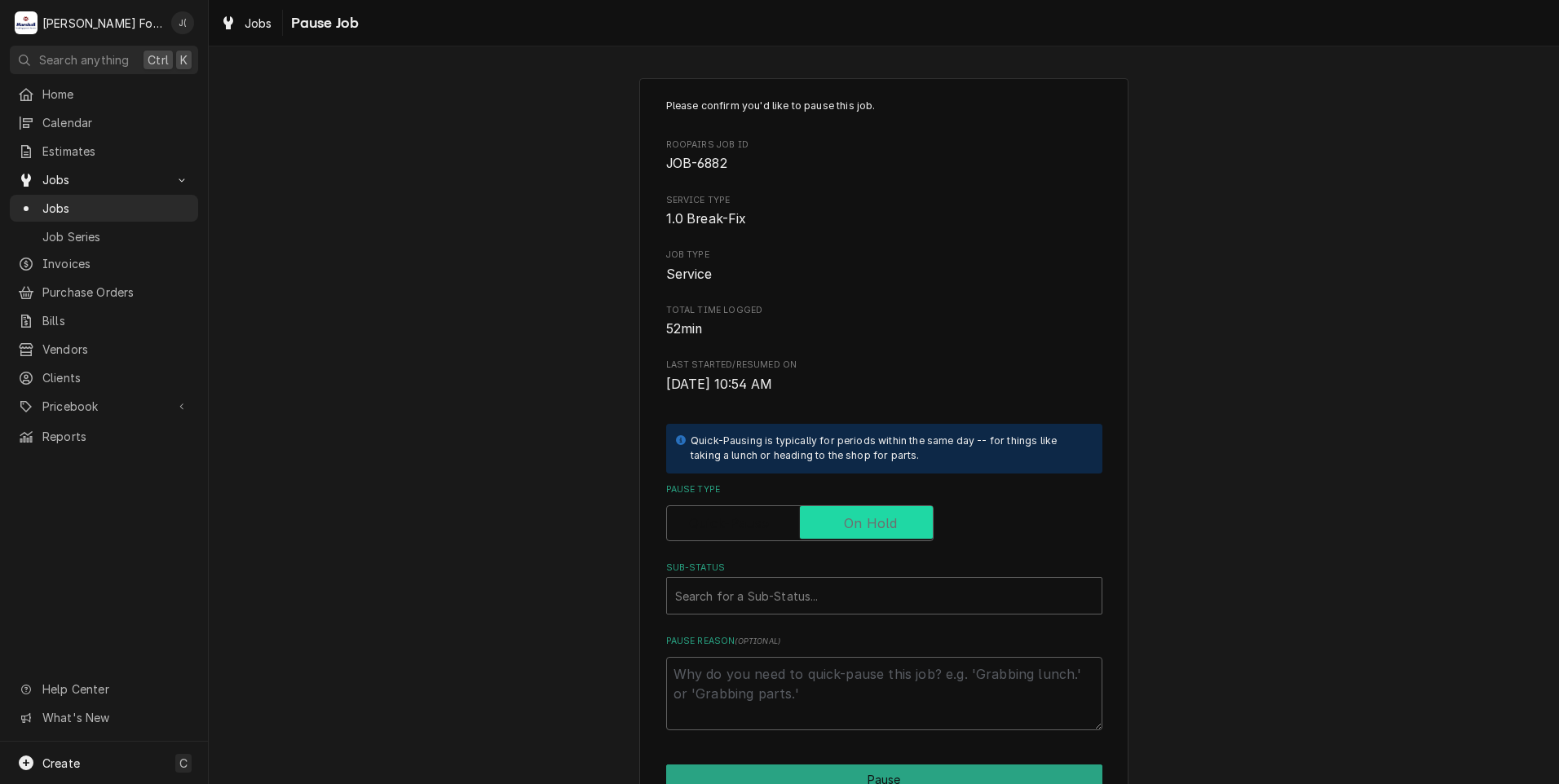
checkbox input "true"
click at [790, 596] on div "Sub-Status" at bounding box center [884, 596] width 418 height 30
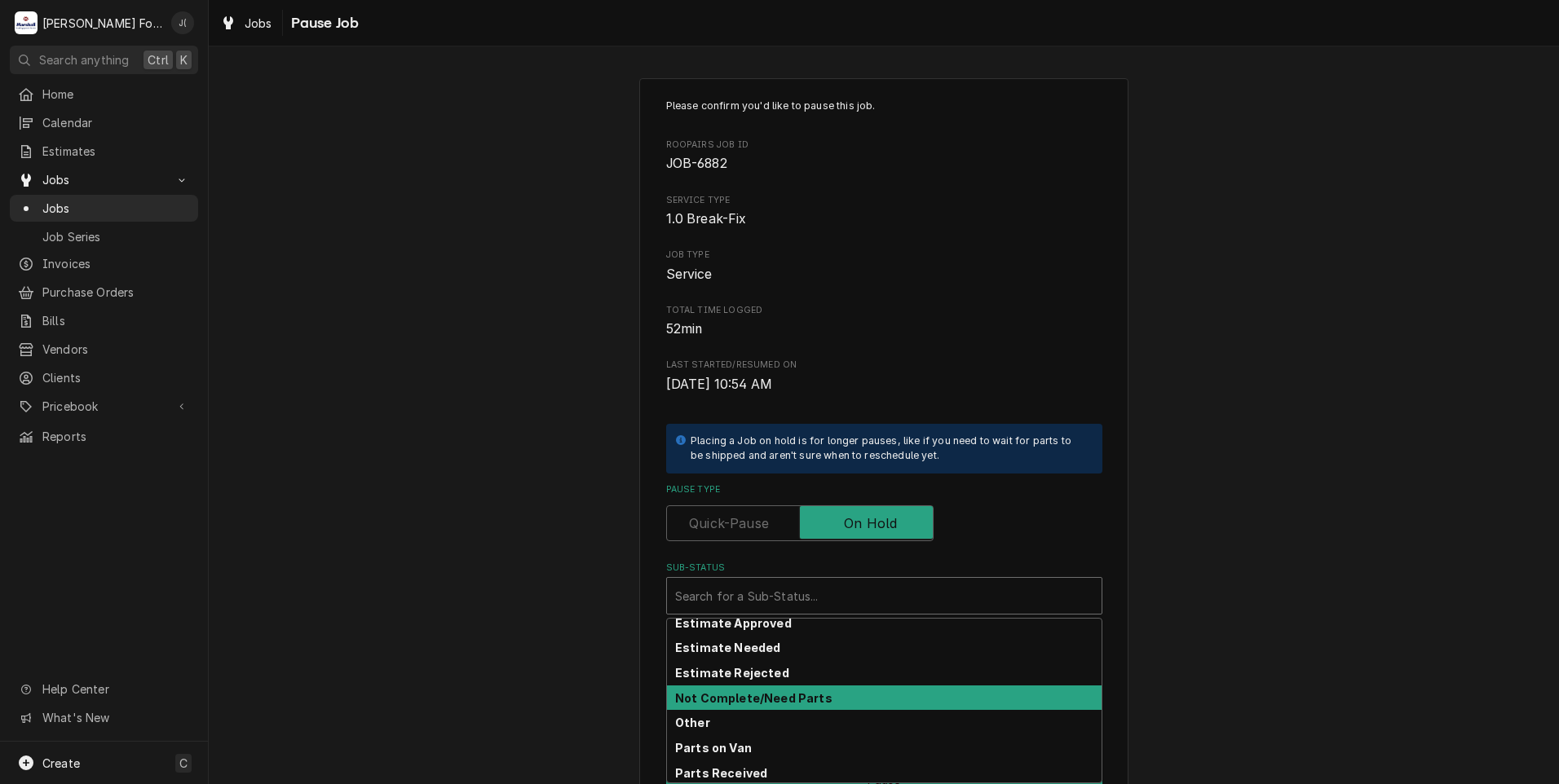
scroll to position [97, 0]
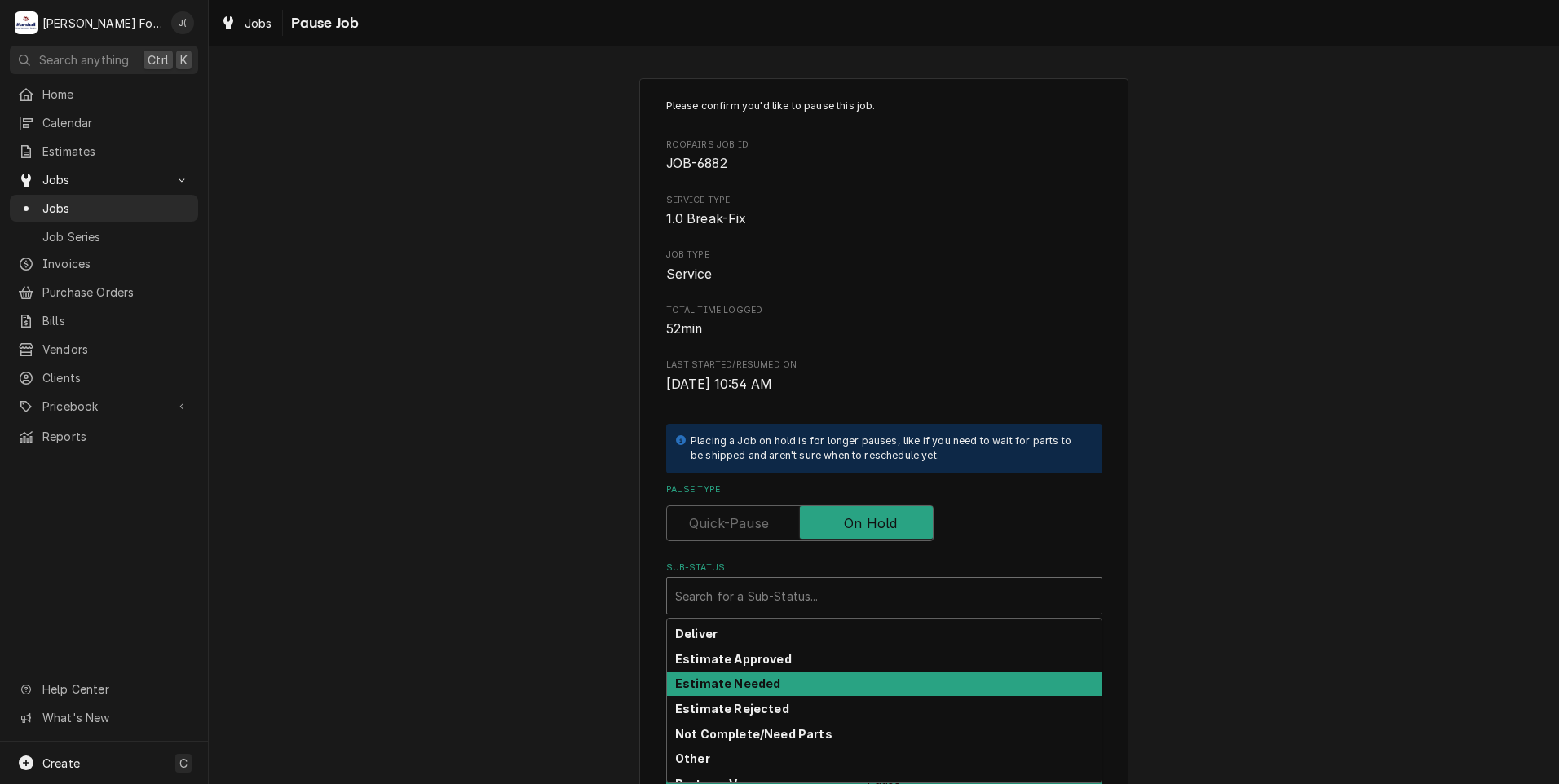
click at [760, 677] on strong "Estimate Needed" at bounding box center [727, 683] width 105 height 14
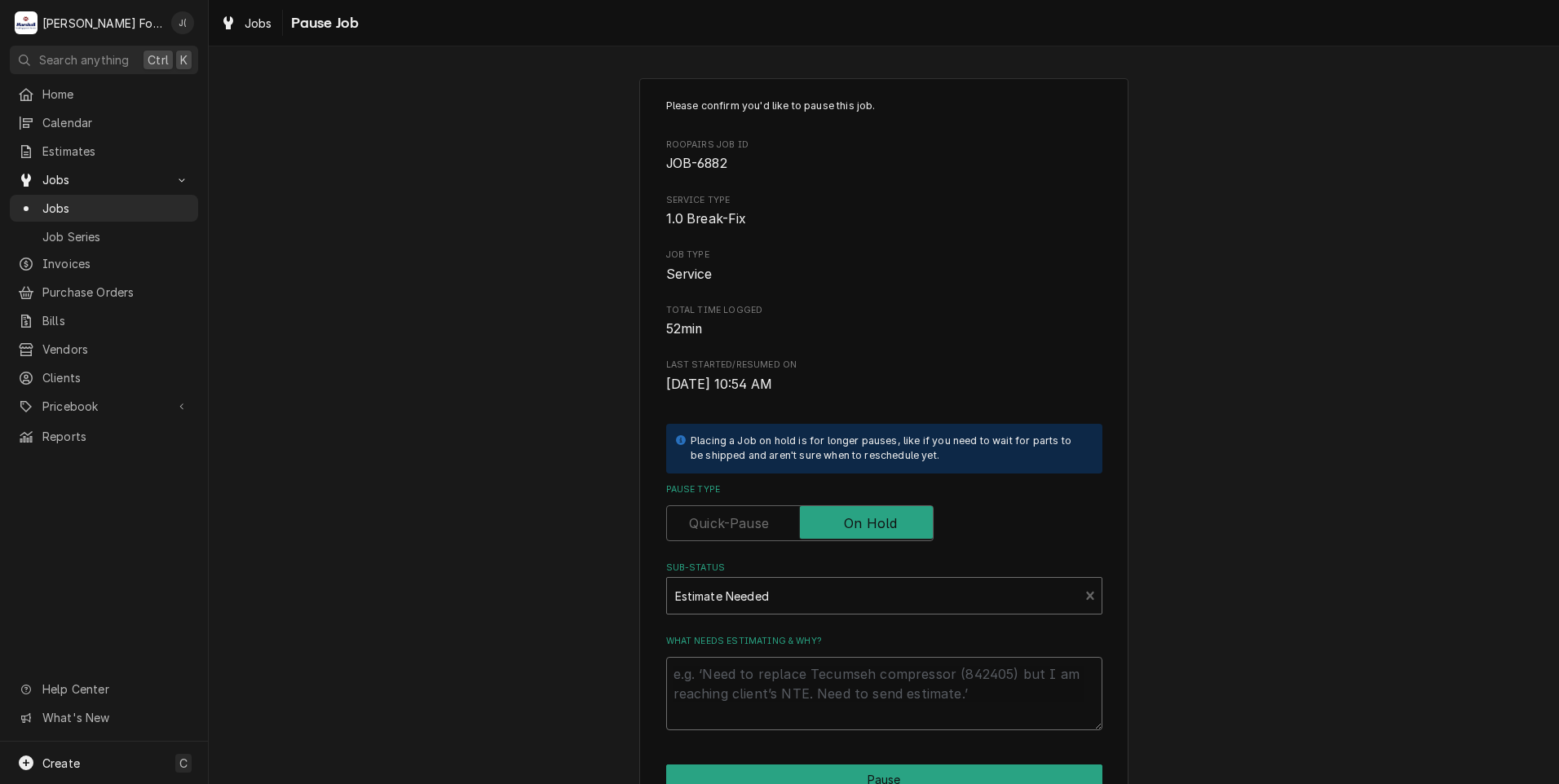
click at [762, 685] on textarea "What needs estimating & why?" at bounding box center [884, 694] width 436 height 74
type textarea "x"
type textarea "P"
type textarea "x"
type textarea "PT"
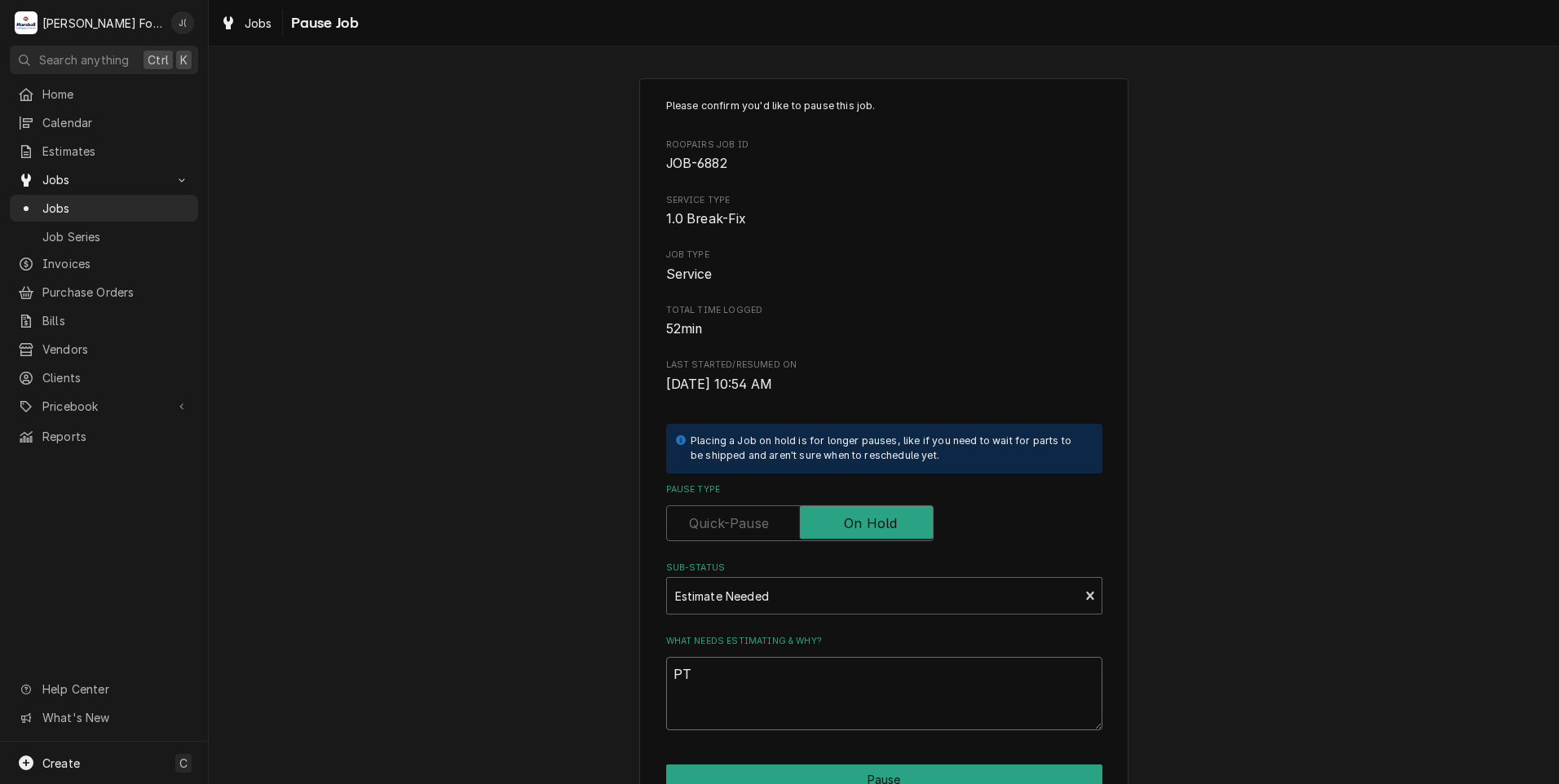
type textarea "x"
type textarea "P"
type textarea "x"
type textarea "PR"
type textarea "x"
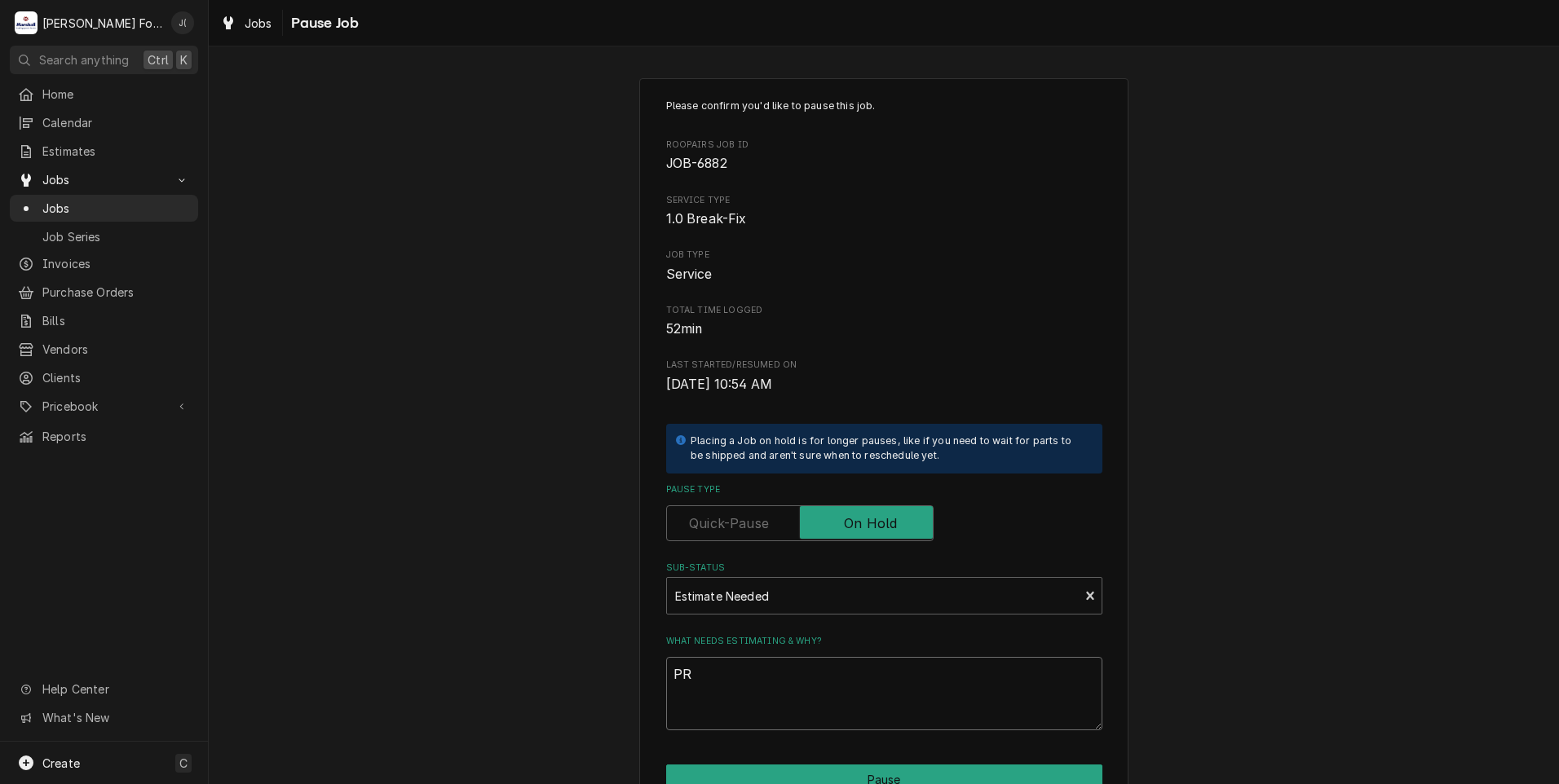
type textarea "PRI"
type textarea "x"
type textarea "PRIC"
type textarea "x"
type textarea "PRICE"
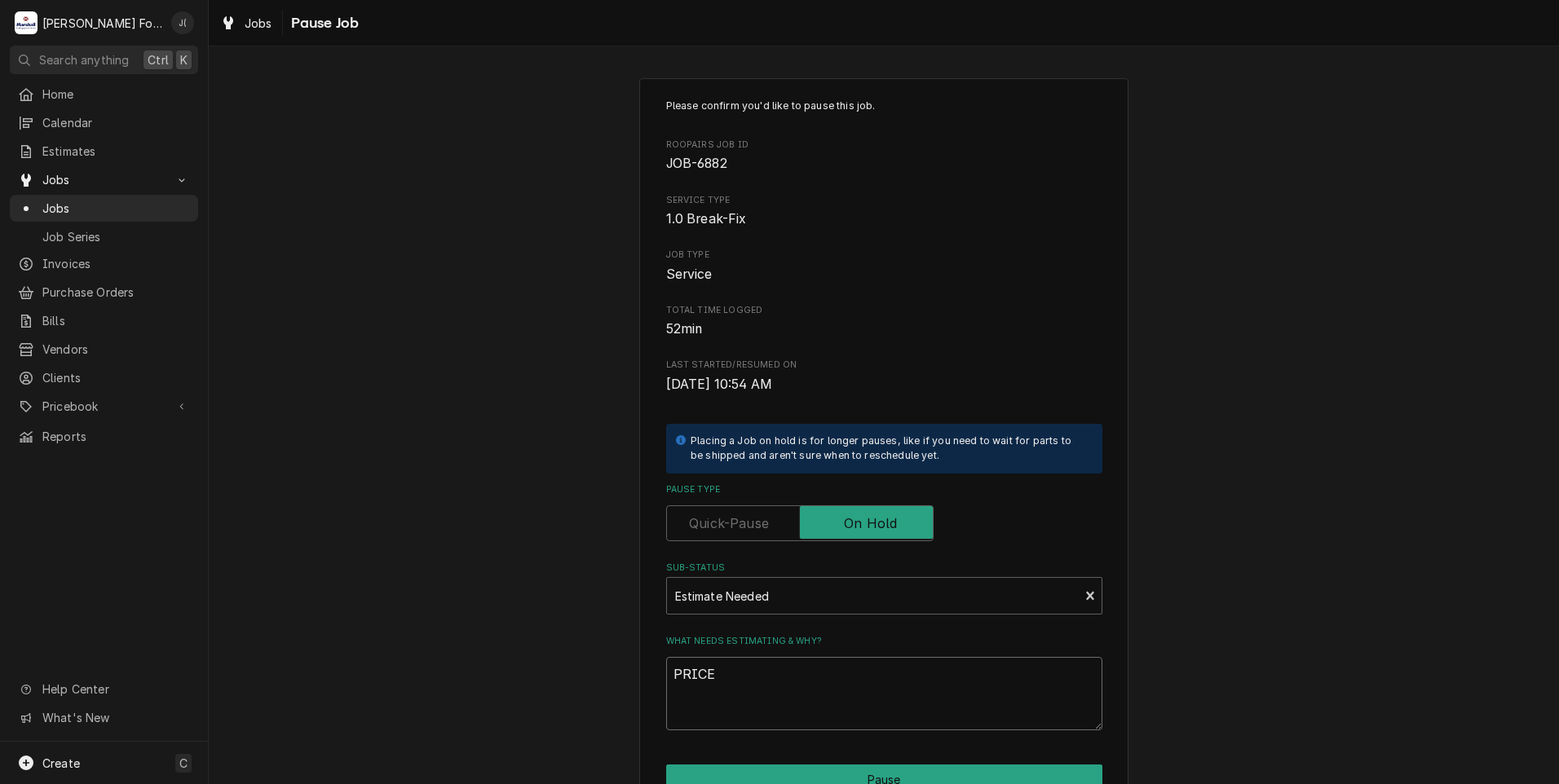
type textarea "x"
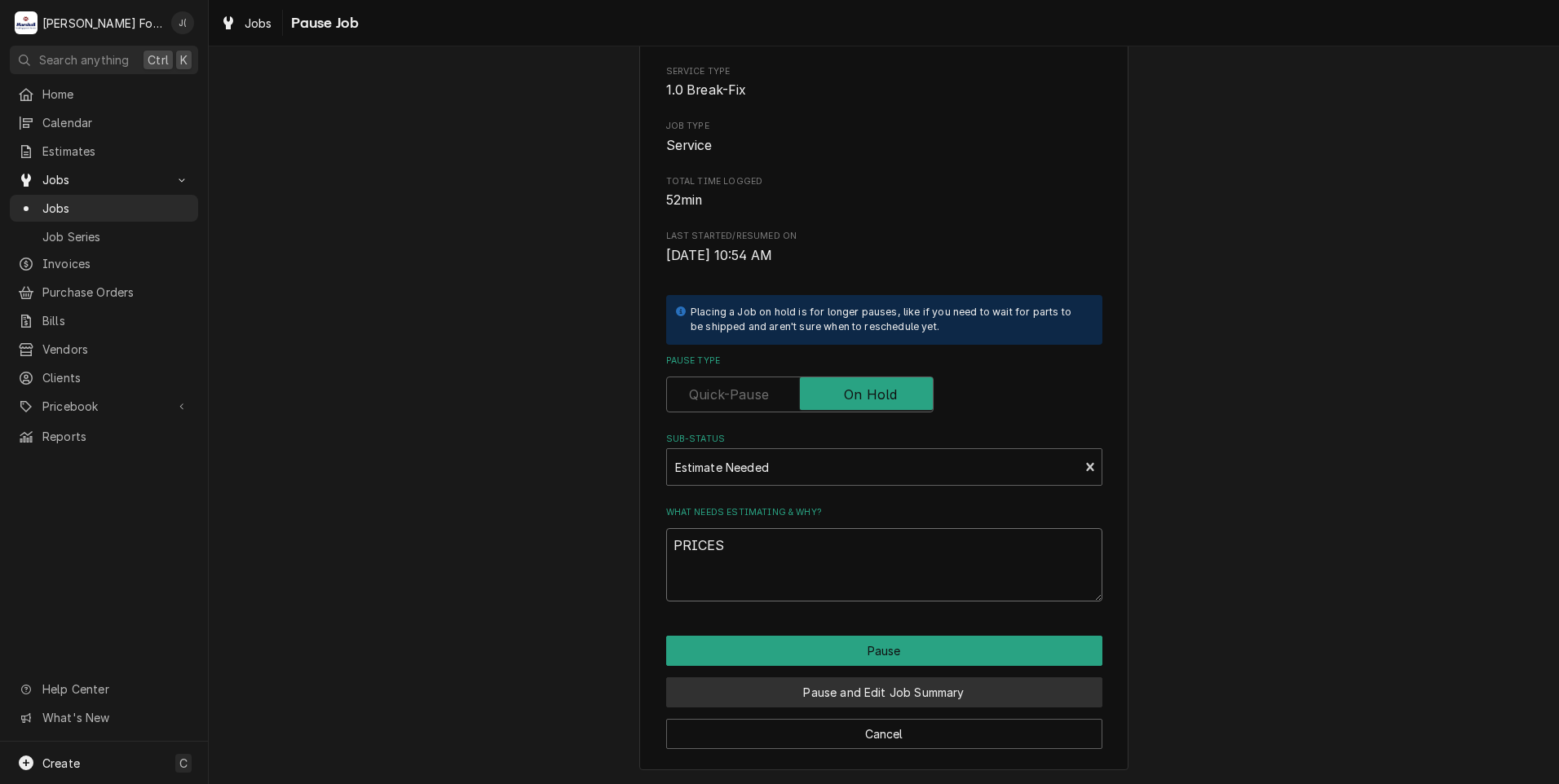
type textarea "PRICES"
click at [848, 693] on button "Pause and Edit Job Summary" at bounding box center [884, 692] width 436 height 30
type textarea "x"
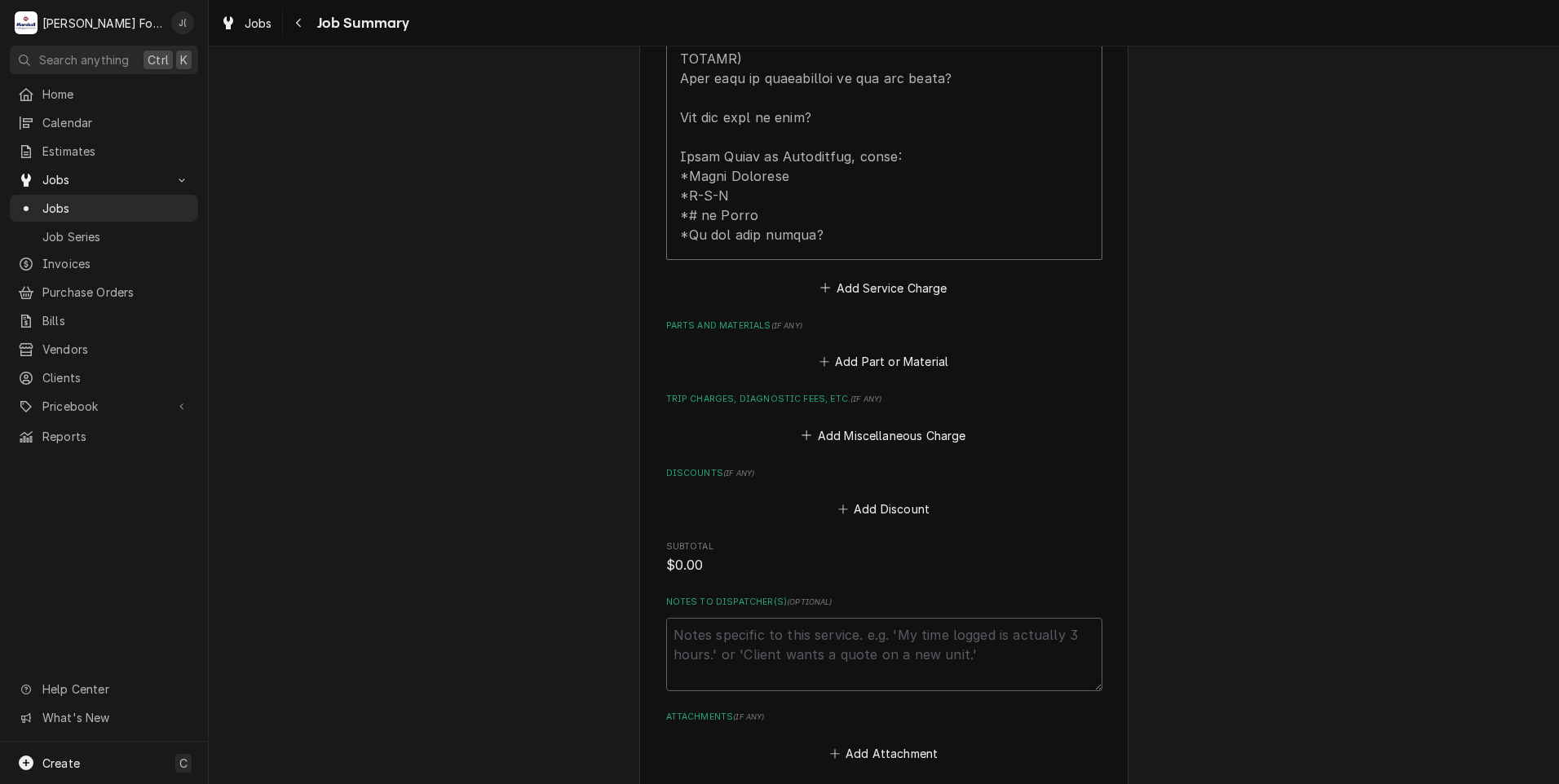
scroll to position [979, 0]
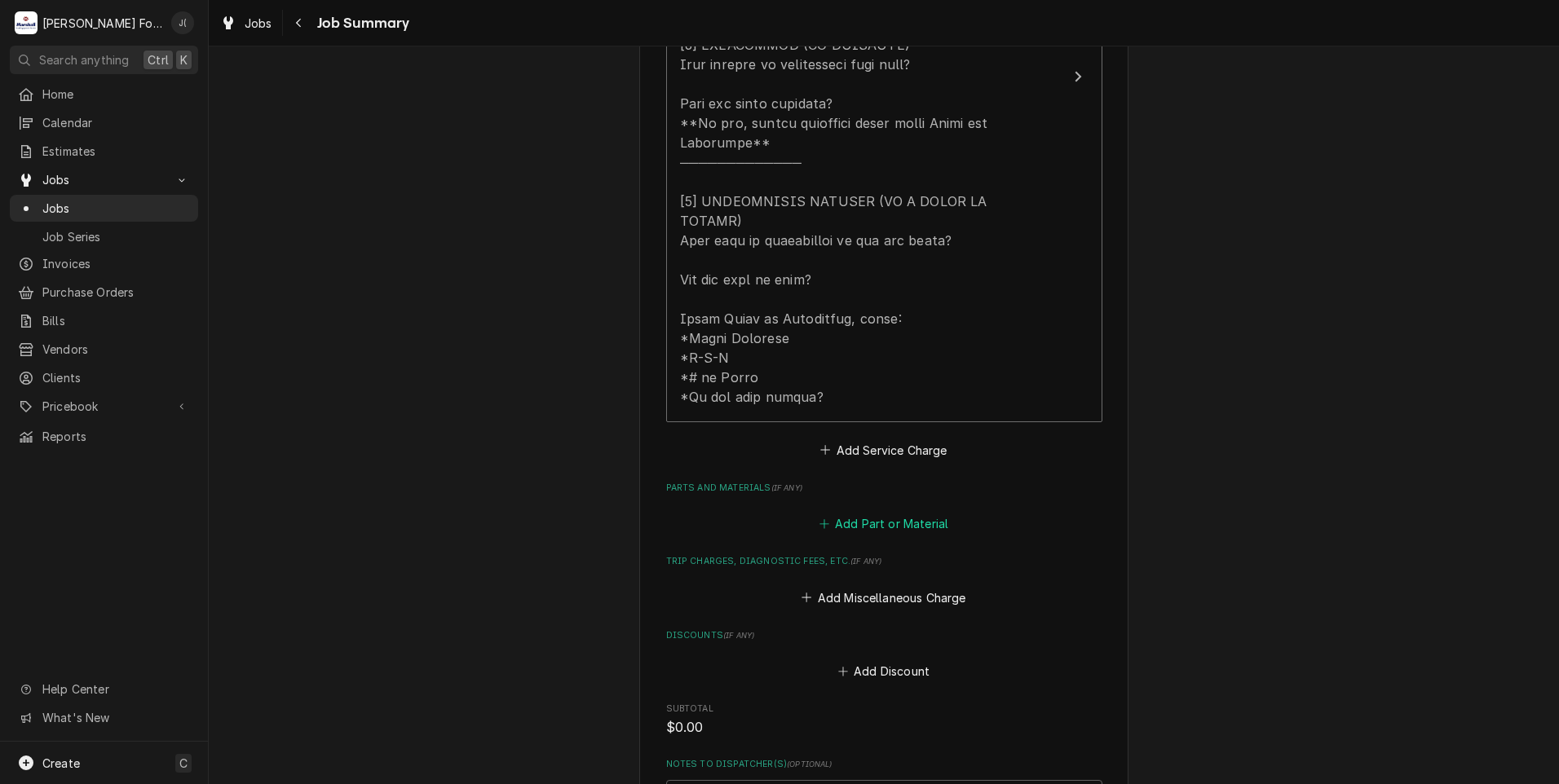
click at [828, 519] on icon "Parts and Materials" at bounding box center [824, 524] width 10 height 11
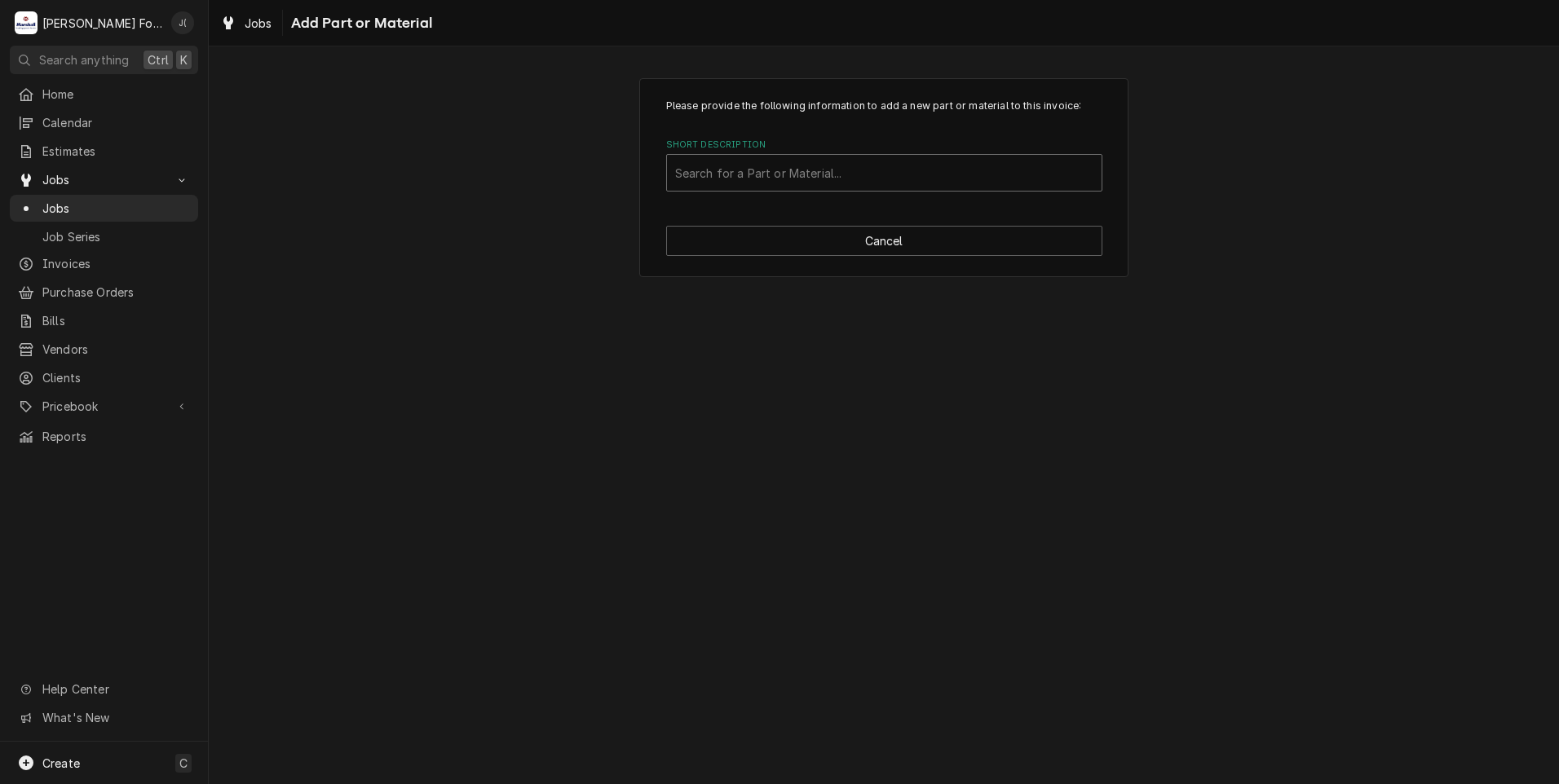
click at [692, 174] on div "Short Description" at bounding box center [884, 173] width 418 height 30
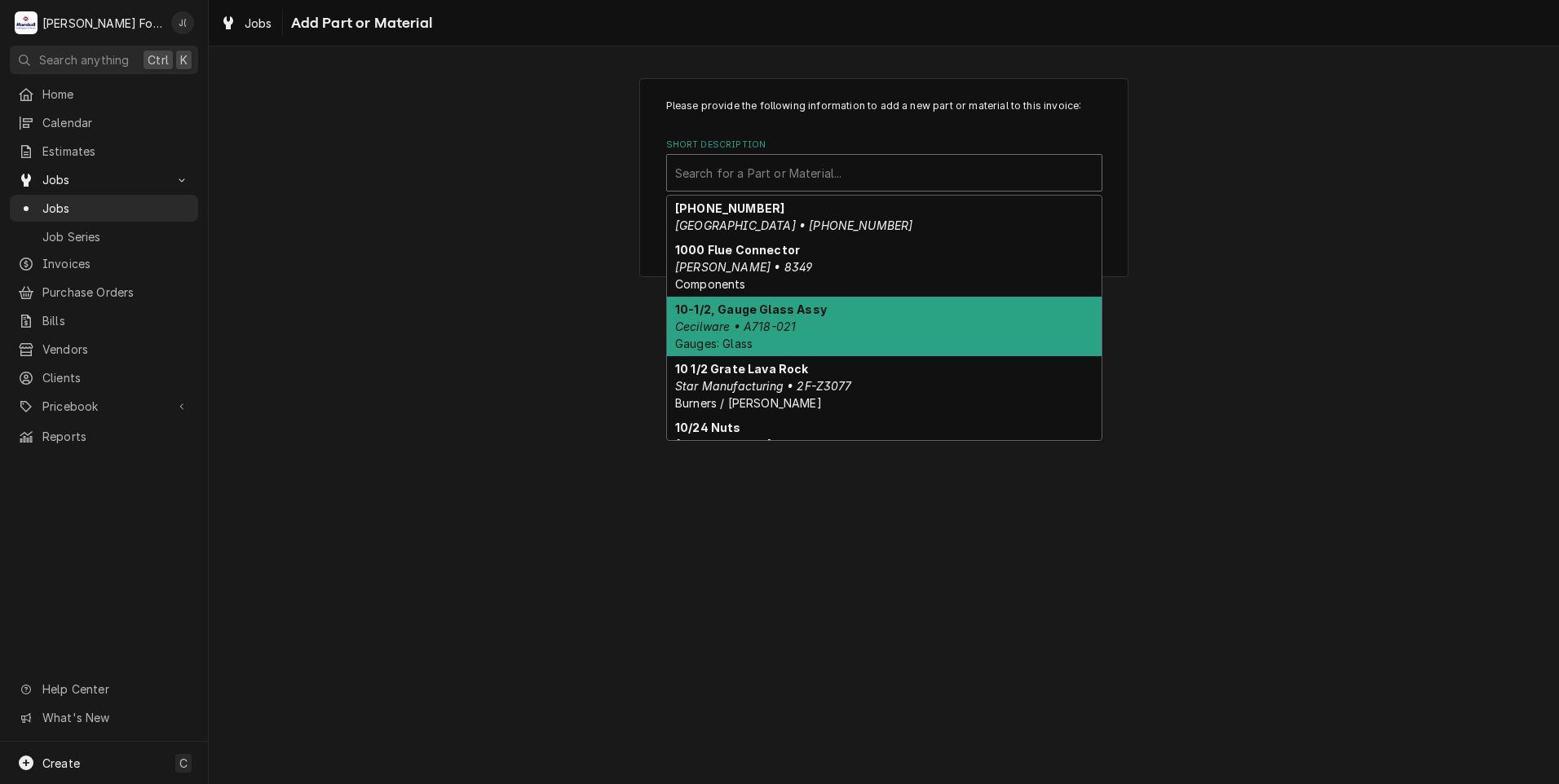
drag, startPoint x: 491, startPoint y: 459, endPoint x: 558, endPoint y: 459, distance: 67.0
click at [494, 459] on div "Please provide the following information to add a new part or material to this …" at bounding box center [884, 415] width 1350 height 737
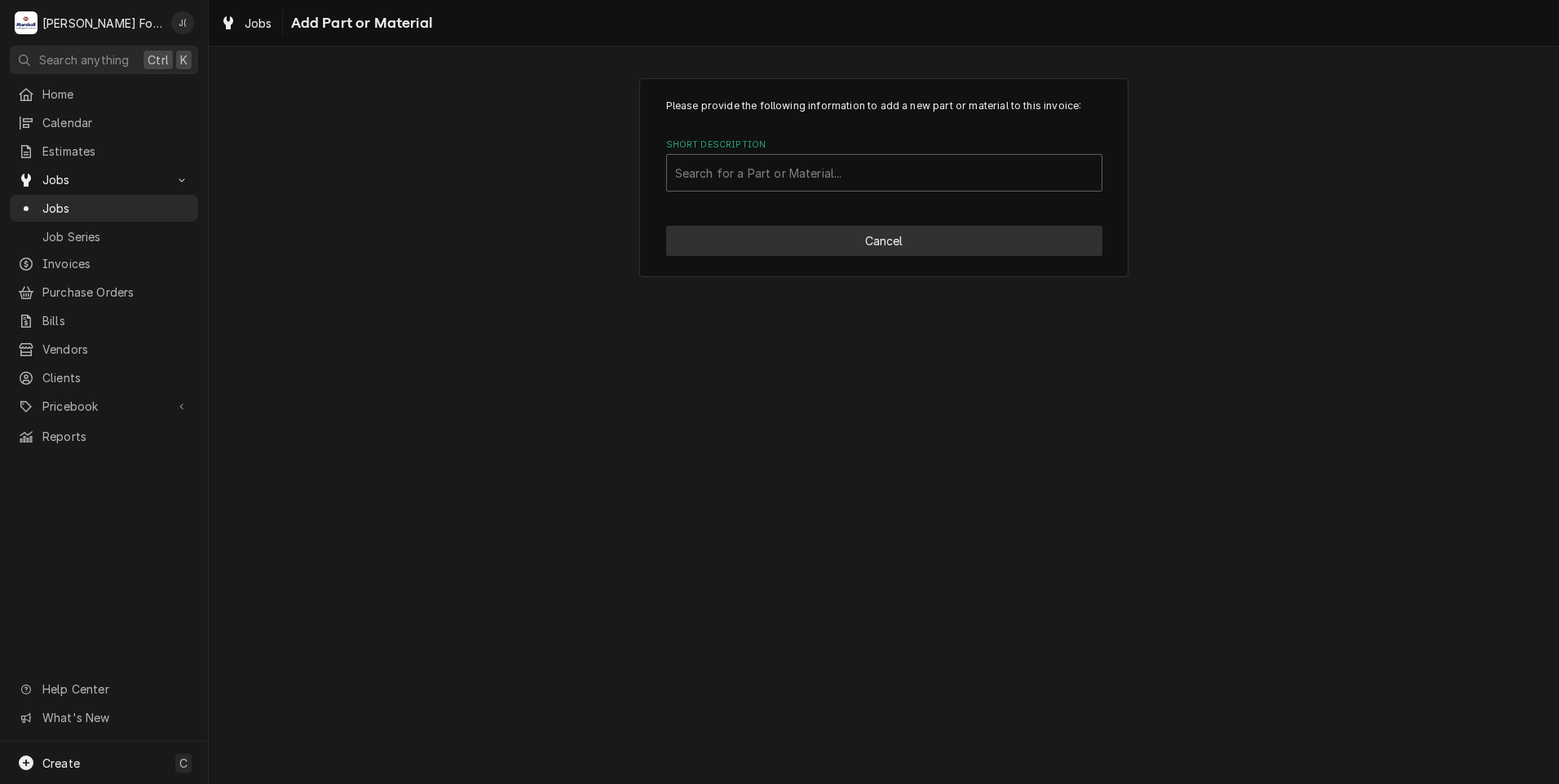
click at [755, 247] on button "Cancel" at bounding box center [884, 240] width 436 height 30
type textarea "x"
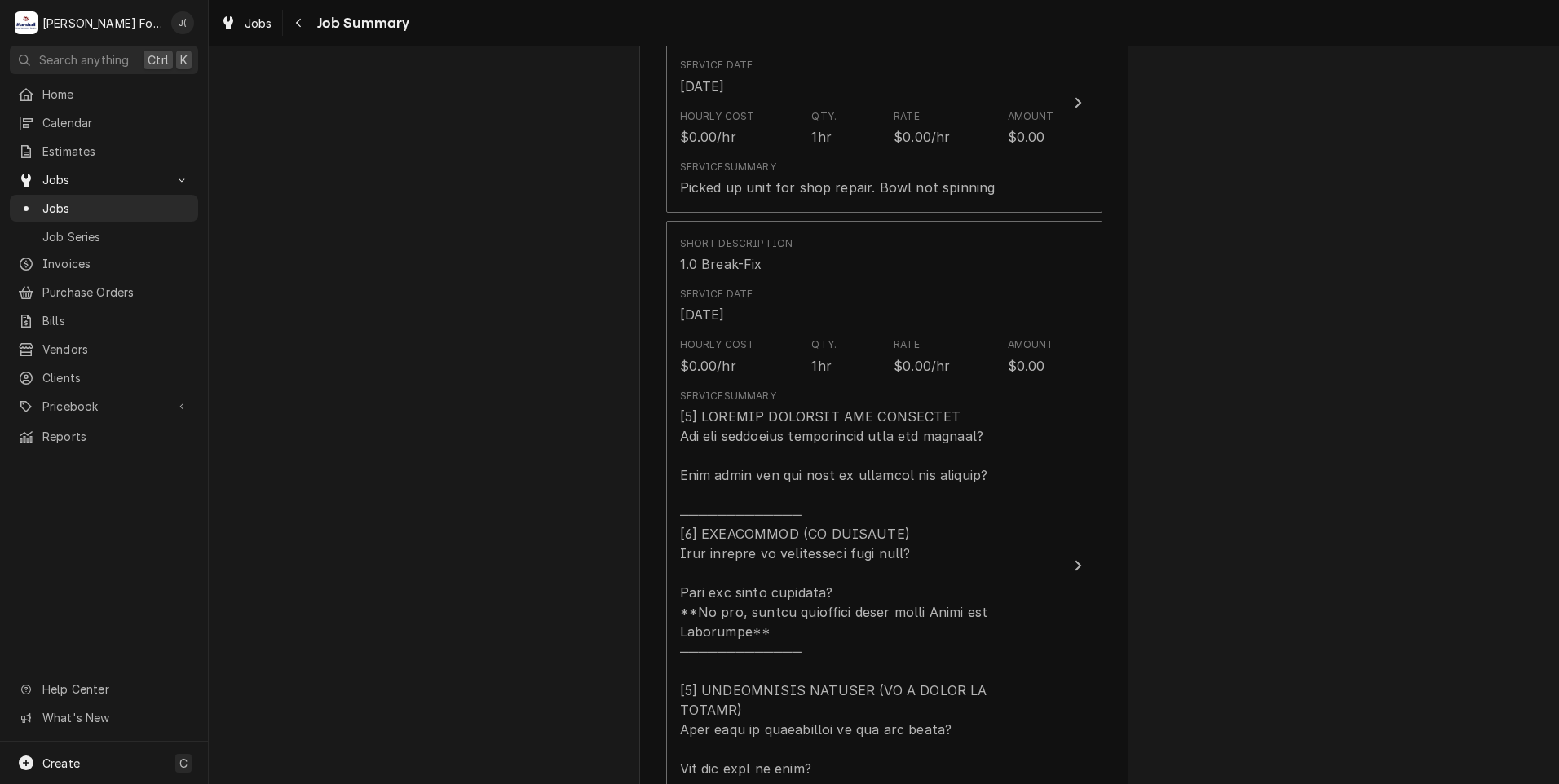
scroll to position [979, 0]
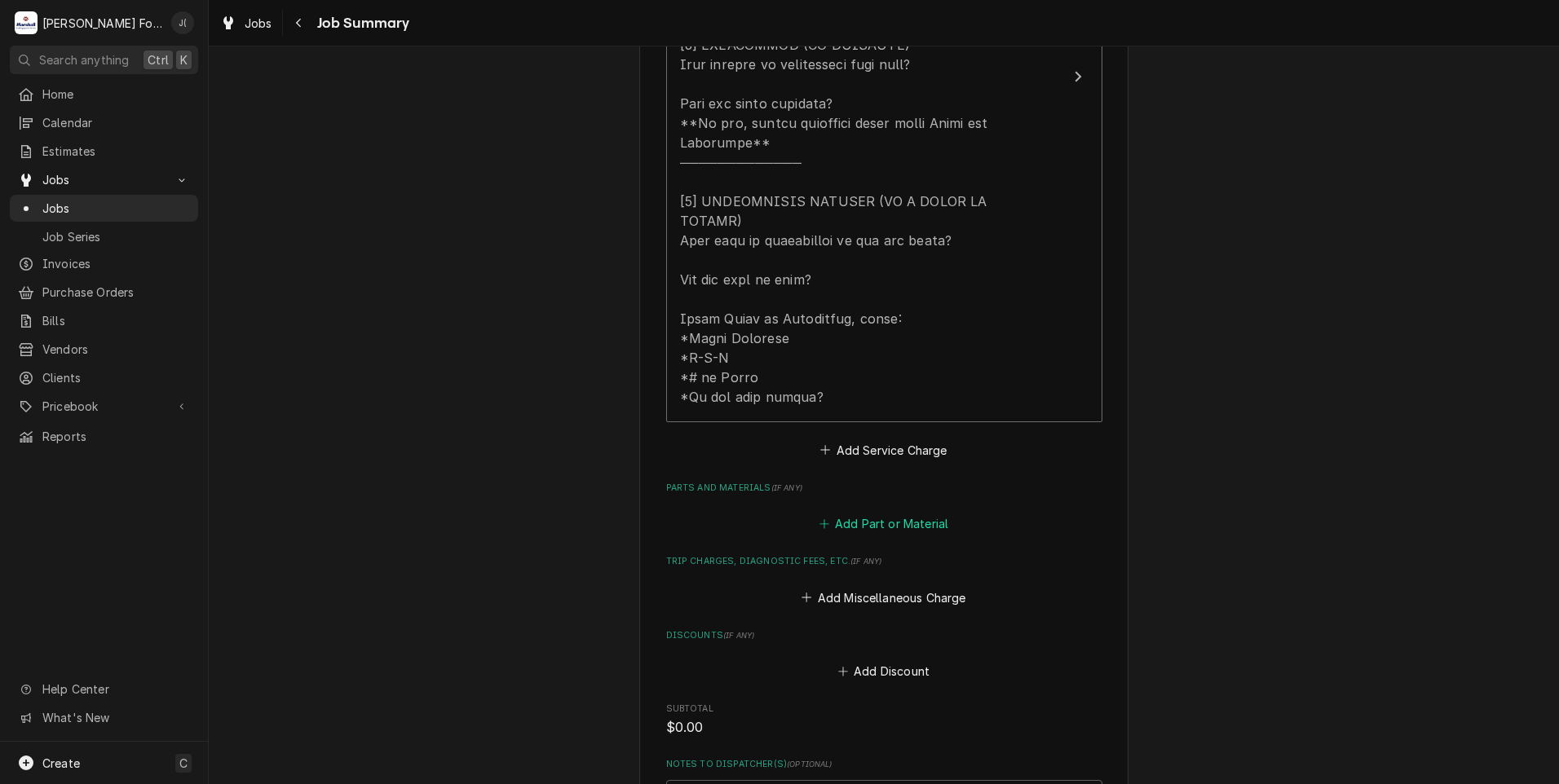
click at [843, 513] on button "Add Part or Material" at bounding box center [883, 524] width 134 height 23
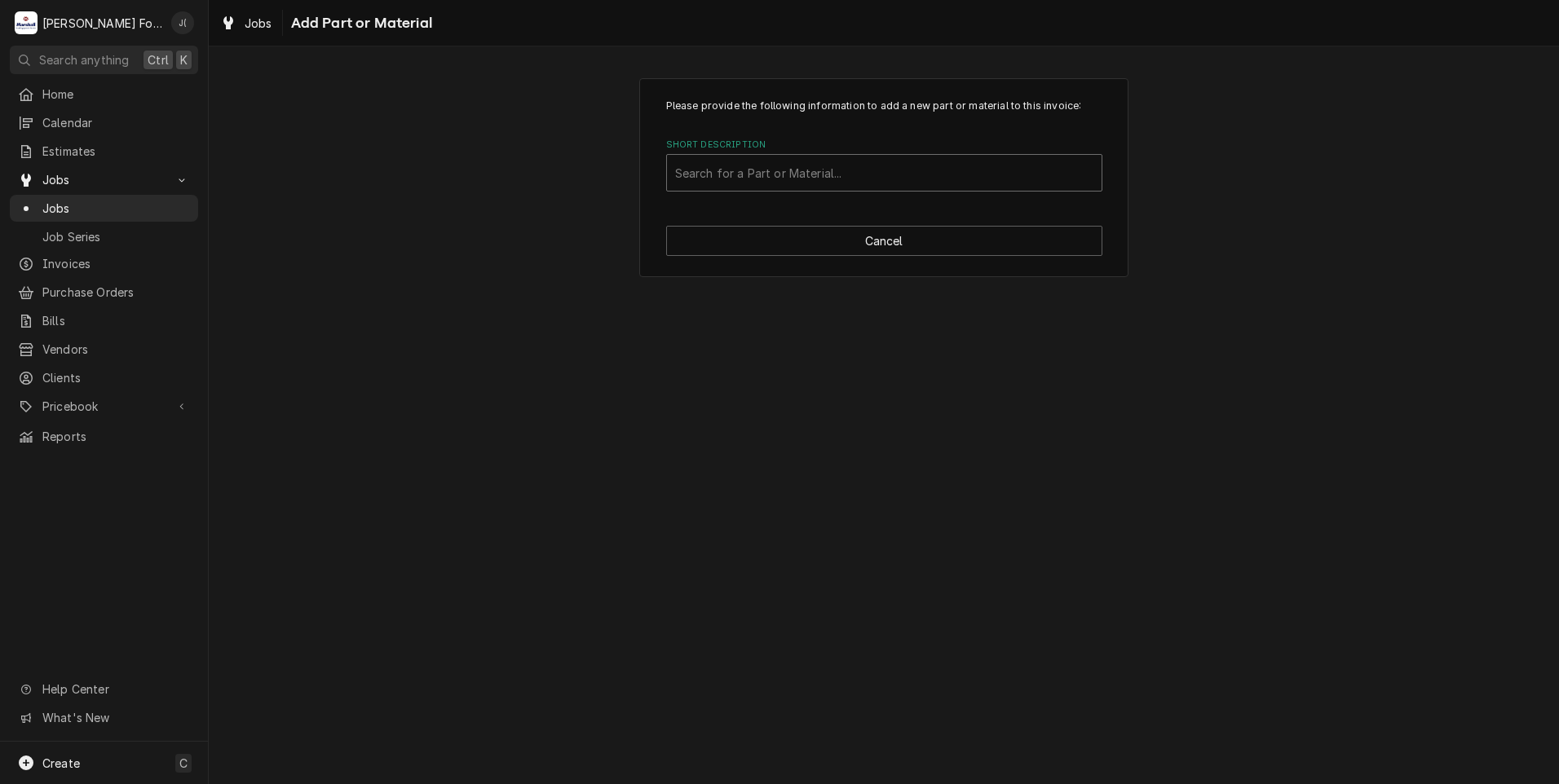
click at [782, 179] on div "Short Description" at bounding box center [884, 173] width 418 height 30
type input "BR-002-24"
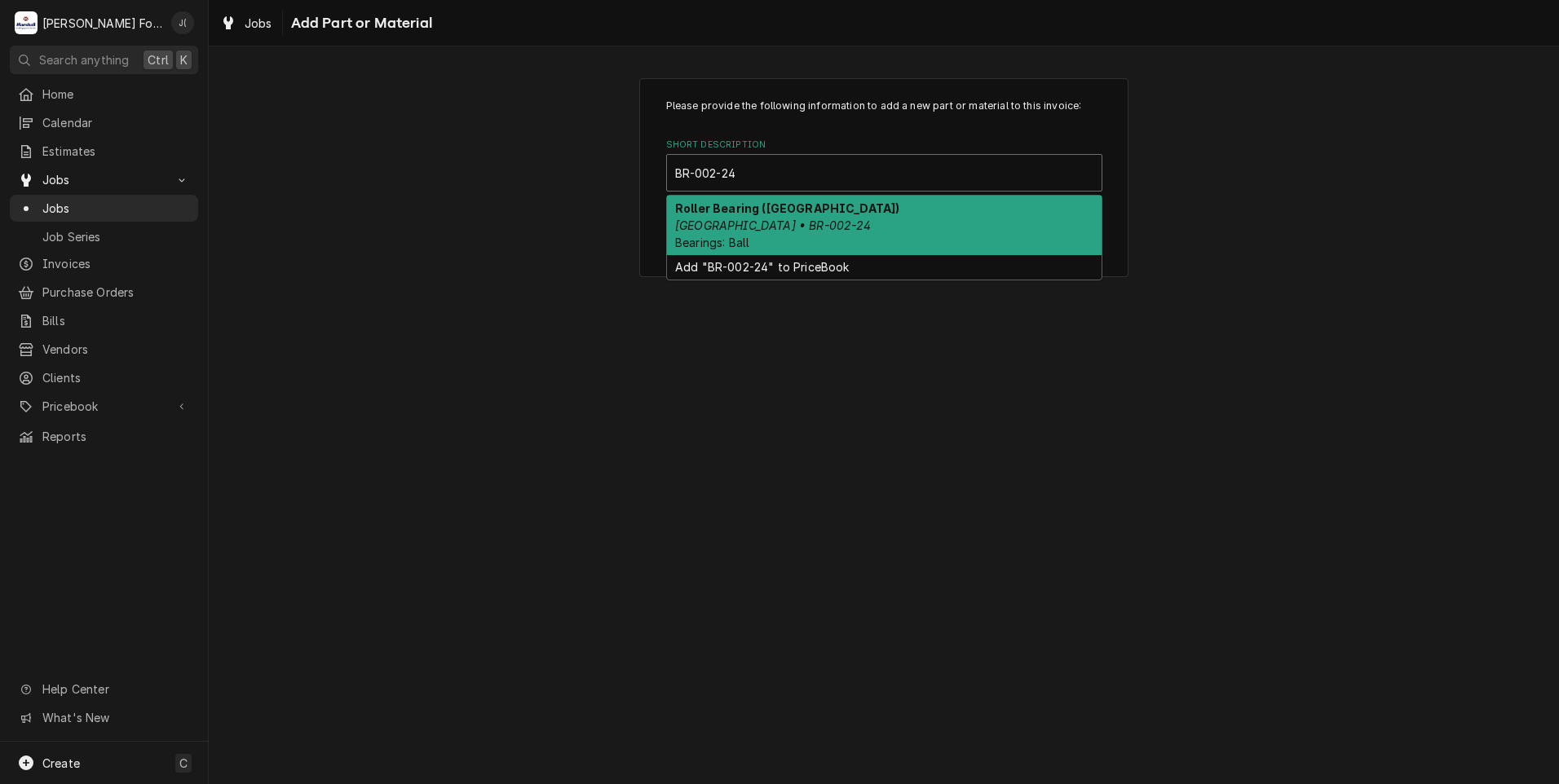
drag, startPoint x: 737, startPoint y: 221, endPoint x: 750, endPoint y: 234, distance: 18.4
click at [737, 220] on em "Hobart • BR-002-24" at bounding box center [773, 225] width 197 height 14
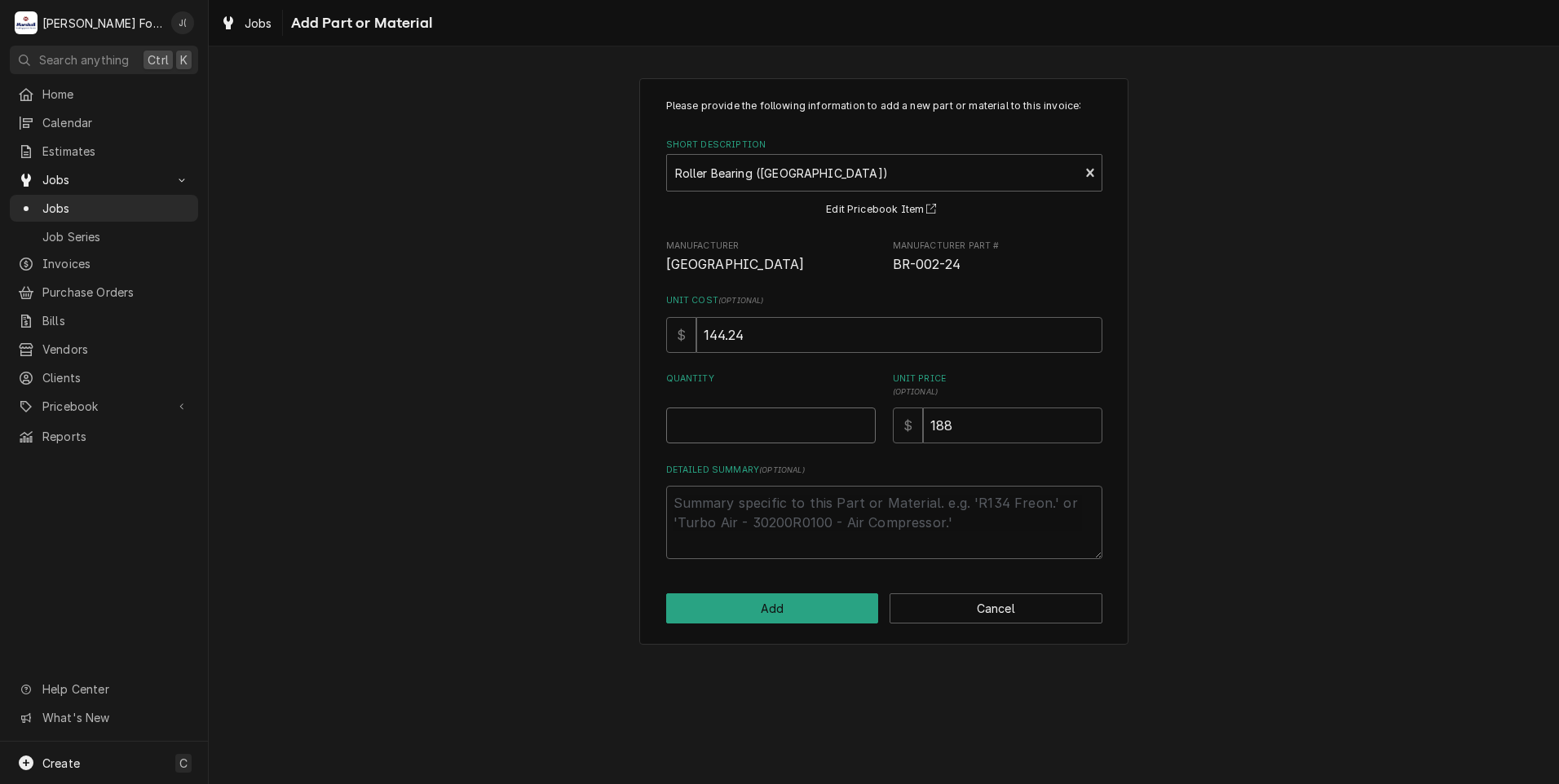
click at [780, 438] on input "Quantity" at bounding box center [770, 426] width 210 height 36
type textarea "x"
type input "1"
click at [837, 617] on button "Add" at bounding box center [772, 608] width 212 height 30
type textarea "x"
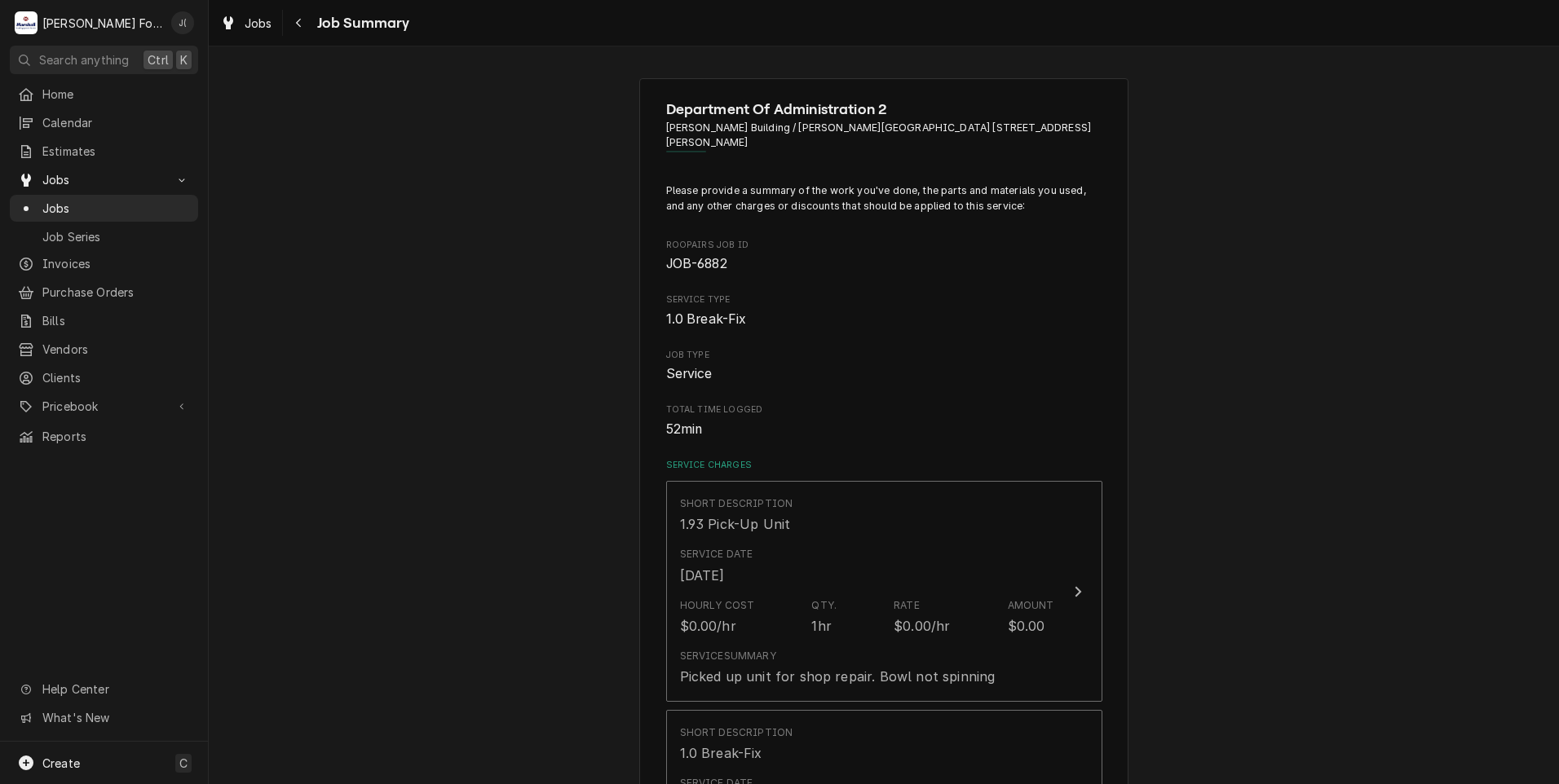
scroll to position [979, 0]
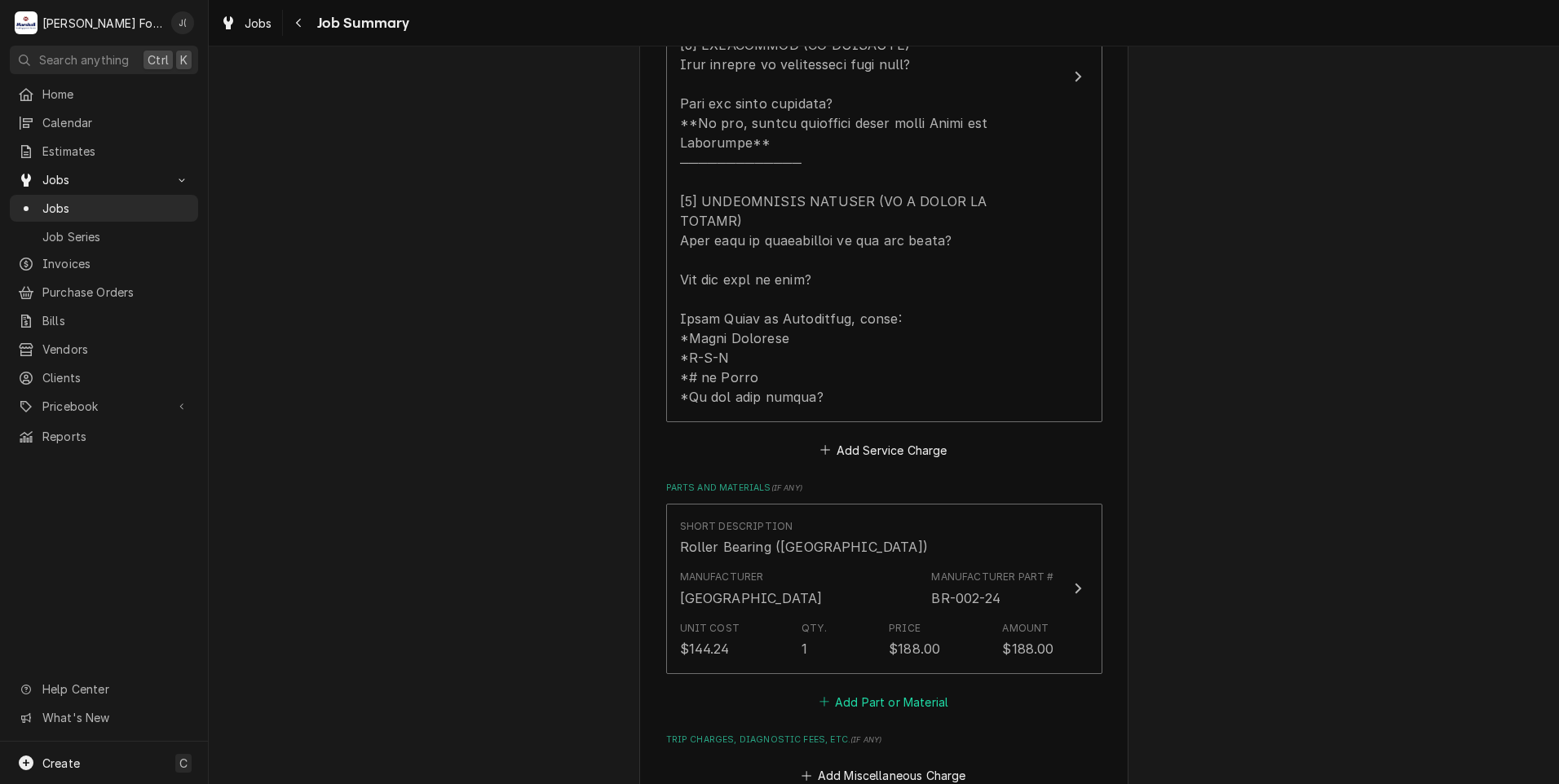
click at [877, 690] on button "Add Part or Material" at bounding box center [883, 701] width 134 height 23
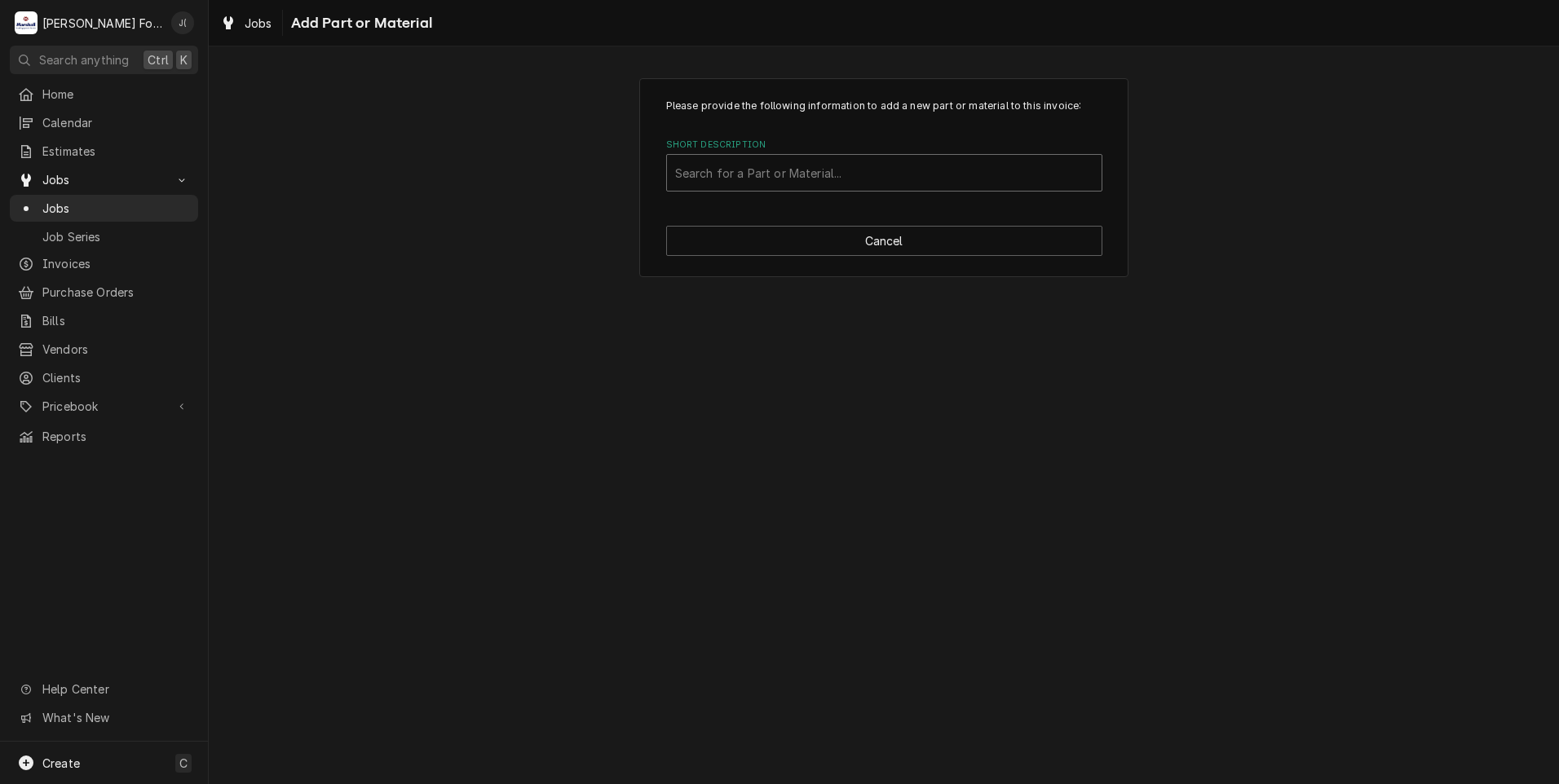
click at [816, 176] on div "Short Description" at bounding box center [884, 173] width 418 height 30
type input "BR-002-23"
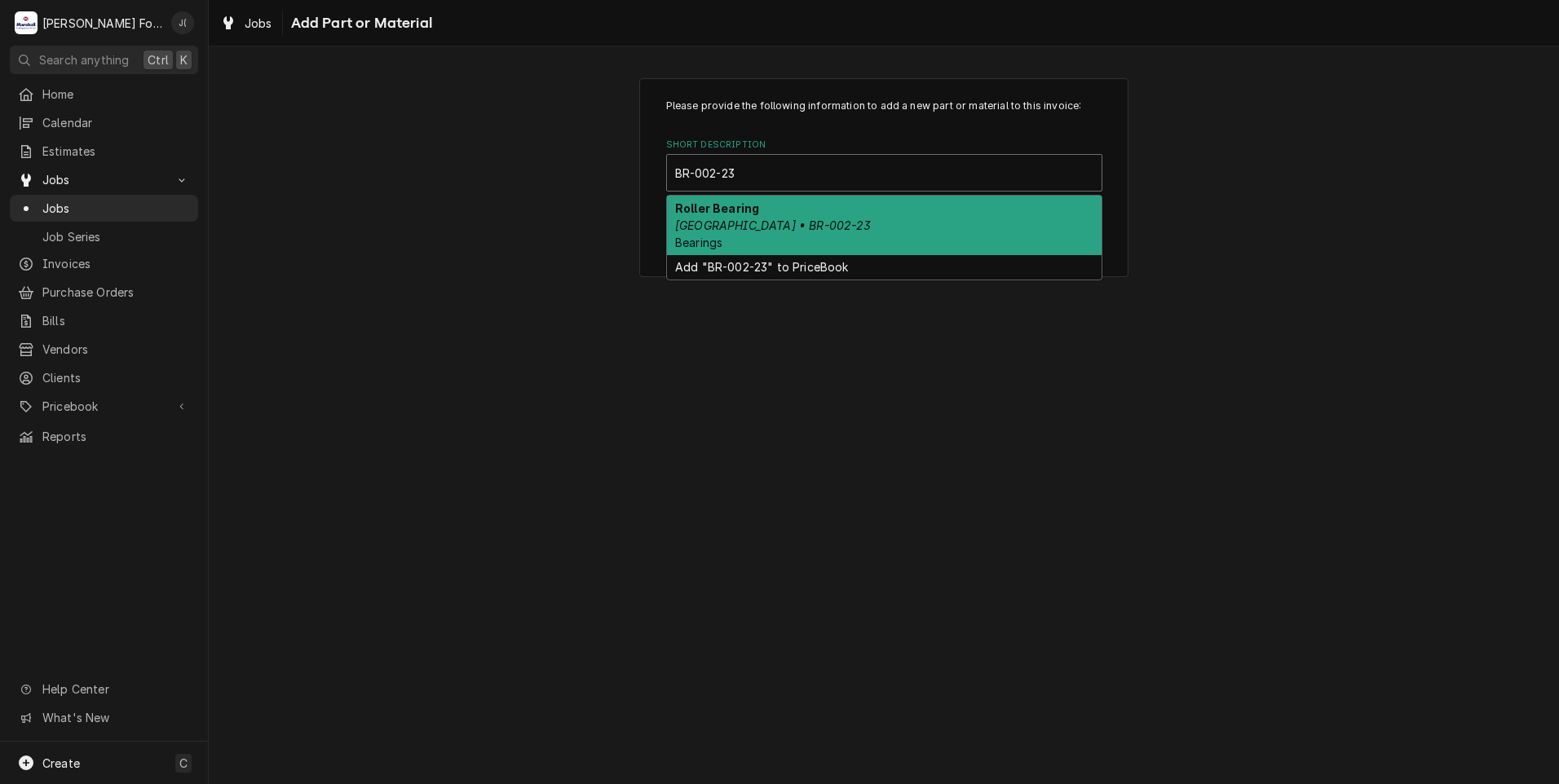
click at [792, 208] on div "Roller Bearing Hobart • BR-002-23 Bearings" at bounding box center [884, 225] width 435 height 60
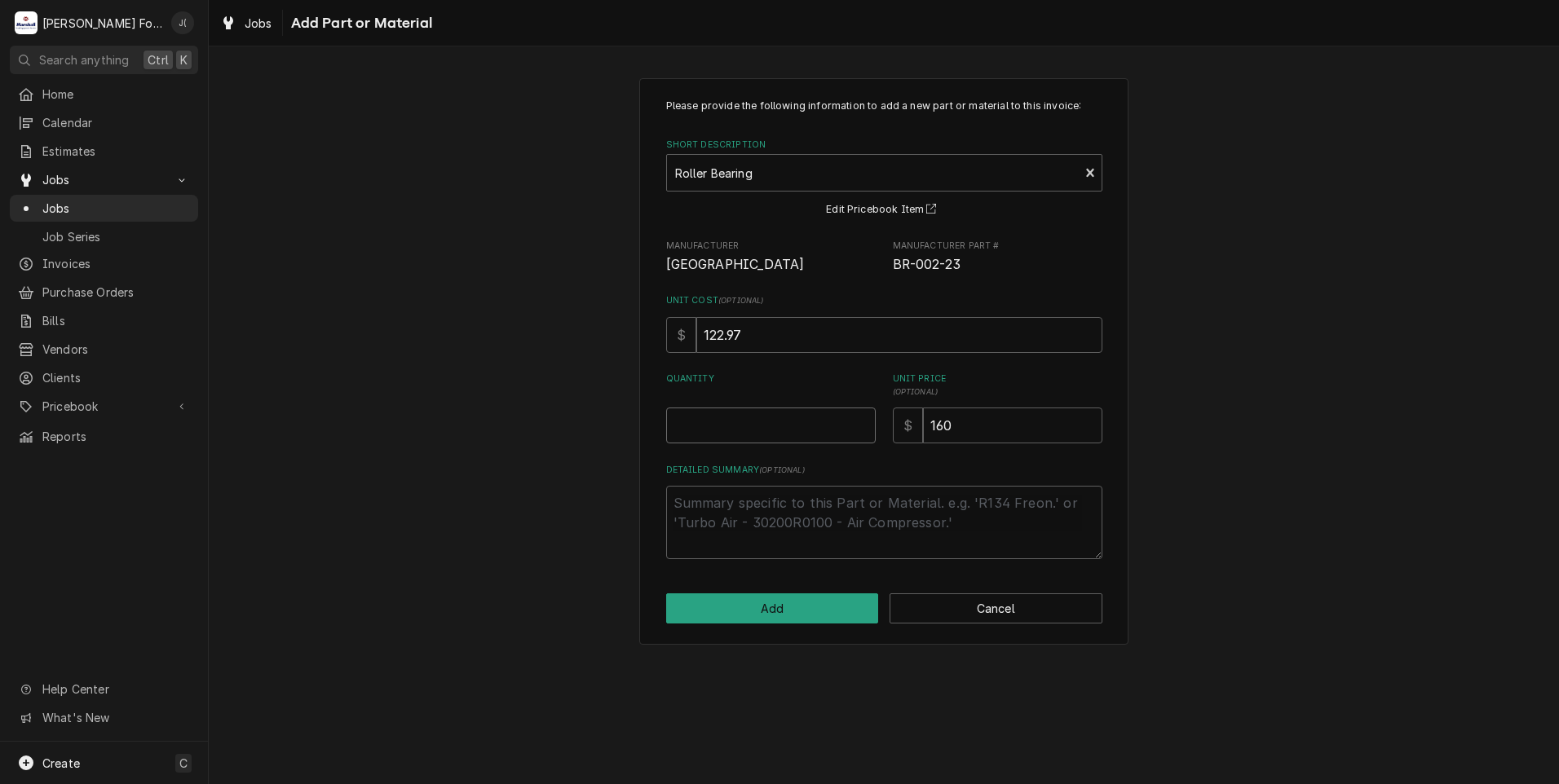
click at [762, 428] on input "Quantity" at bounding box center [770, 426] width 210 height 36
type textarea "x"
type input "1"
click at [816, 614] on button "Add" at bounding box center [772, 608] width 212 height 30
type textarea "x"
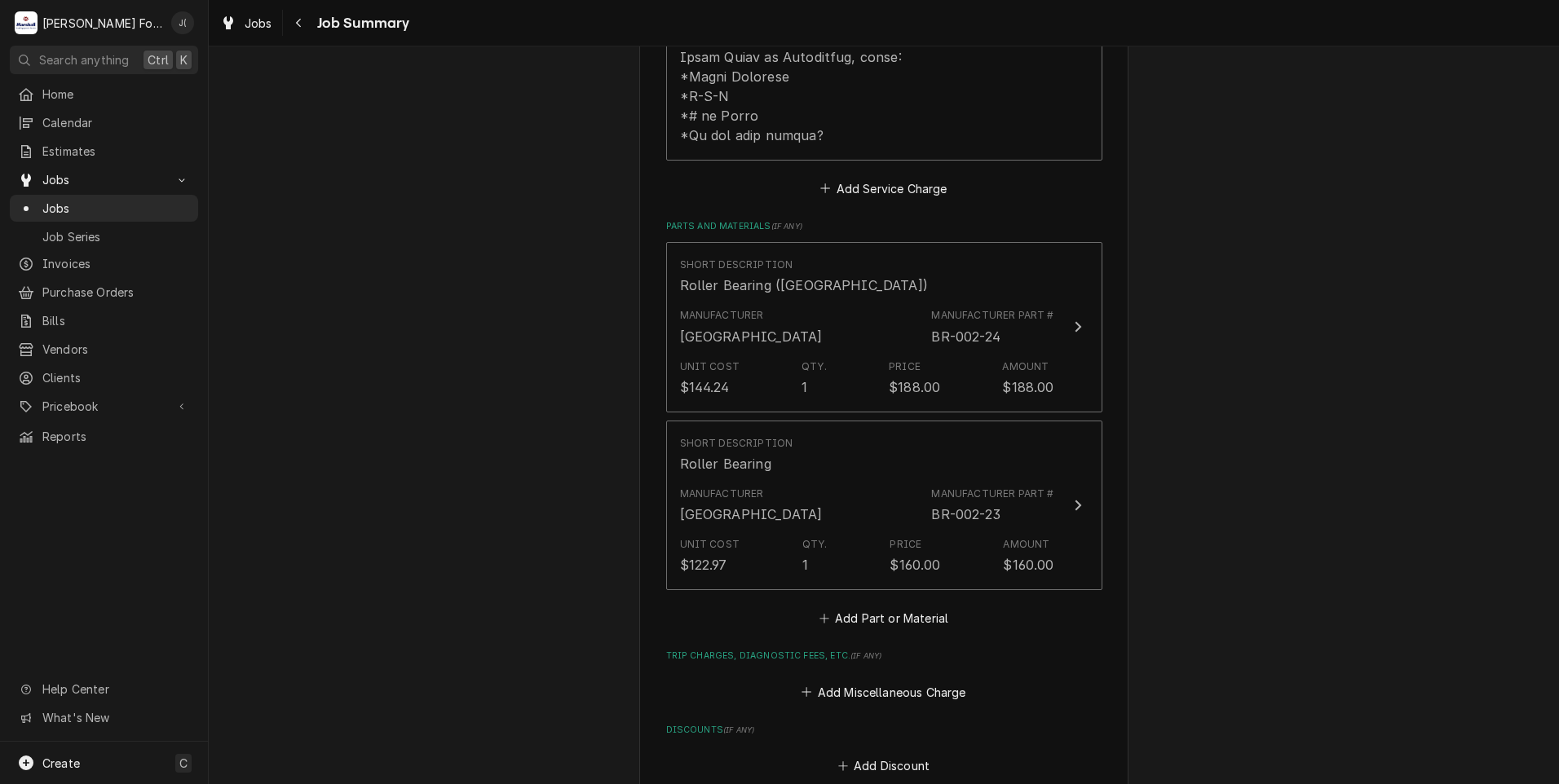
scroll to position [1386, 0]
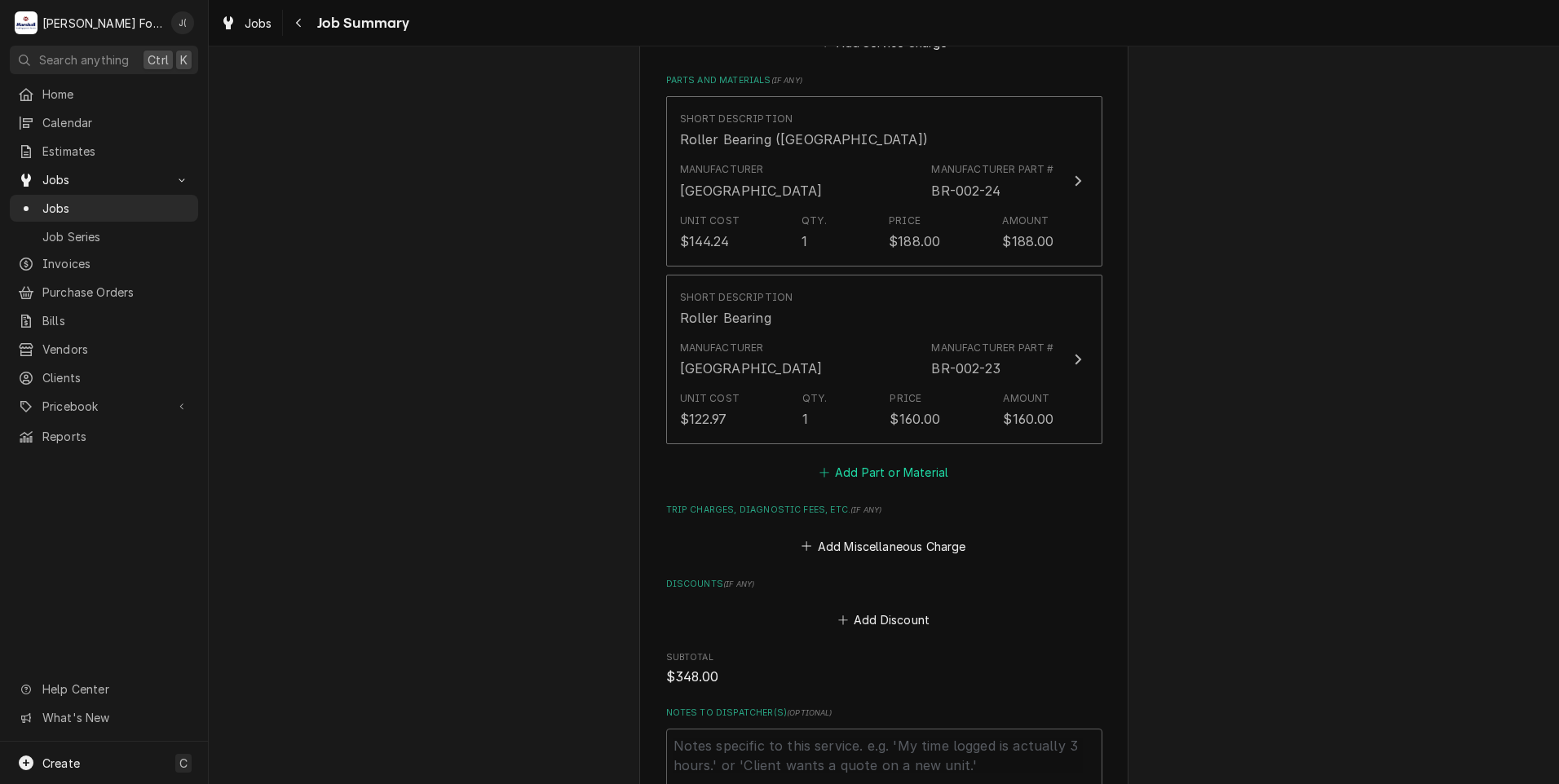
click at [834, 461] on button "Add Part or Material" at bounding box center [883, 472] width 134 height 23
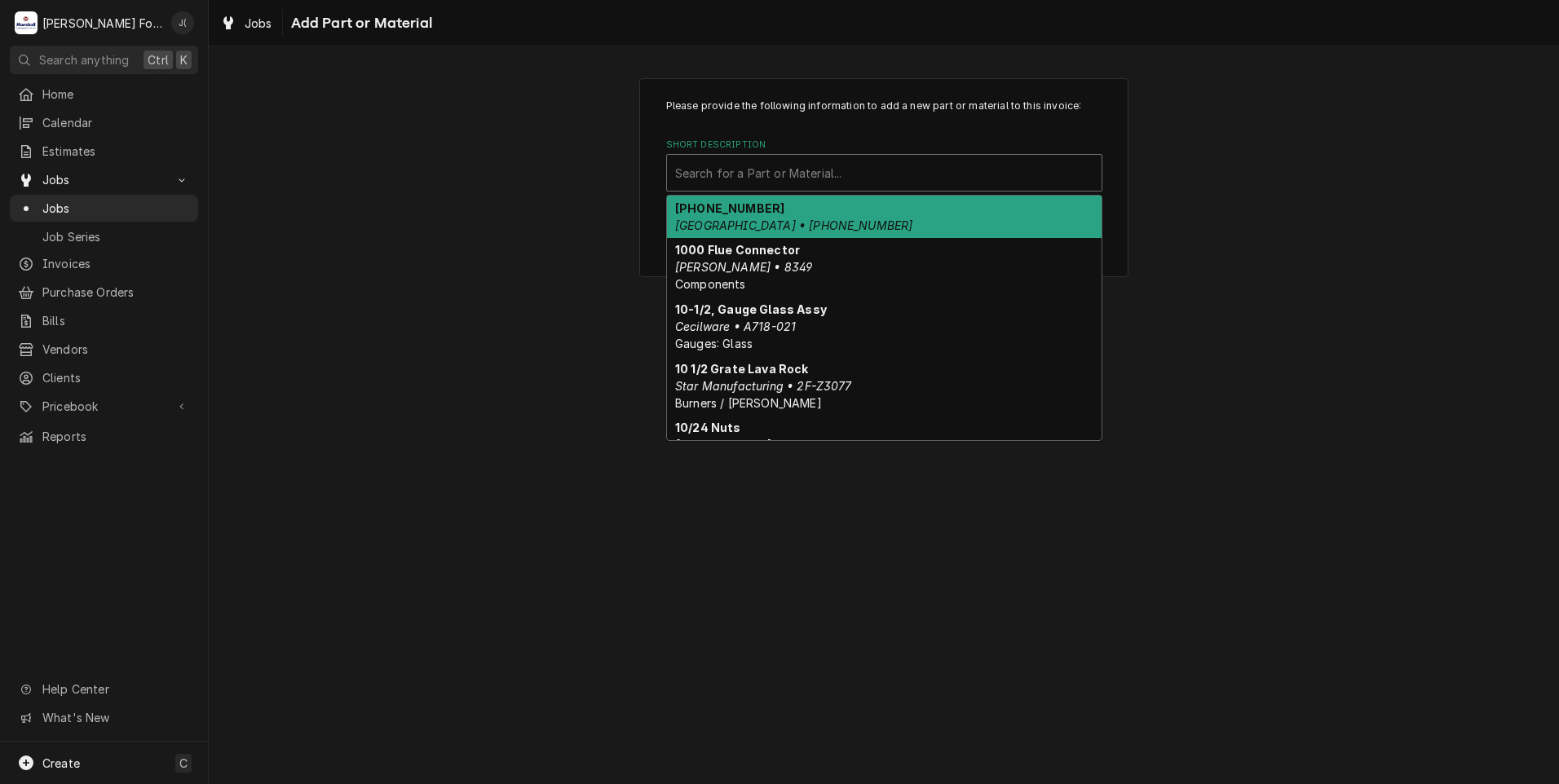
click at [773, 162] on div "Short Description" at bounding box center [884, 173] width 418 height 30
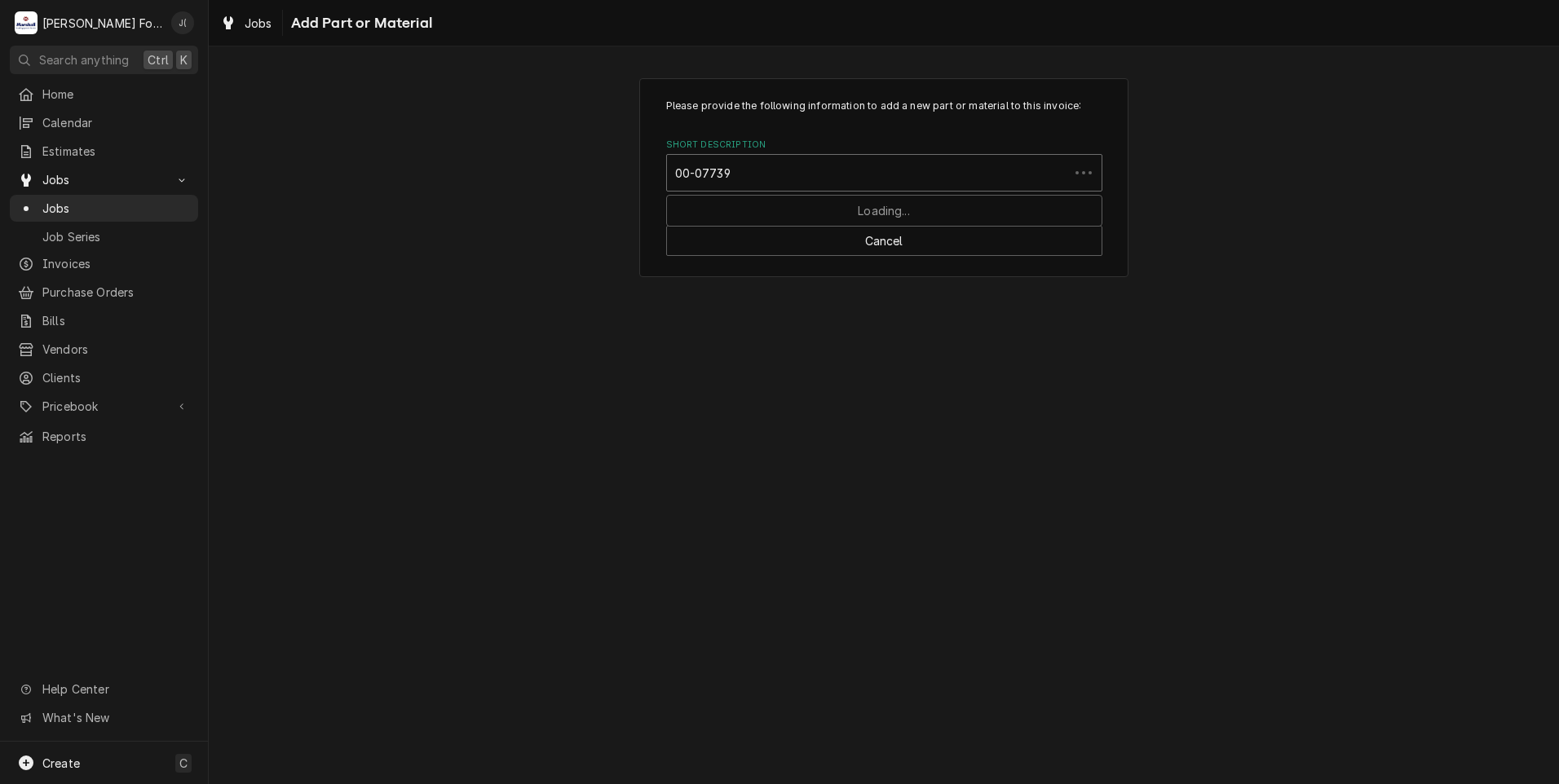
type input "00-077397"
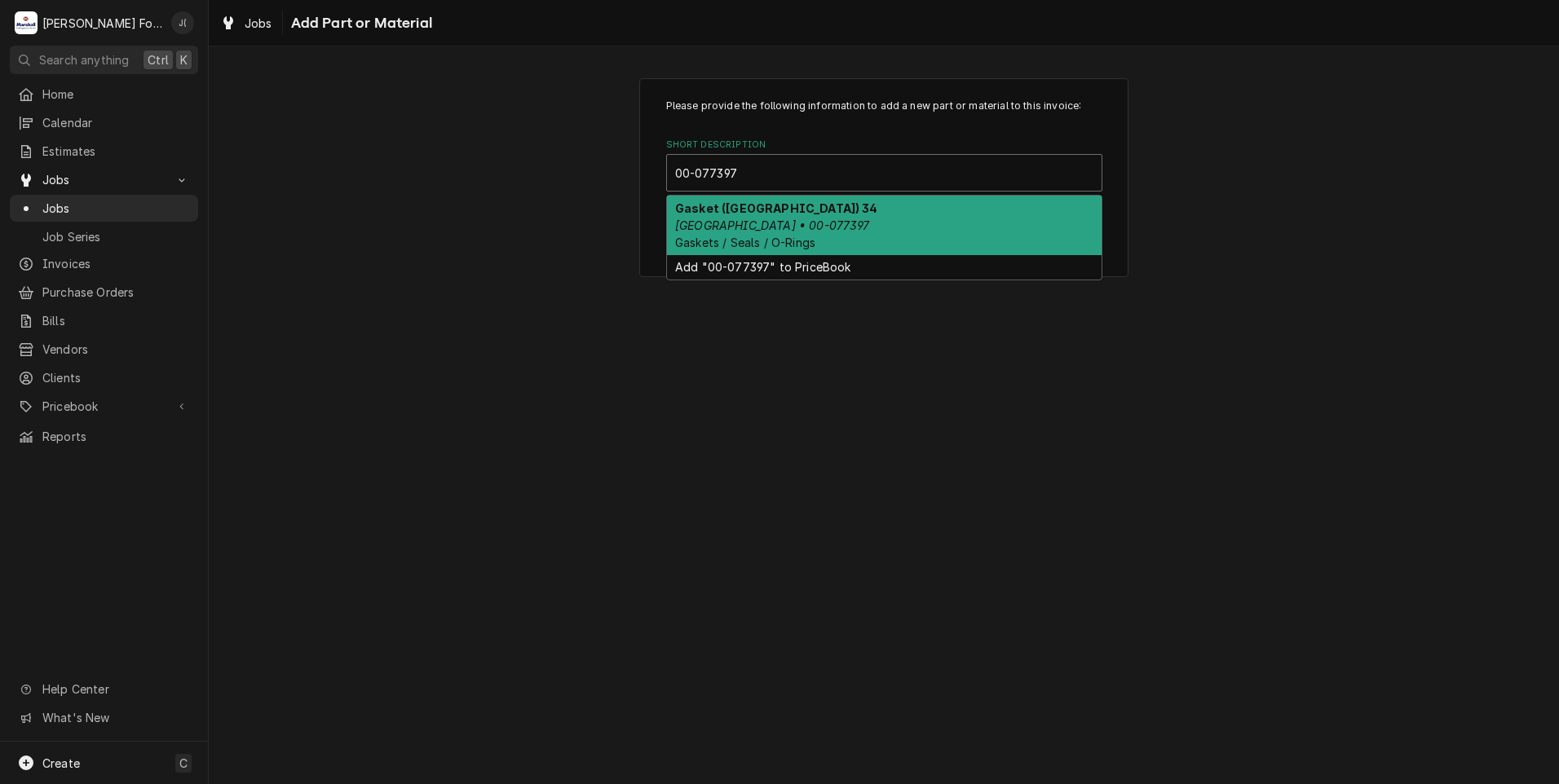
click at [747, 241] on span "Gaskets / Seals / O-Rings" at bounding box center [745, 242] width 141 height 14
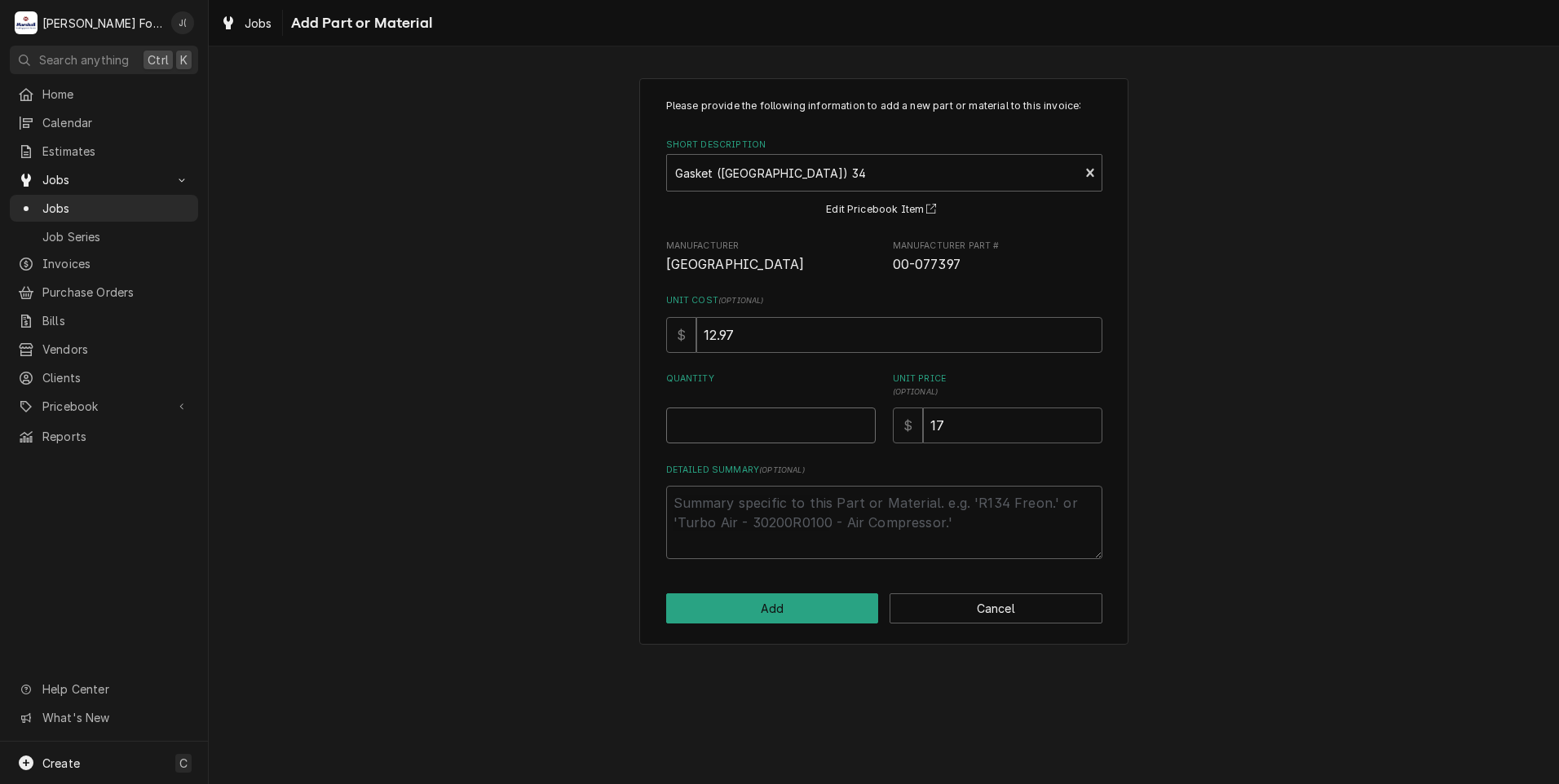
click at [783, 422] on input "Quantity" at bounding box center [770, 426] width 210 height 36
type textarea "x"
type input "1"
click at [750, 601] on button "Add" at bounding box center [772, 608] width 212 height 30
type textarea "x"
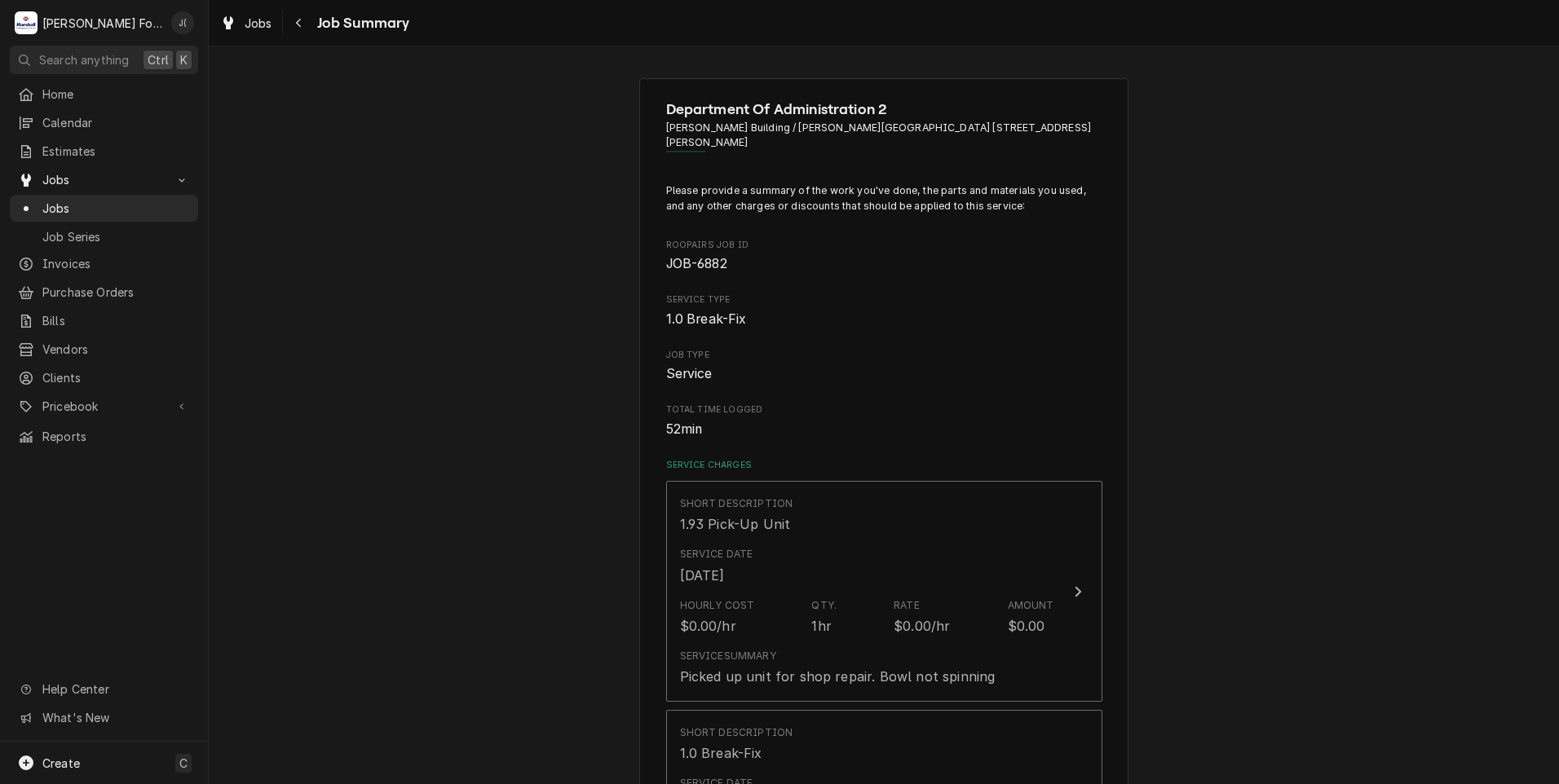
scroll to position [1386, 0]
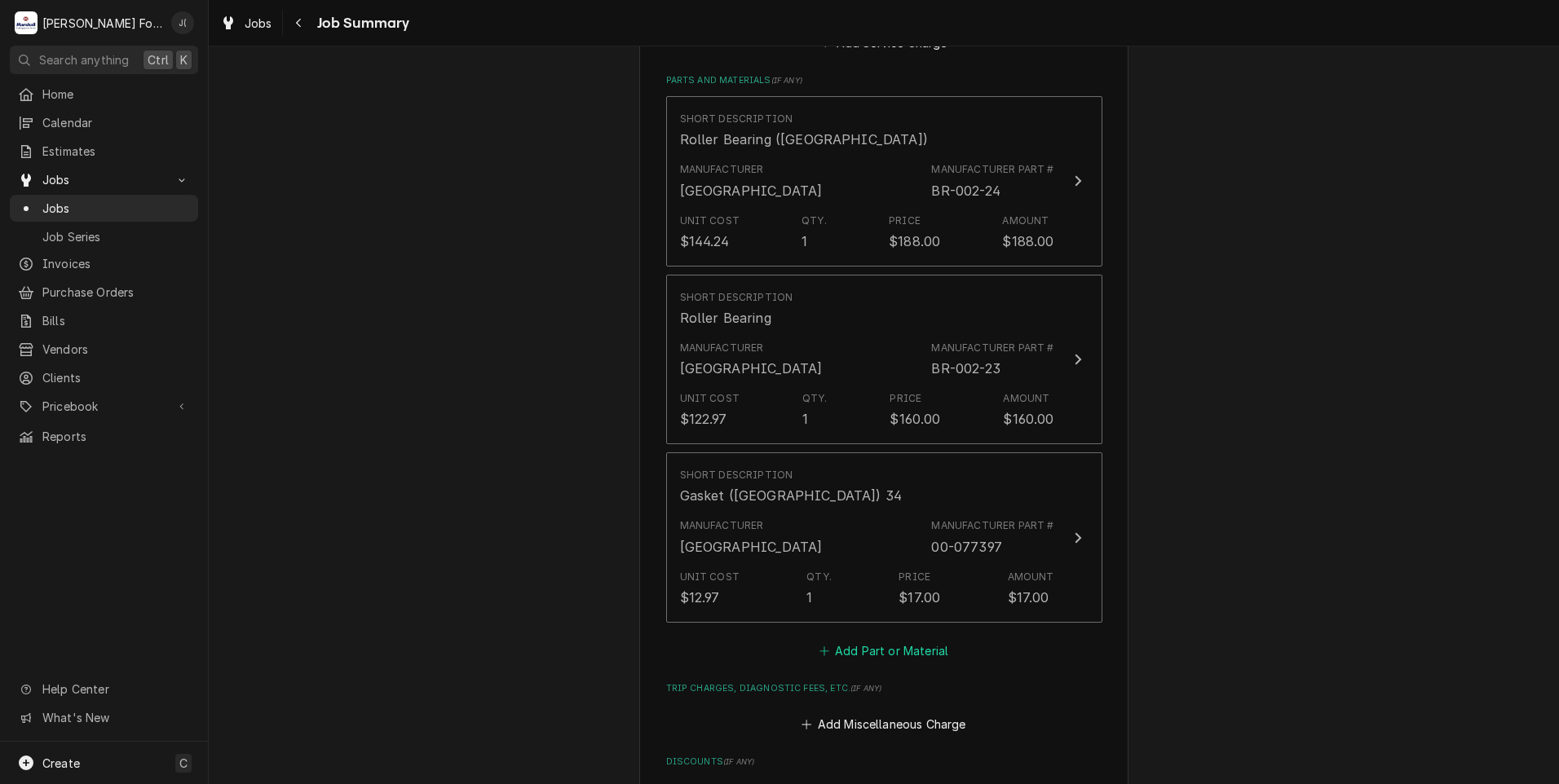
click at [897, 639] on button "Add Part or Material" at bounding box center [883, 650] width 134 height 23
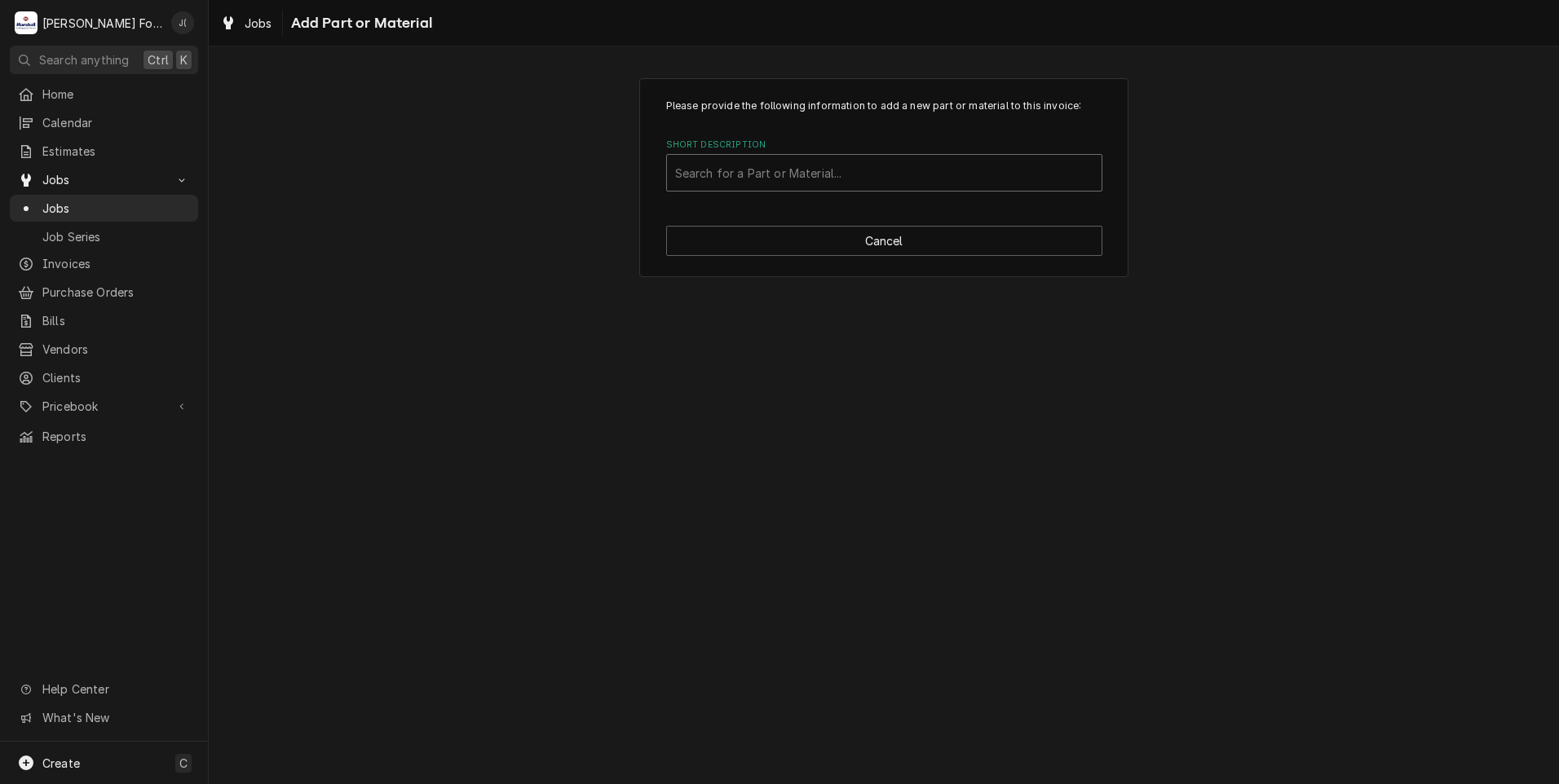
click at [808, 169] on div "Short Description" at bounding box center [884, 173] width 418 height 30
type input "00-077370"
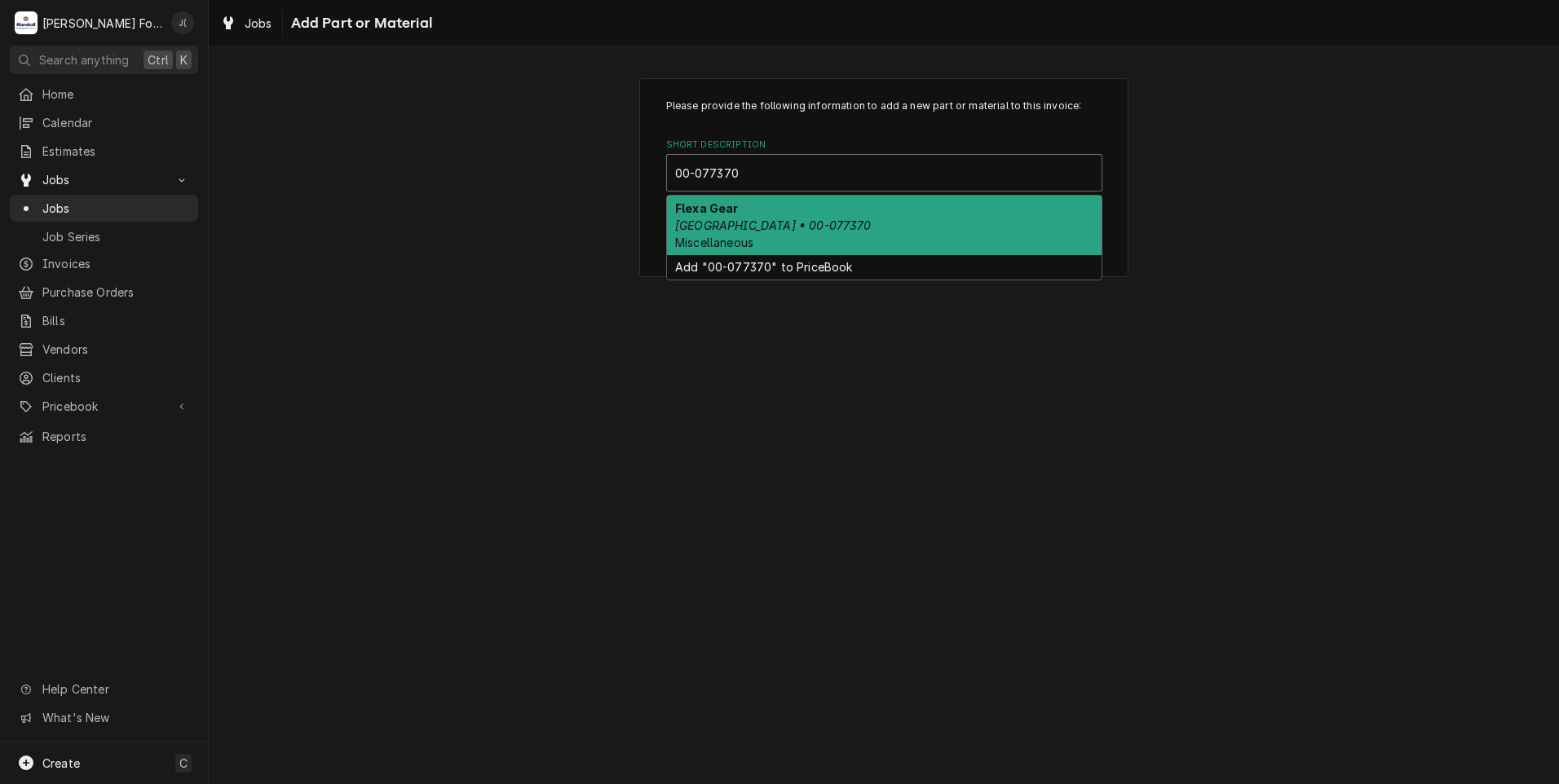
click at [802, 230] on div "Flexa Gear Hobart • 00-077370 Miscellaneous" at bounding box center [884, 225] width 435 height 60
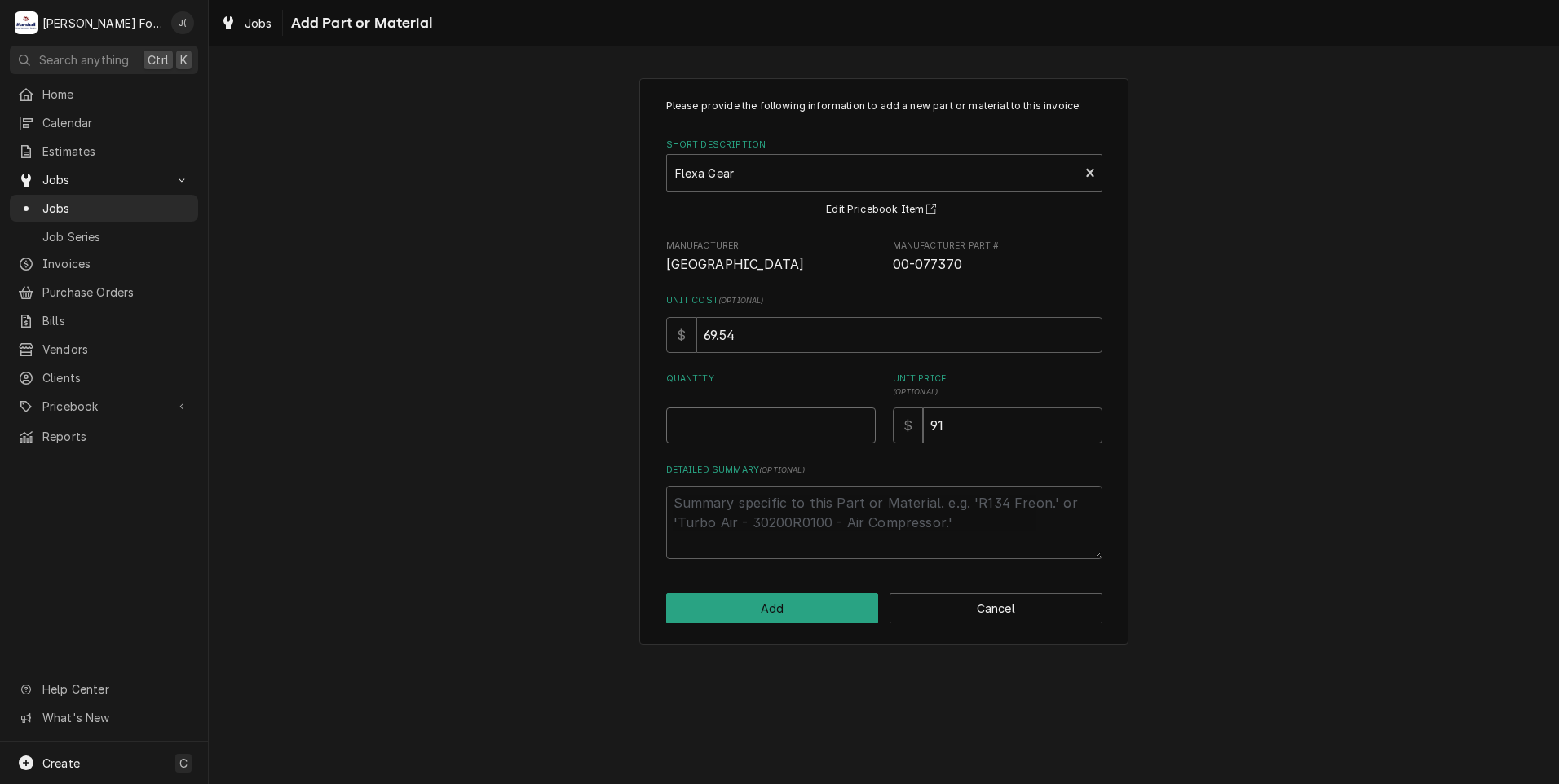
click at [774, 432] on input "Quantity" at bounding box center [770, 426] width 210 height 36
type textarea "x"
type input "1"
click at [775, 611] on button "Add" at bounding box center [772, 608] width 212 height 30
type textarea "x"
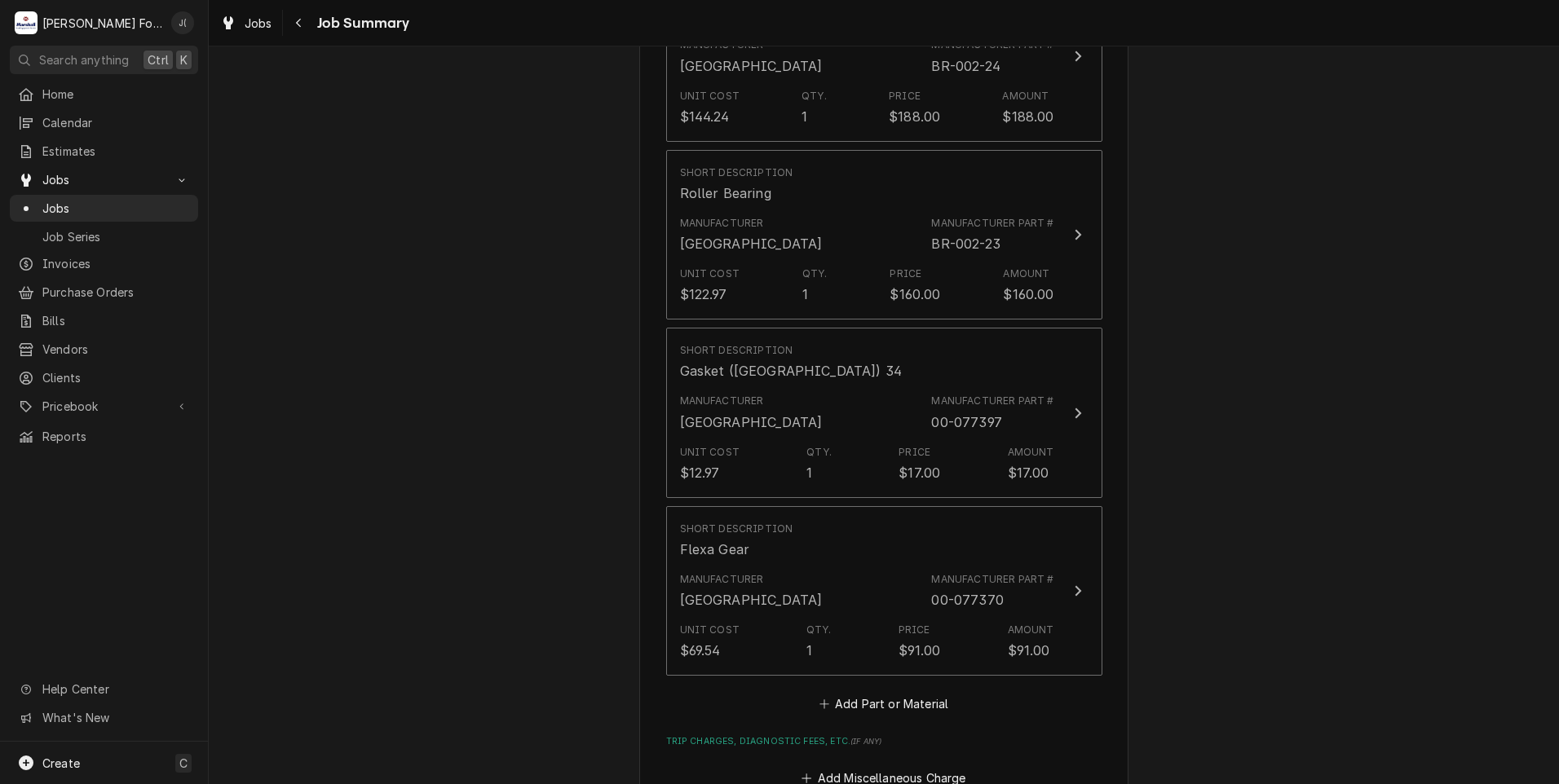
scroll to position [1630, 0]
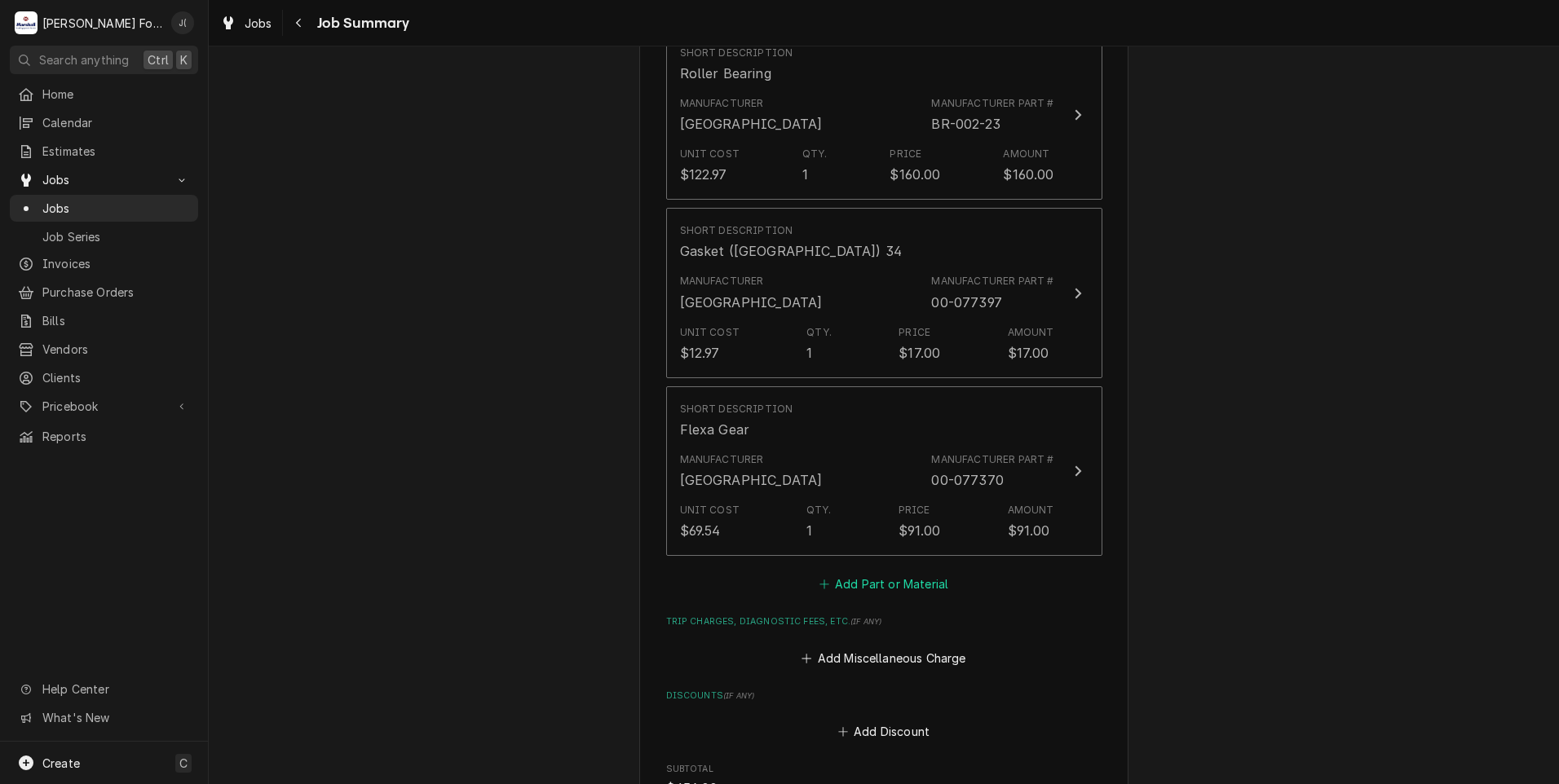
click at [854, 573] on button "Add Part or Material" at bounding box center [883, 584] width 134 height 23
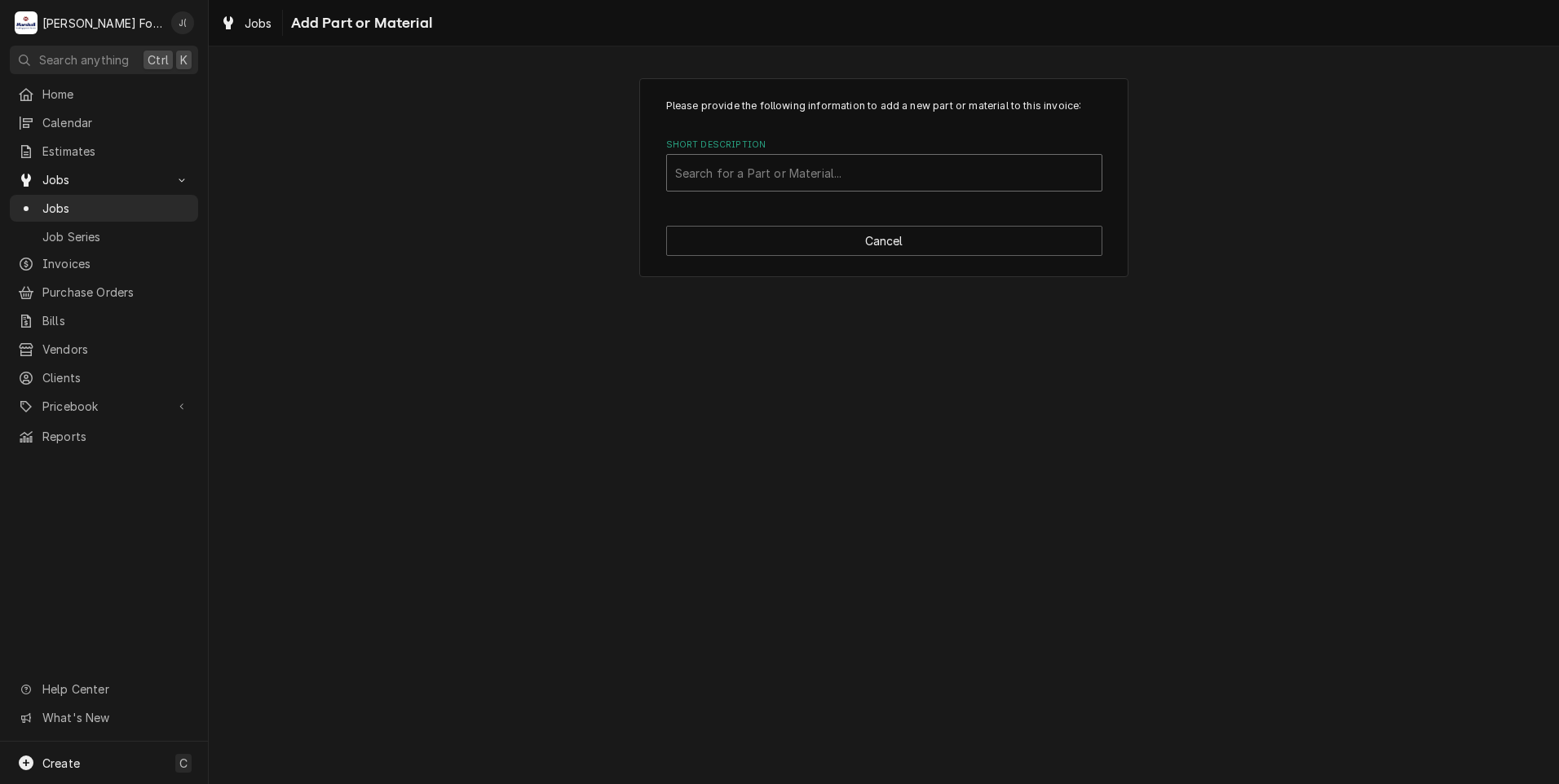
click at [710, 171] on div "Short Description" at bounding box center [884, 173] width 418 height 30
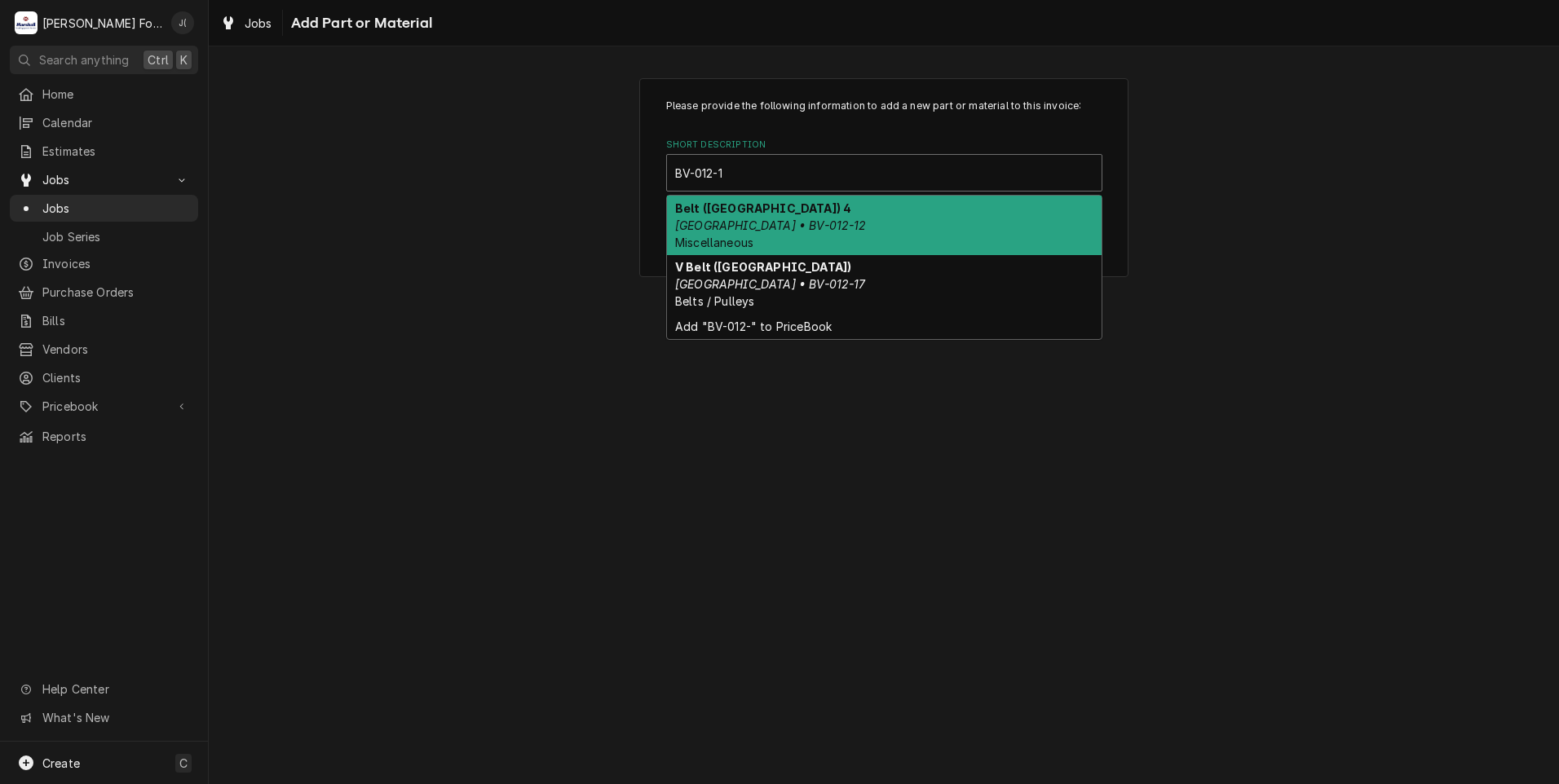
type input "BV-012-12"
click at [792, 226] on div "Belt (HOBART) 4 Hobart • BV-012-12 Miscellaneous" at bounding box center [884, 225] width 435 height 60
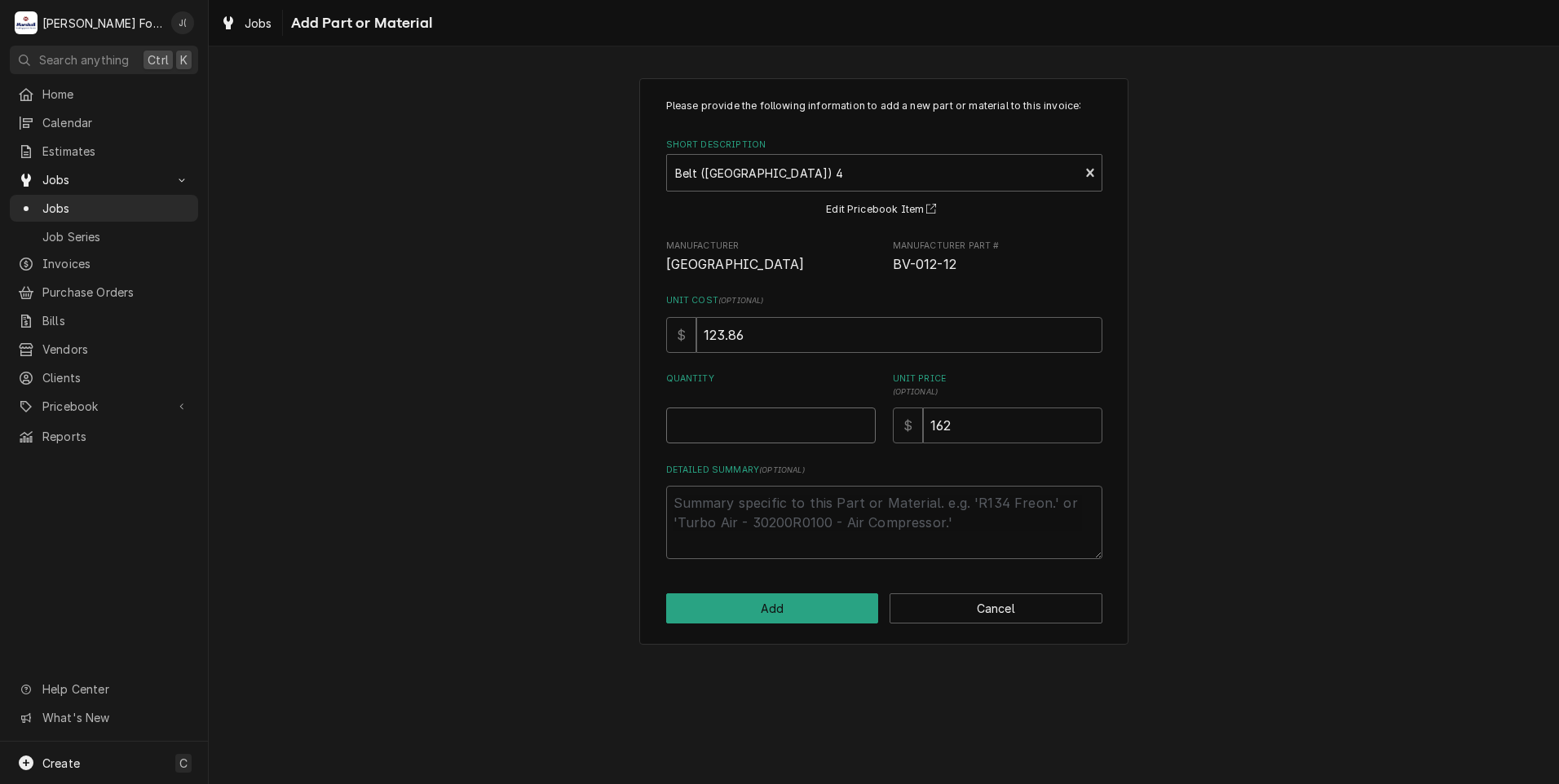
click at [778, 413] on input "Quantity" at bounding box center [770, 426] width 210 height 36
type textarea "x"
type input "1"
click at [798, 603] on button "Add" at bounding box center [772, 608] width 212 height 30
type textarea "x"
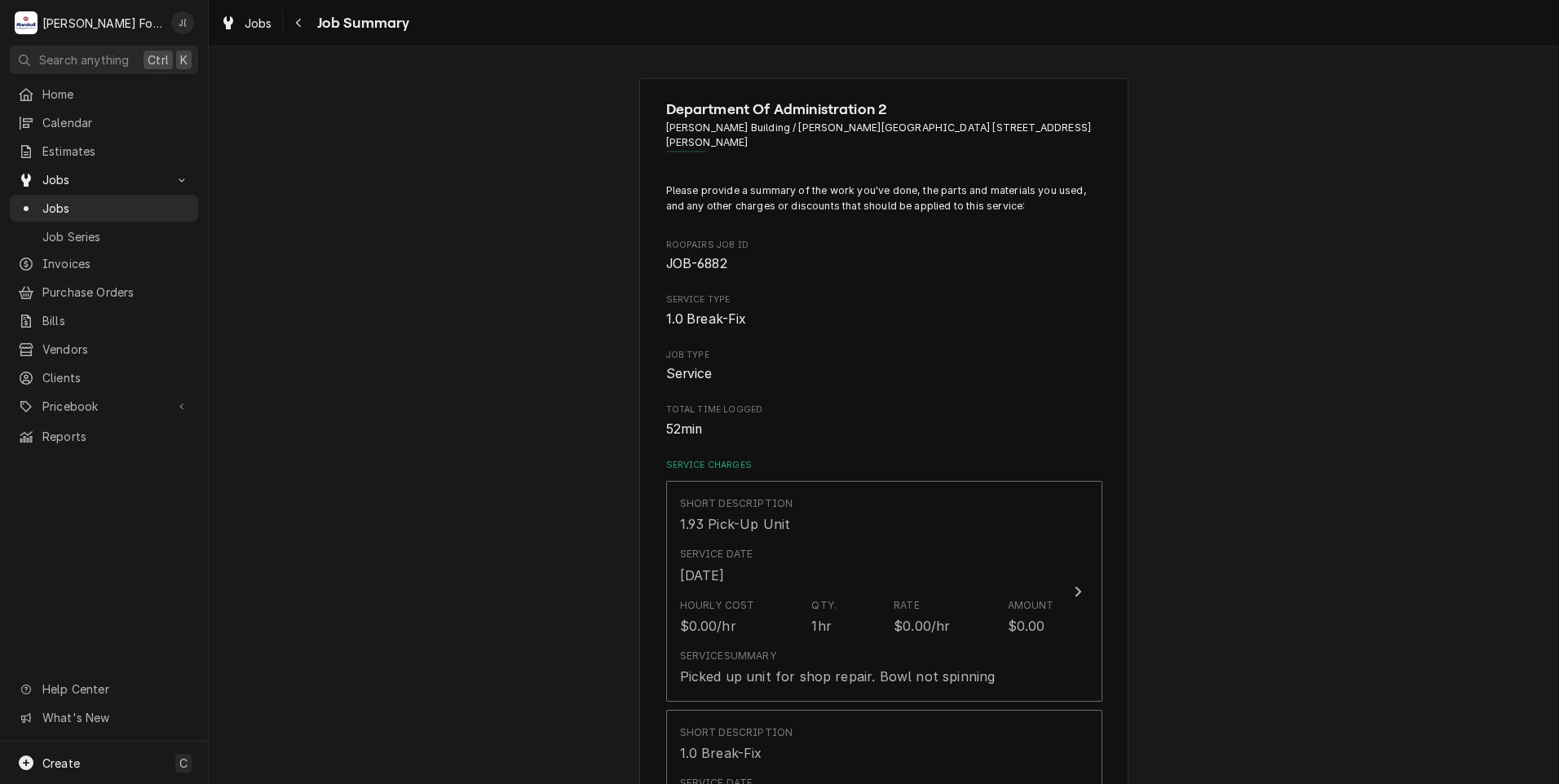
scroll to position [1630, 0]
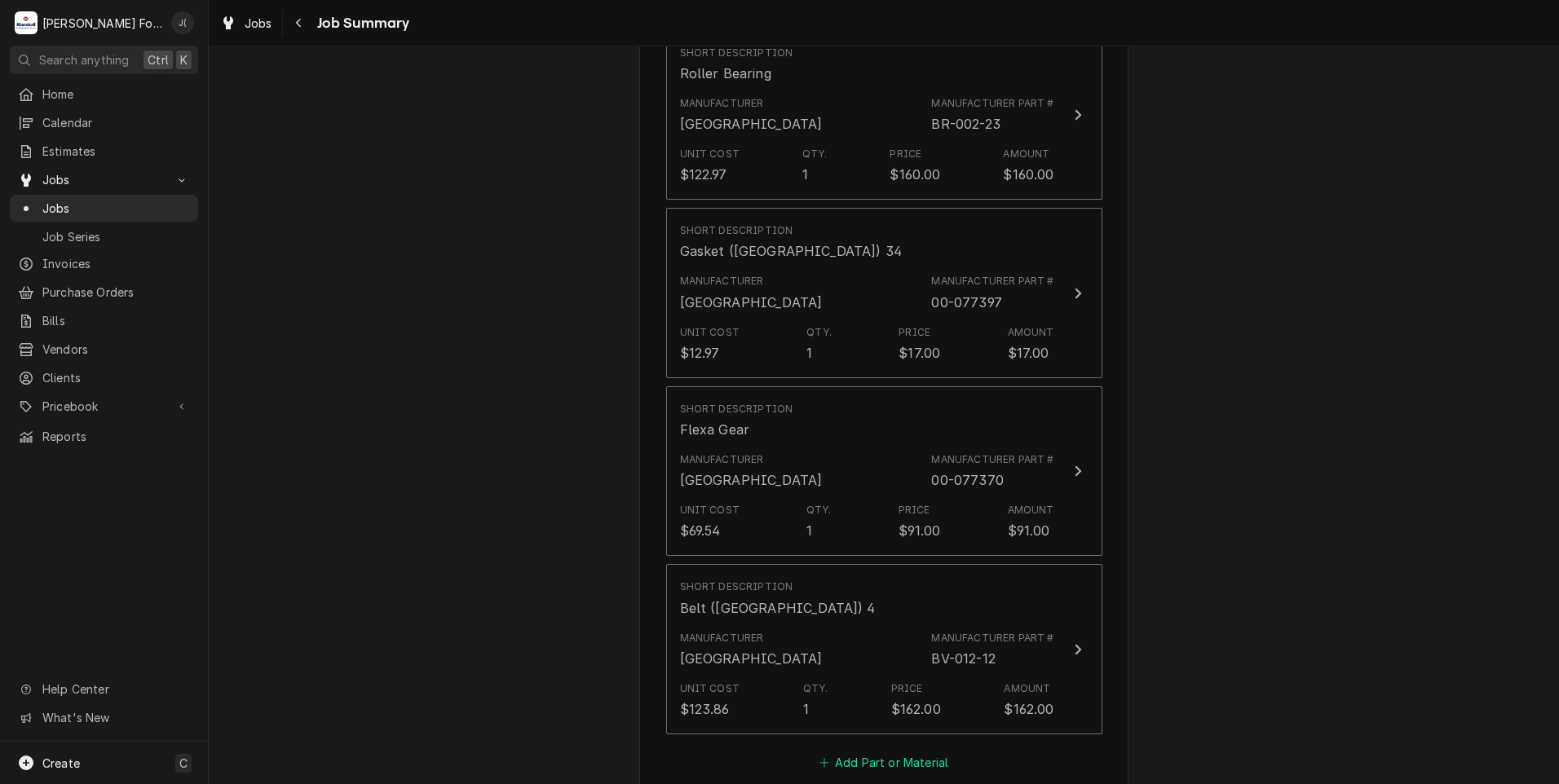
click at [869, 750] on button "Add Part or Material" at bounding box center [883, 762] width 134 height 23
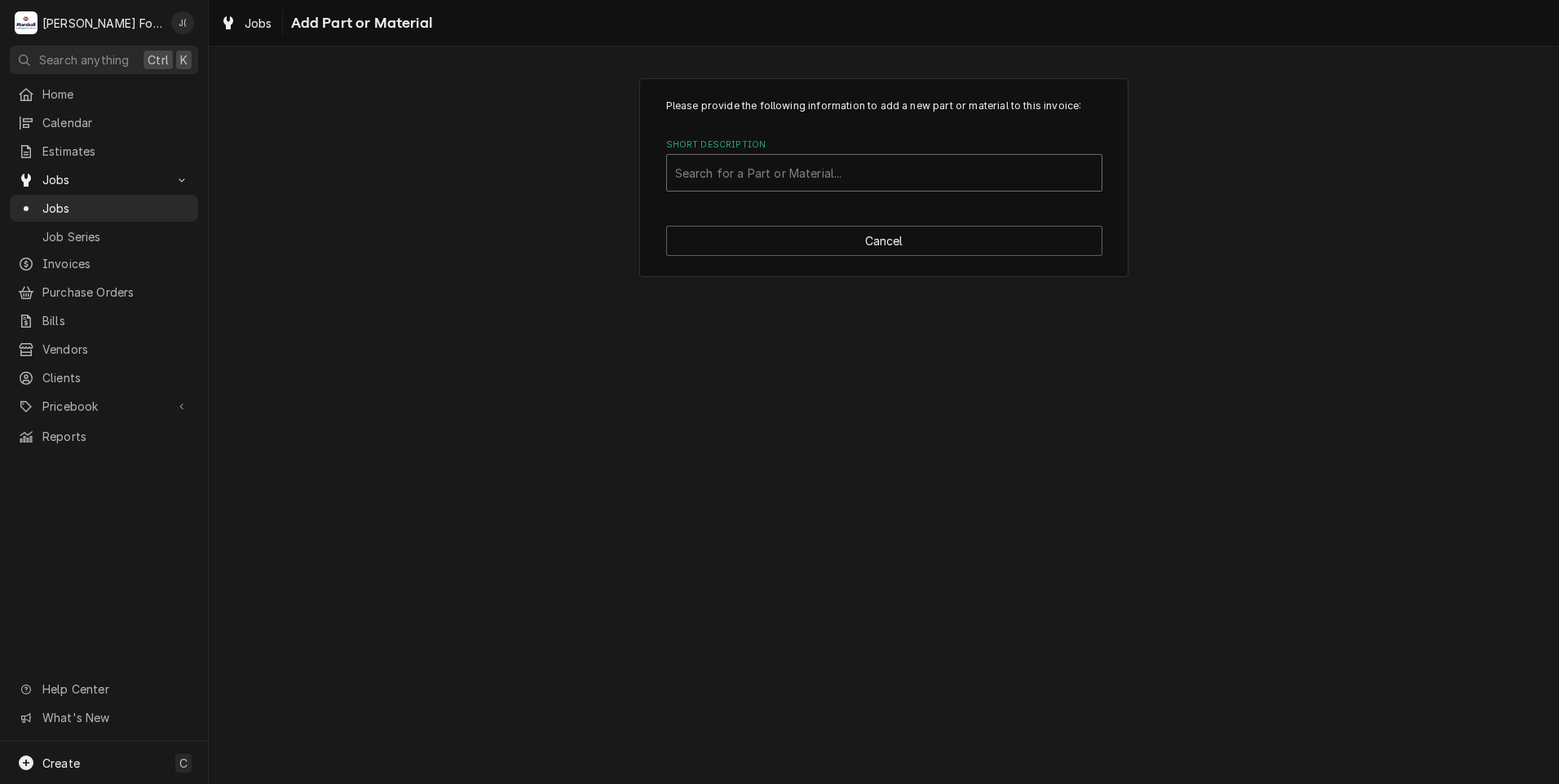
click at [757, 180] on div "Short Description" at bounding box center [884, 173] width 418 height 30
type input "BB-005-30"
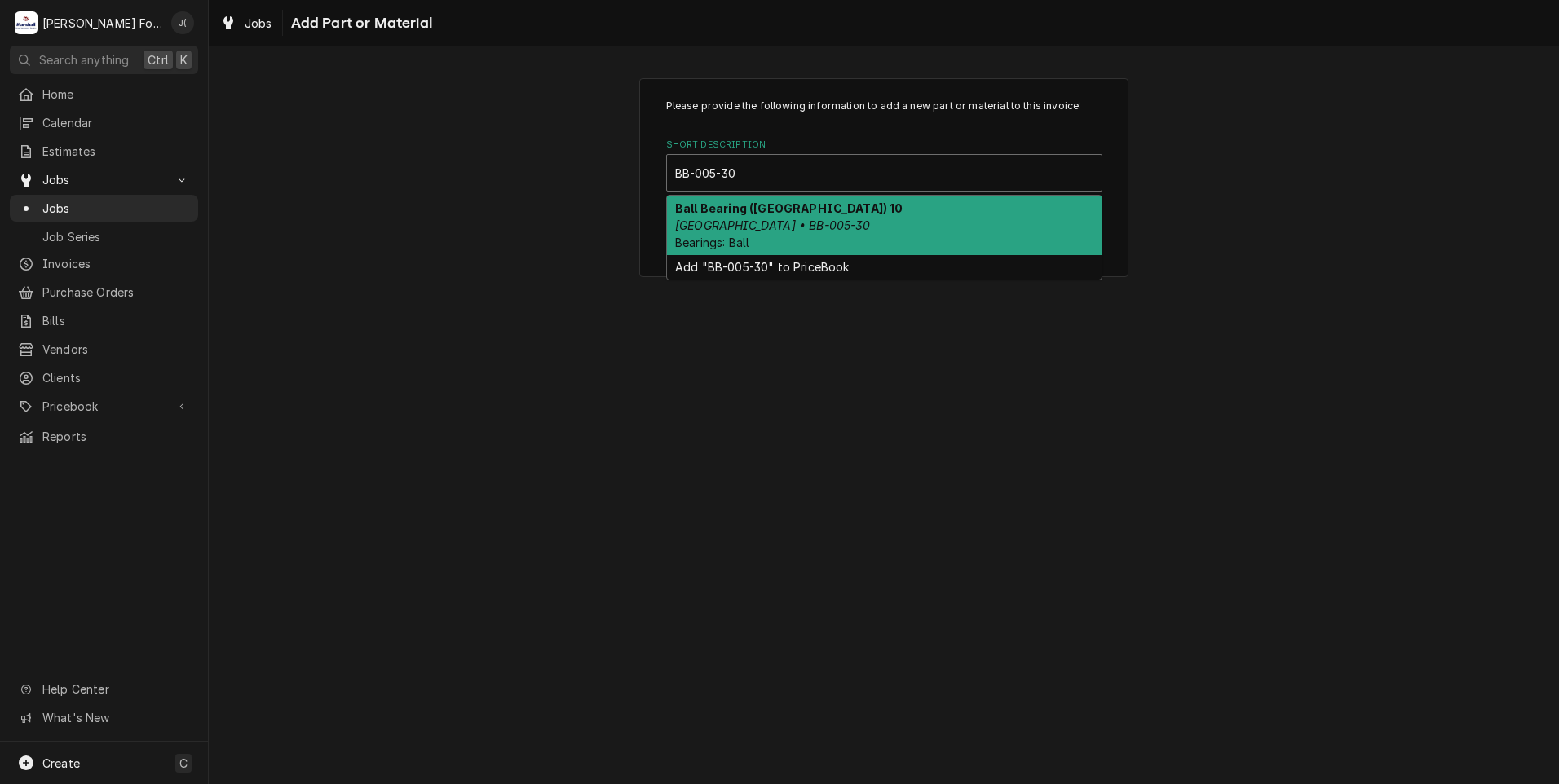
click at [750, 225] on em "Hobart • BB-005-30" at bounding box center [773, 225] width 196 height 14
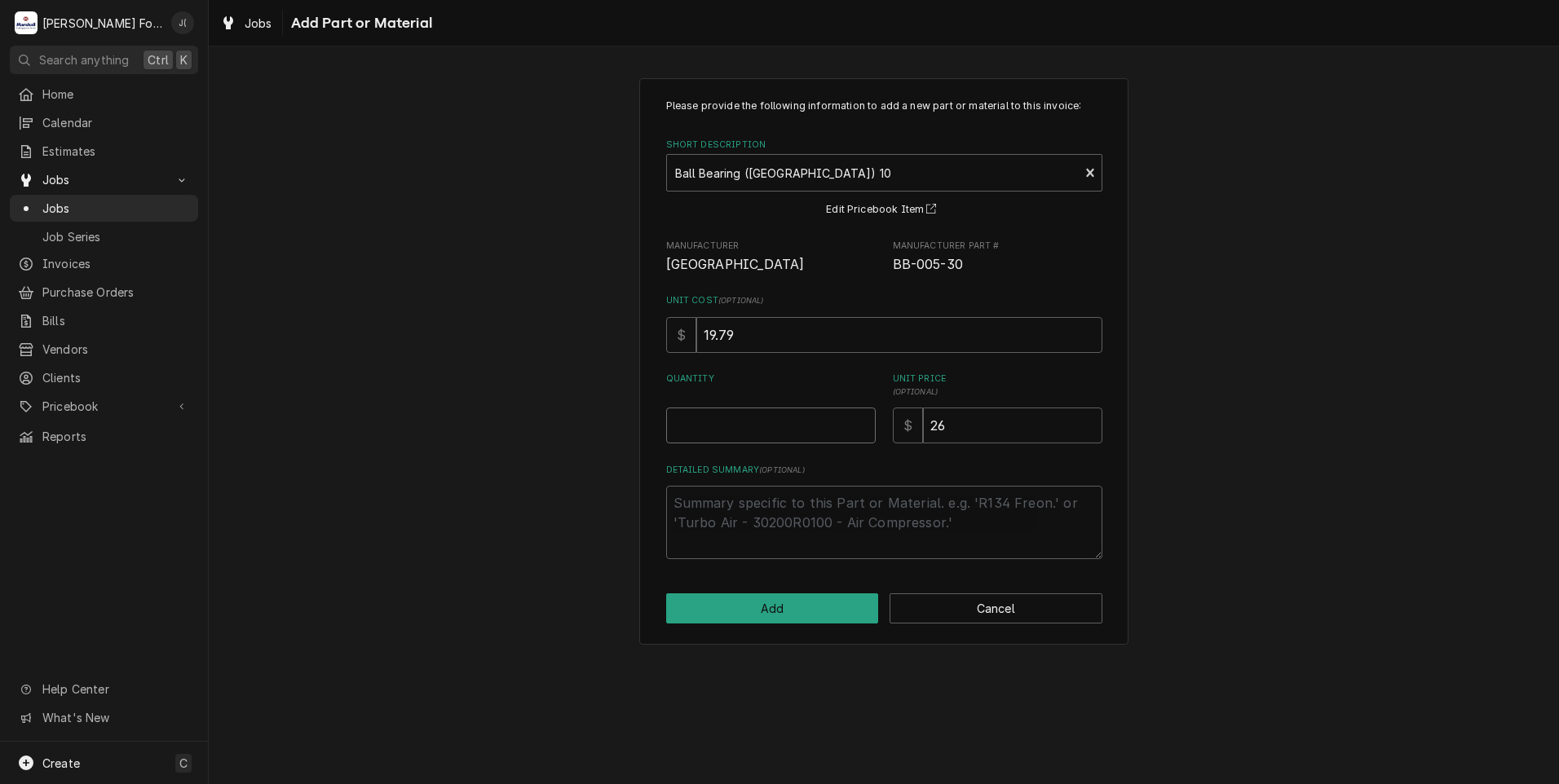
click at [795, 422] on input "Quantity" at bounding box center [770, 426] width 210 height 36
type textarea "x"
type input "2"
click at [814, 618] on button "Add" at bounding box center [772, 608] width 212 height 30
type textarea "x"
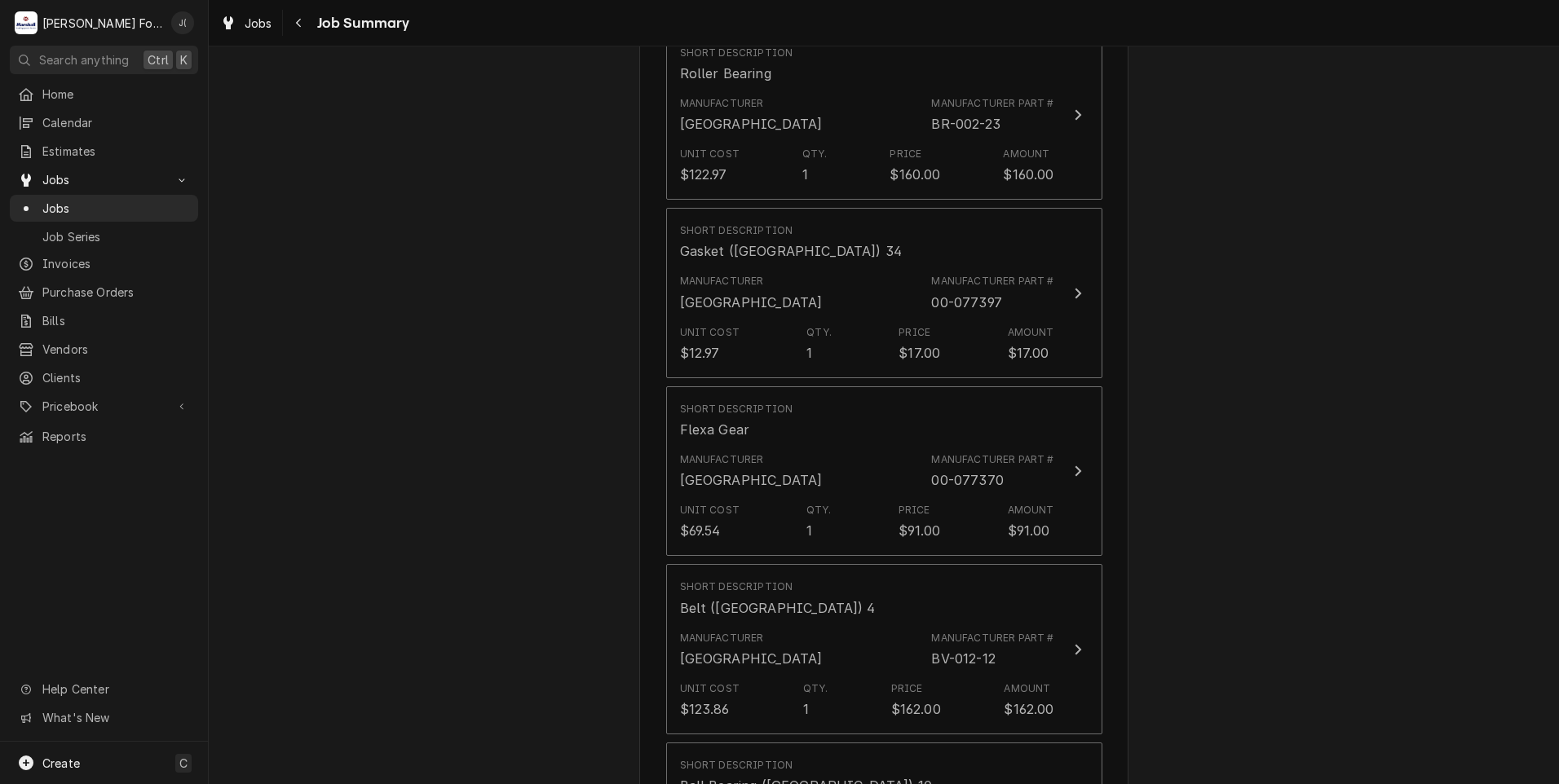
scroll to position [1956, 0]
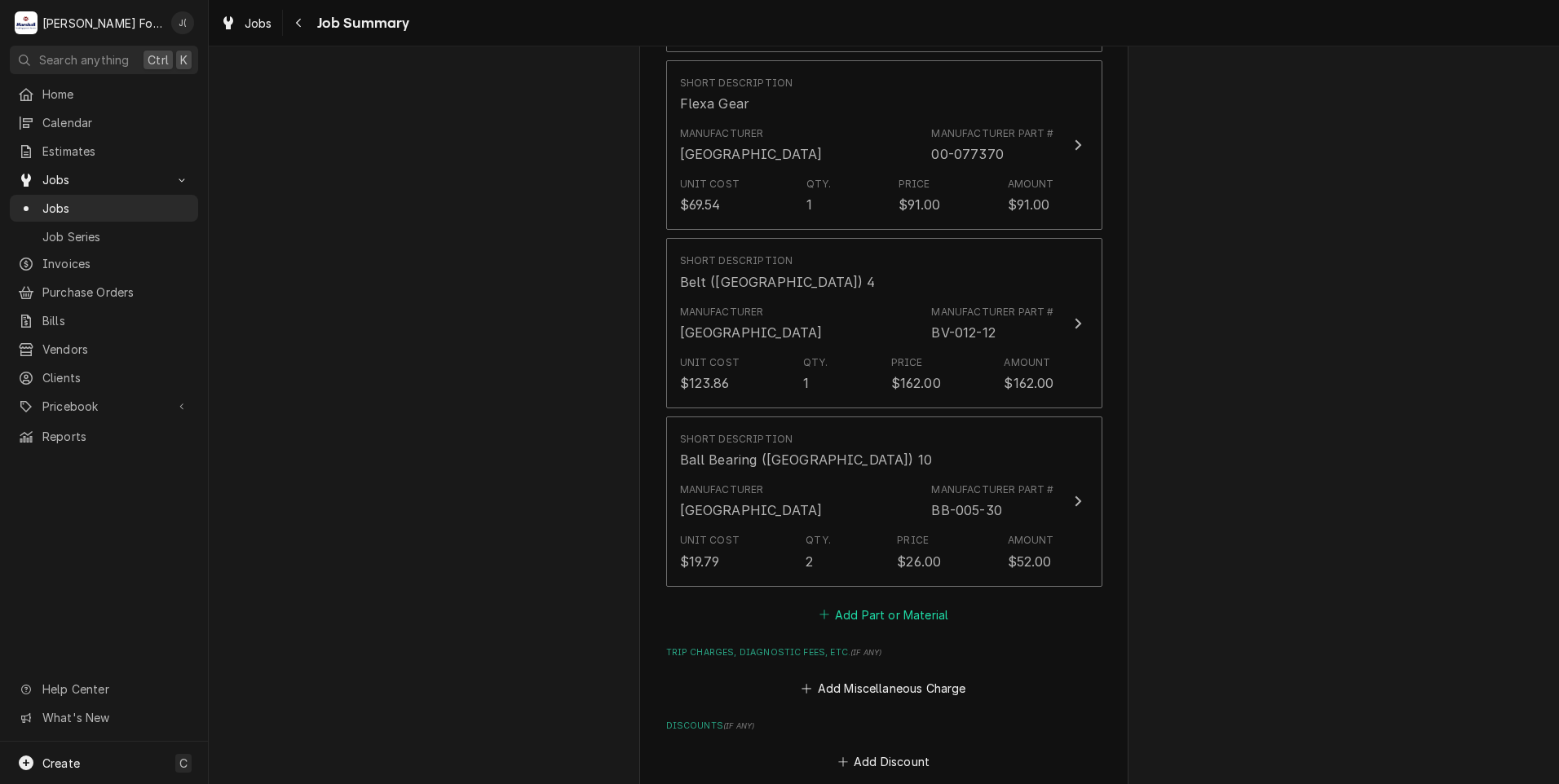
click at [847, 603] on button "Add Part or Material" at bounding box center [883, 615] width 134 height 23
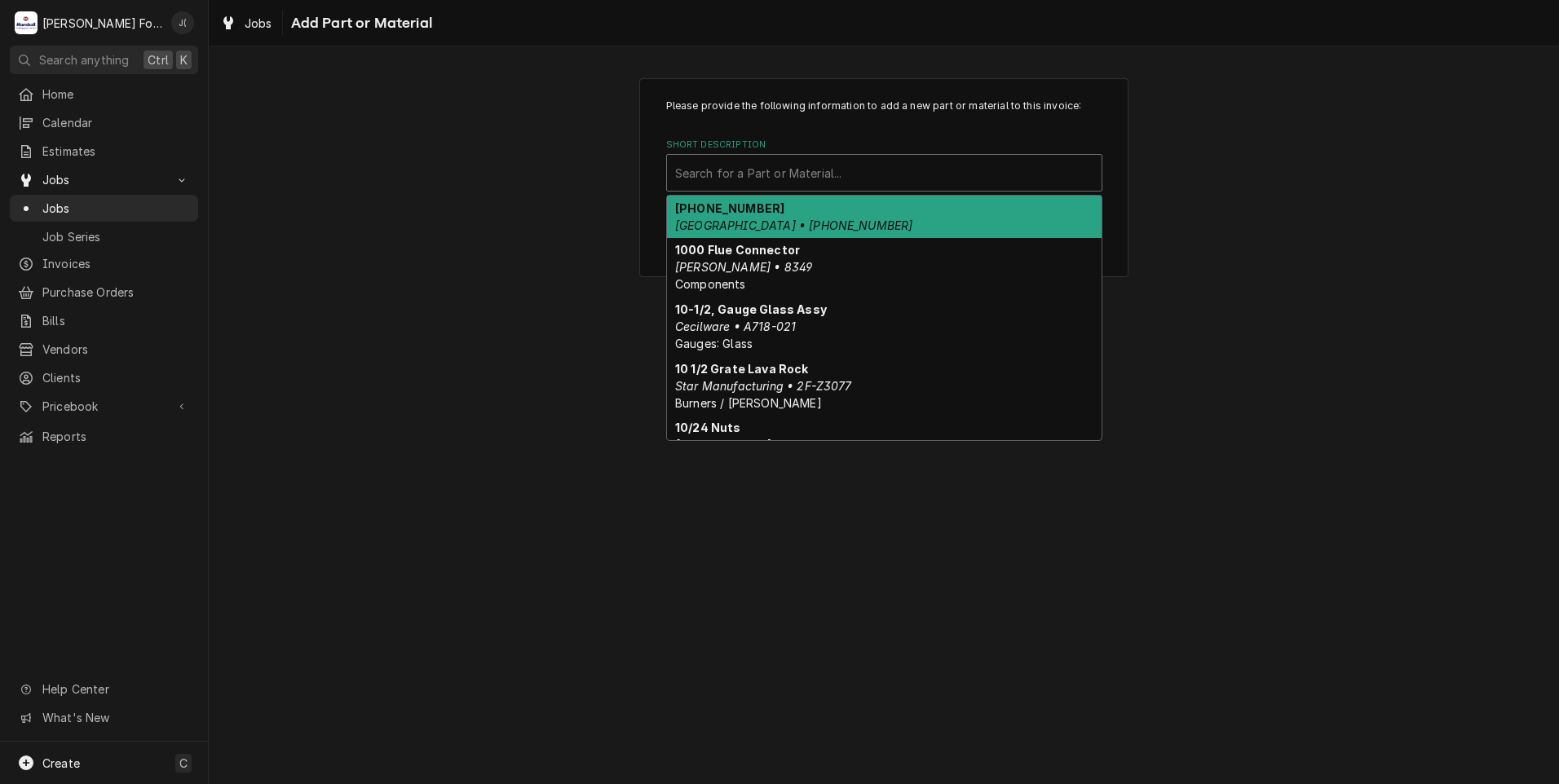
click at [836, 181] on div "Short Description" at bounding box center [884, 173] width 418 height 30
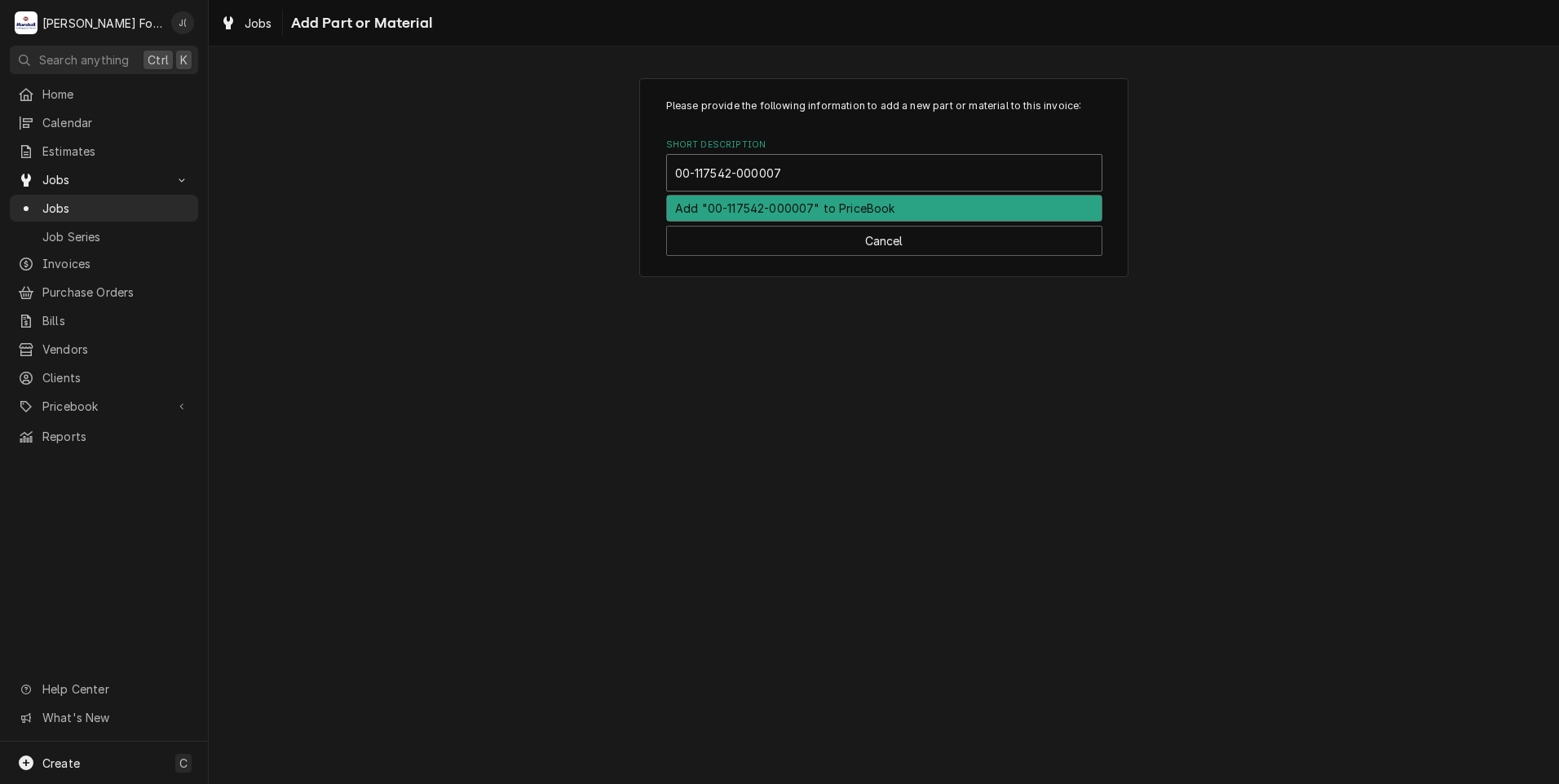
type input "[PHONE_NUMBER]"
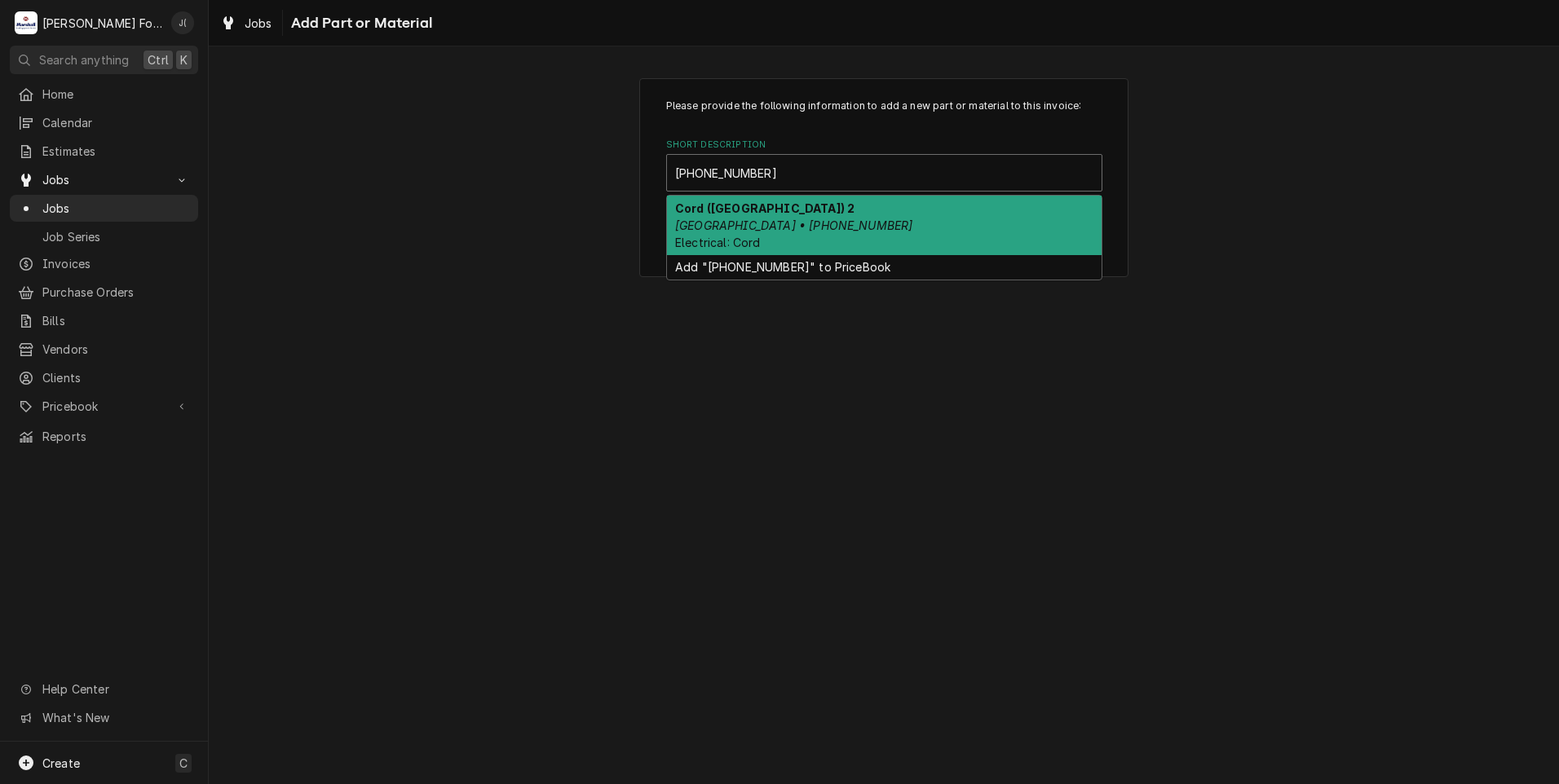
click at [837, 218] on div "Cord (HOBART) 2 Hobart • 00-117542-00007 Electrical: Cord" at bounding box center [884, 225] width 435 height 60
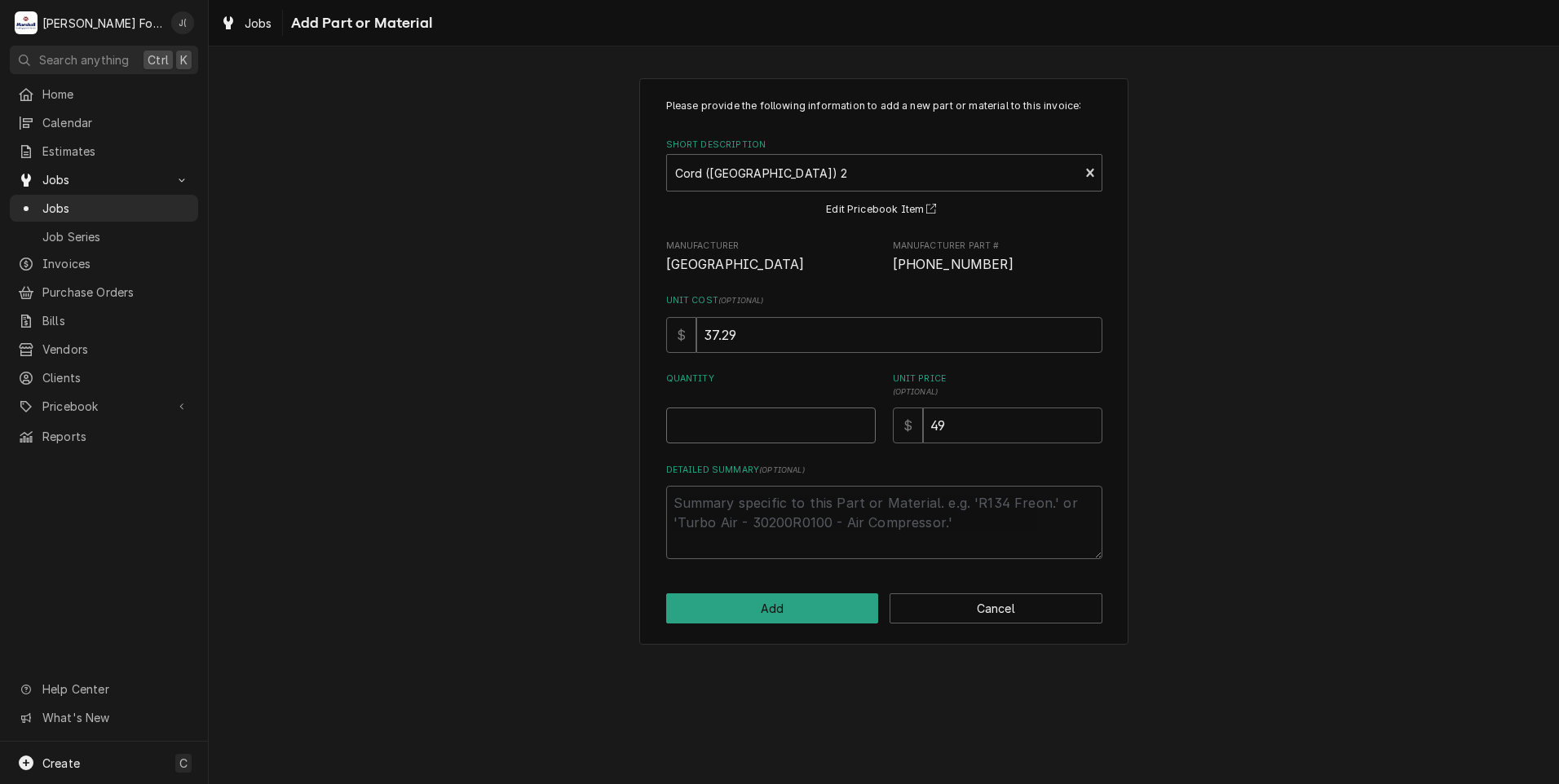
click at [820, 425] on input "Quantity" at bounding box center [770, 426] width 210 height 36
type textarea "x"
type input "1"
click at [756, 616] on button "Add" at bounding box center [772, 608] width 212 height 30
type textarea "x"
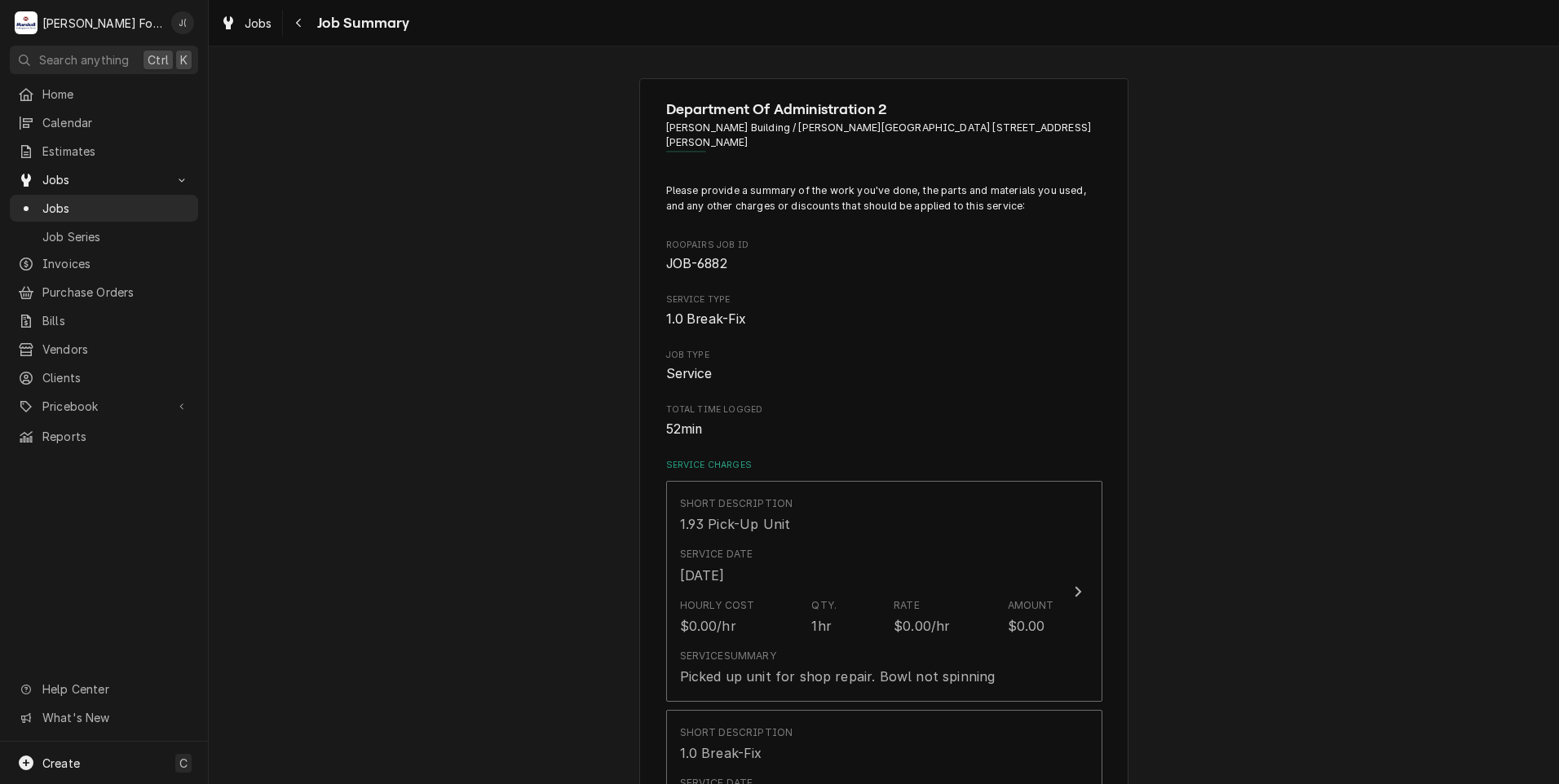
scroll to position [1956, 0]
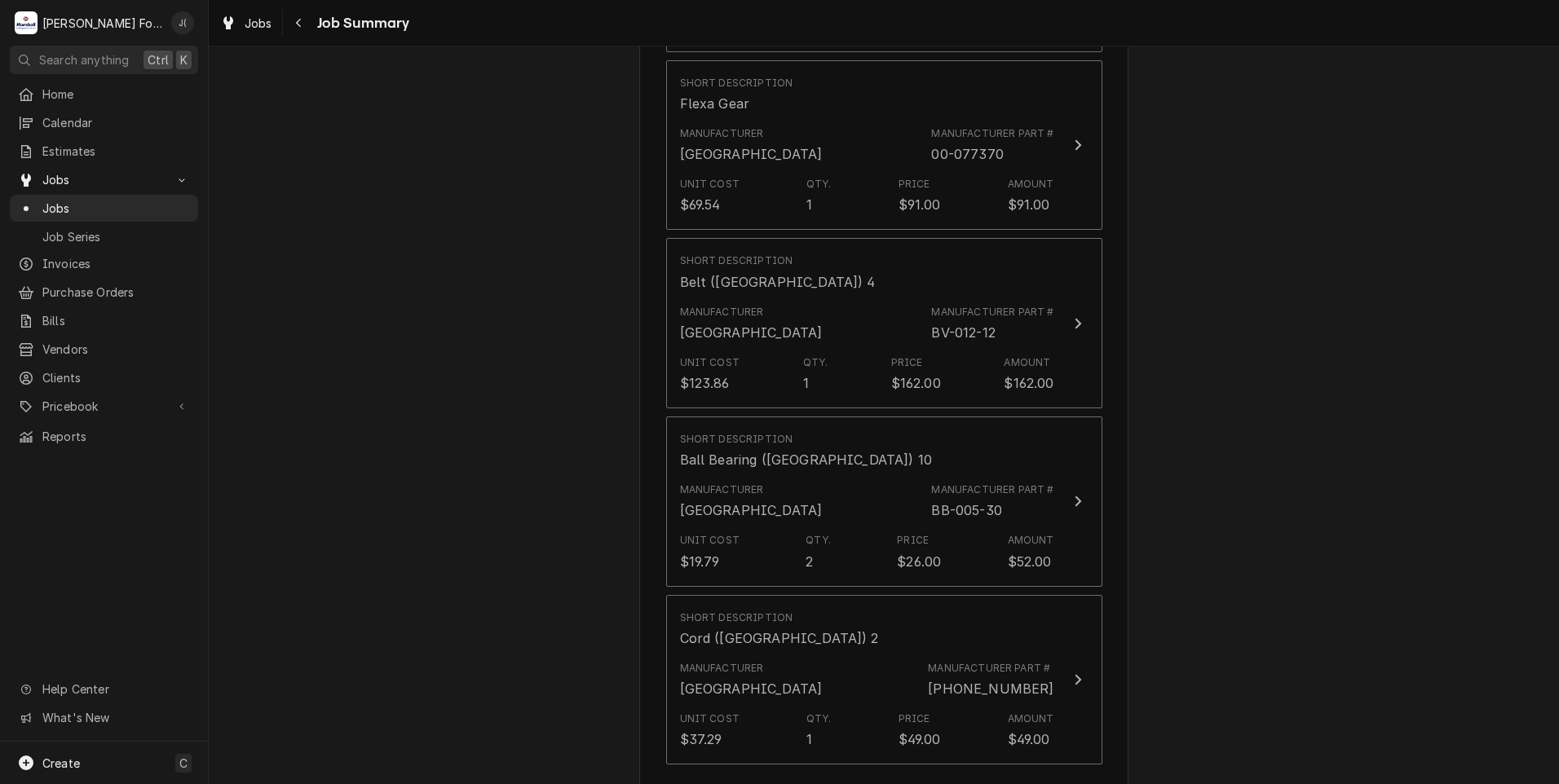
click at [846, 782] on button "Add Part or Material" at bounding box center [883, 793] width 134 height 23
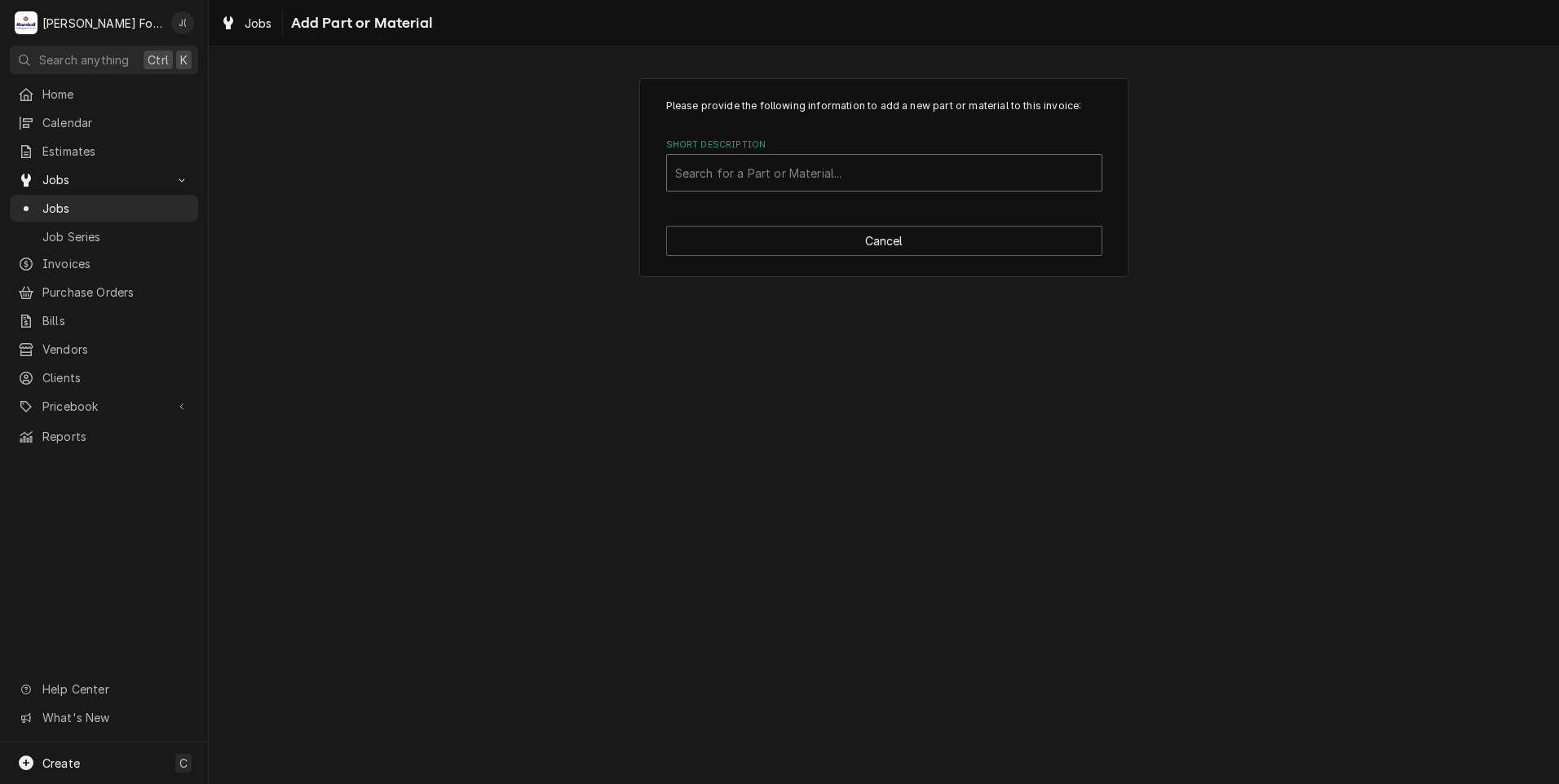
click at [751, 169] on div "Short Description" at bounding box center [884, 173] width 418 height 30
type input "00-102973-00019"
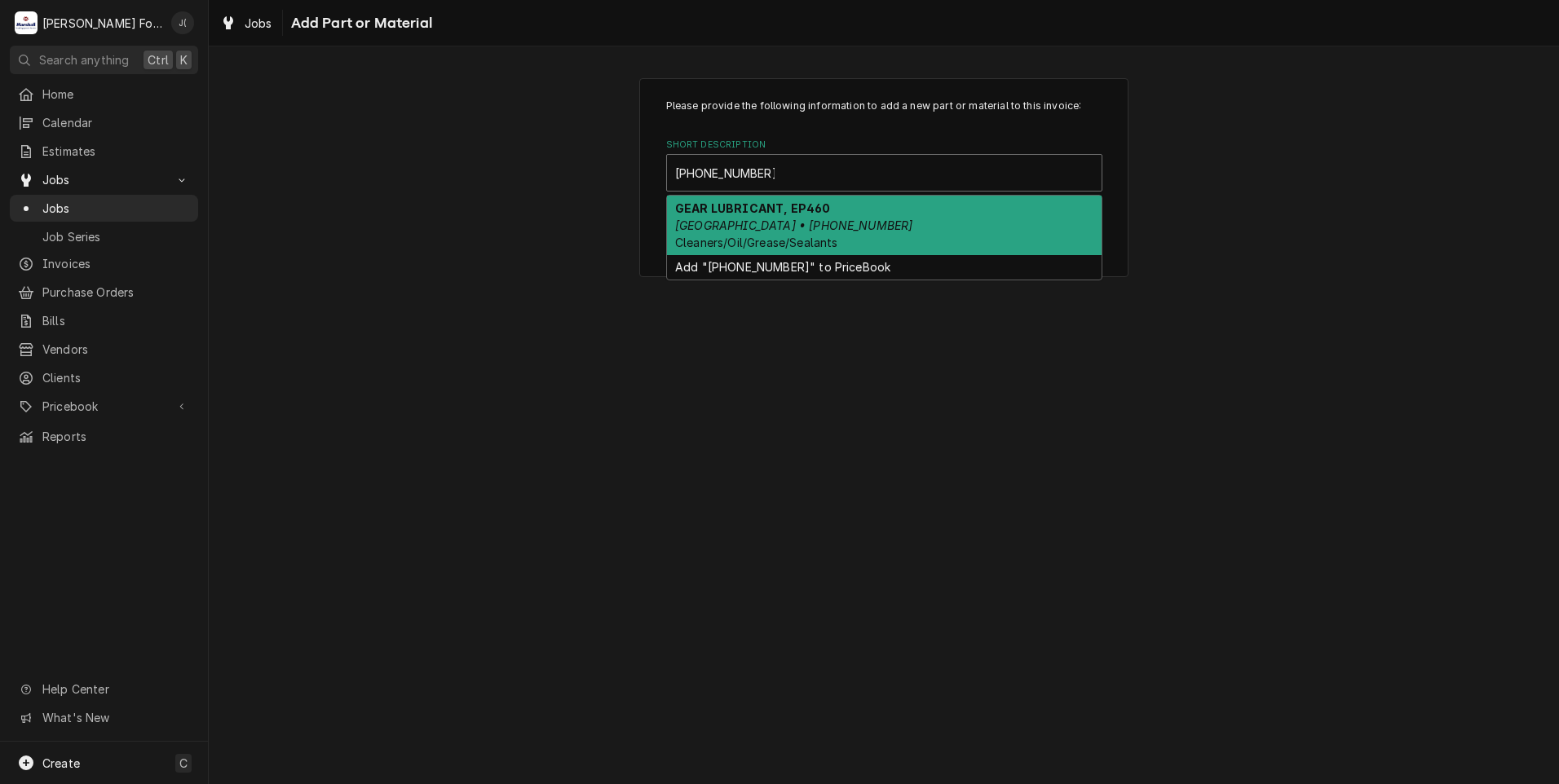
click at [844, 220] on div "GEAR LUBRICANT, EP460 HOBART • 00-102973-00019 Cleaners/Oil/Grease/Sealants" at bounding box center [884, 225] width 435 height 60
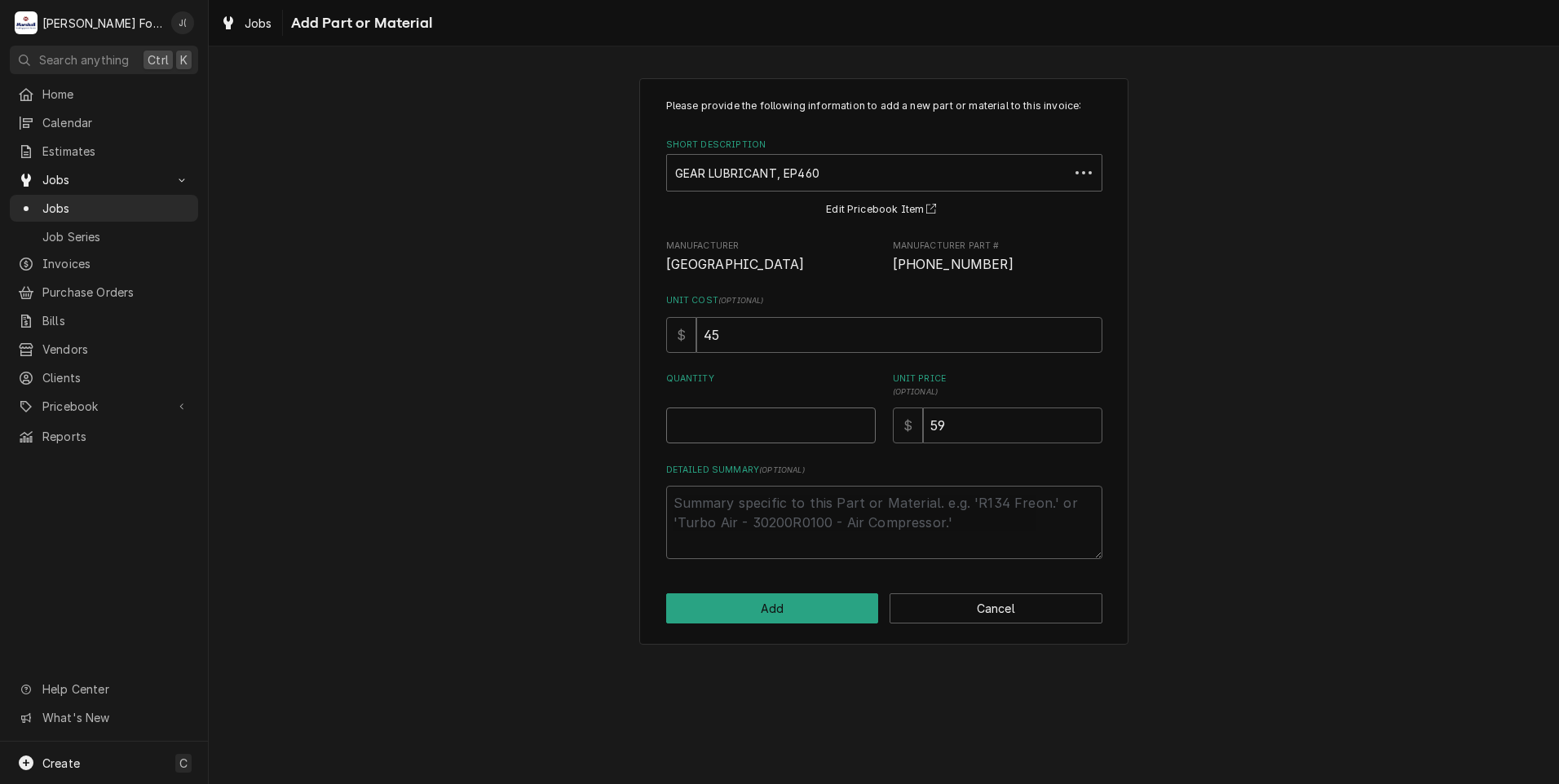
click at [827, 422] on input "Quantity" at bounding box center [770, 426] width 210 height 36
type textarea "x"
type input "1"
click at [834, 606] on button "Add" at bounding box center [772, 608] width 212 height 30
type textarea "x"
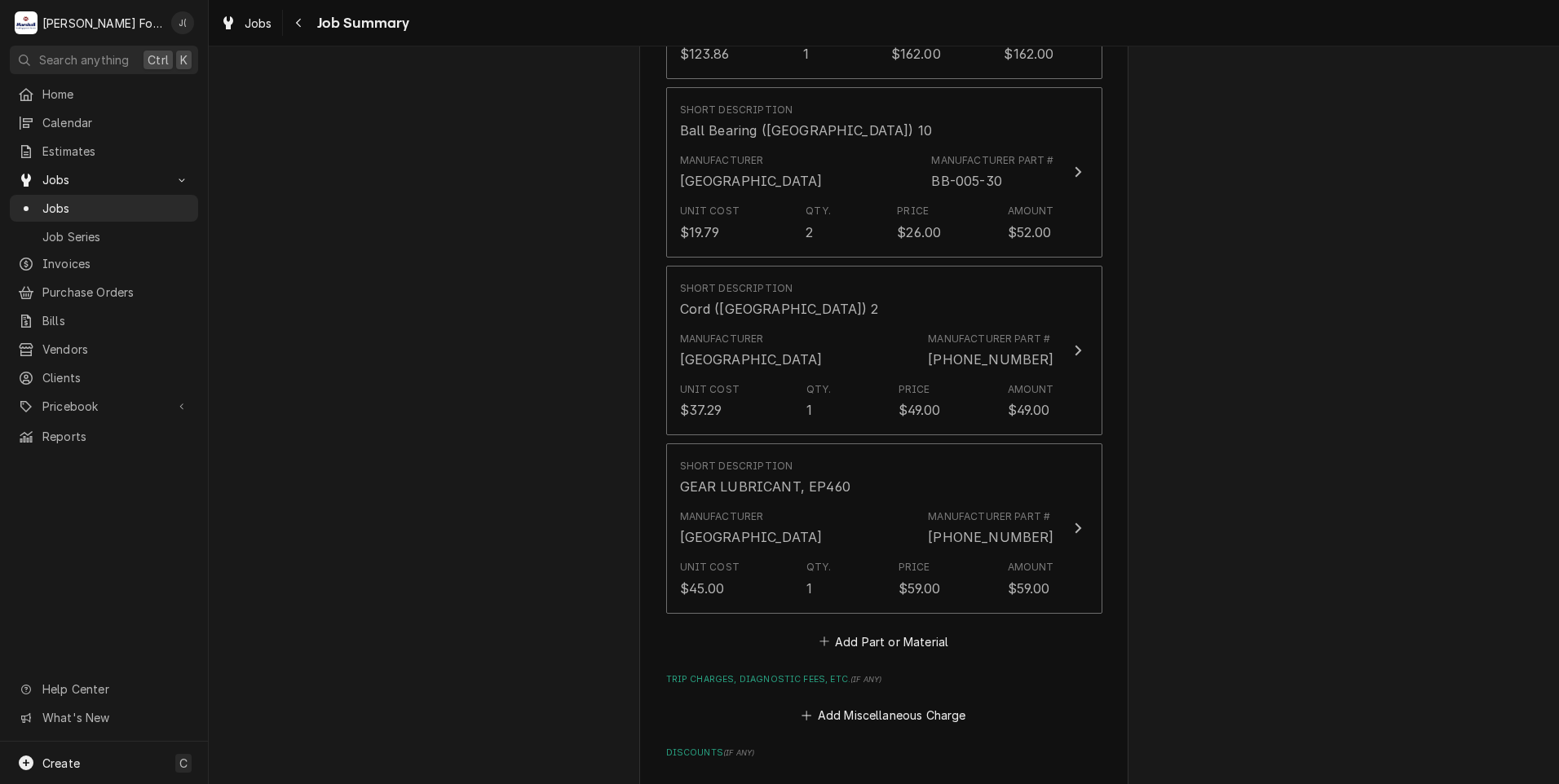
scroll to position [2364, 0]
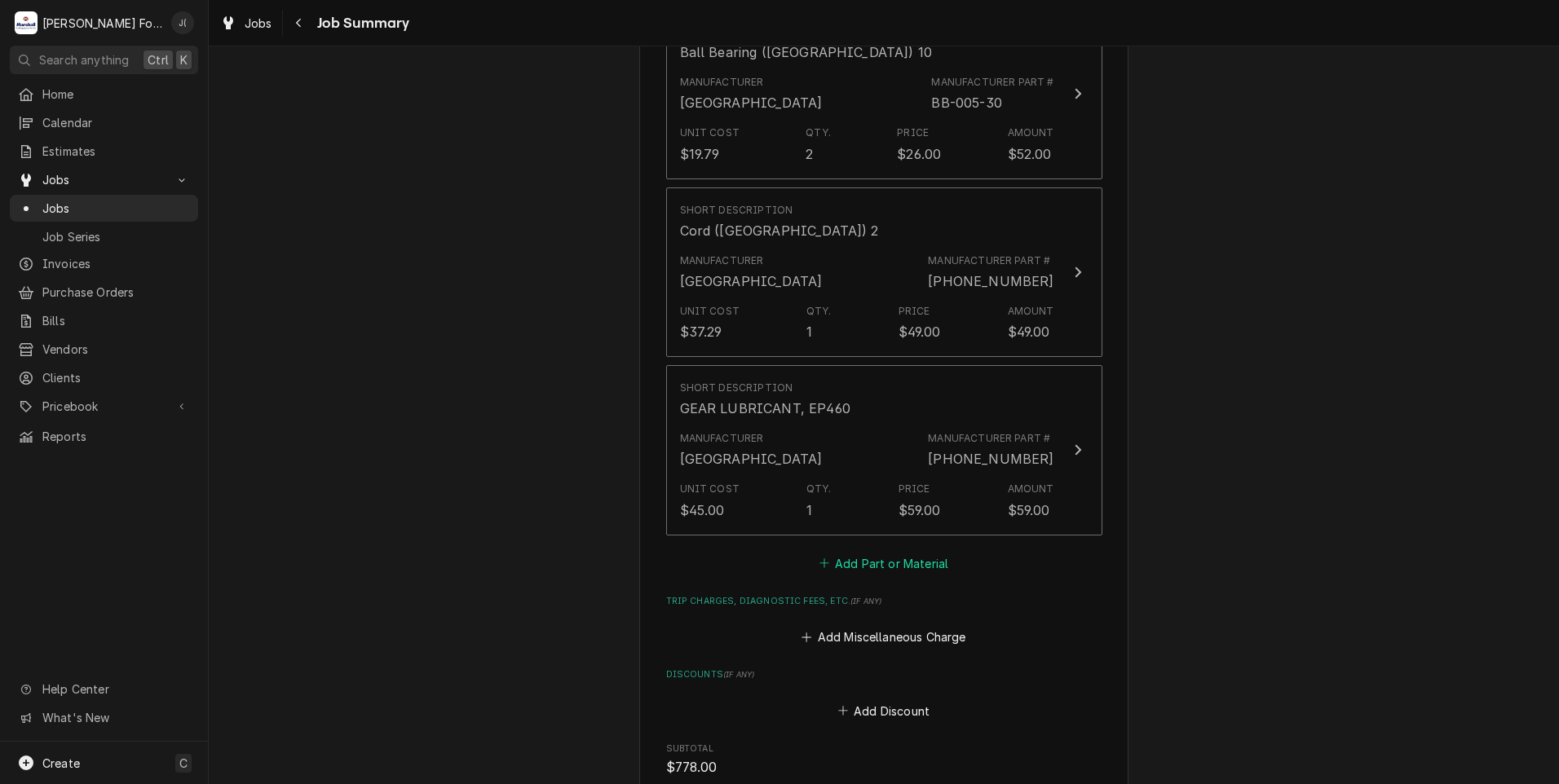
click at [892, 552] on button "Add Part or Material" at bounding box center [883, 563] width 134 height 23
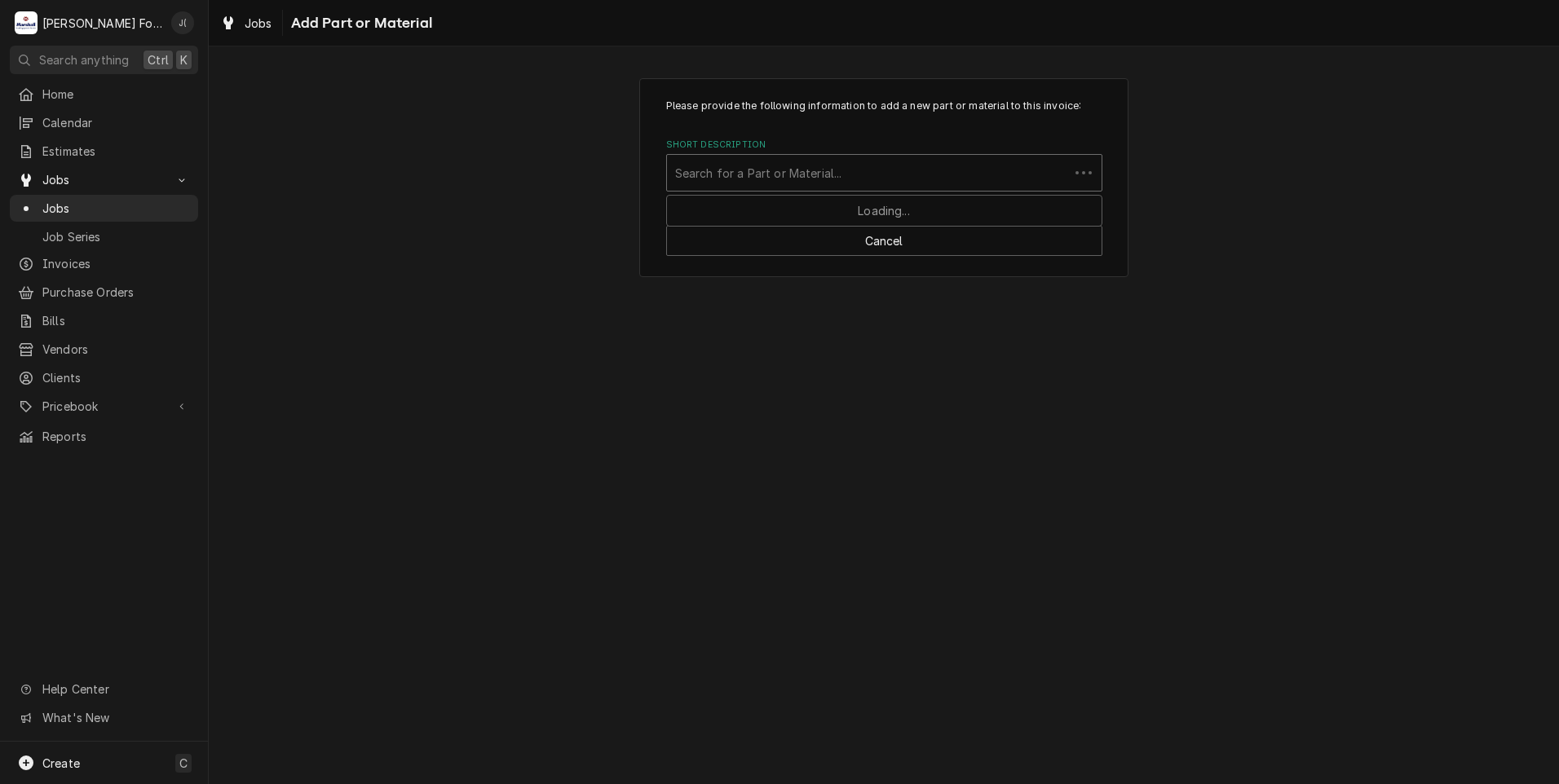
click at [834, 165] on div "Short Description" at bounding box center [868, 173] width 386 height 30
type input "MAT"
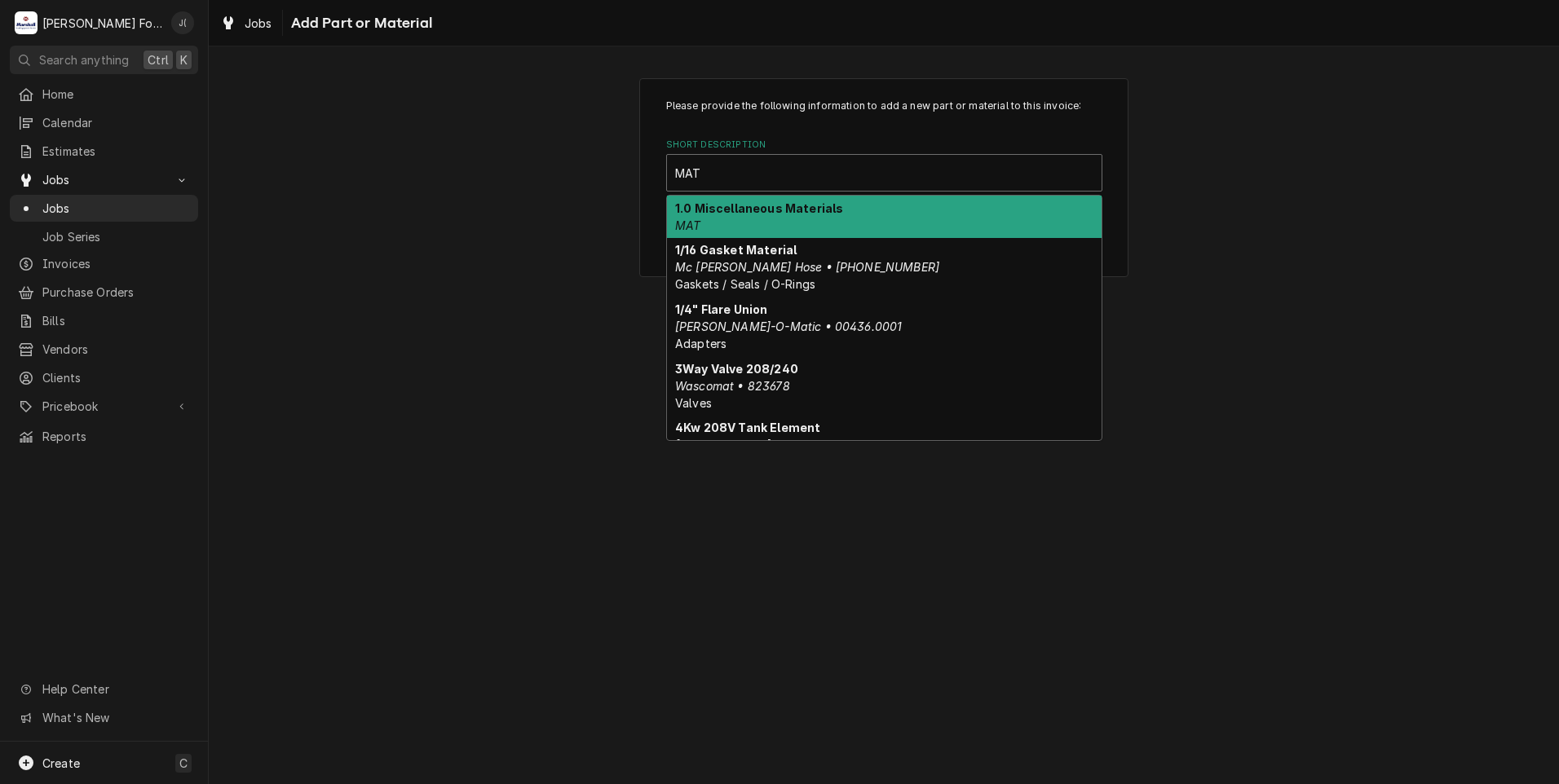
click at [782, 224] on div "1.0 Miscellaneous Materials MAT" at bounding box center [884, 217] width 435 height 43
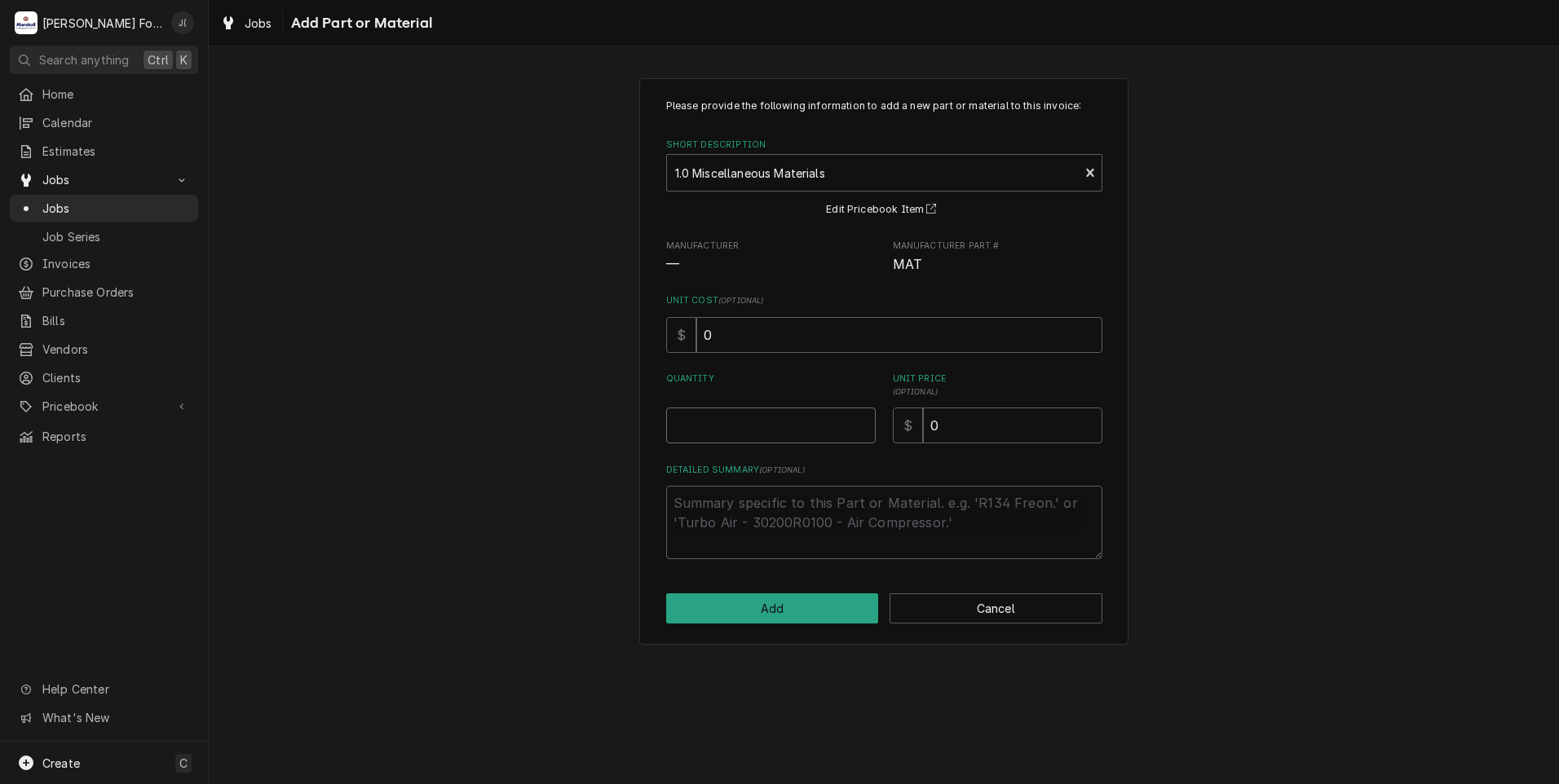
click at [780, 428] on input "Quantity" at bounding box center [770, 426] width 210 height 36
type textarea "x"
type input "1"
type textarea "x"
type input "3"
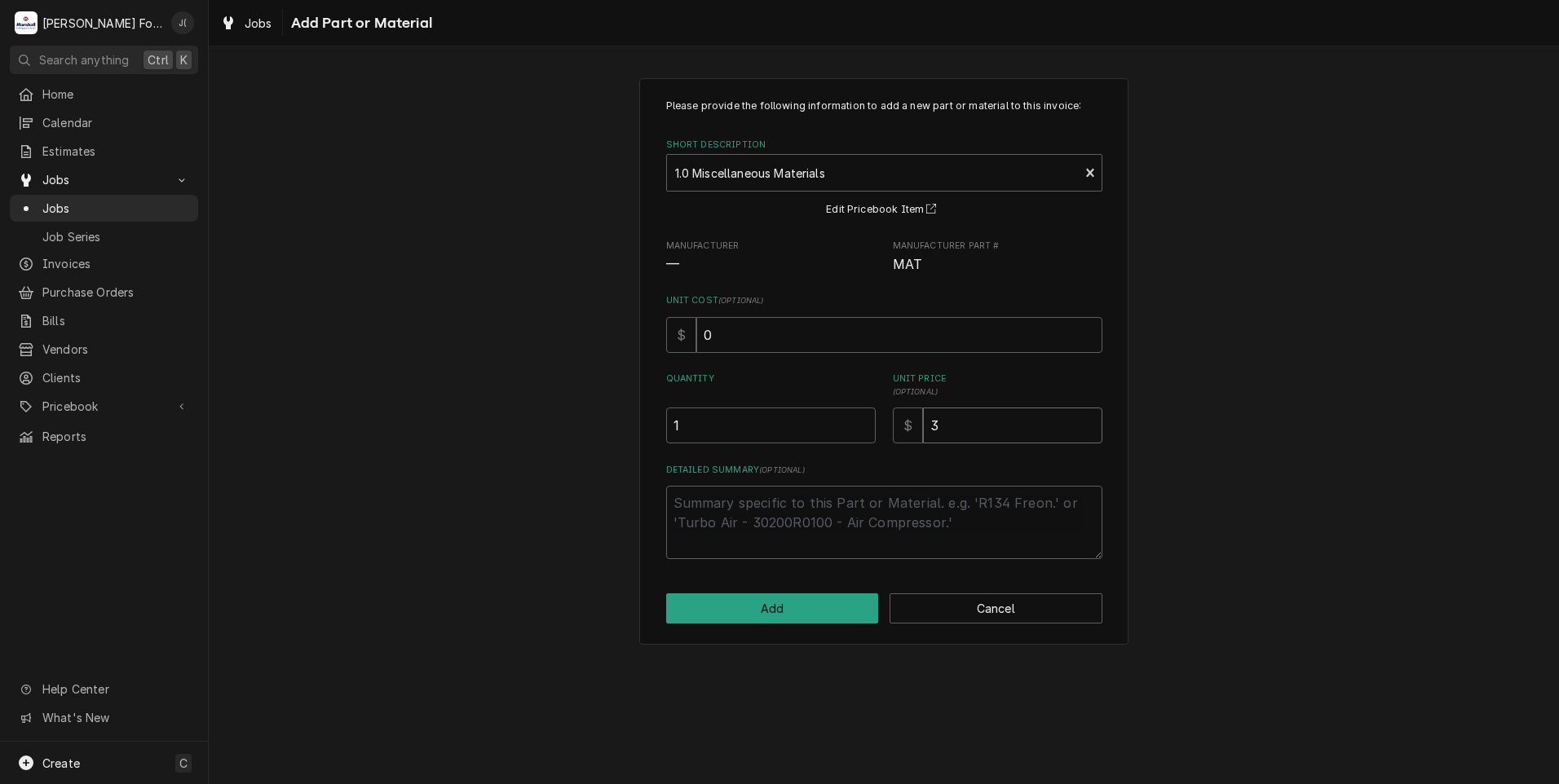
type textarea "x"
type input "32"
click at [710, 499] on textarea "Detailed Summary ( optional )" at bounding box center [884, 522] width 436 height 74
type textarea "x"
type textarea "H"
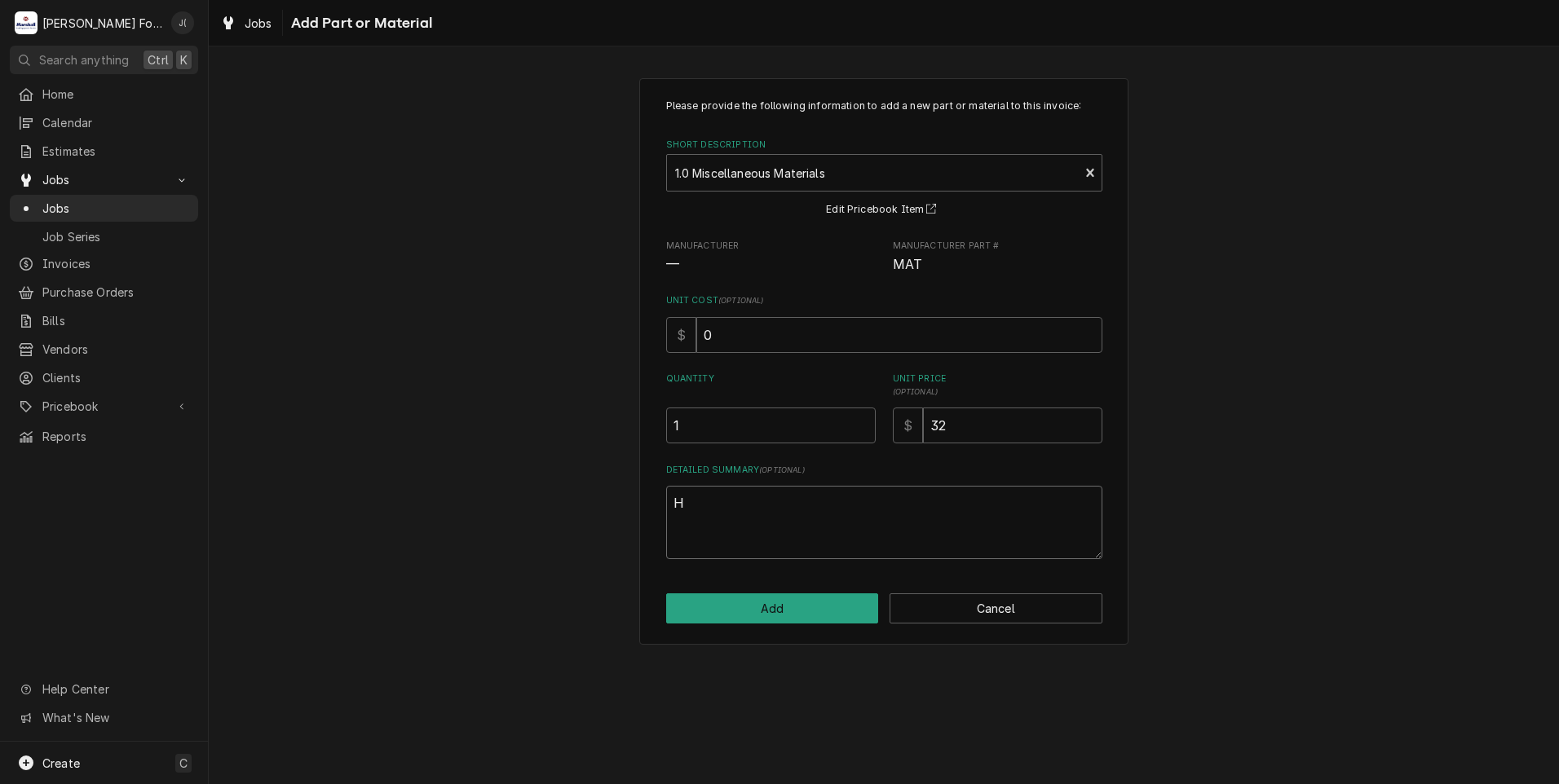
type textarea "x"
type textarea "HU"
type textarea "x"
type textarea "HUB"
type textarea "x"
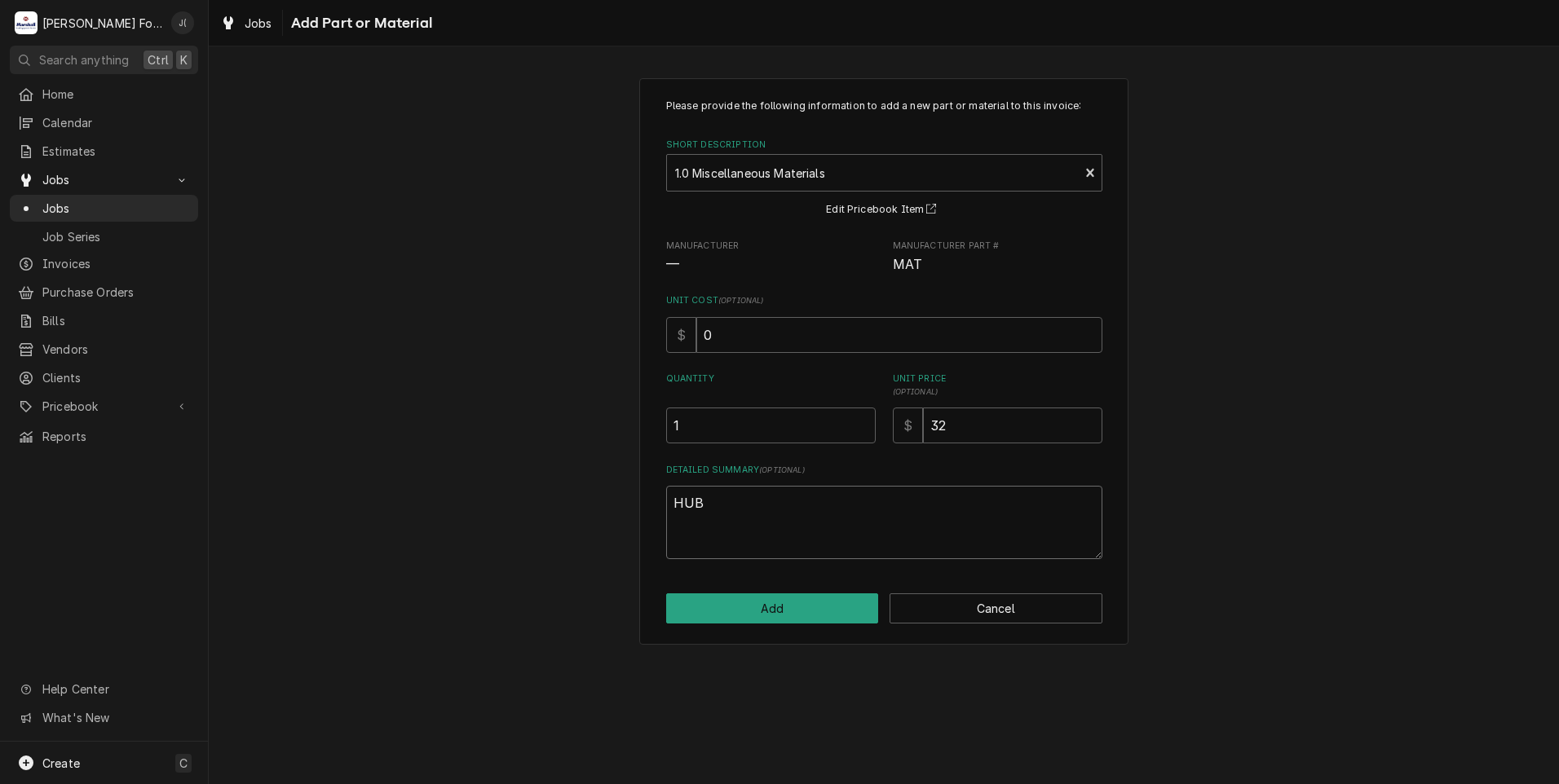
type textarea "HUB"
type textarea "x"
type textarea "HUB G"
type textarea "x"
type textarea "HUB GA"
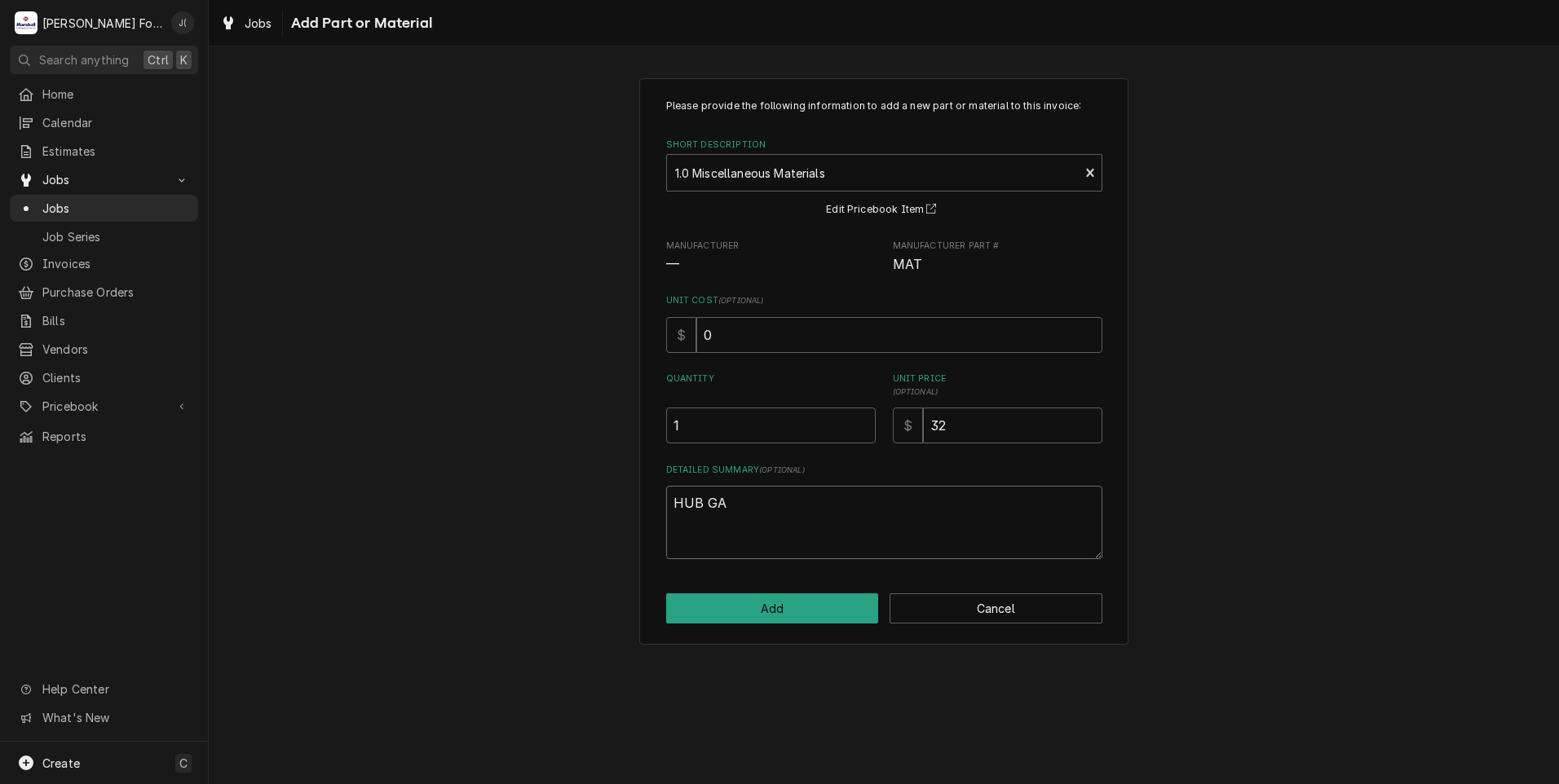
type textarea "x"
type textarea "HUB GAS"
type textarea "x"
type textarea "HUB GASK"
type textarea "x"
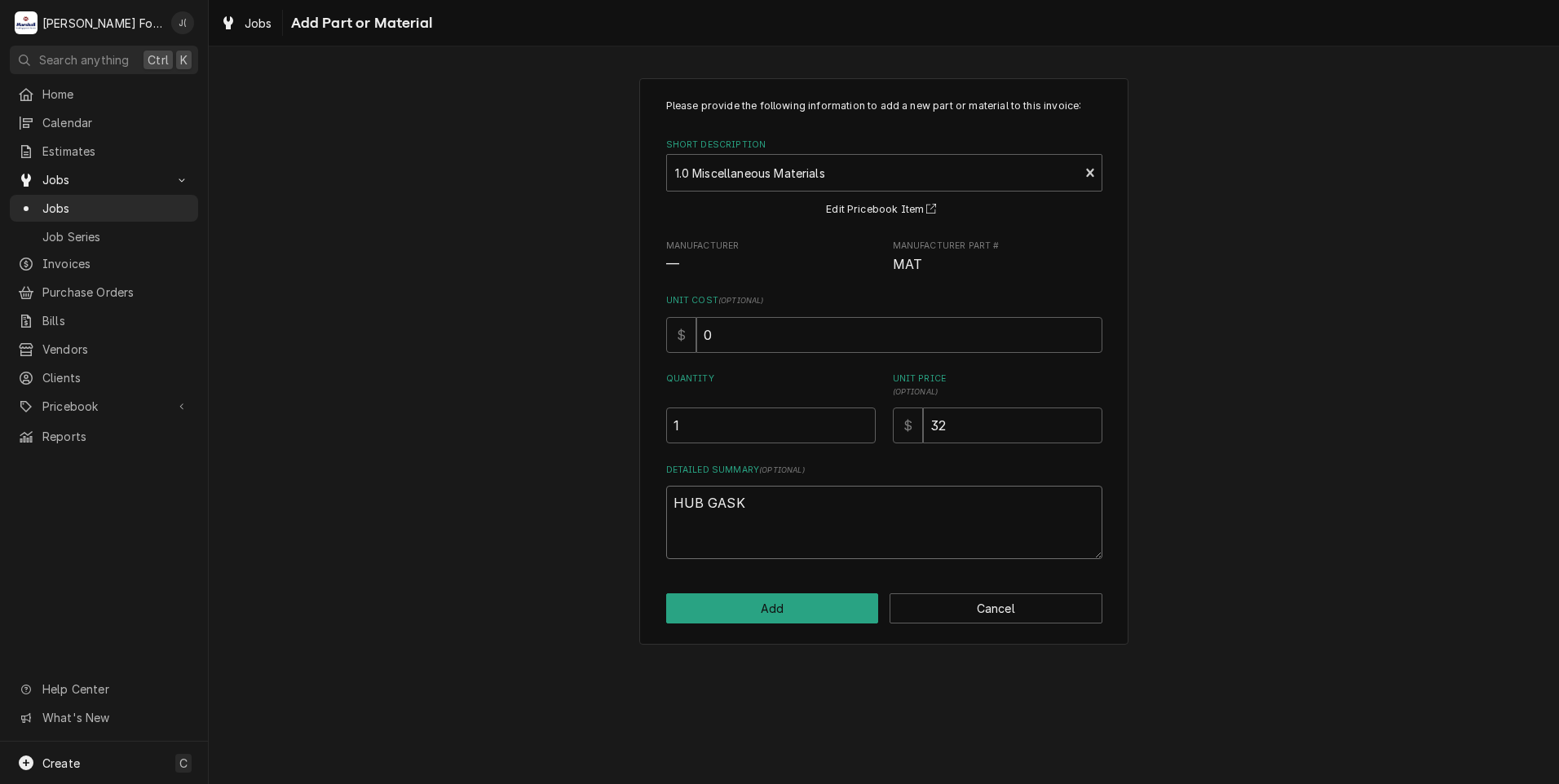
type textarea "HUB GASKE"
type textarea "x"
type textarea "HUB GASKET"
click at [790, 611] on button "Add" at bounding box center [772, 608] width 212 height 30
type textarea "x"
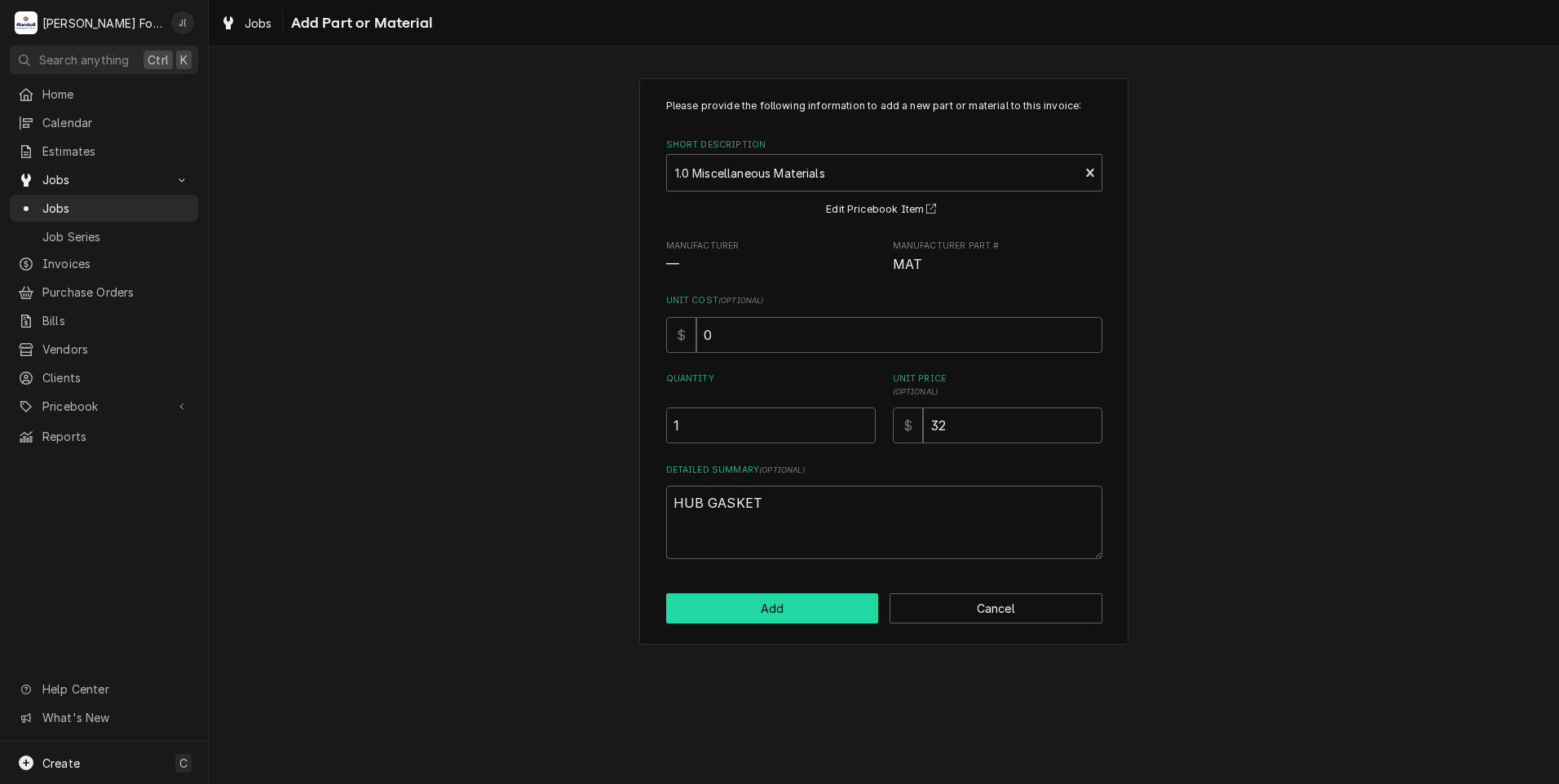
scroll to position [2364, 0]
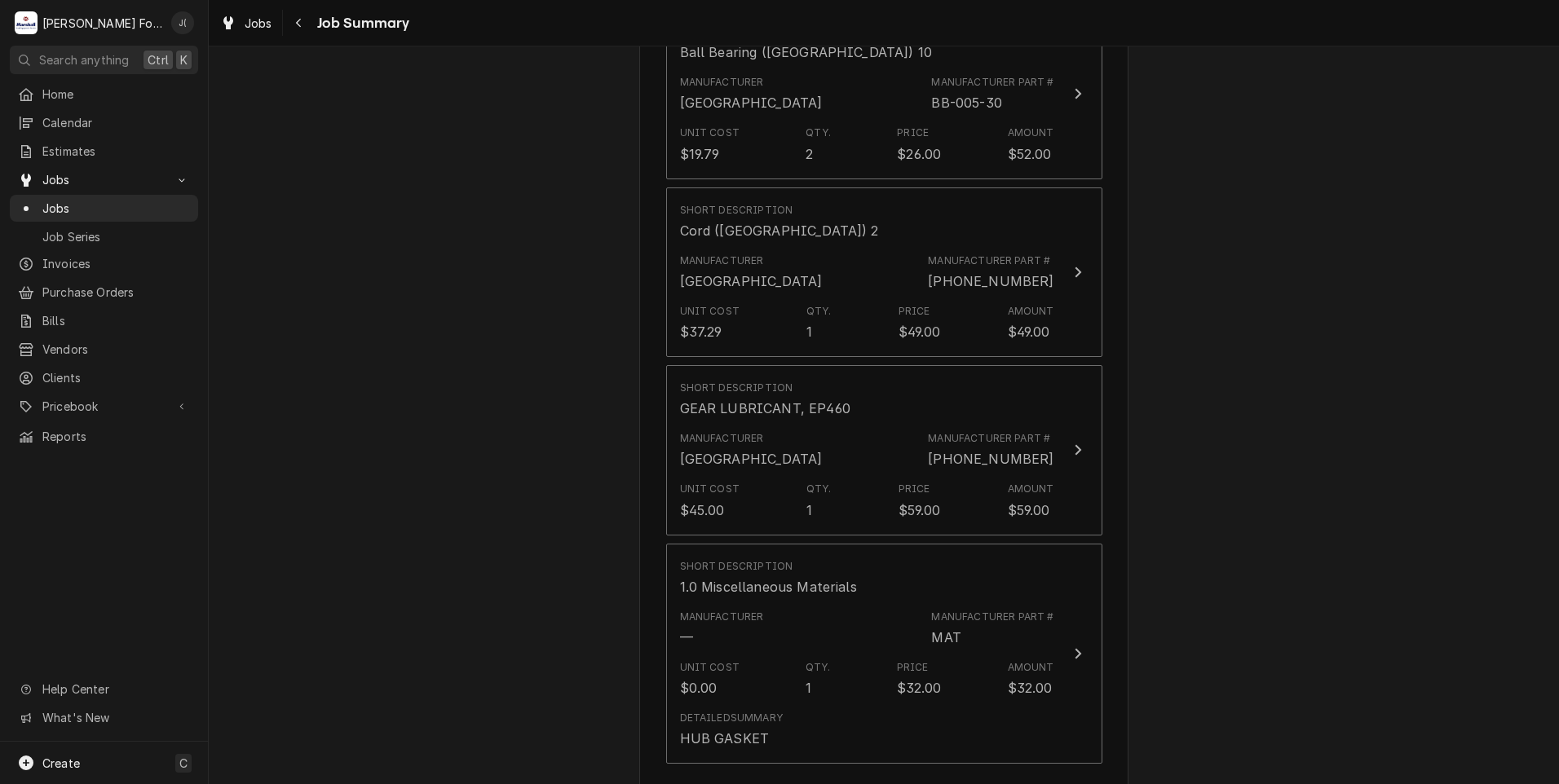
click at [856, 781] on button "Add Part or Material" at bounding box center [883, 792] width 134 height 23
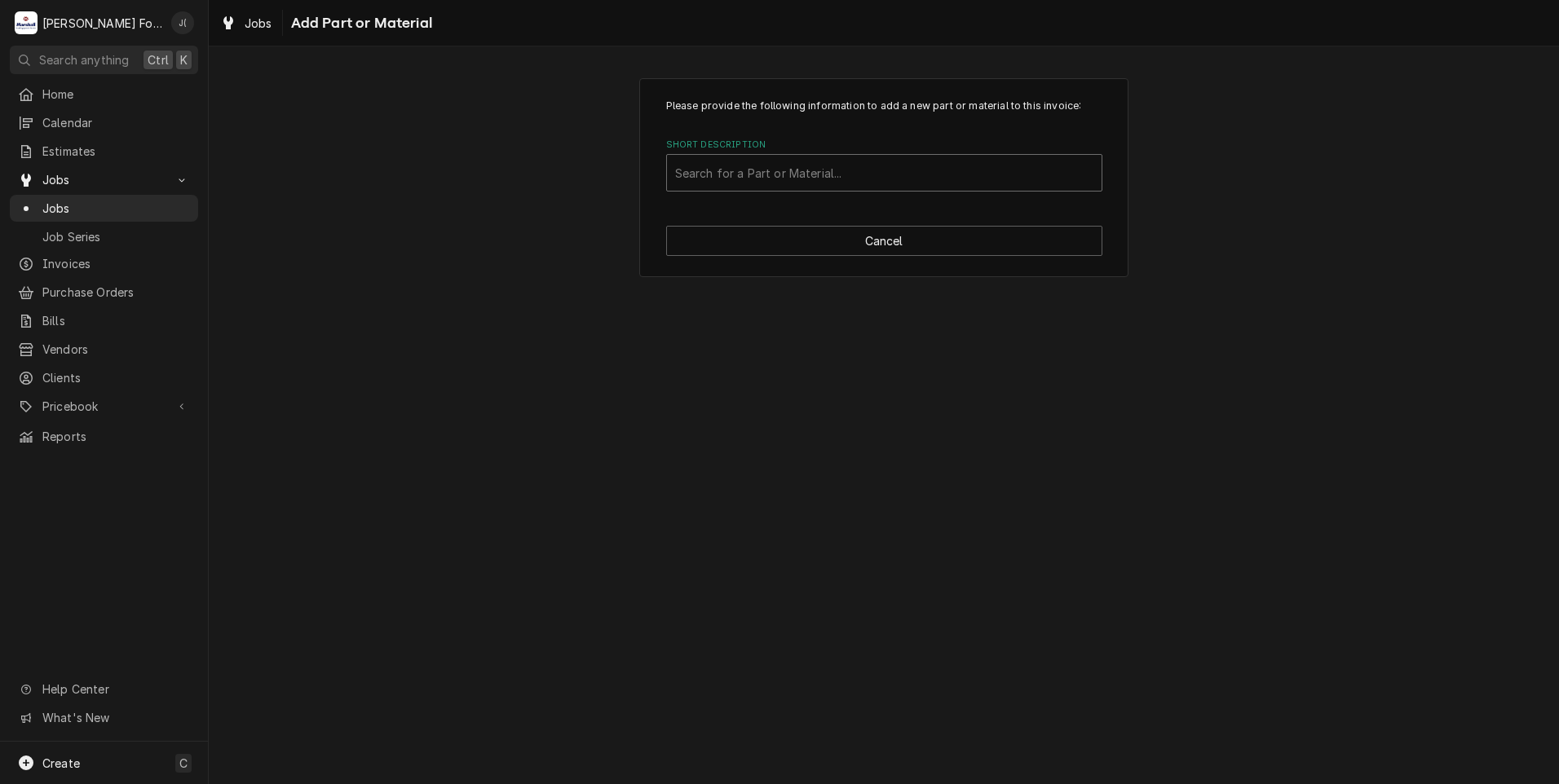
click at [706, 169] on div "Short Description" at bounding box center [884, 173] width 418 height 30
type input "SSDT"
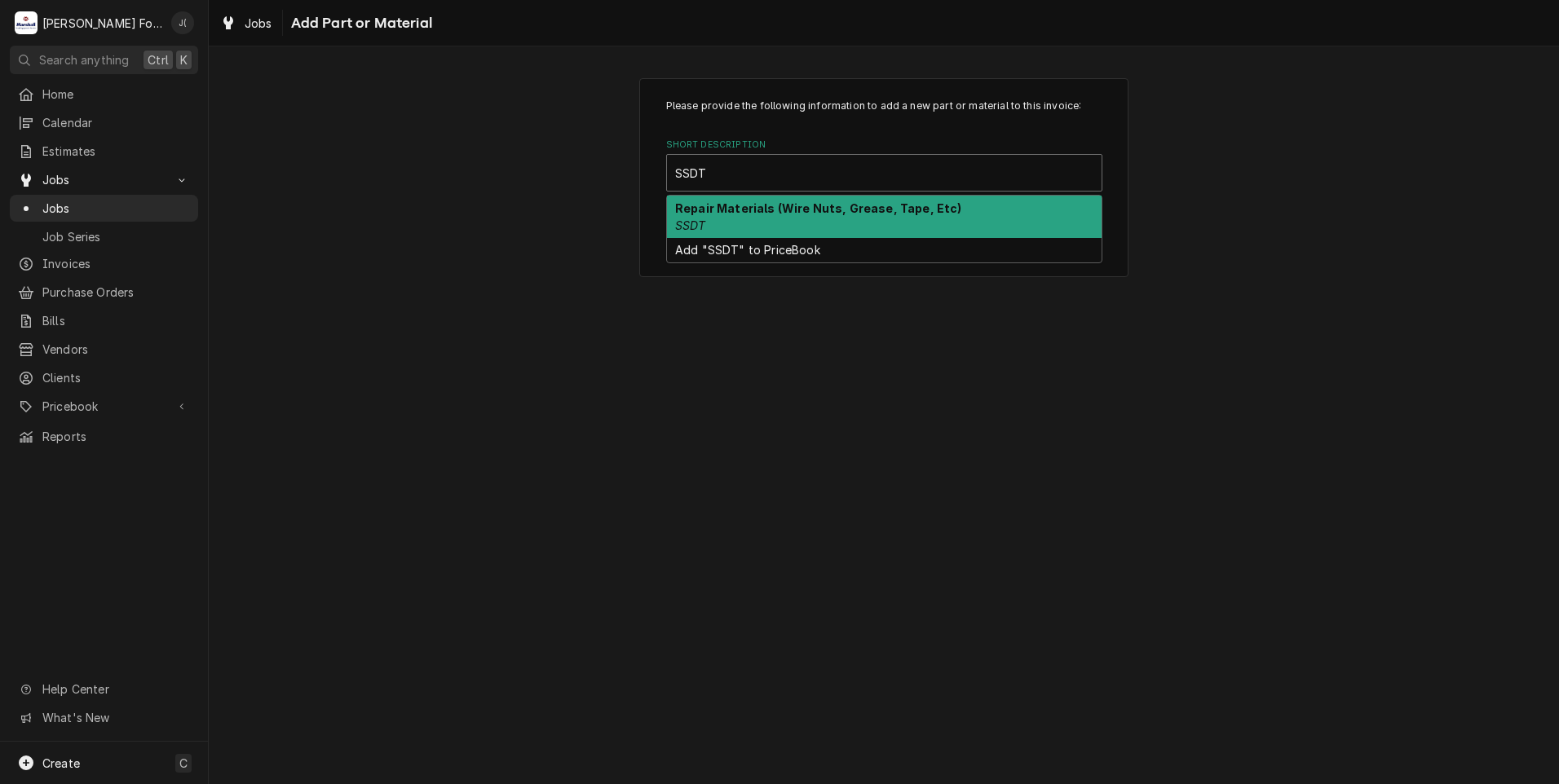
click at [743, 210] on strong "Repair Materials (Wire Nuts, Grease, Tape, Etc)" at bounding box center [819, 208] width 287 height 14
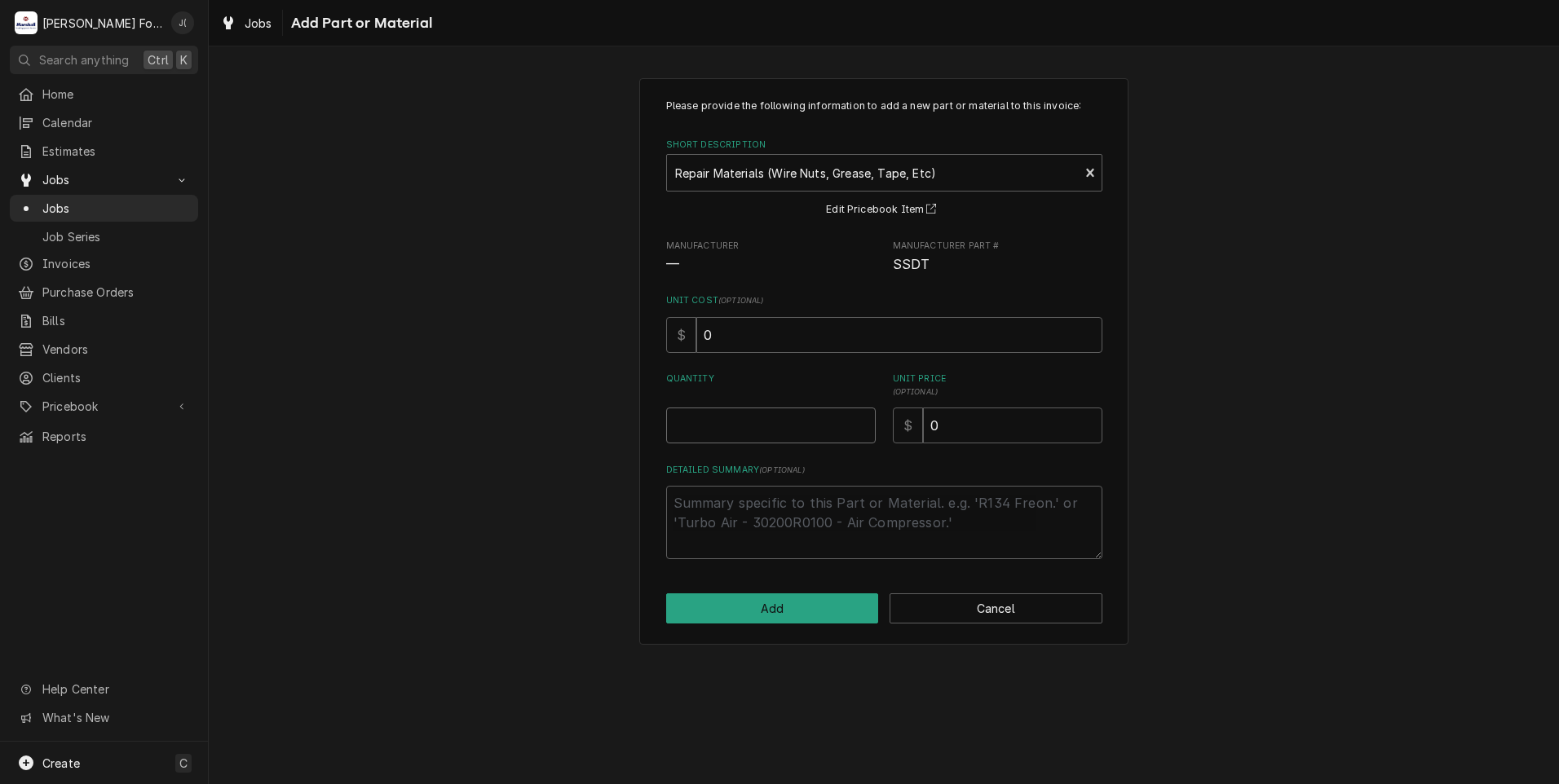
click at [714, 413] on input "Quantity" at bounding box center [770, 426] width 210 height 36
type textarea "x"
type input "1"
type textarea "x"
type input "2"
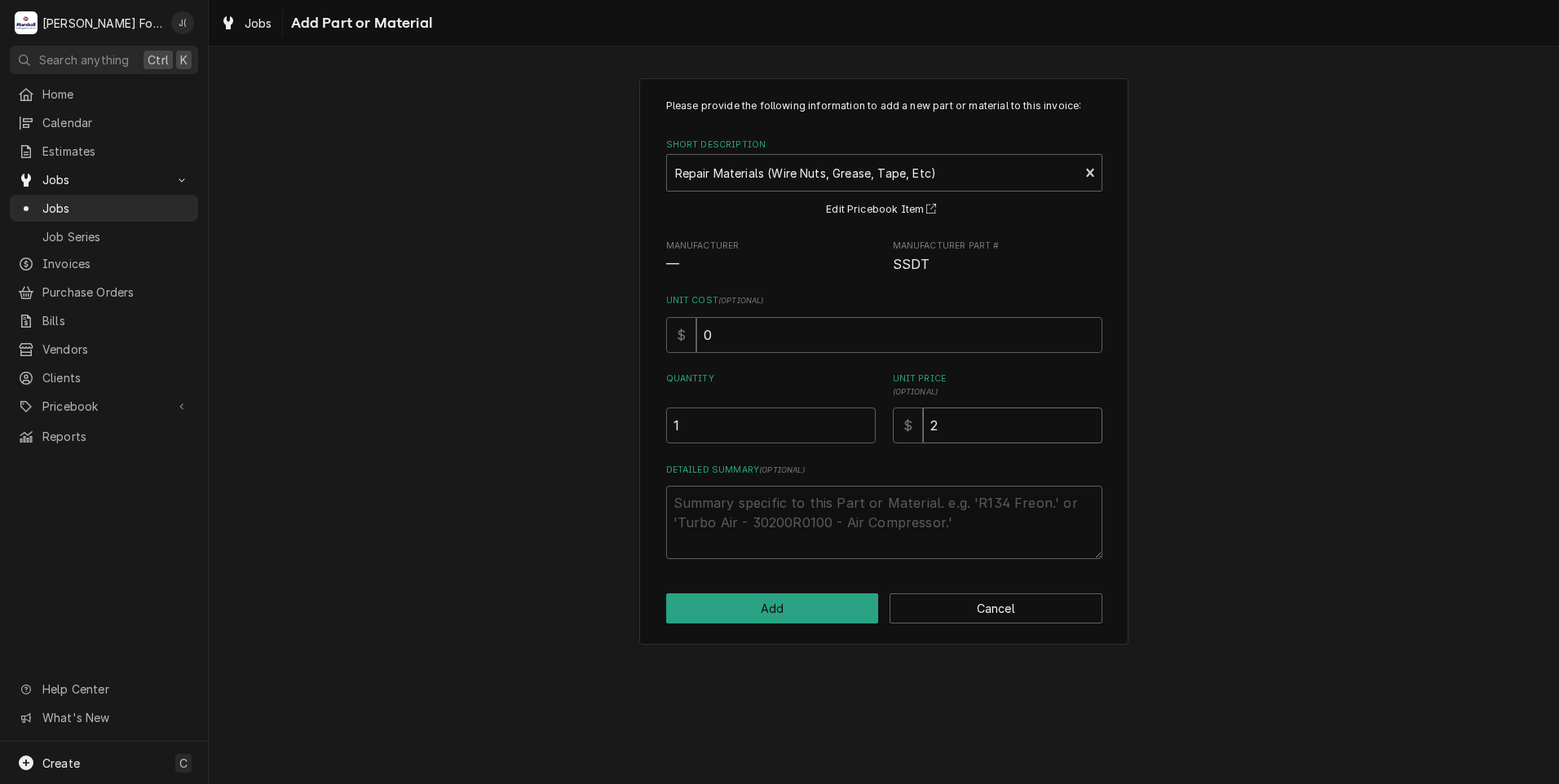
type textarea "x"
type input "20"
click at [826, 612] on button "Add" at bounding box center [772, 608] width 212 height 30
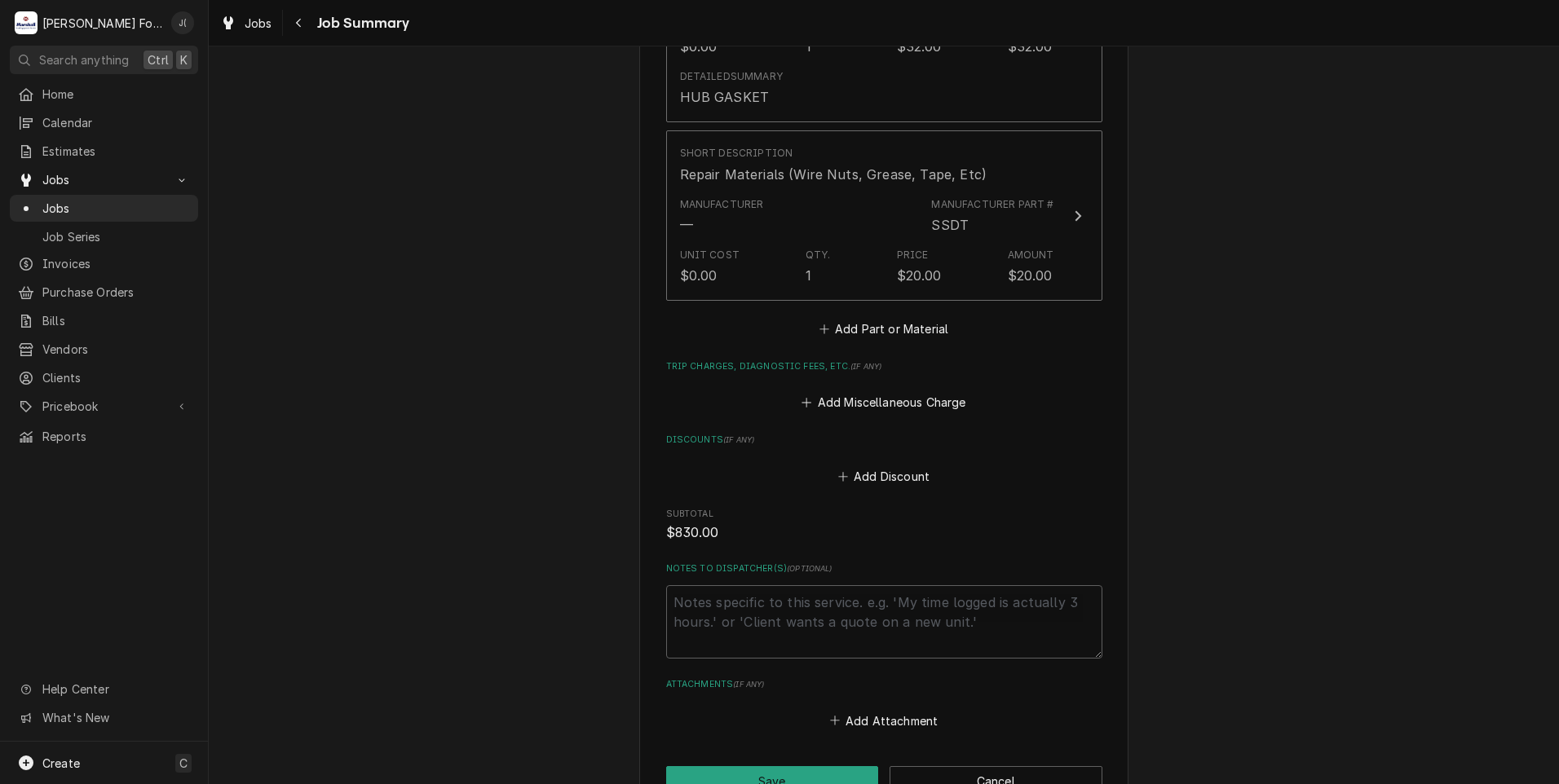
scroll to position [3153, 0]
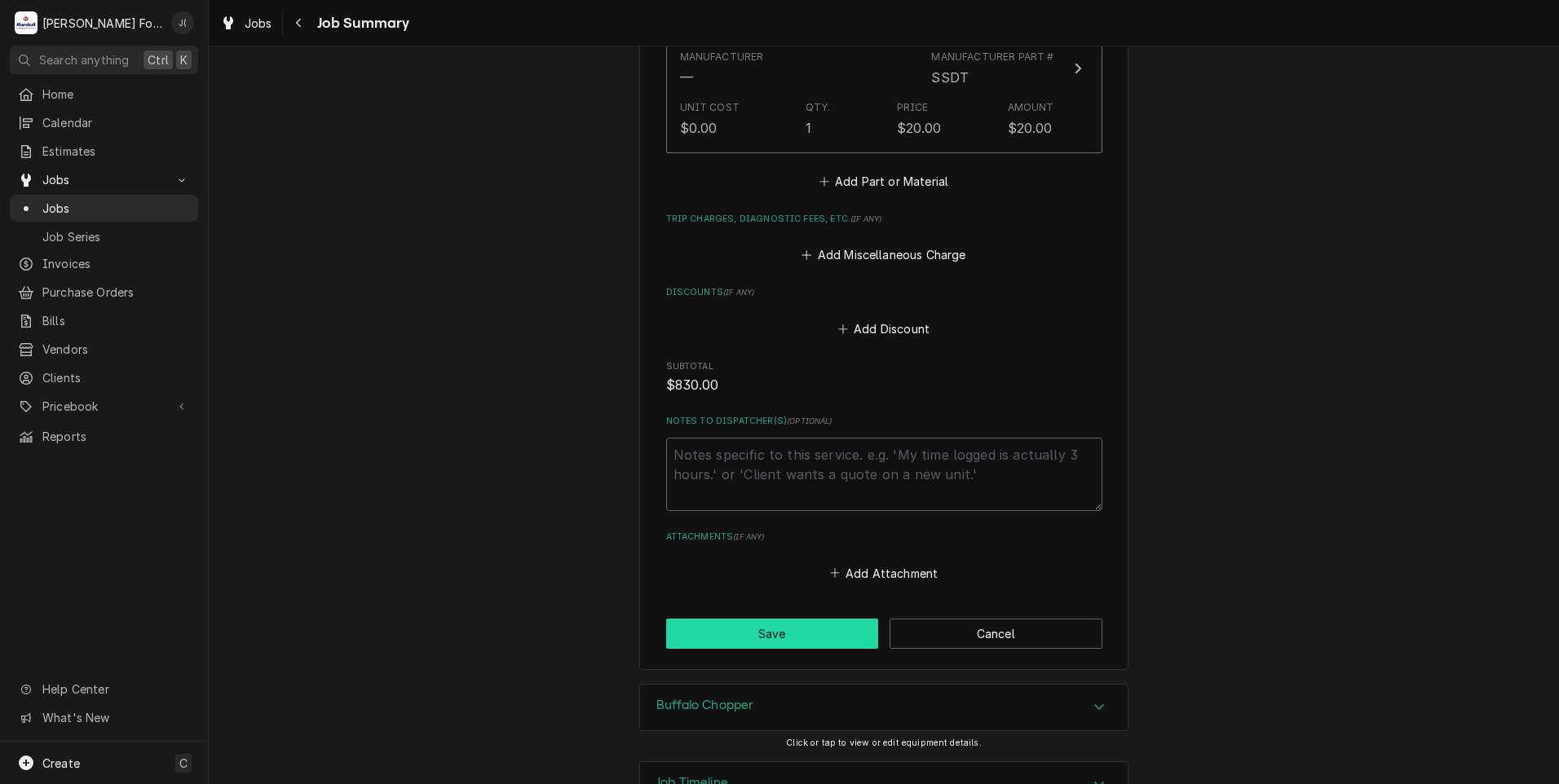
click at [786, 618] on button "Save" at bounding box center [772, 633] width 212 height 30
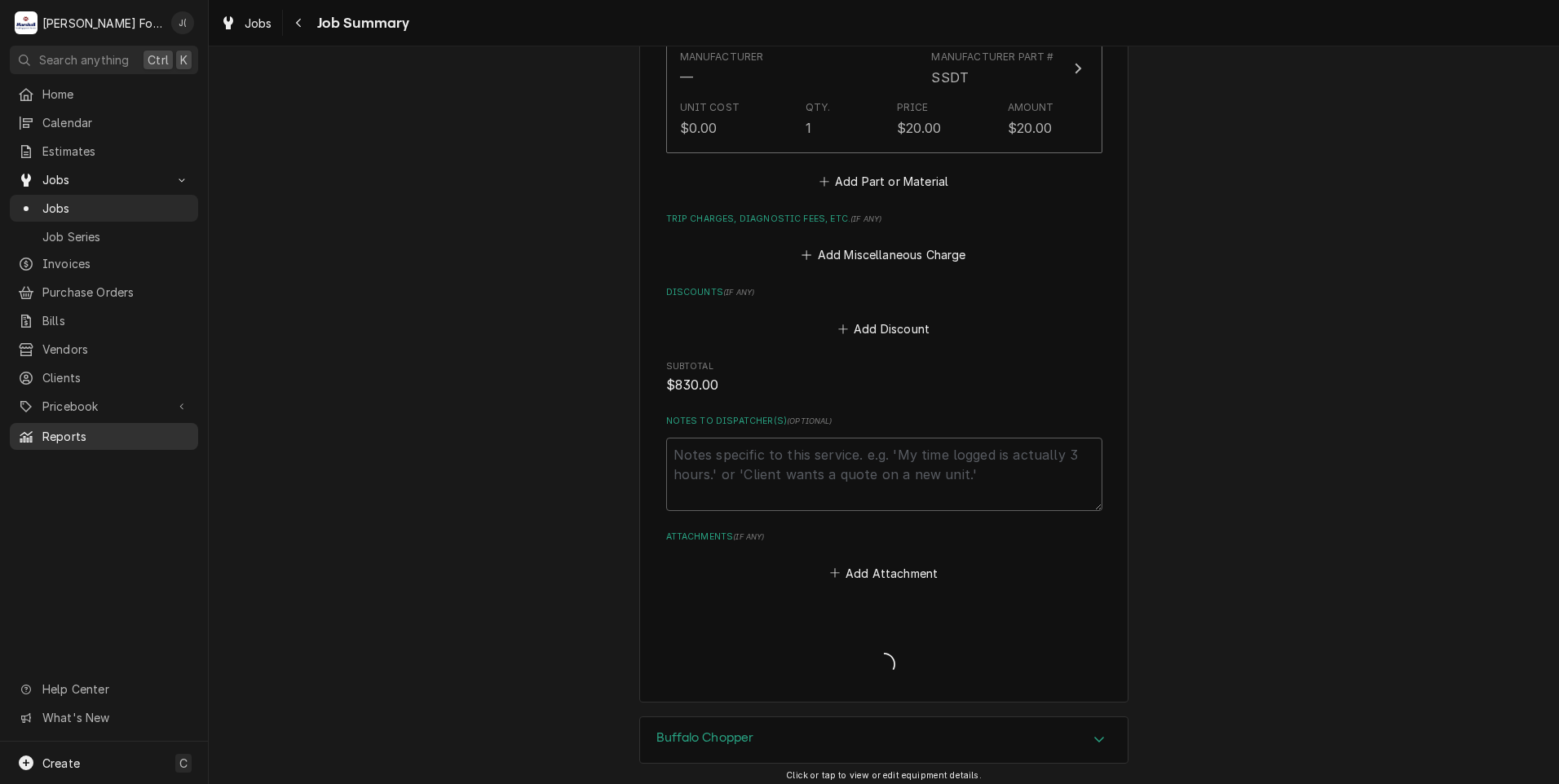
type textarea "x"
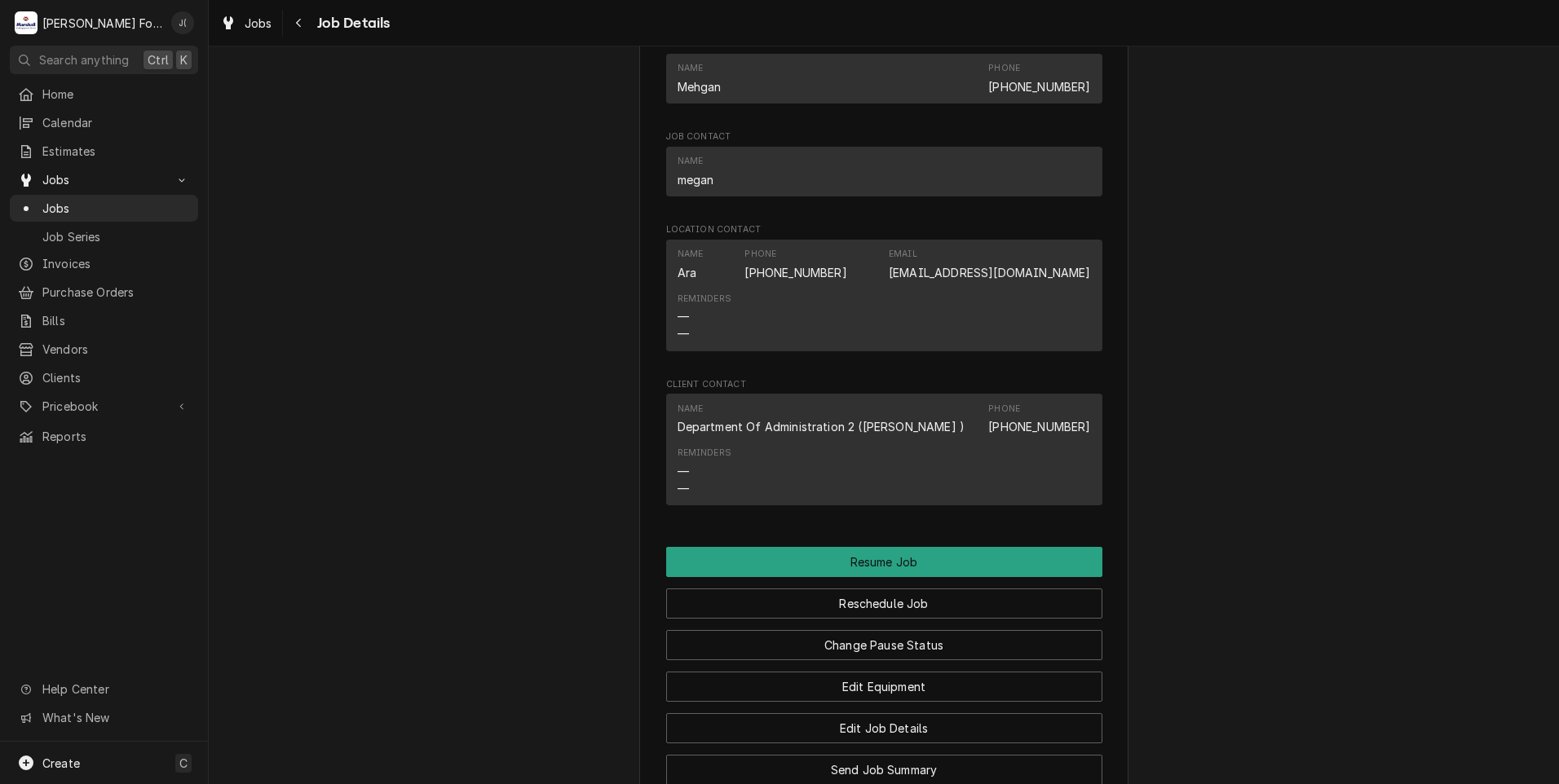
scroll to position [2165, 0]
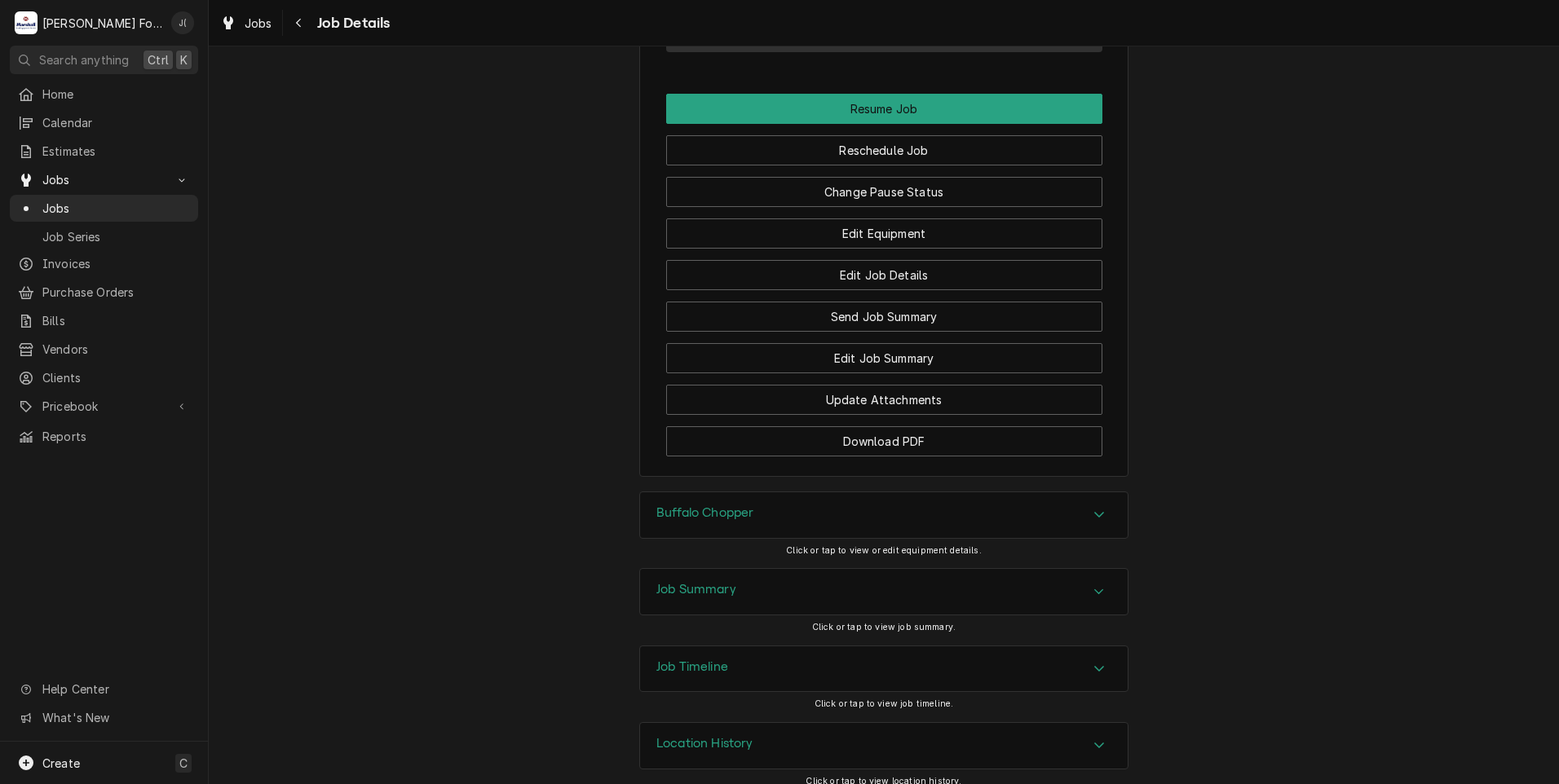
click at [728, 582] on h3 "Job Summary" at bounding box center [697, 589] width 80 height 16
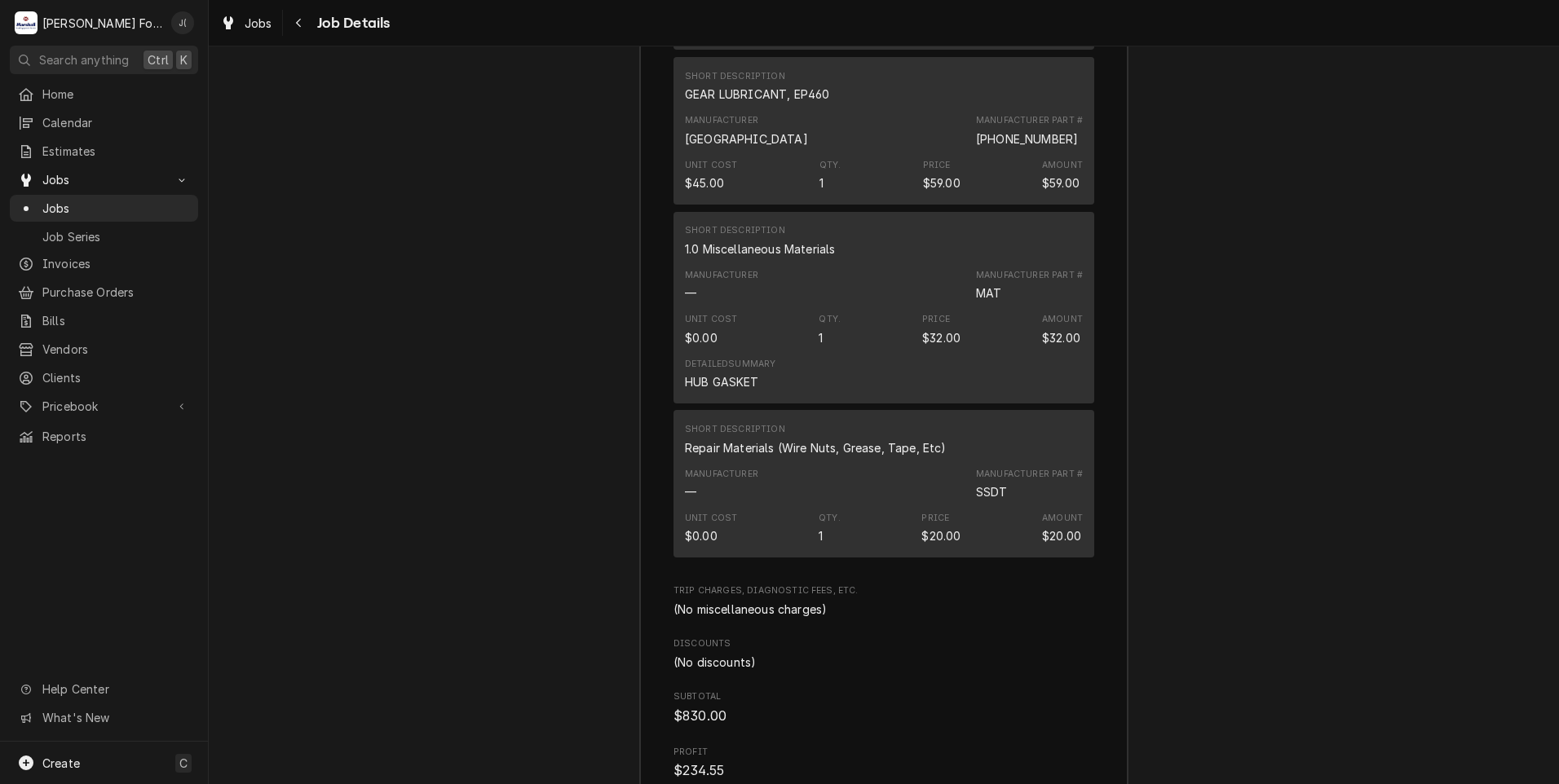
scroll to position [4485, 0]
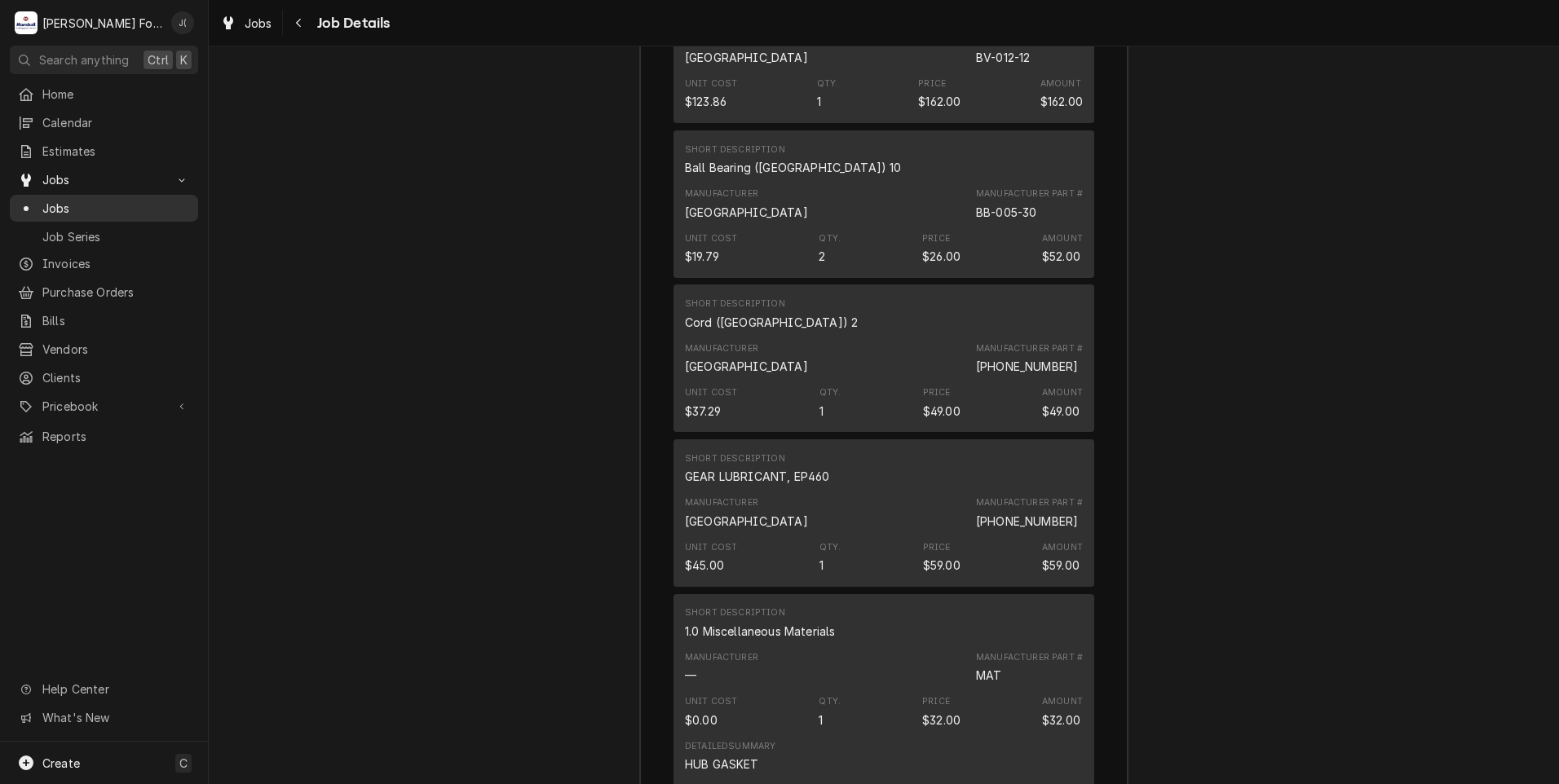
click at [97, 199] on span "Jobs" at bounding box center [116, 208] width 147 height 17
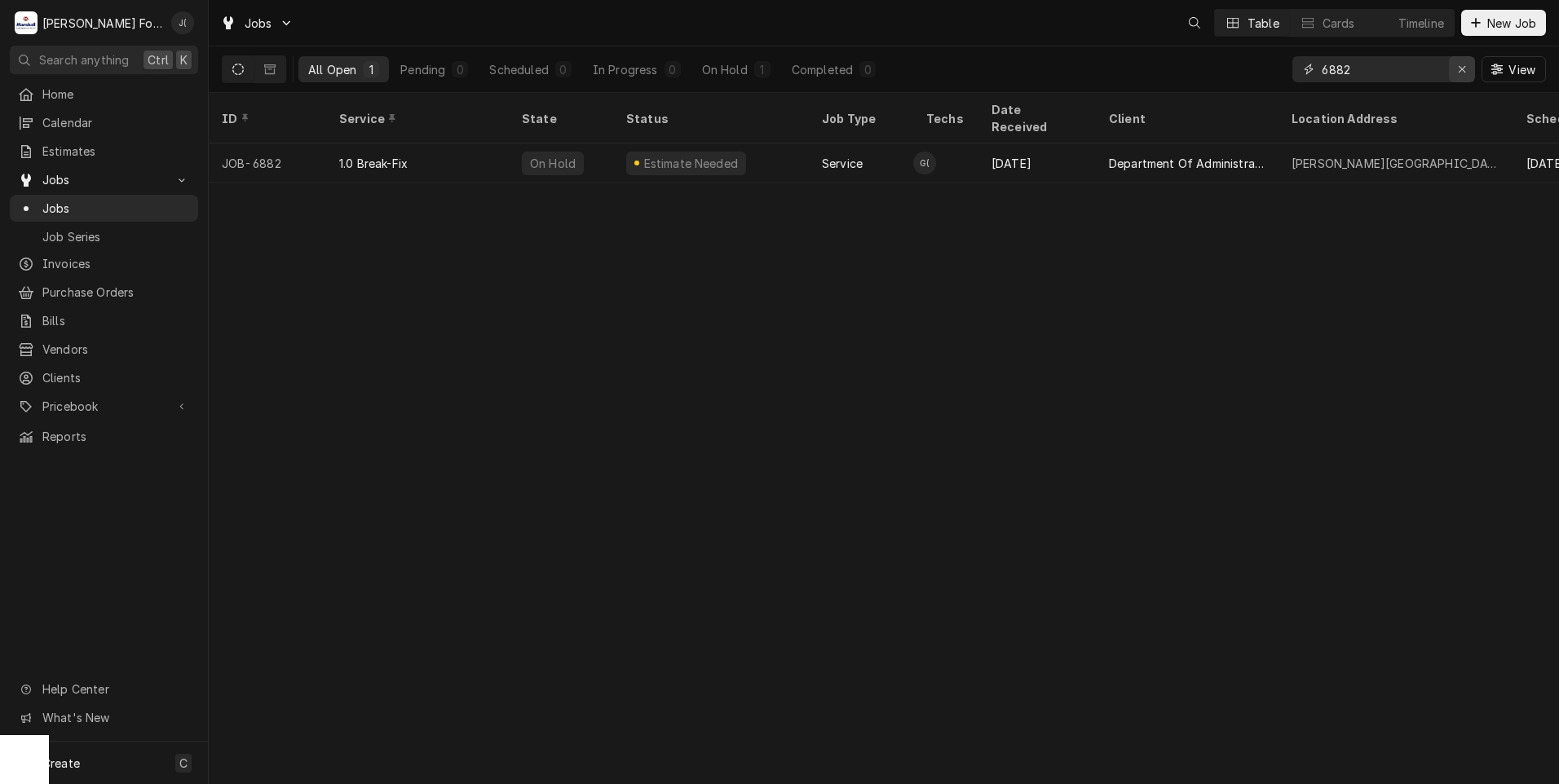
click at [1463, 75] on div "Erase input" at bounding box center [1462, 70] width 17 height 17
click at [1426, 75] on input "Dynamic Content Wrapper" at bounding box center [1398, 69] width 154 height 26
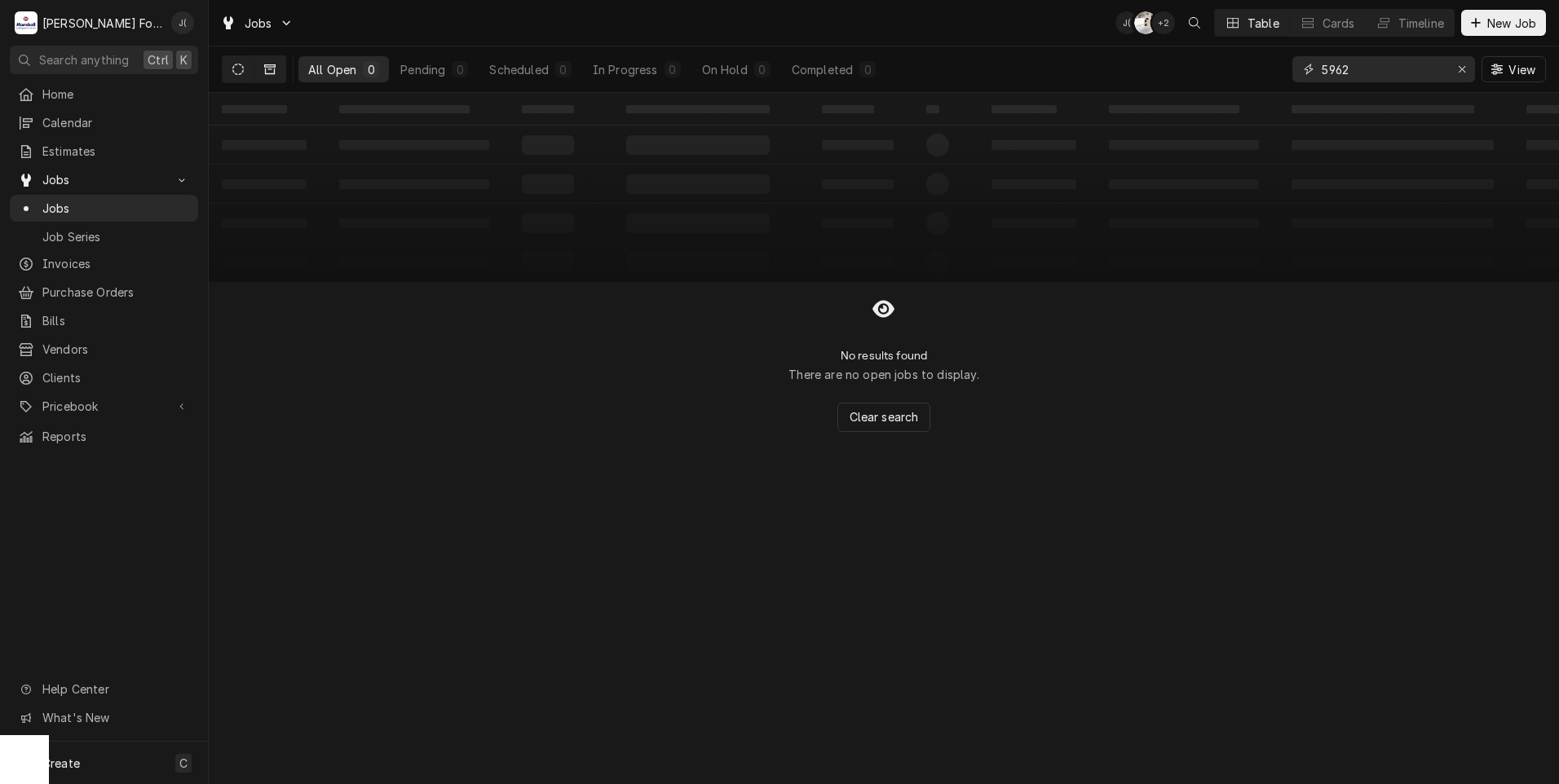
type input "5962"
click at [273, 69] on icon "Dynamic Content Wrapper" at bounding box center [270, 69] width 11 height 11
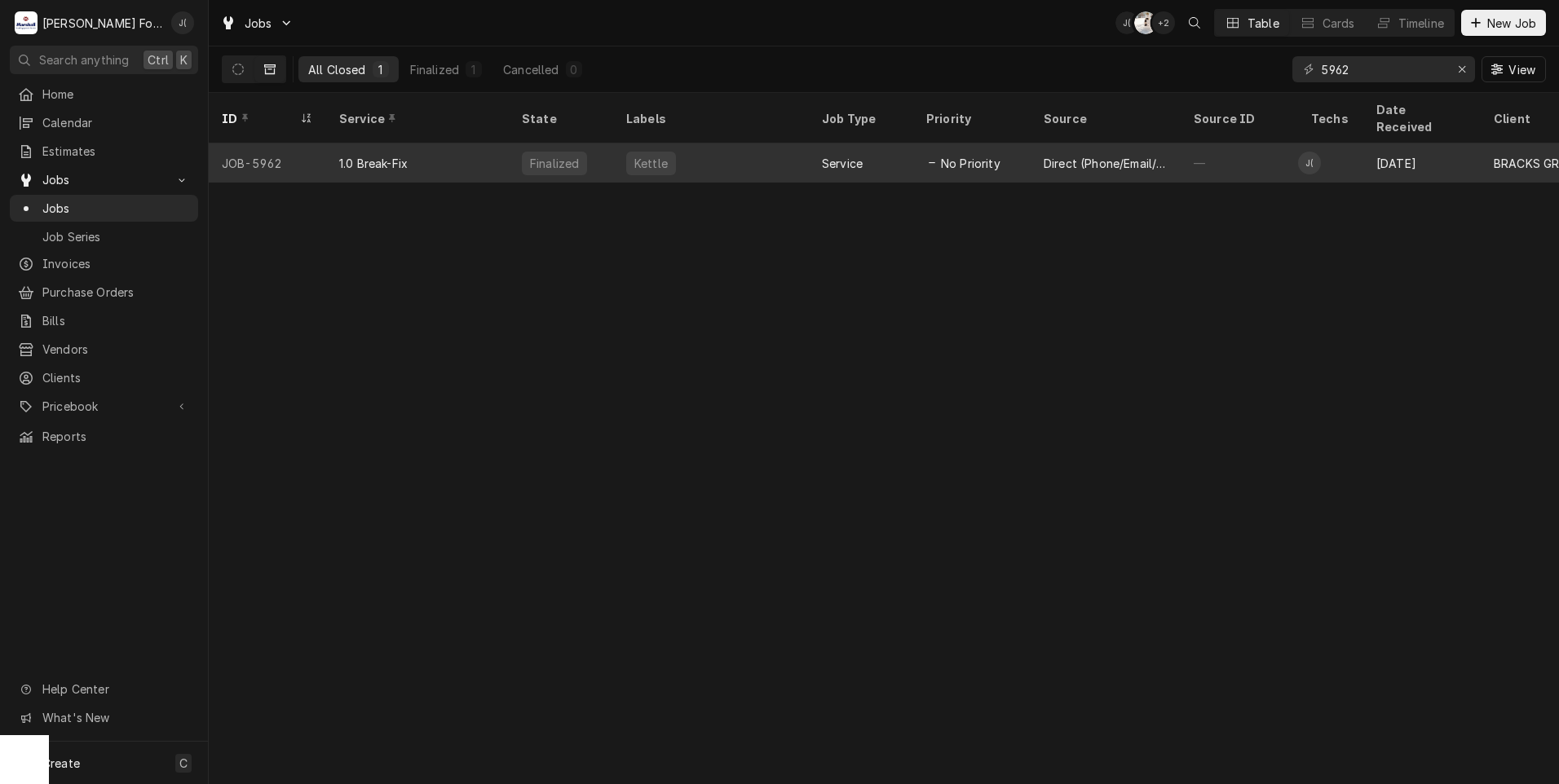
click at [409, 147] on div "1.0 Break-Fix" at bounding box center [417, 163] width 183 height 39
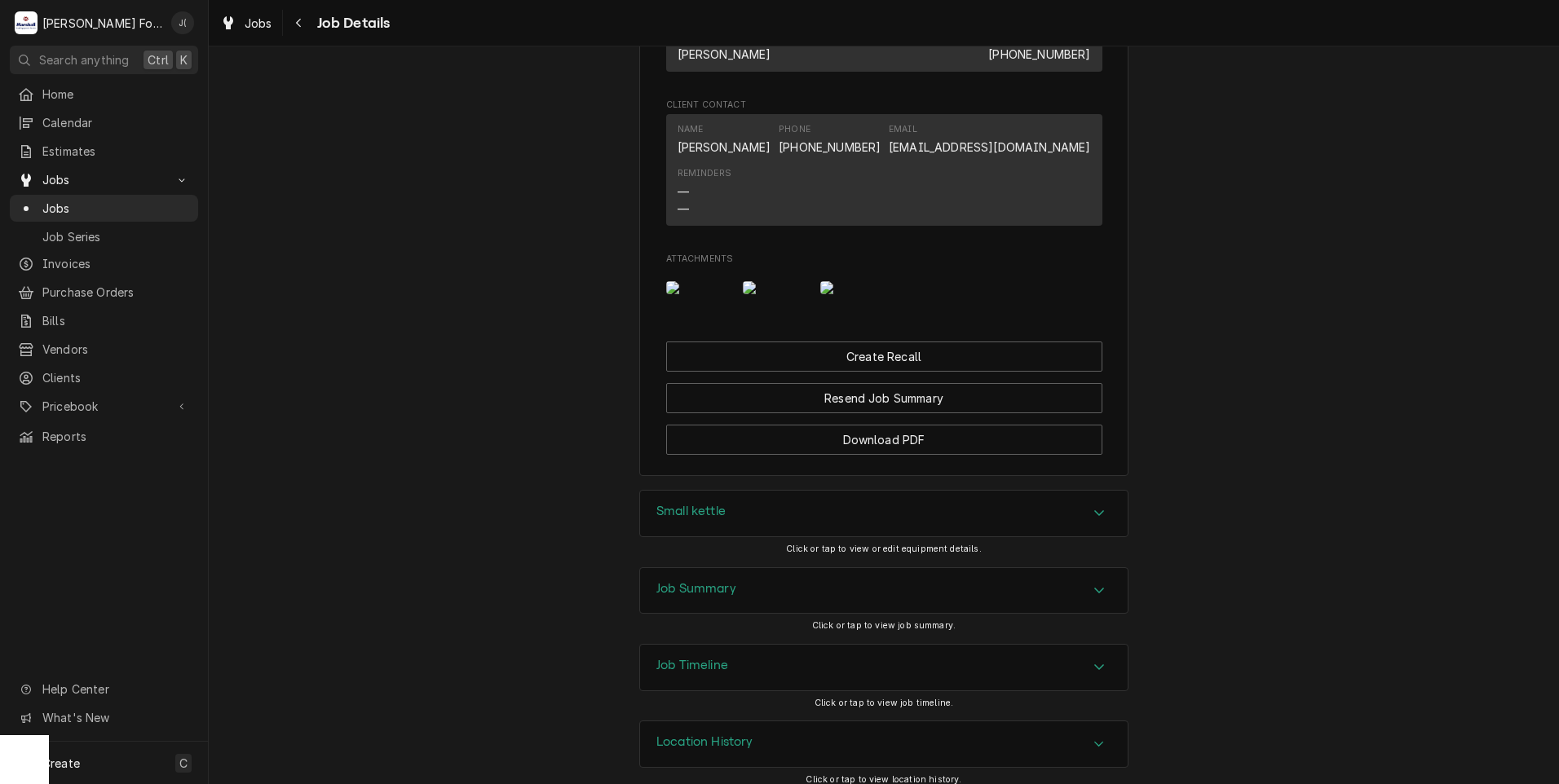
scroll to position [1246, 0]
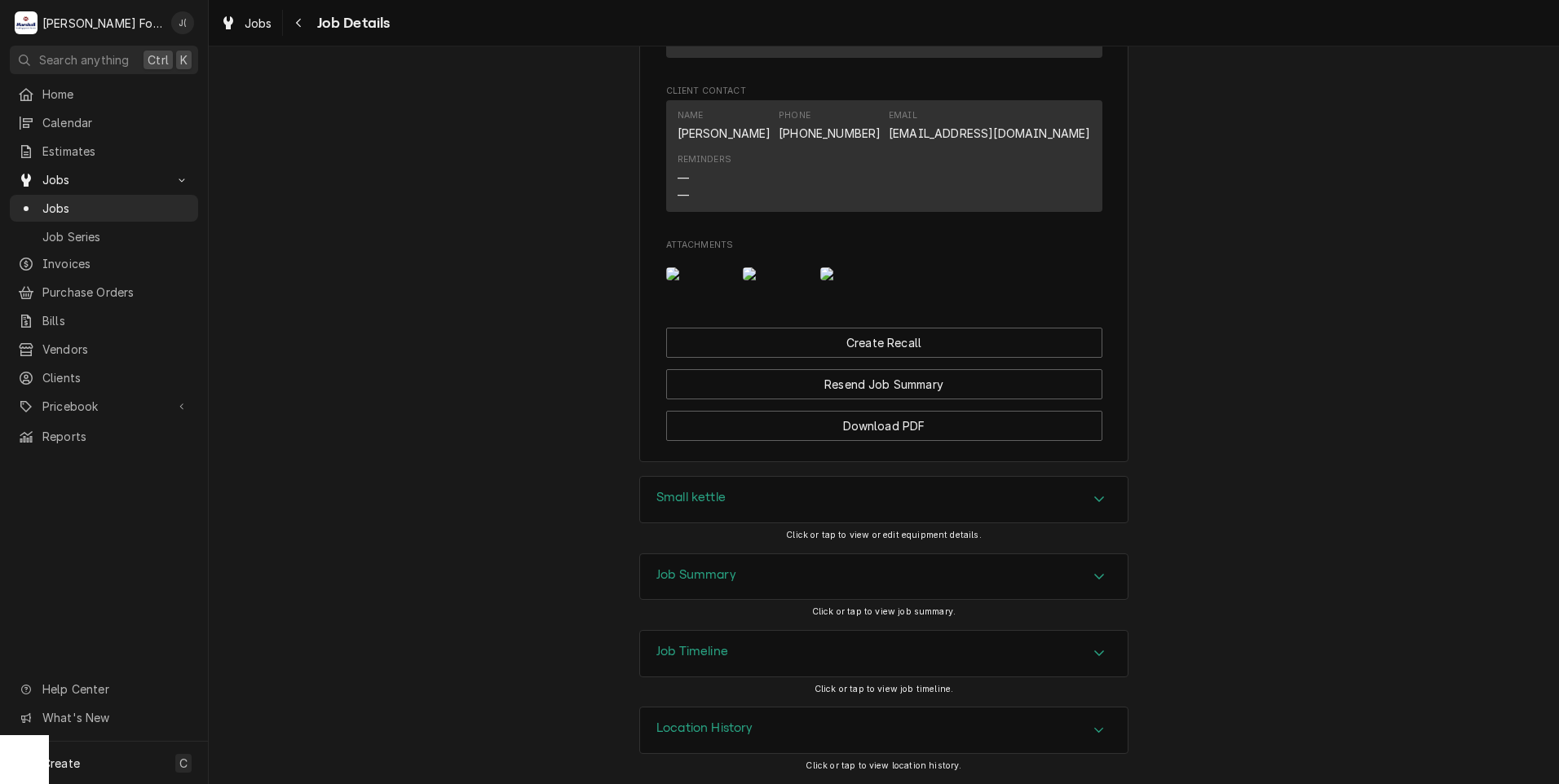
click at [696, 577] on h3 "Job Summary" at bounding box center [697, 574] width 80 height 16
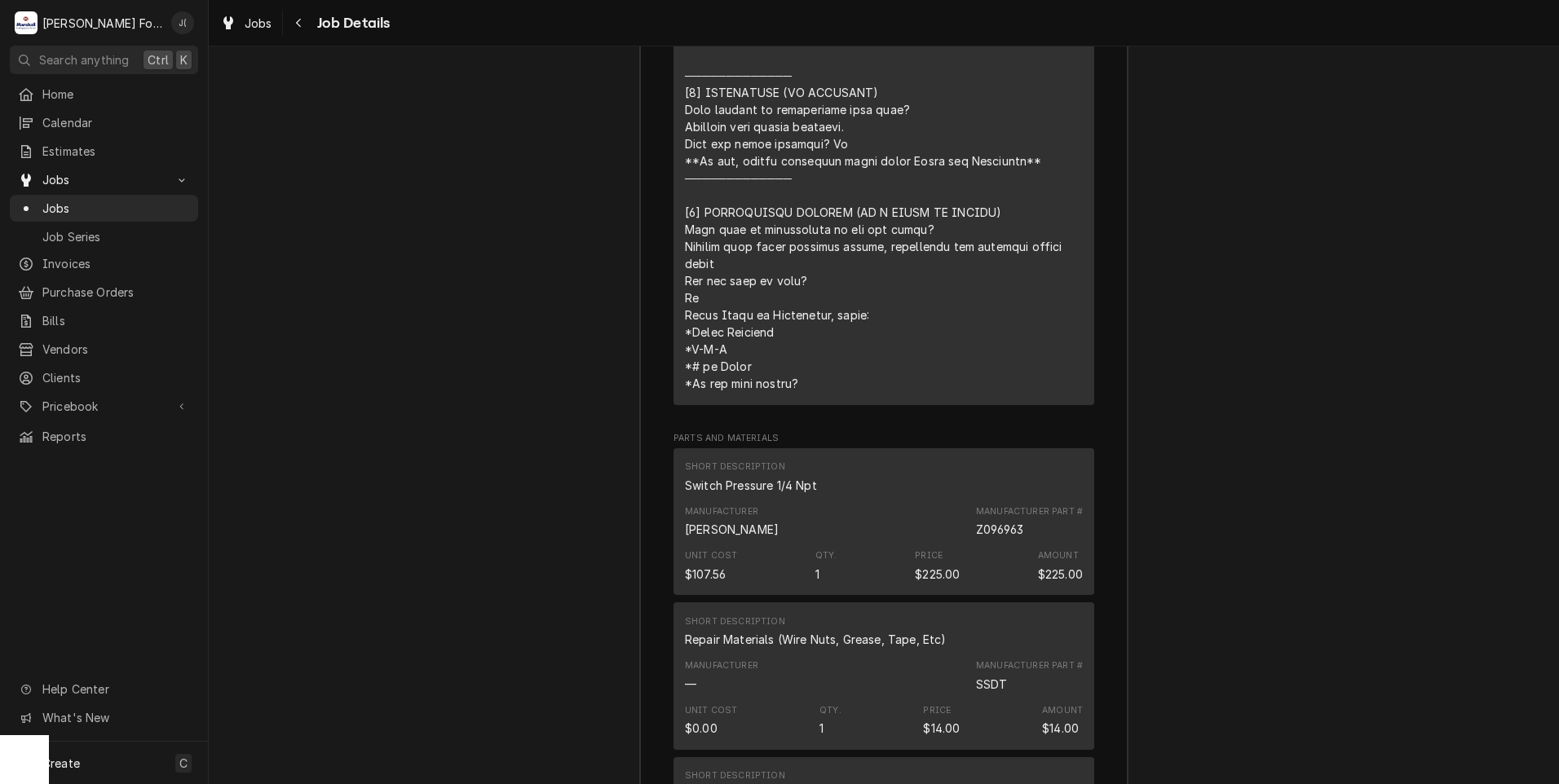
scroll to position [2712, 0]
